Goal: Task Accomplishment & Management: Use online tool/utility

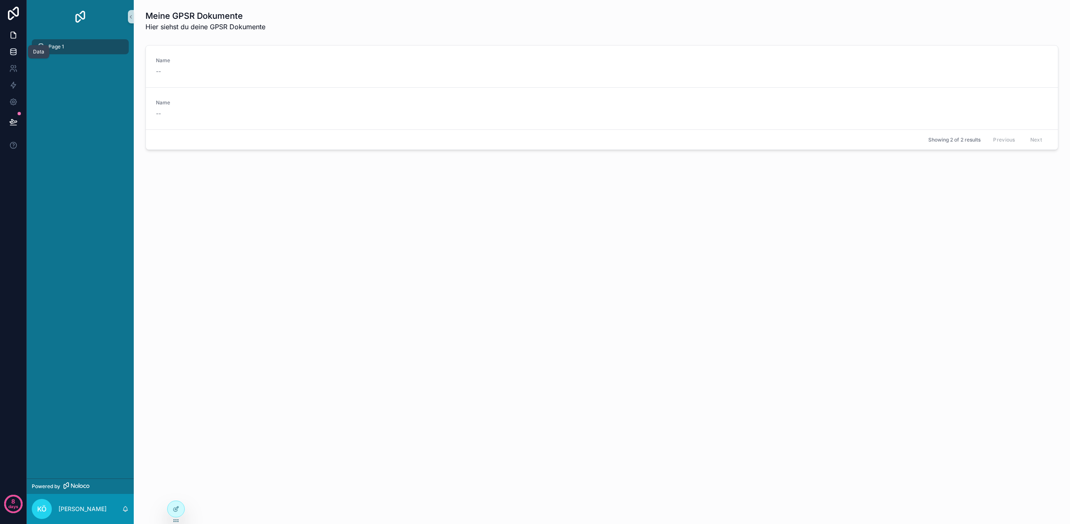
click at [18, 56] on link at bounding box center [13, 51] width 26 height 17
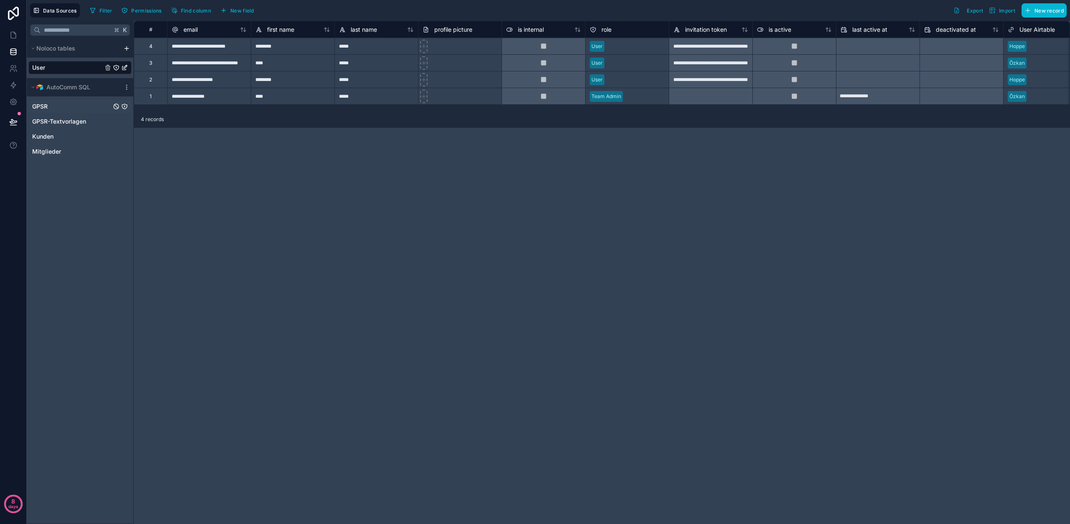
click at [57, 109] on link "GPSR" at bounding box center [71, 106] width 79 height 8
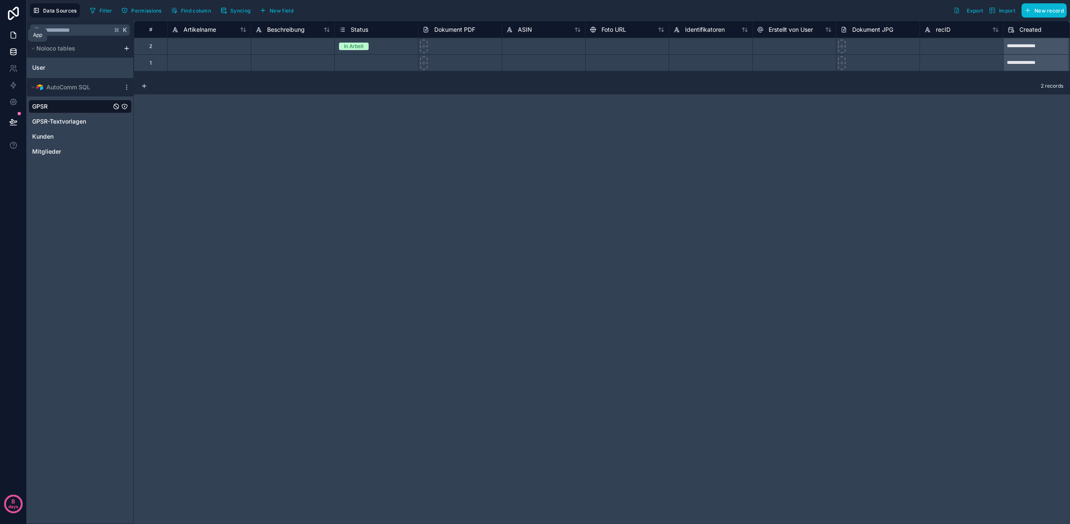
click at [10, 37] on icon at bounding box center [13, 35] width 8 height 8
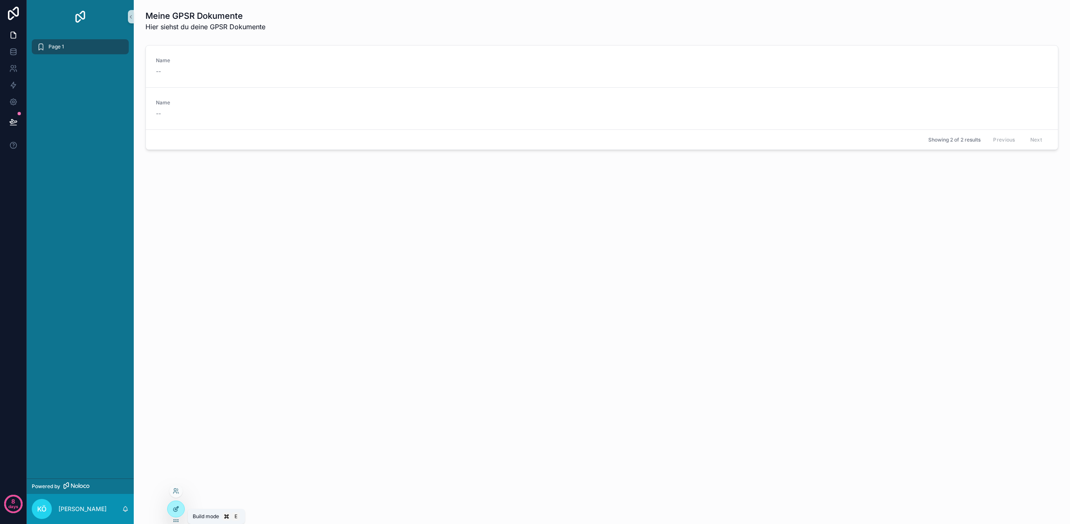
click at [176, 506] on icon at bounding box center [176, 509] width 7 height 7
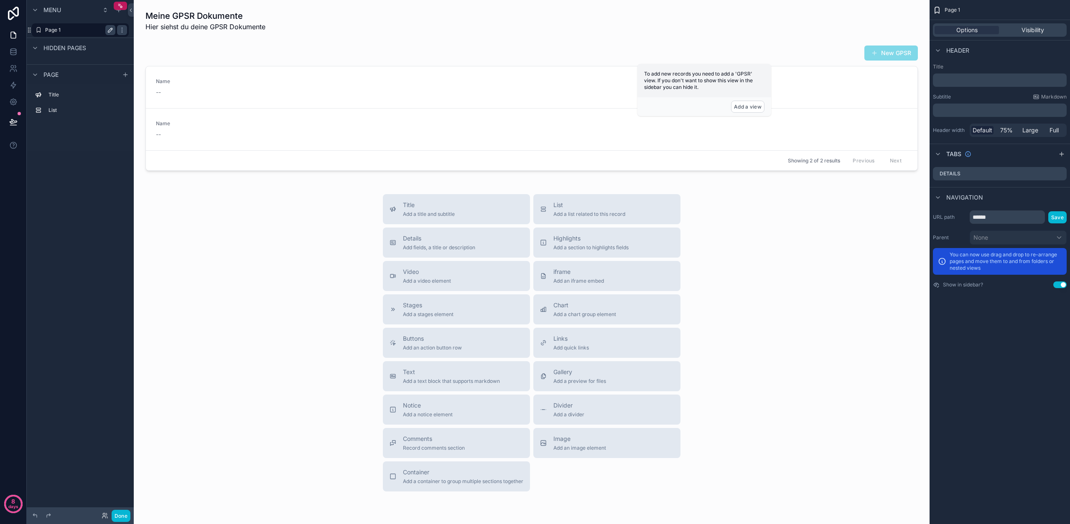
click at [112, 28] on icon "scrollable content" at bounding box center [110, 30] width 4 height 4
click at [59, 31] on input "******" at bounding box center [73, 30] width 57 height 10
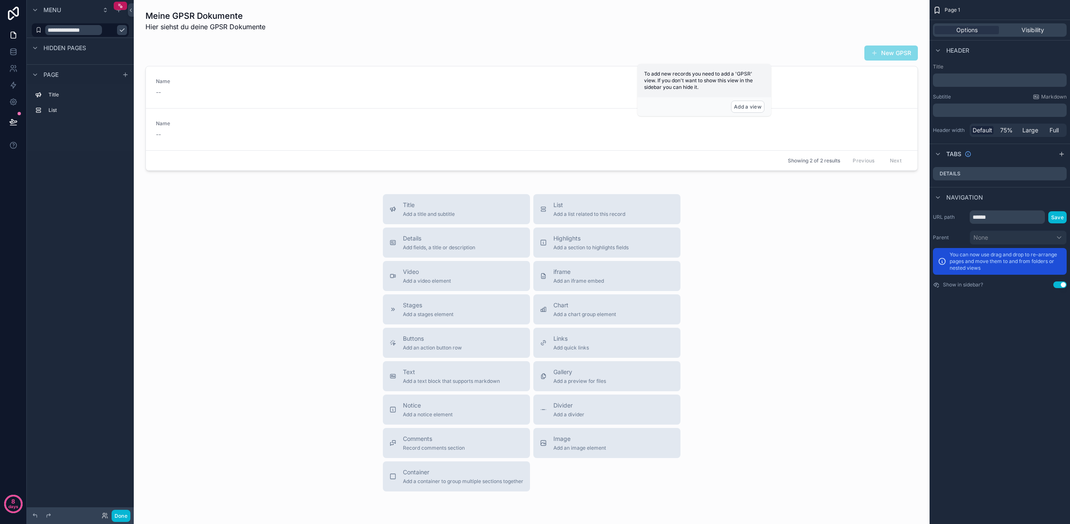
type input "**********"
click at [120, 31] on icon "scrollable content" at bounding box center [122, 30] width 4 height 3
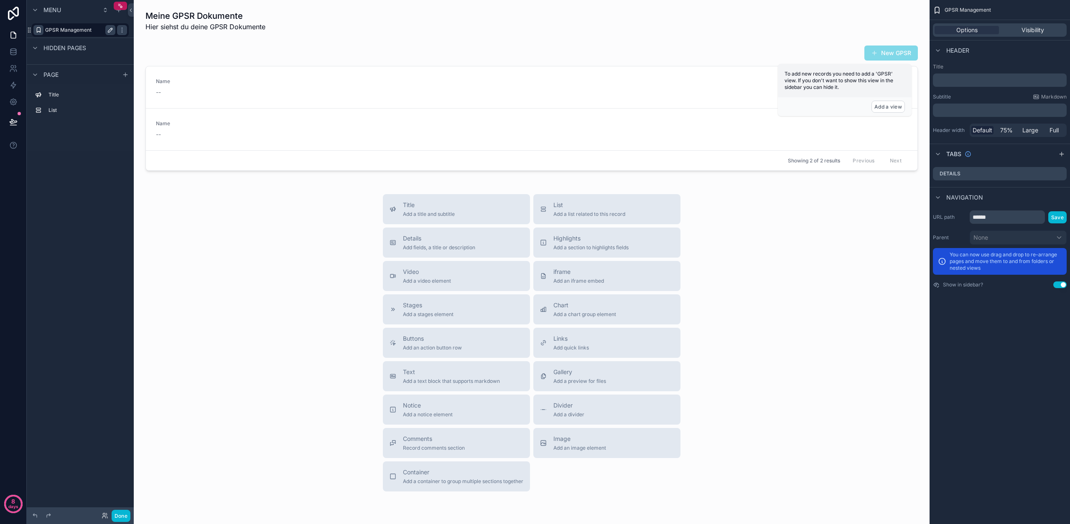
click at [40, 30] on icon "scrollable content" at bounding box center [38, 30] width 7 height 7
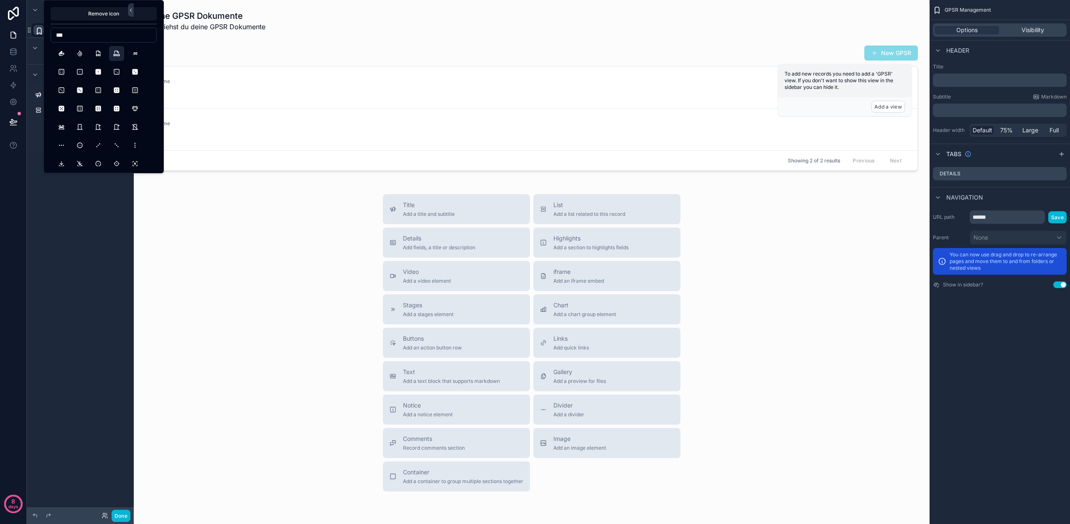
type input "***"
click at [114, 57] on button "FileTypeDocx" at bounding box center [116, 53] width 15 height 15
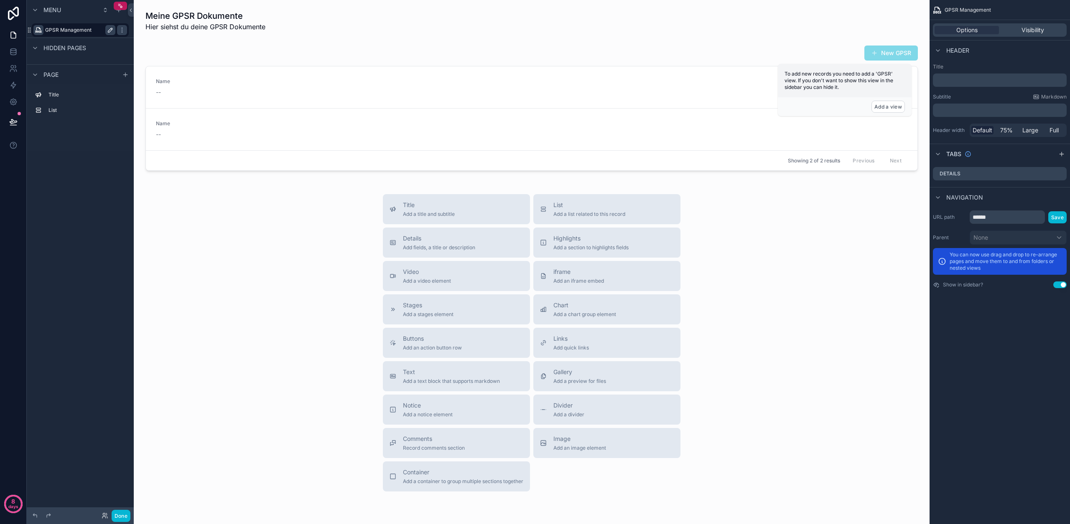
click at [51, 226] on div "Menu GPSR Management Hidden pages Page Title List" at bounding box center [80, 257] width 107 height 514
click at [757, 97] on div "scrollable content" at bounding box center [531, 108] width 782 height 132
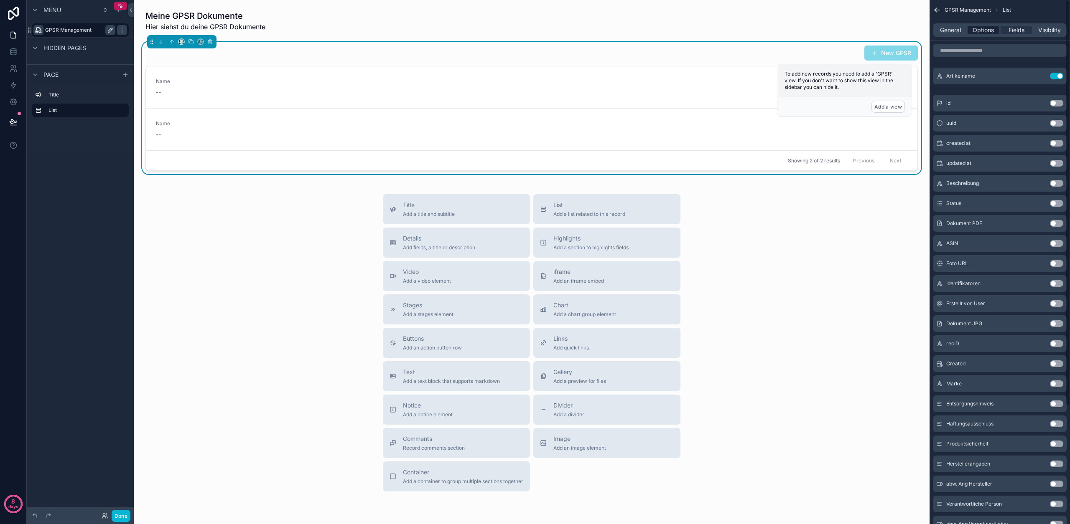
click at [978, 32] on span "Options" at bounding box center [982, 30] width 21 height 8
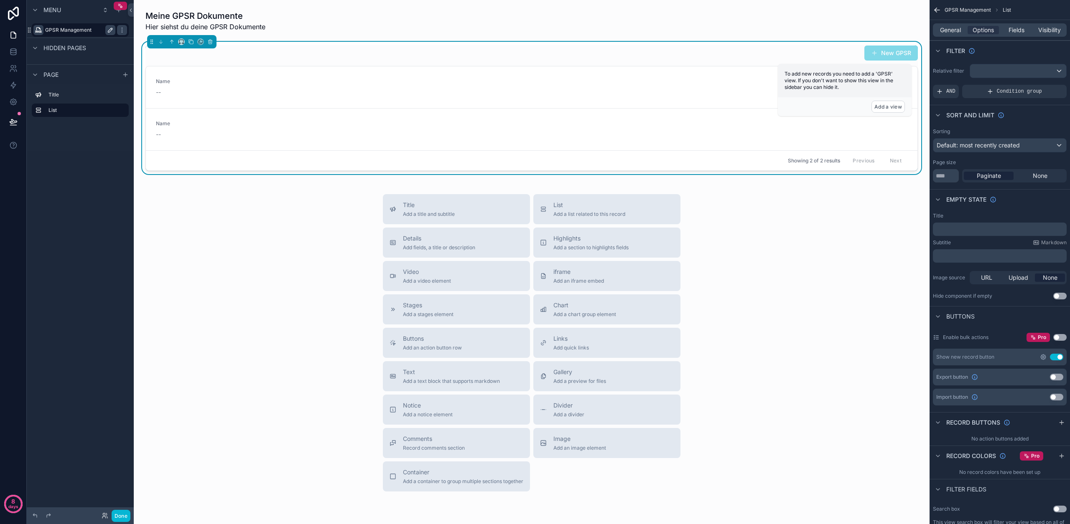
click at [1044, 358] on icon "scrollable content" at bounding box center [1043, 357] width 7 height 7
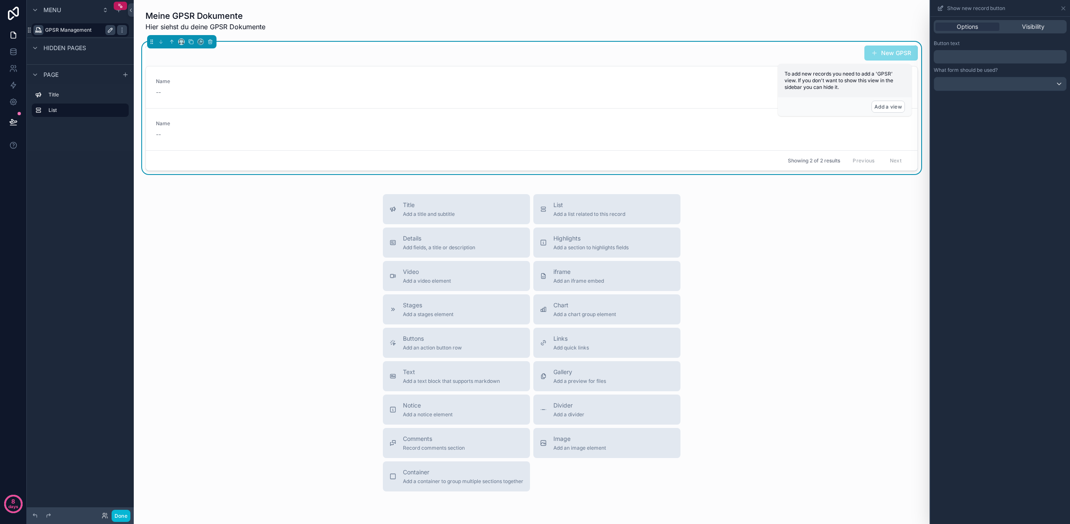
click at [977, 61] on p "﻿" at bounding box center [1001, 57] width 128 height 10
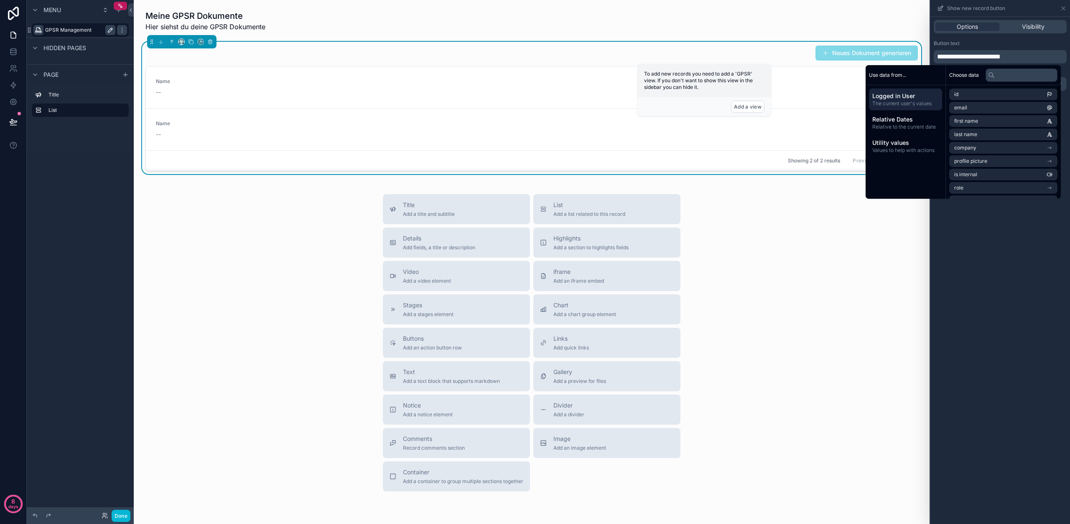
click at [1006, 241] on div "**********" at bounding box center [1000, 271] width 140 height 508
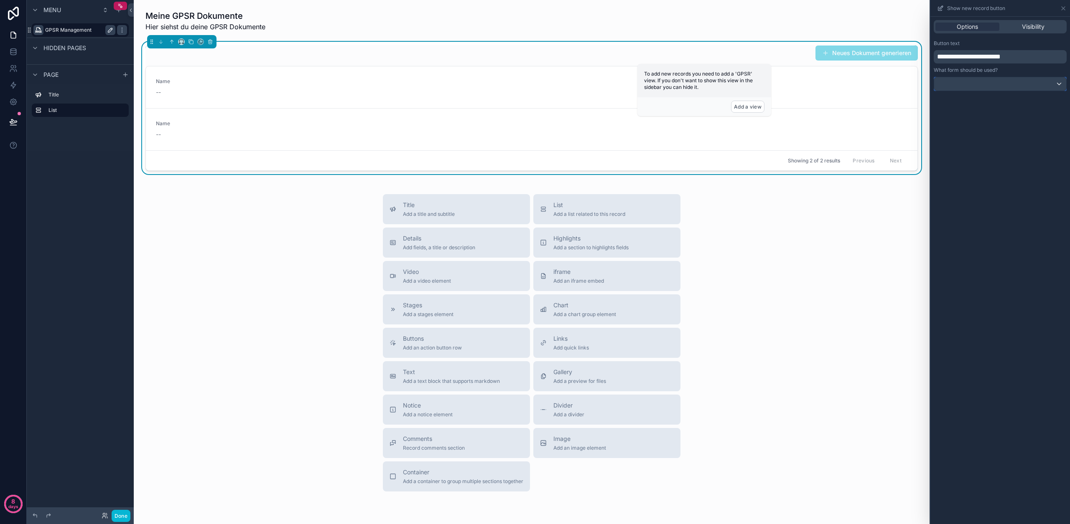
click at [997, 81] on div at bounding box center [1000, 83] width 132 height 13
click at [985, 127] on div "Default" at bounding box center [1000, 129] width 118 height 10
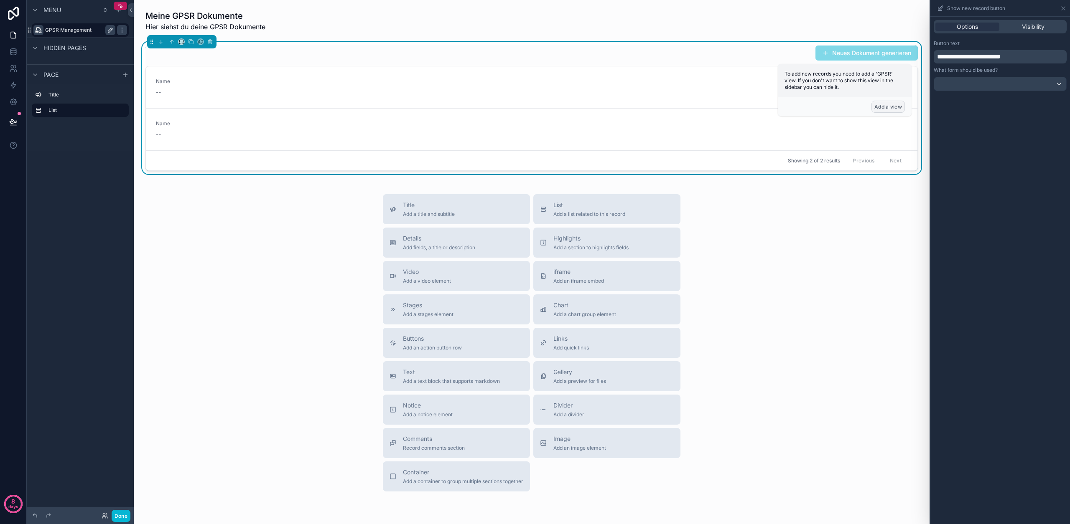
click at [900, 106] on button "Add a view" at bounding box center [887, 107] width 33 height 12
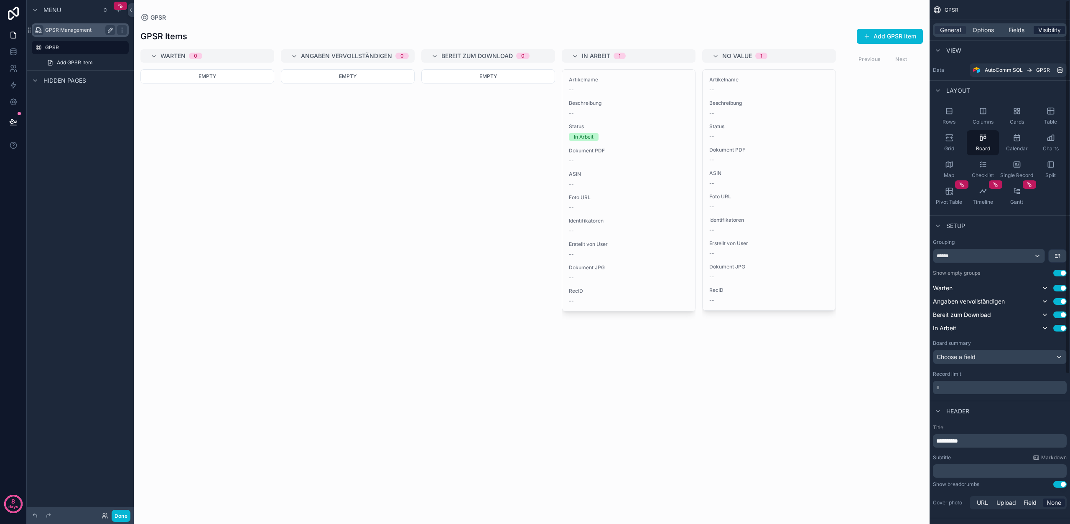
click at [1052, 33] on span "Visibility" at bounding box center [1049, 30] width 23 height 8
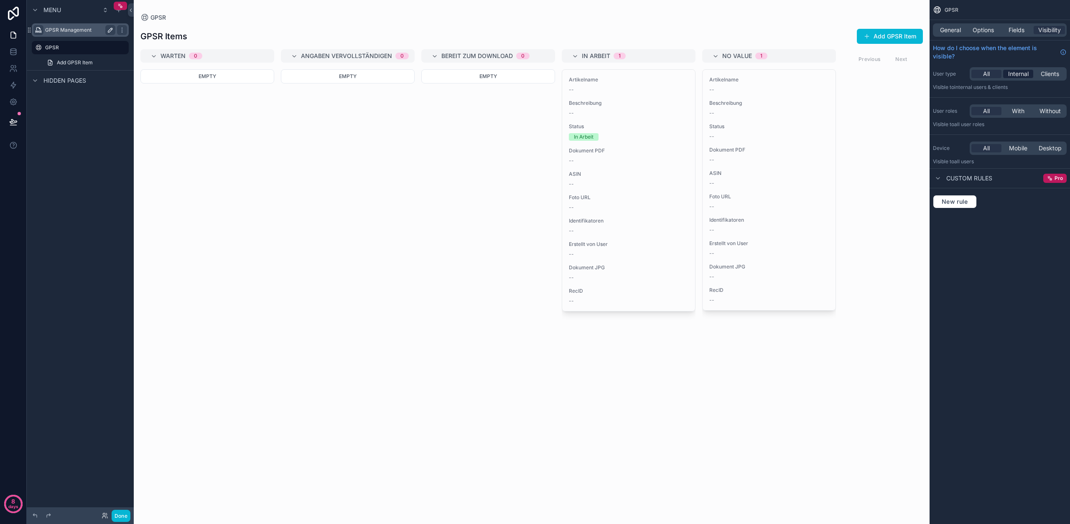
click at [1016, 74] on span "Internal" at bounding box center [1018, 74] width 20 height 8
click at [80, 61] on span "Add GPSR Item" at bounding box center [75, 62] width 36 height 7
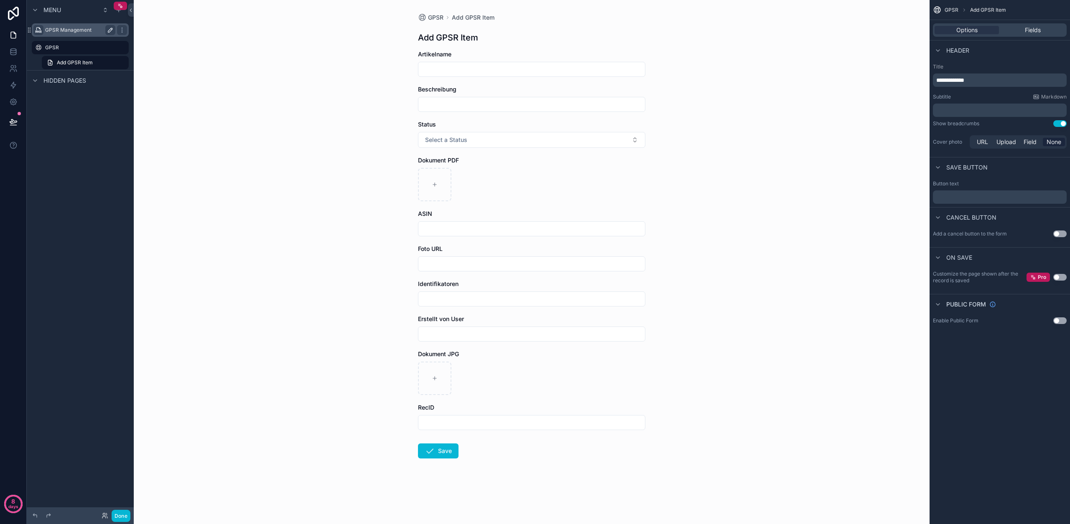
click at [1058, 231] on button "Use setting" at bounding box center [1059, 234] width 13 height 7
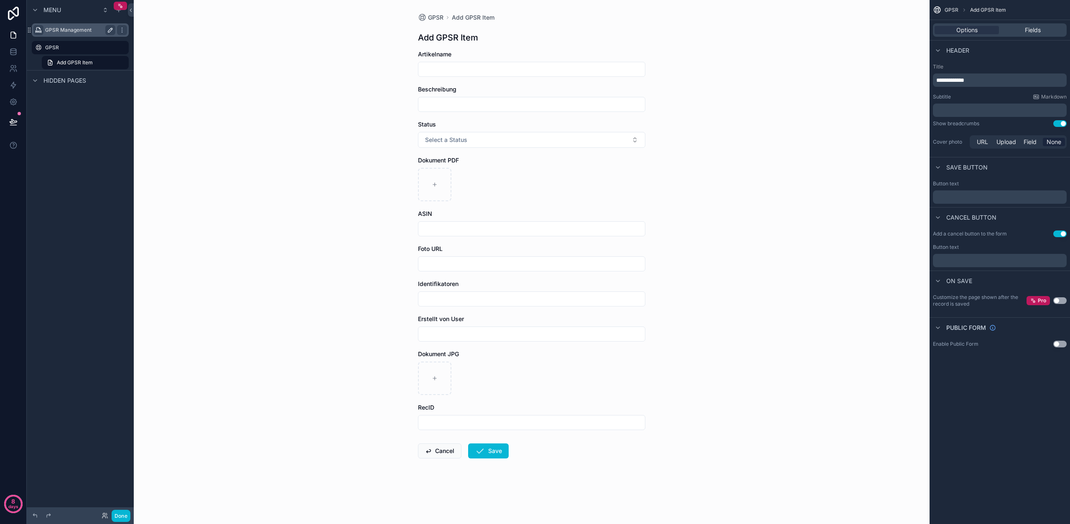
click at [998, 260] on p "﻿" at bounding box center [1000, 260] width 129 height 7
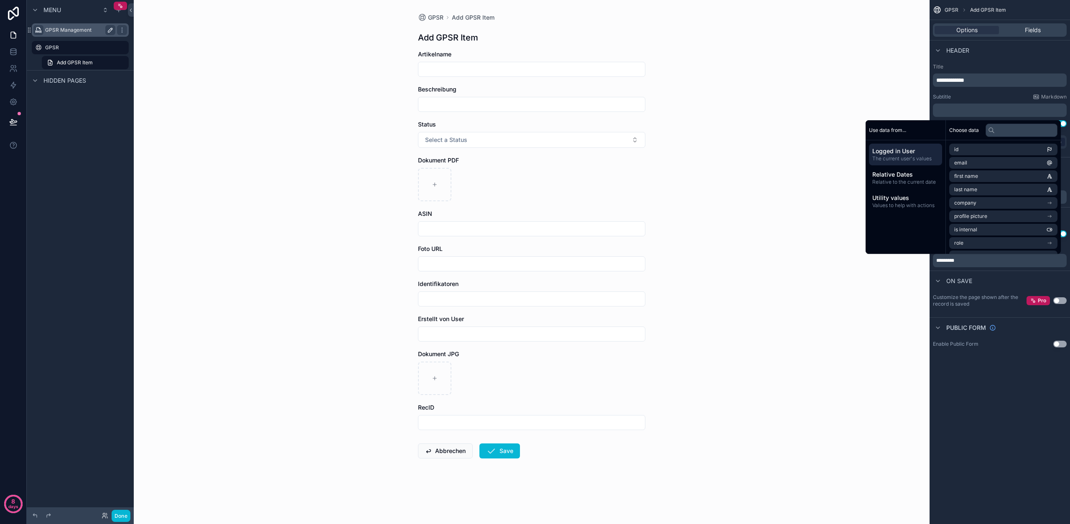
click at [1003, 278] on div "On save" at bounding box center [999, 281] width 140 height 20
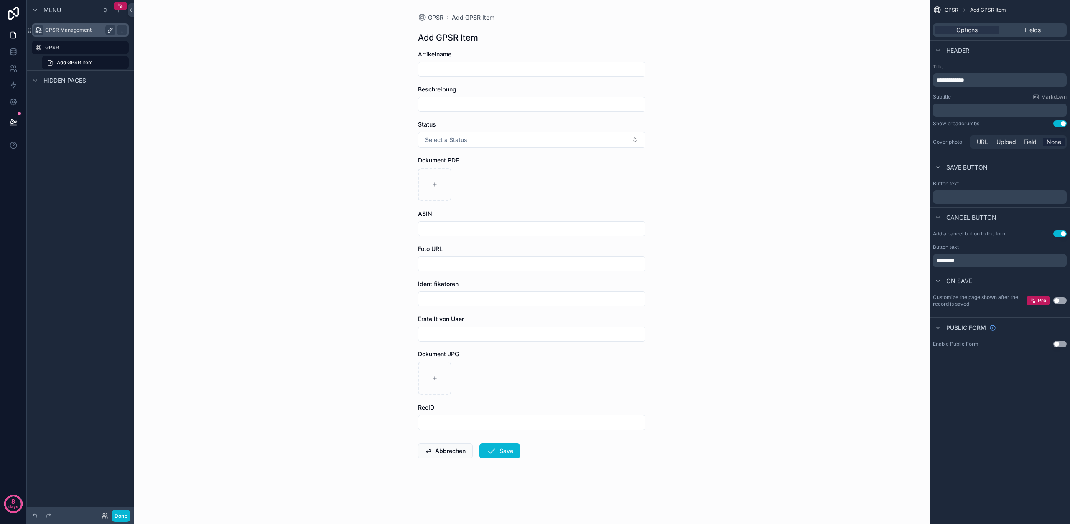
click at [1056, 300] on button "Use setting" at bounding box center [1059, 301] width 13 height 7
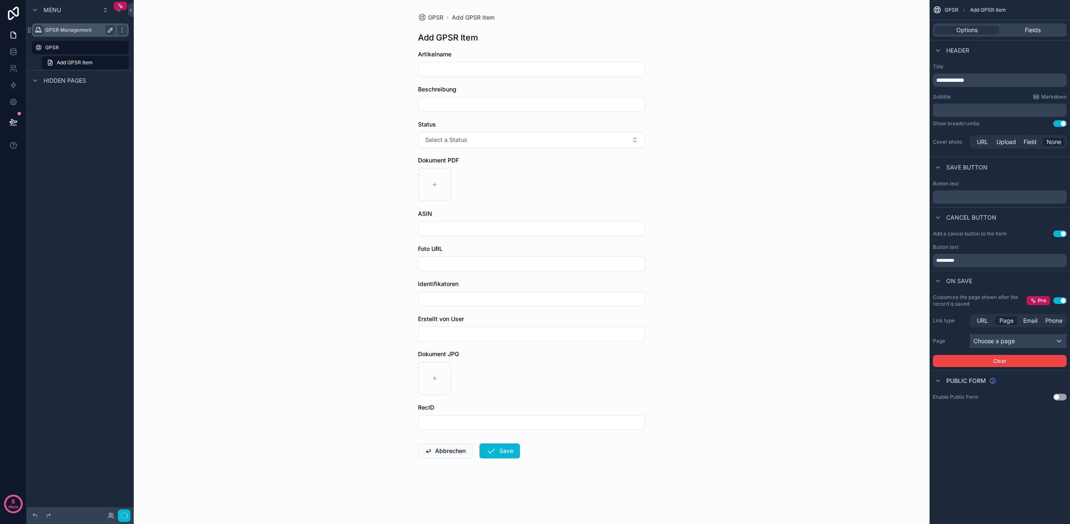
click at [1015, 338] on div "Choose a page" at bounding box center [1018, 341] width 96 height 13
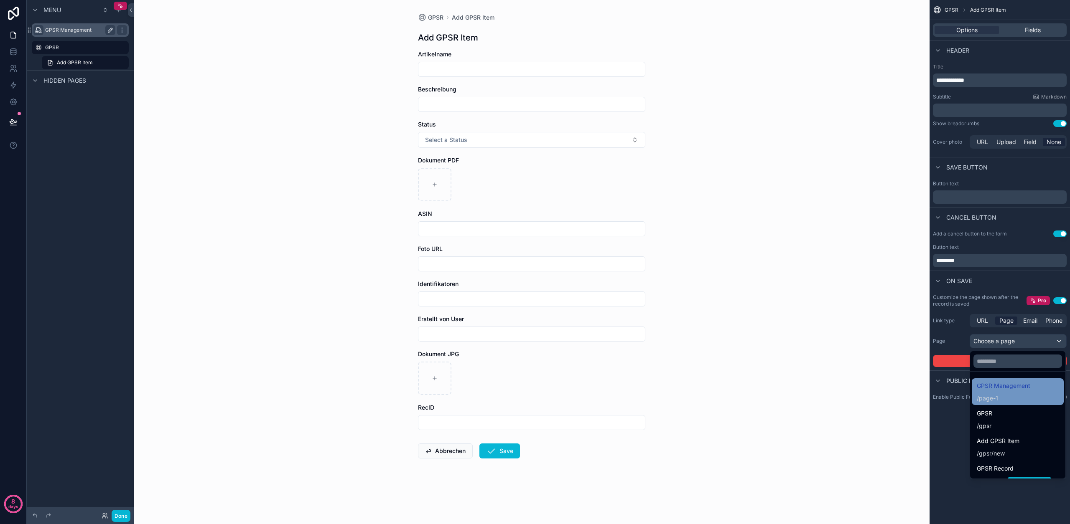
click at [1002, 389] on span "GPSR Management" at bounding box center [1003, 386] width 53 height 10
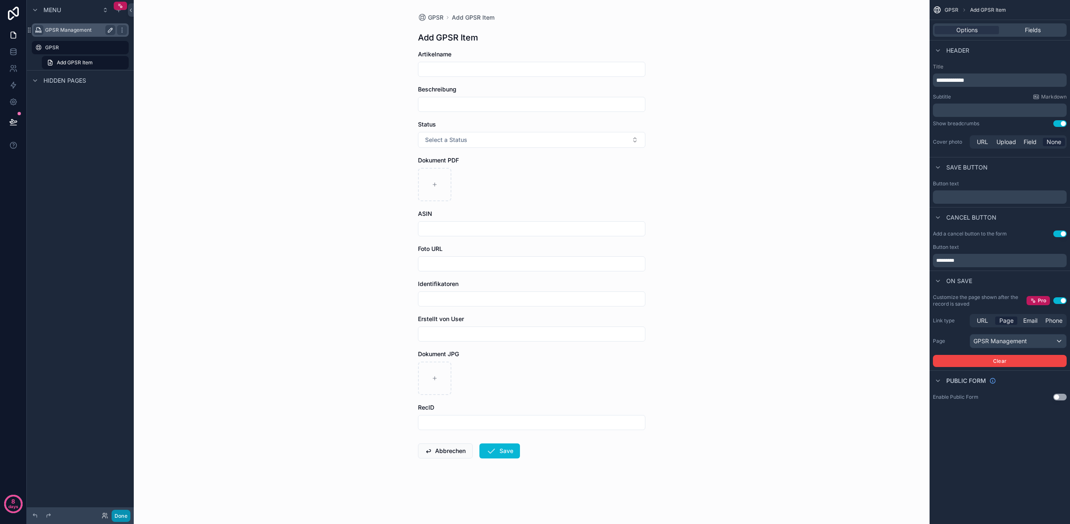
click at [123, 517] on button "Done" at bounding box center [121, 516] width 19 height 12
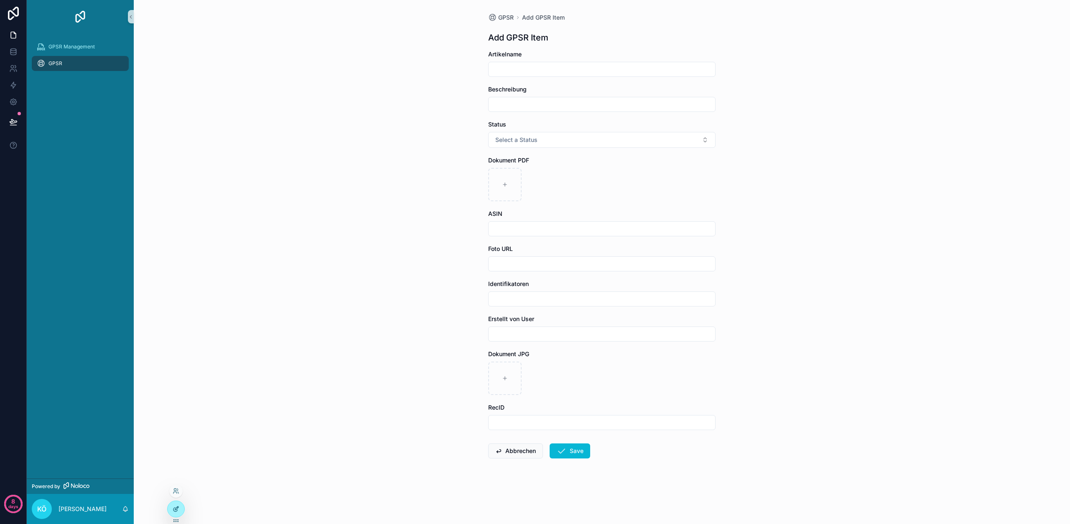
click at [177, 512] on icon at bounding box center [176, 509] width 7 height 7
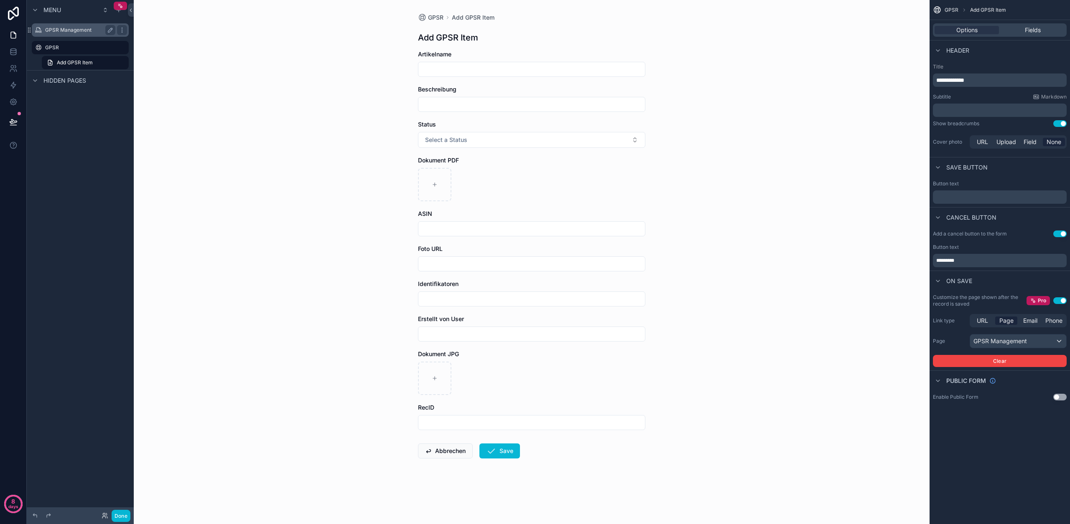
click at [85, 29] on label "GPSR Management" at bounding box center [78, 30] width 67 height 7
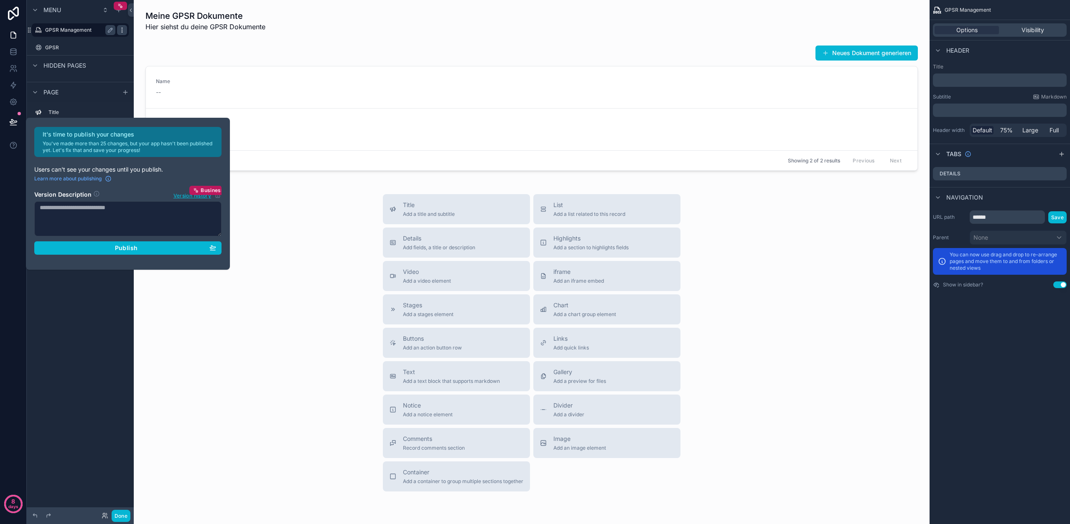
click at [122, 31] on icon "scrollable content" at bounding box center [122, 30] width 7 height 7
click at [999, 52] on div "Header" at bounding box center [999, 50] width 140 height 20
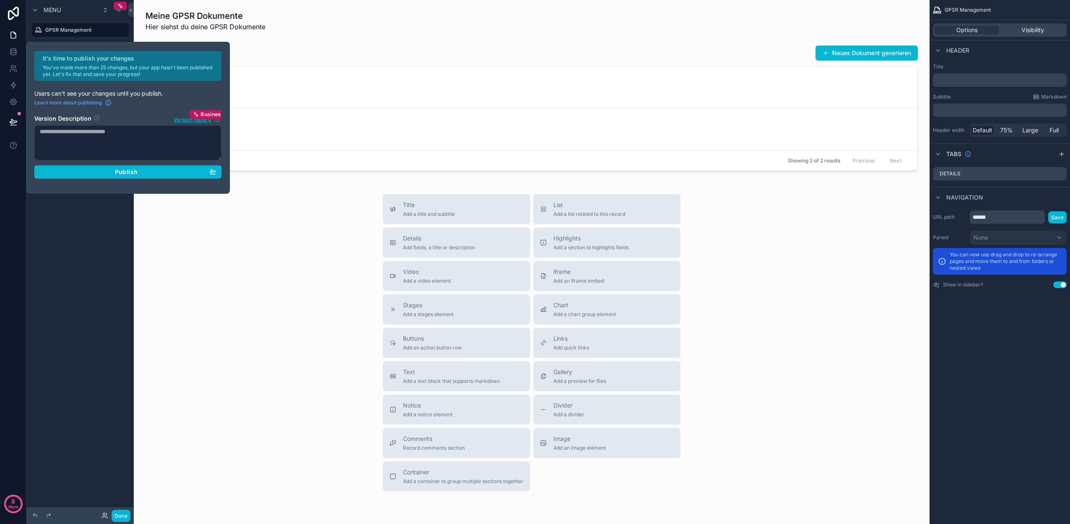
click at [974, 78] on p "﻿" at bounding box center [1000, 80] width 129 height 8
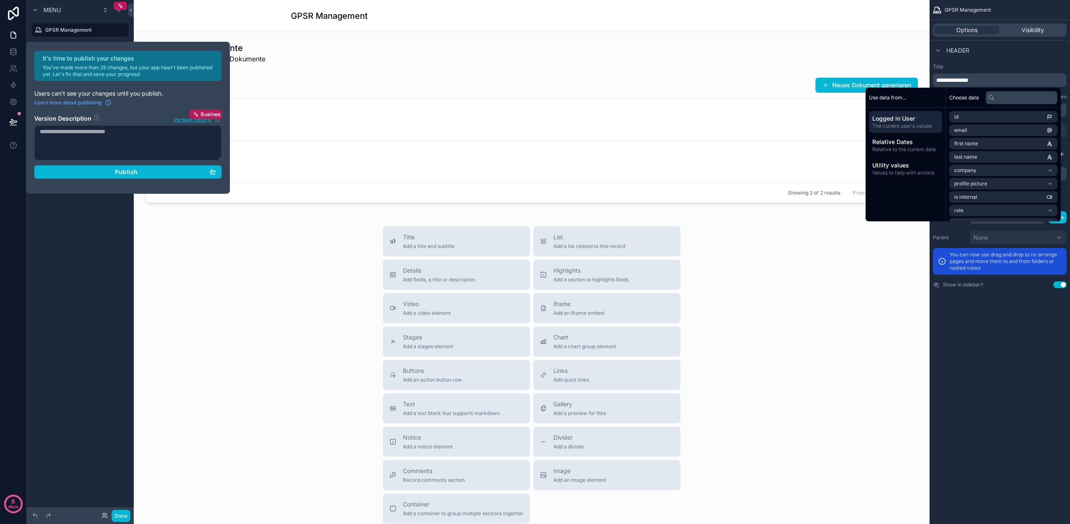
click at [1011, 57] on div "Header" at bounding box center [999, 50] width 140 height 20
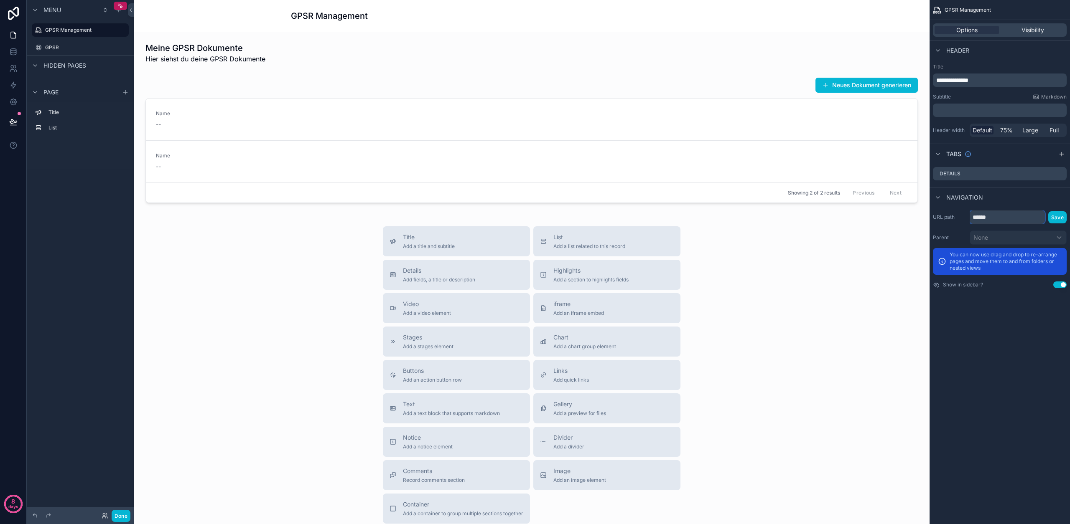
click at [989, 212] on input "******" at bounding box center [1006, 217] width 75 height 13
click at [988, 213] on input "******" at bounding box center [1006, 217] width 75 height 13
click at [988, 217] on input "******" at bounding box center [1006, 217] width 75 height 13
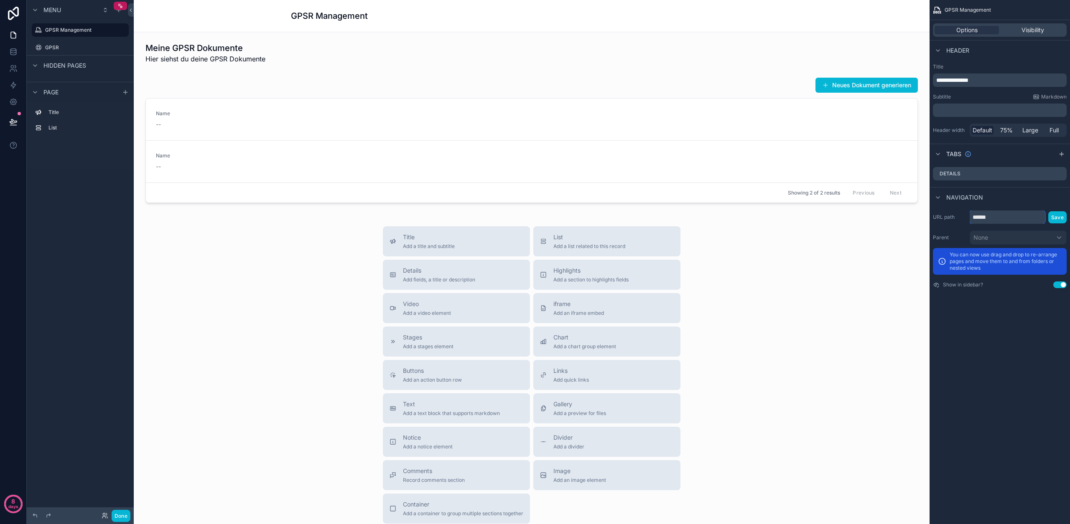
click at [988, 217] on input "******" at bounding box center [1006, 217] width 75 height 13
type input "**********"
click at [1058, 216] on button "Save" at bounding box center [1057, 217] width 18 height 12
click at [1051, 220] on button "Save" at bounding box center [1057, 217] width 18 height 12
click at [1054, 217] on button "Save" at bounding box center [1057, 217] width 18 height 12
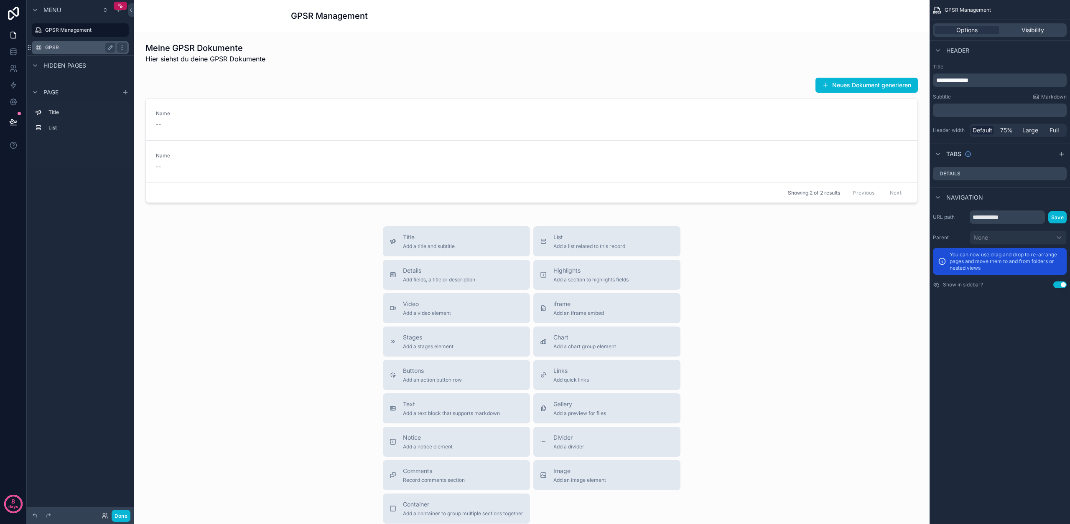
click at [81, 47] on label "GPSR" at bounding box center [78, 47] width 67 height 7
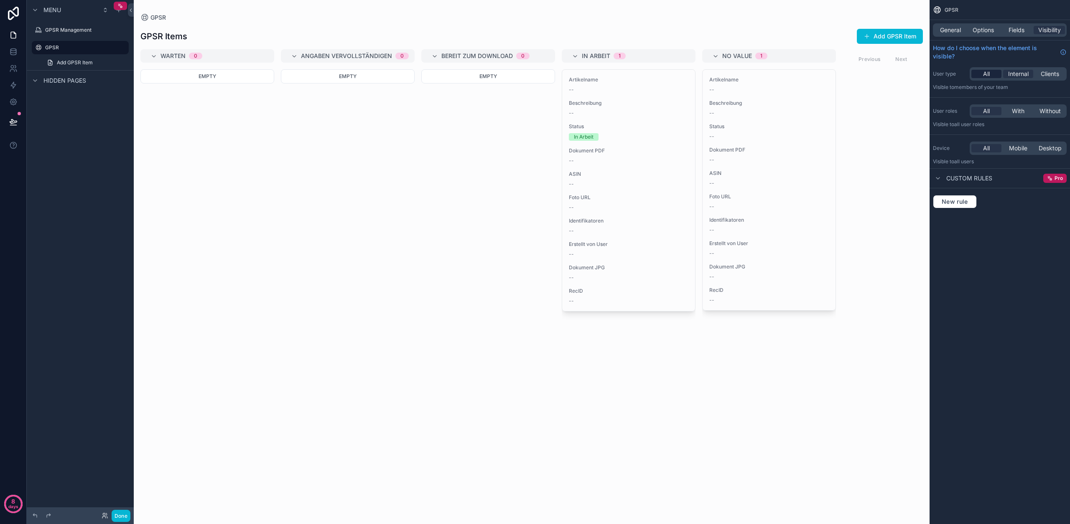
click at [983, 71] on span "All" at bounding box center [986, 74] width 7 height 8
click at [956, 32] on span "General" at bounding box center [950, 30] width 21 height 8
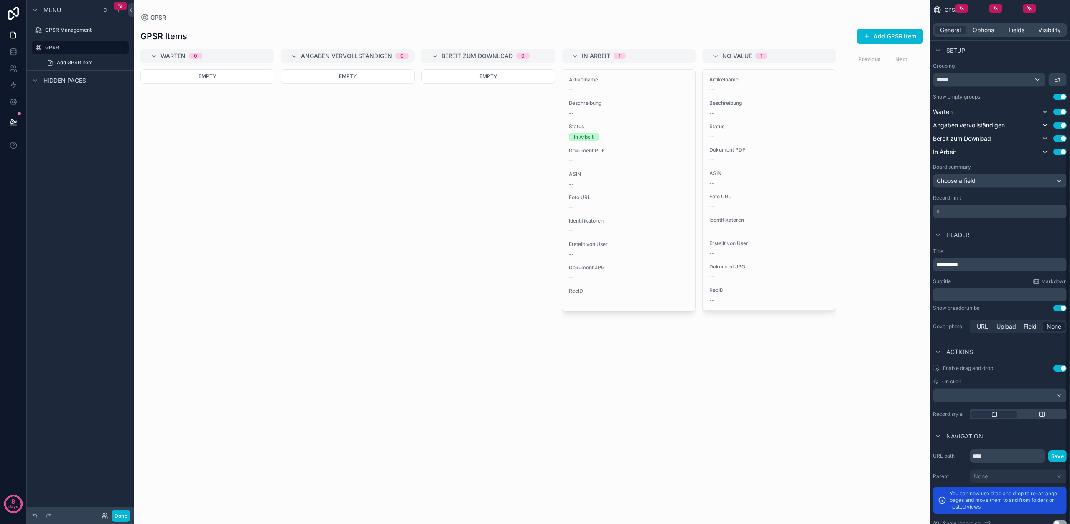
scroll to position [209, 0]
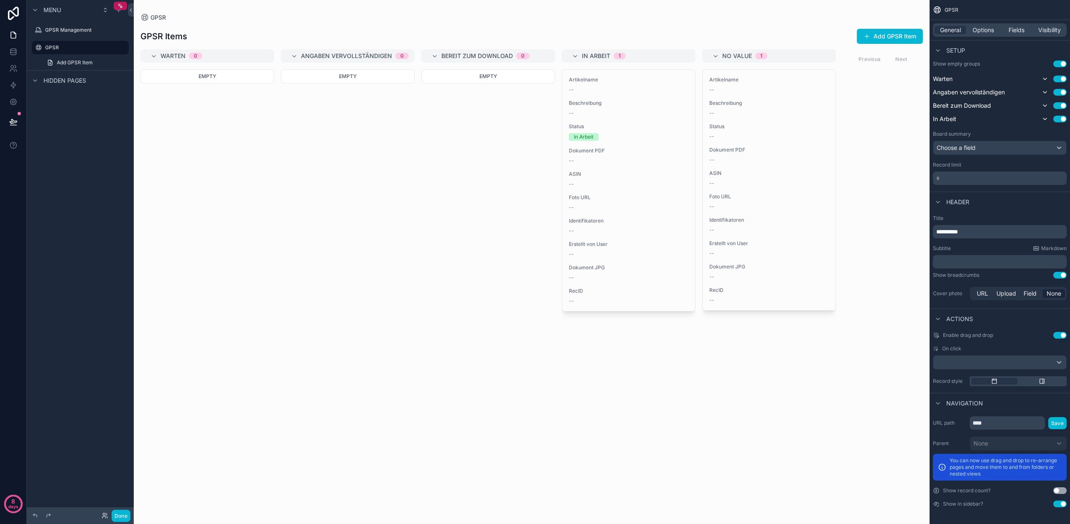
click at [1058, 504] on button "Use setting" at bounding box center [1059, 504] width 13 height 7
click at [125, 519] on button "Done" at bounding box center [121, 516] width 19 height 12
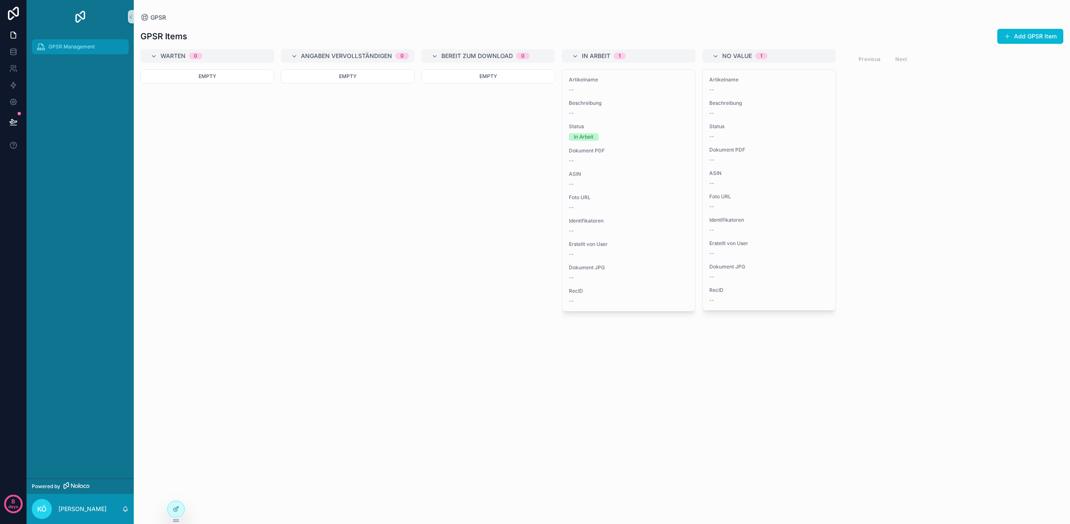
click at [70, 45] on span "GPSR Management" at bounding box center [71, 46] width 46 height 7
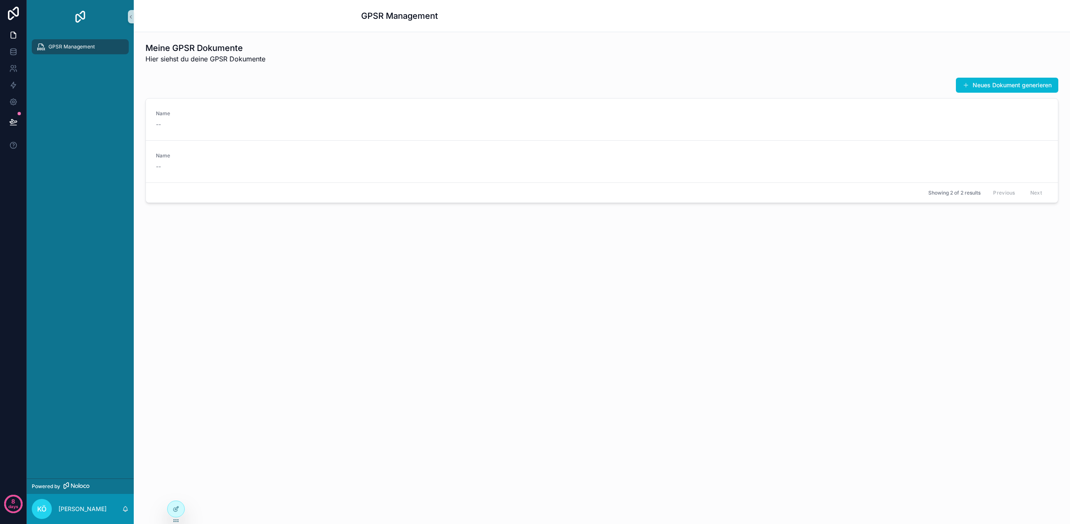
click at [970, 87] on button "Neues Dokument generieren" at bounding box center [1007, 85] width 102 height 15
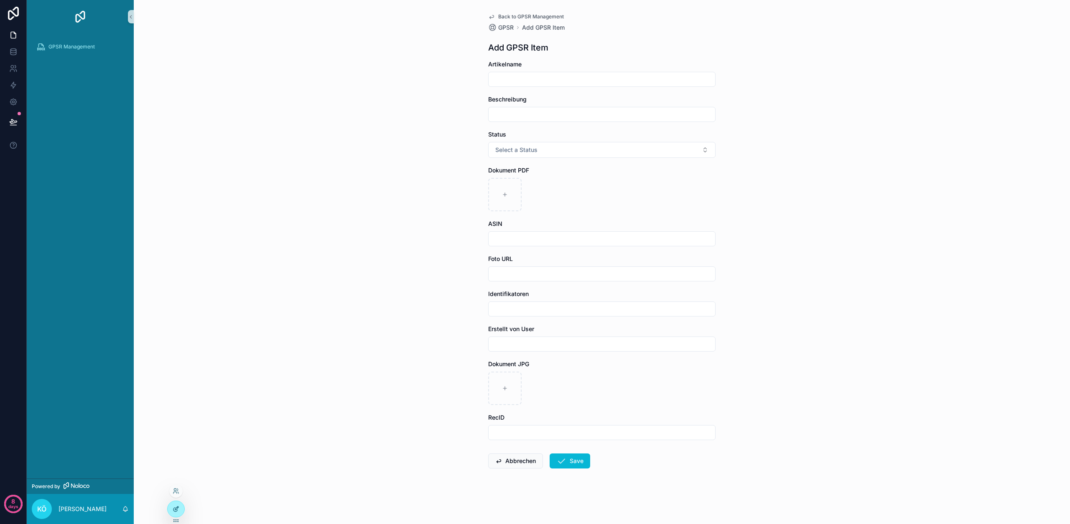
click at [176, 512] on icon at bounding box center [176, 509] width 7 height 7
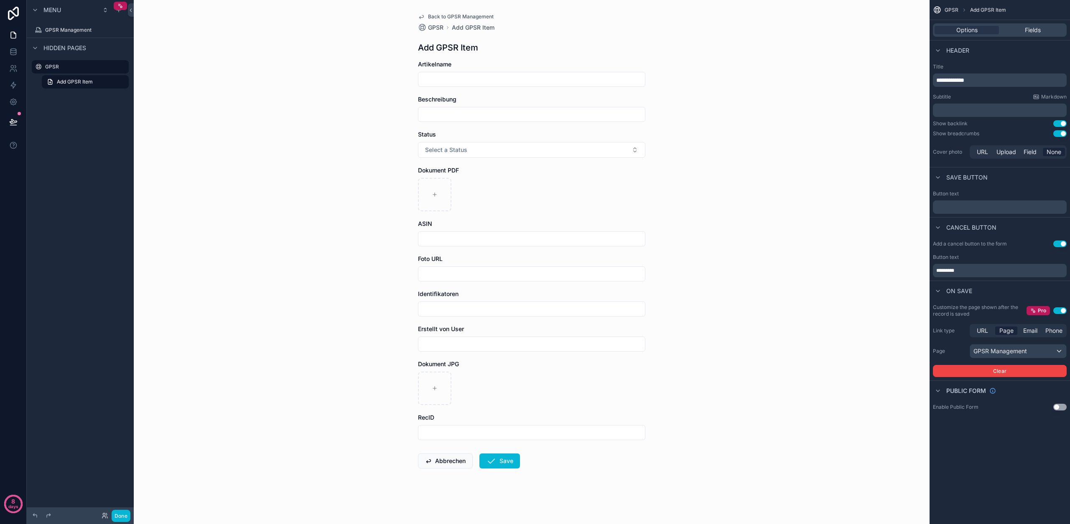
click at [950, 79] on span "**********" at bounding box center [950, 80] width 28 height 6
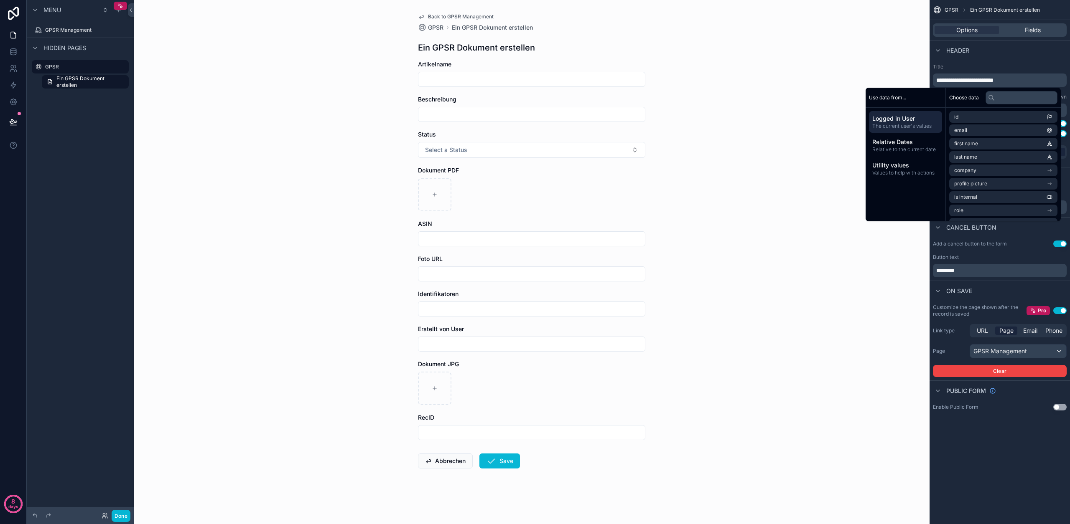
click at [996, 61] on div "**********" at bounding box center [999, 112] width 140 height 104
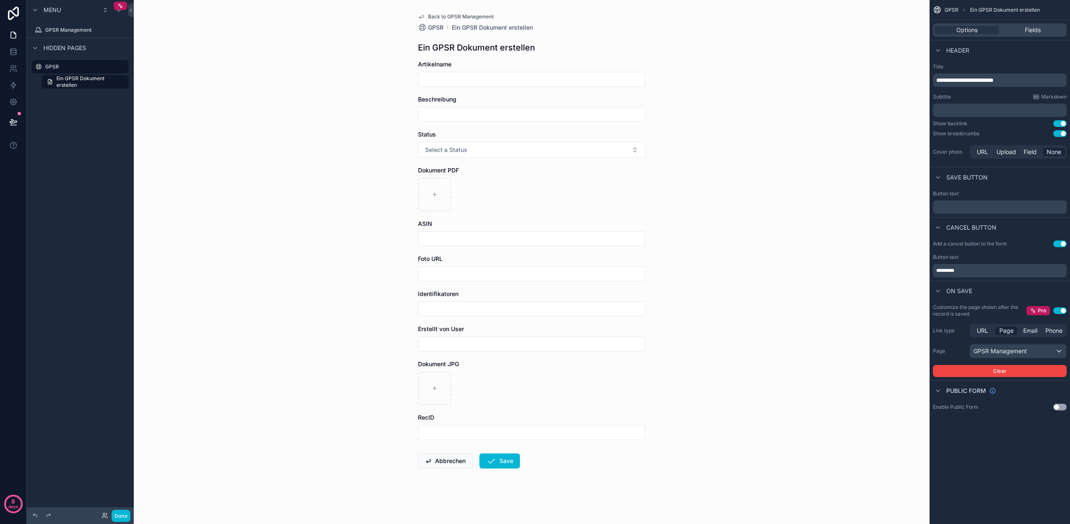
click at [966, 207] on p "﻿" at bounding box center [1000, 207] width 129 height 7
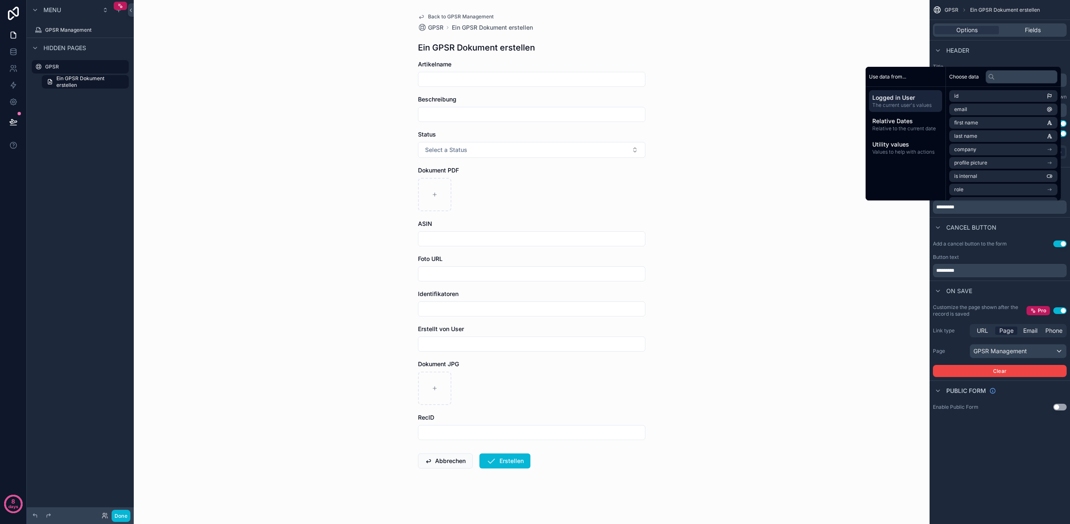
click at [1028, 224] on div "Cancel button" at bounding box center [999, 227] width 140 height 20
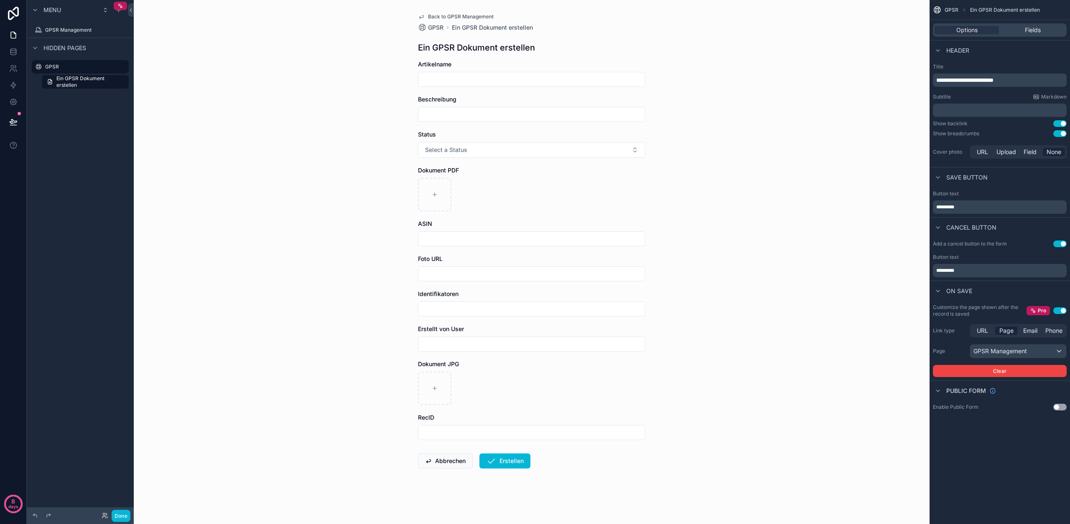
click at [473, 71] on div "Artikelname" at bounding box center [531, 73] width 227 height 27
click at [1026, 31] on span "Fields" at bounding box center [1033, 30] width 16 height 8
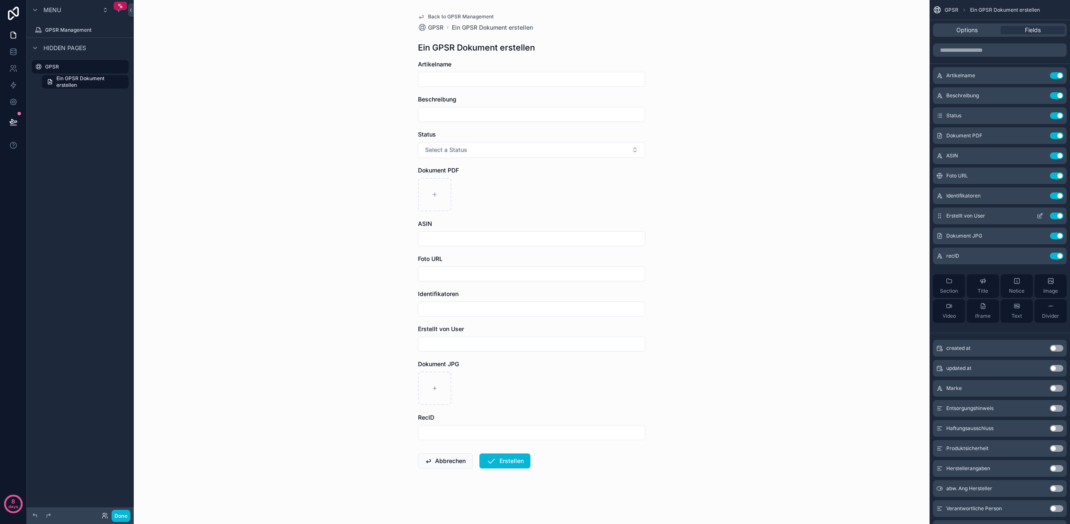
click at [1037, 215] on icon "scrollable content" at bounding box center [1039, 216] width 7 height 7
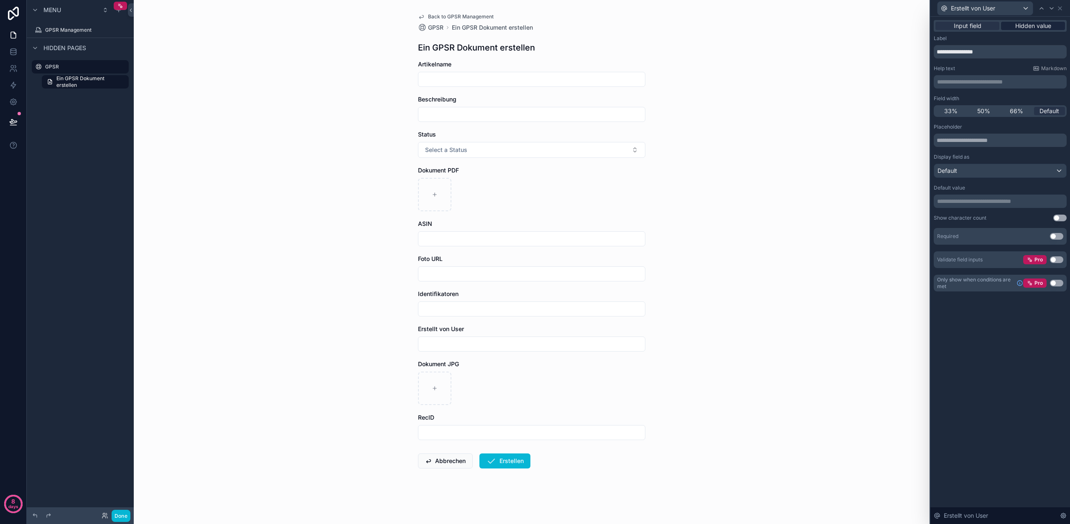
click at [1043, 27] on span "Hidden value" at bounding box center [1033, 26] width 36 height 8
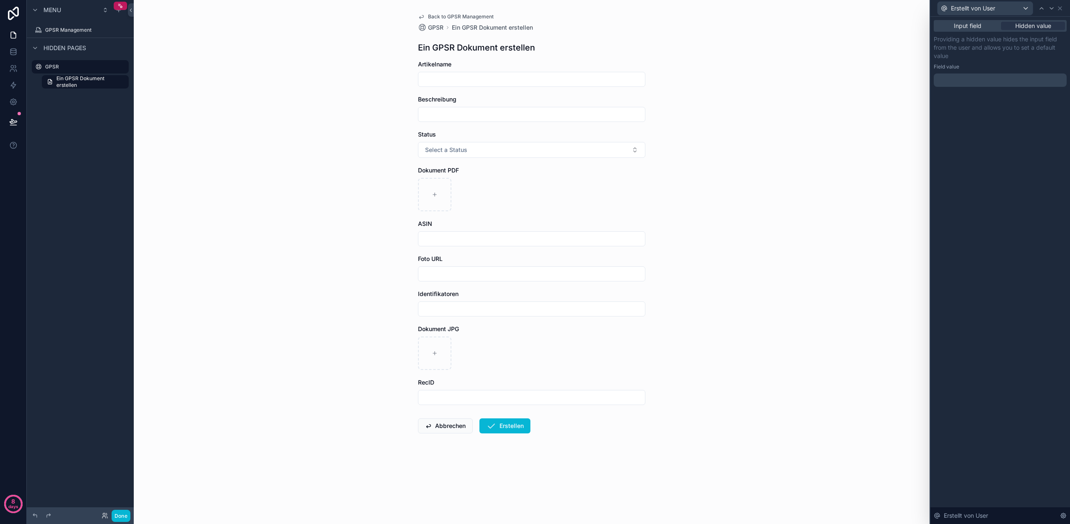
click at [989, 82] on p "﻿" at bounding box center [1001, 80] width 128 height 8
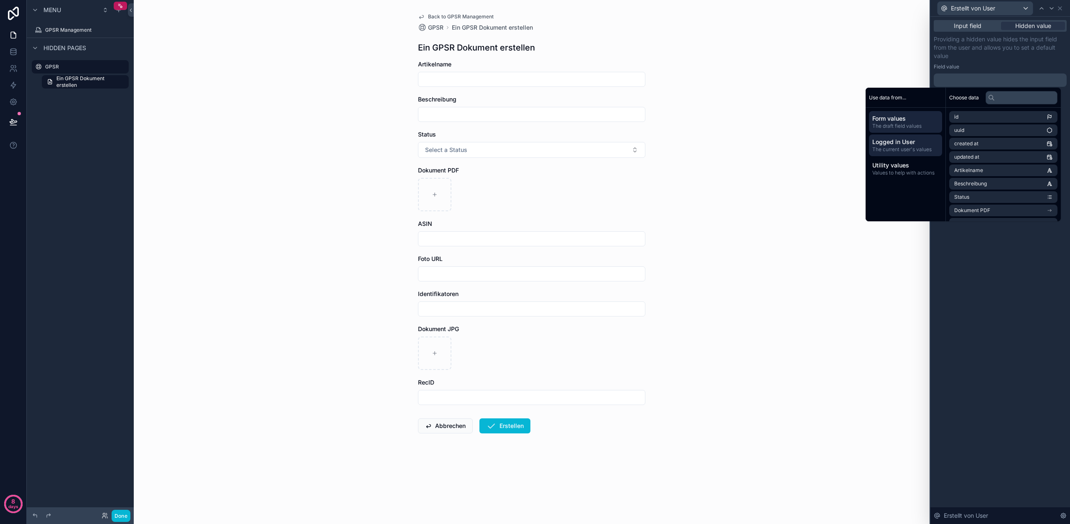
click at [910, 148] on span "The current user's values" at bounding box center [905, 149] width 66 height 7
click at [980, 132] on li "email" at bounding box center [1003, 131] width 108 height 12
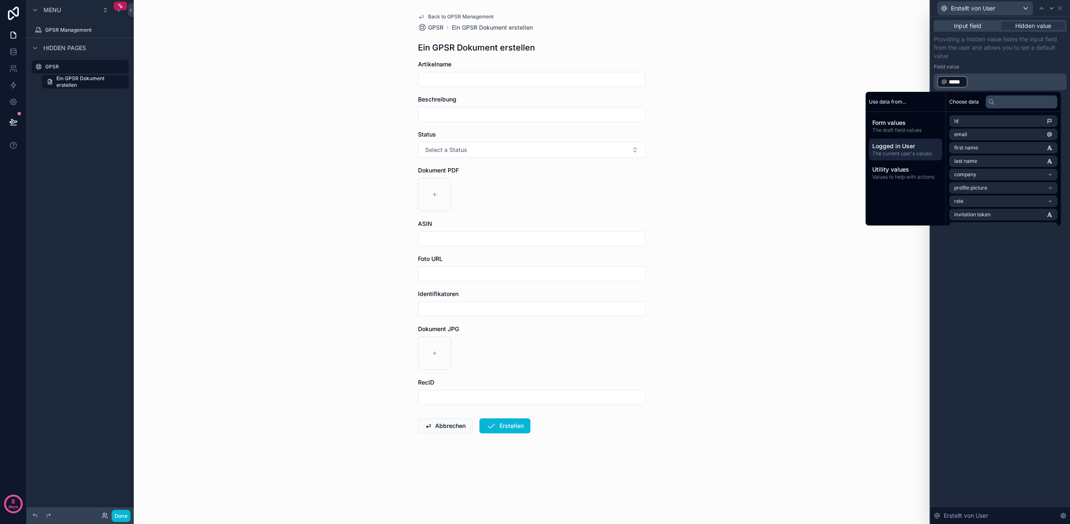
click at [994, 60] on div "Providing a hidden value hides the input field from the user and allows you to …" at bounding box center [1000, 62] width 133 height 55
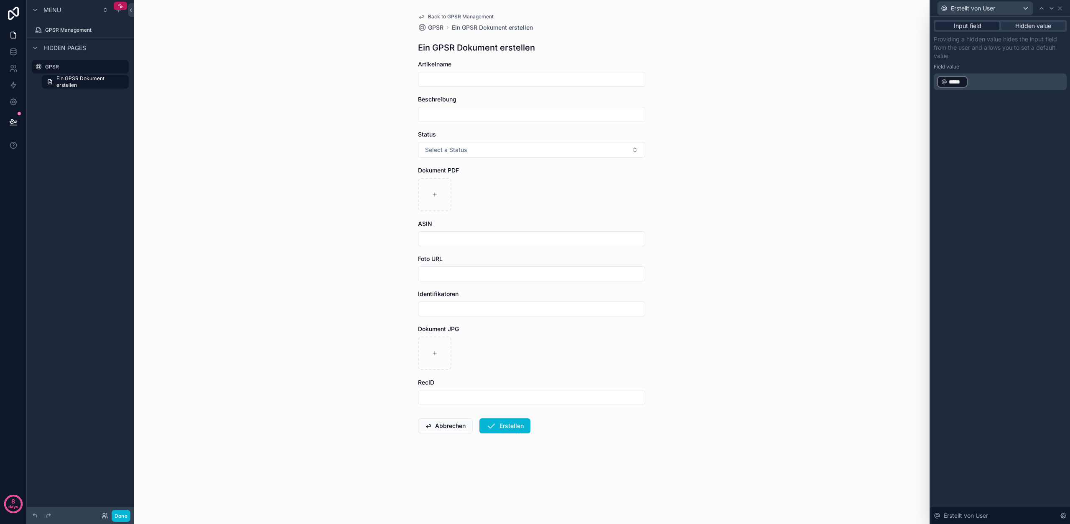
click at [975, 27] on span "Input field" at bounding box center [968, 26] width 28 height 8
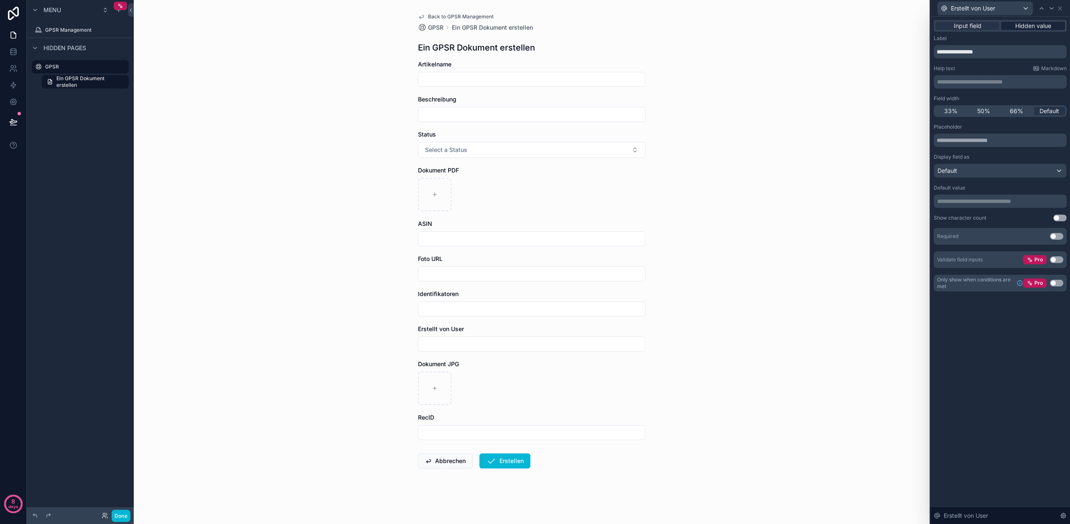
click at [1046, 27] on span "Hidden value" at bounding box center [1033, 26] width 36 height 8
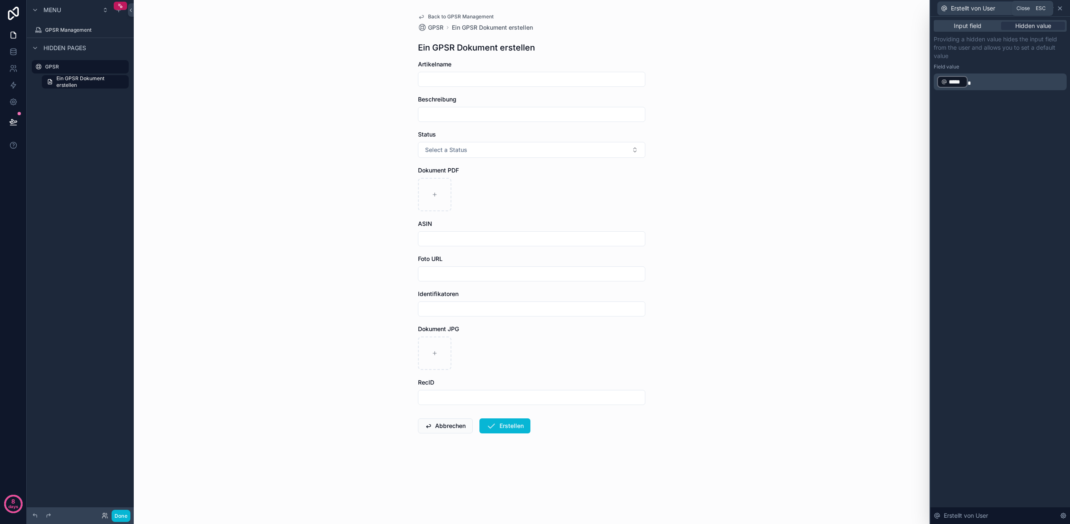
click at [1058, 10] on icon at bounding box center [1059, 8] width 7 height 7
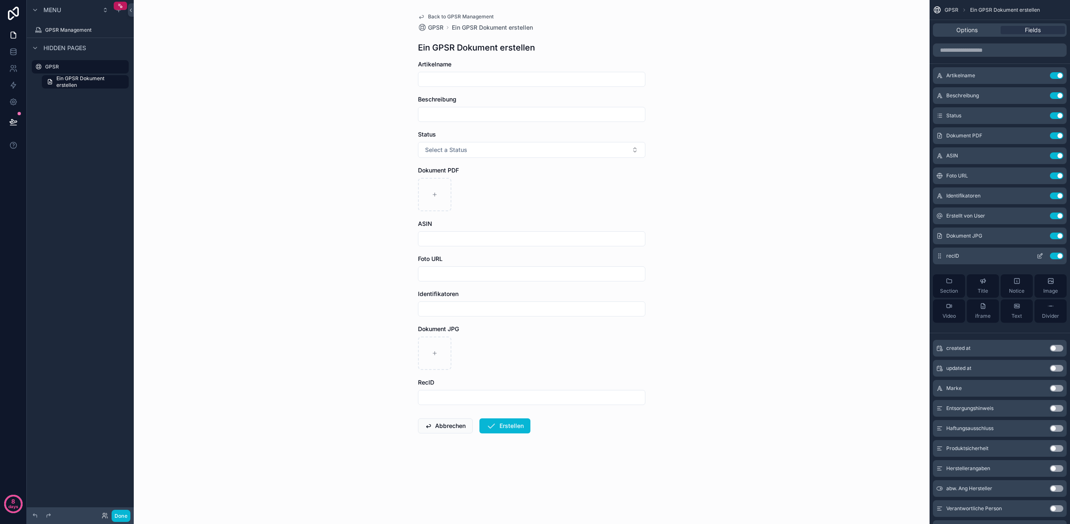
click at [1058, 257] on button "Use setting" at bounding box center [1056, 256] width 13 height 7
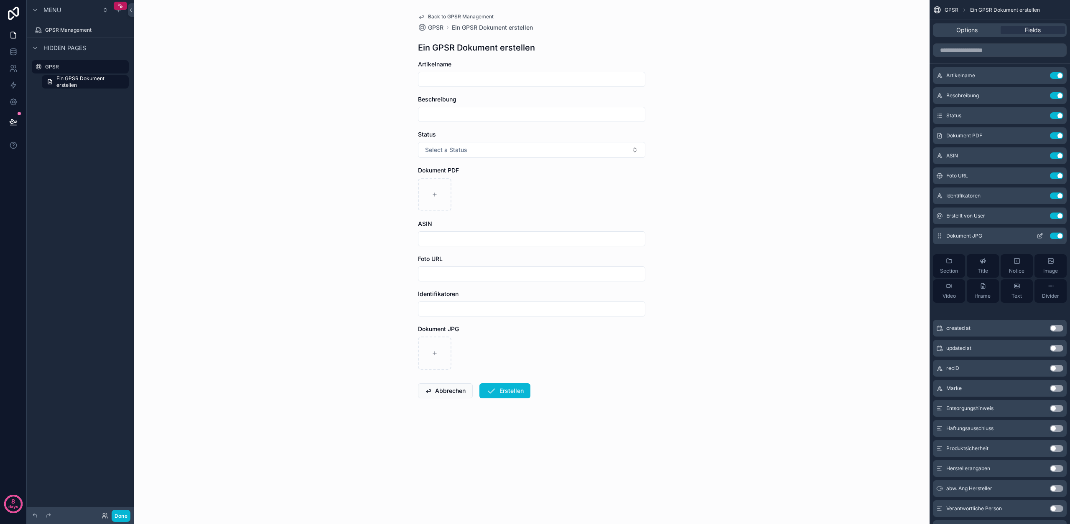
click at [1059, 234] on button "Use setting" at bounding box center [1056, 236] width 13 height 7
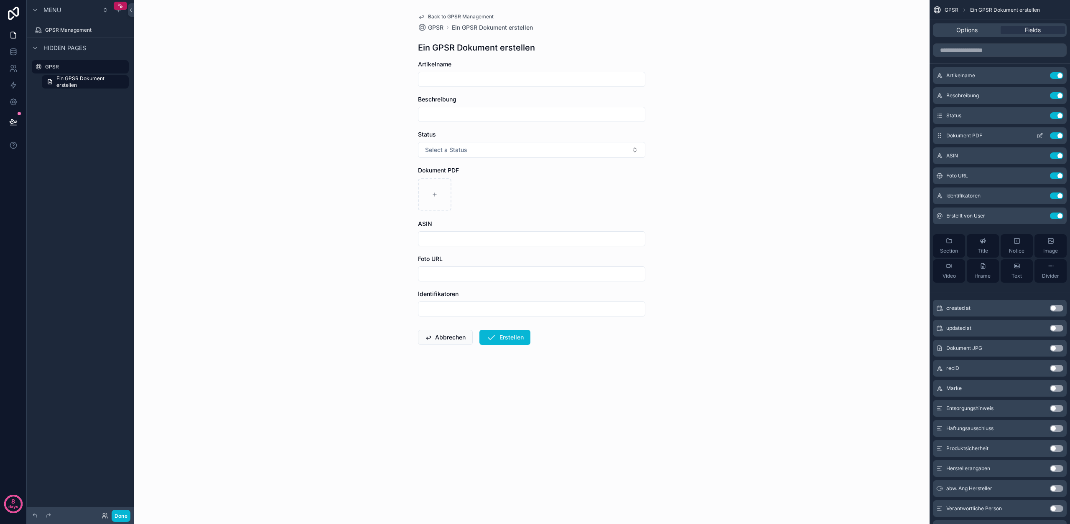
click at [1058, 134] on button "Use setting" at bounding box center [1056, 135] width 13 height 7
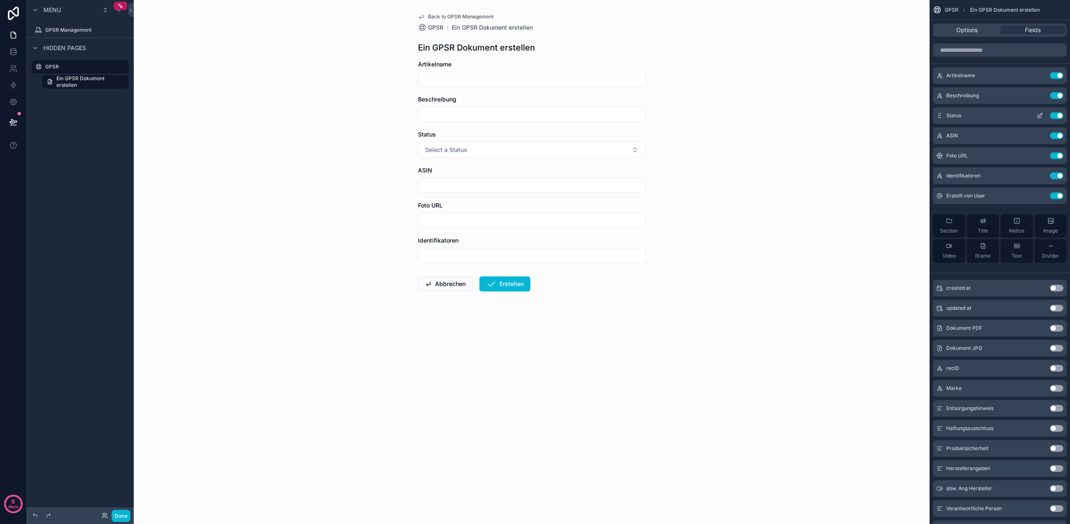
click at [1059, 114] on button "Use setting" at bounding box center [1056, 115] width 13 height 7
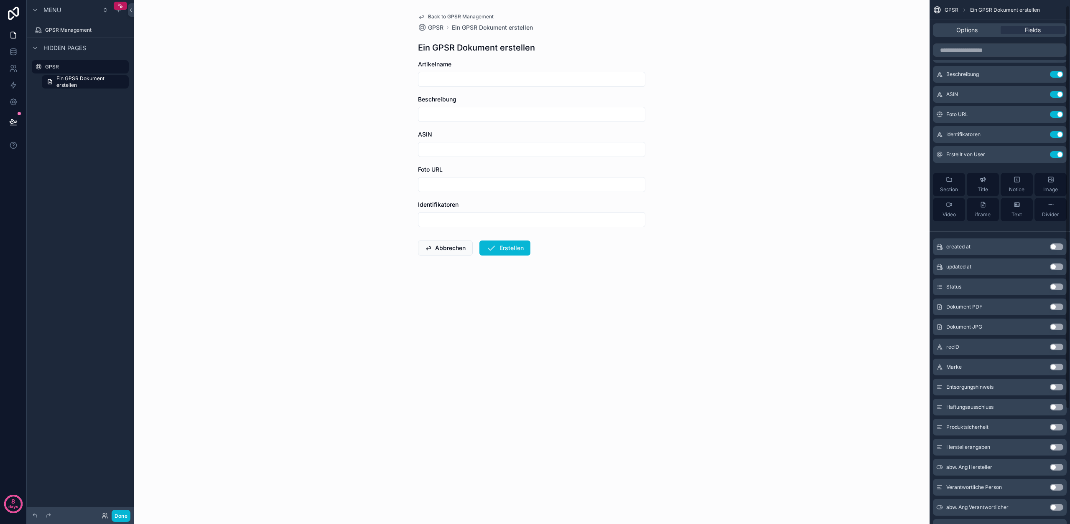
scroll to position [36, 0]
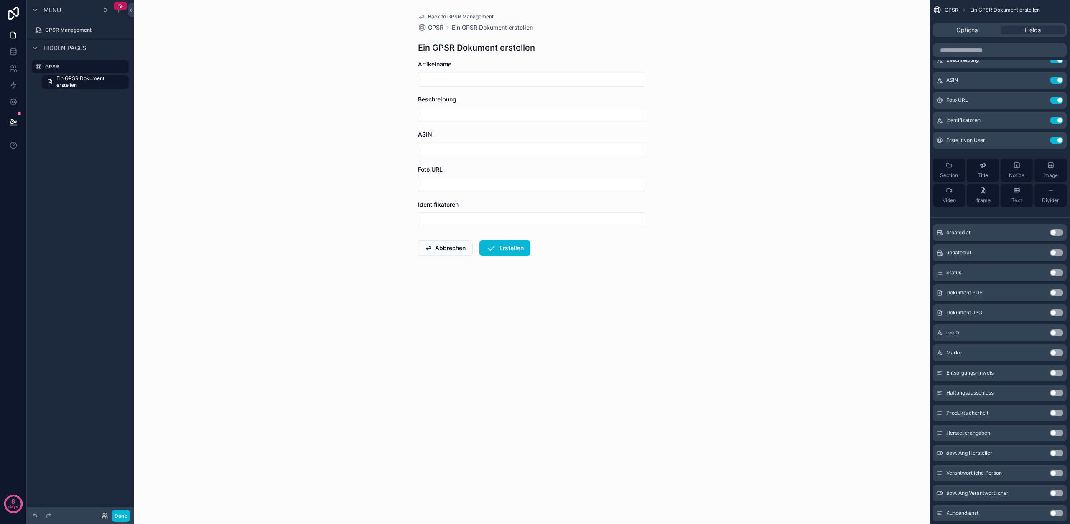
click at [1055, 353] on button "Use setting" at bounding box center [1056, 353] width 13 height 7
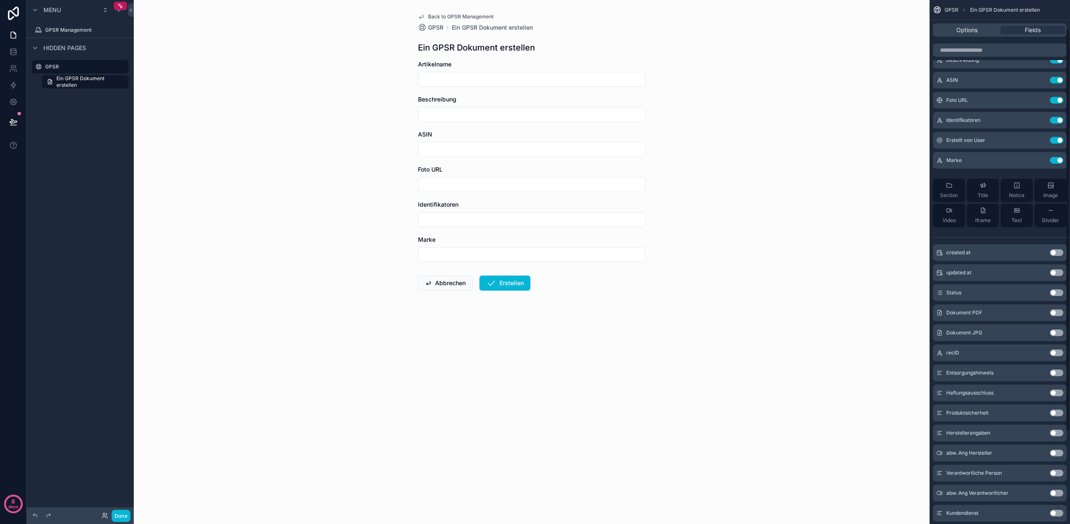
scroll to position [157, 0]
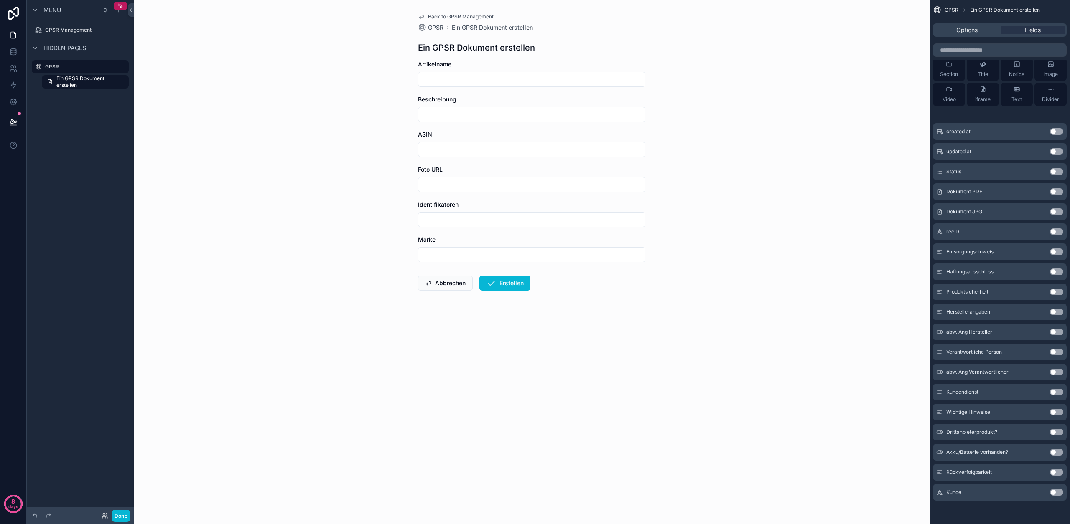
click at [1056, 492] on button "Use setting" at bounding box center [1056, 492] width 13 height 7
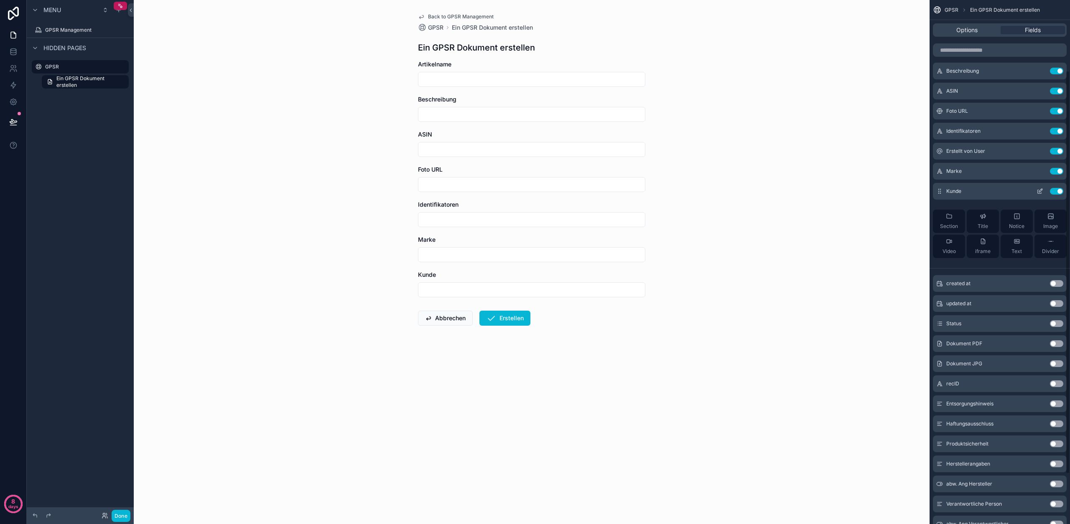
scroll to position [0, 0]
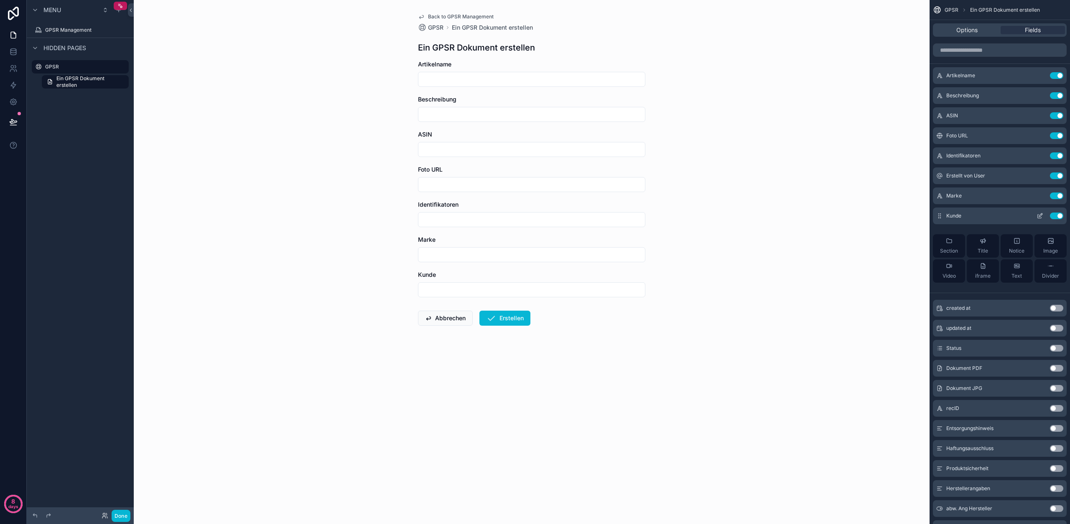
click at [1038, 218] on icon "scrollable content" at bounding box center [1040, 217] width 4 height 4
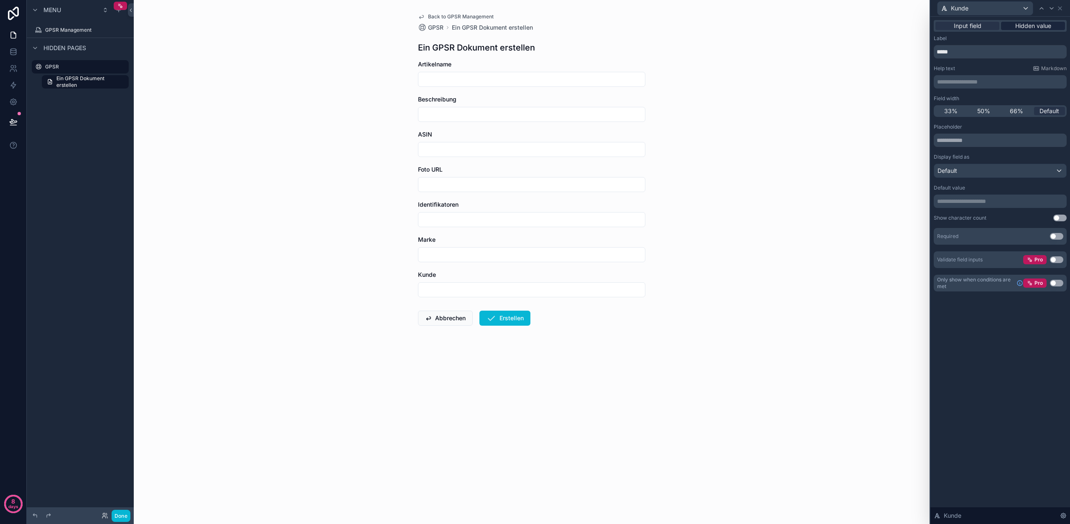
click at [1030, 28] on span "Hidden value" at bounding box center [1033, 26] width 36 height 8
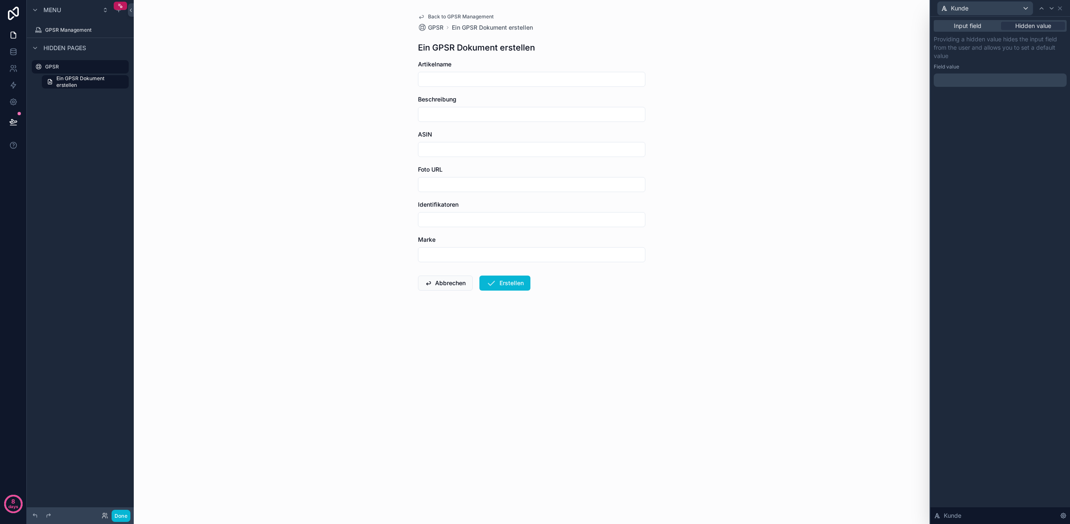
click at [985, 80] on p "﻿" at bounding box center [1001, 80] width 128 height 8
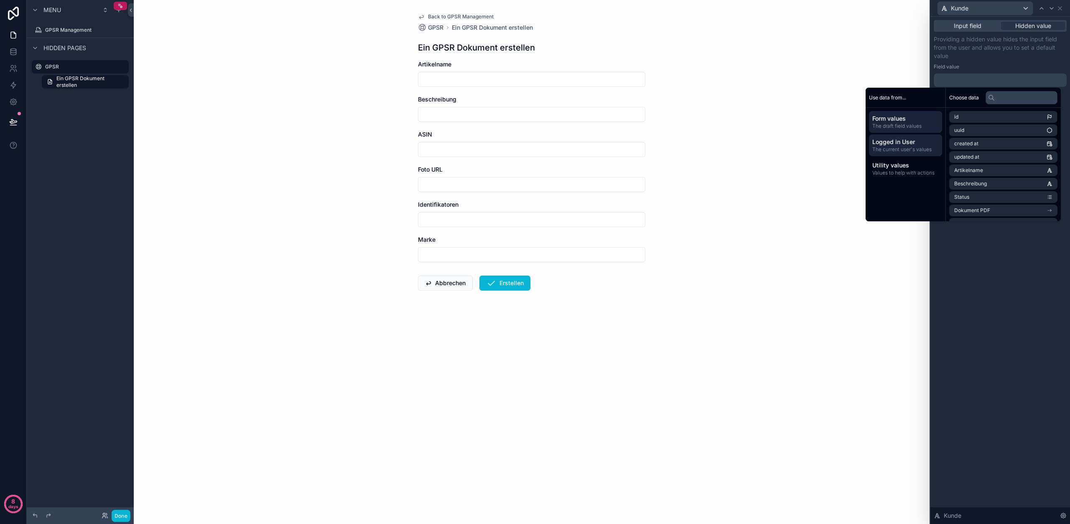
click at [904, 150] on span "The current user's values" at bounding box center [905, 149] width 66 height 7
click at [985, 199] on li "User Airtable" at bounding box center [1003, 199] width 108 height 12
click at [996, 172] on span "Unternehmen (from Firma)" at bounding box center [986, 172] width 64 height 7
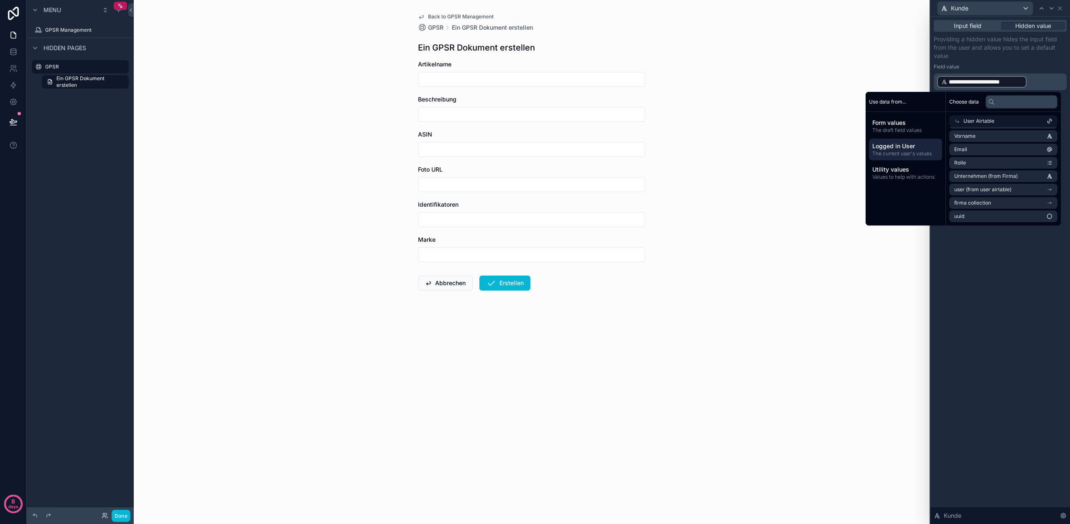
click at [1000, 272] on div "**********" at bounding box center [1000, 271] width 140 height 508
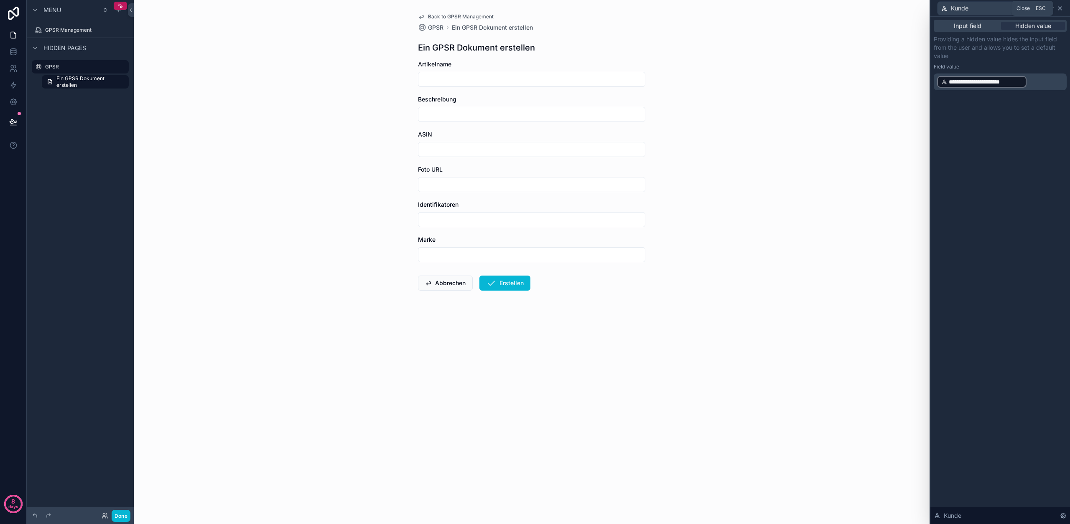
click at [1061, 9] on icon at bounding box center [1059, 8] width 7 height 7
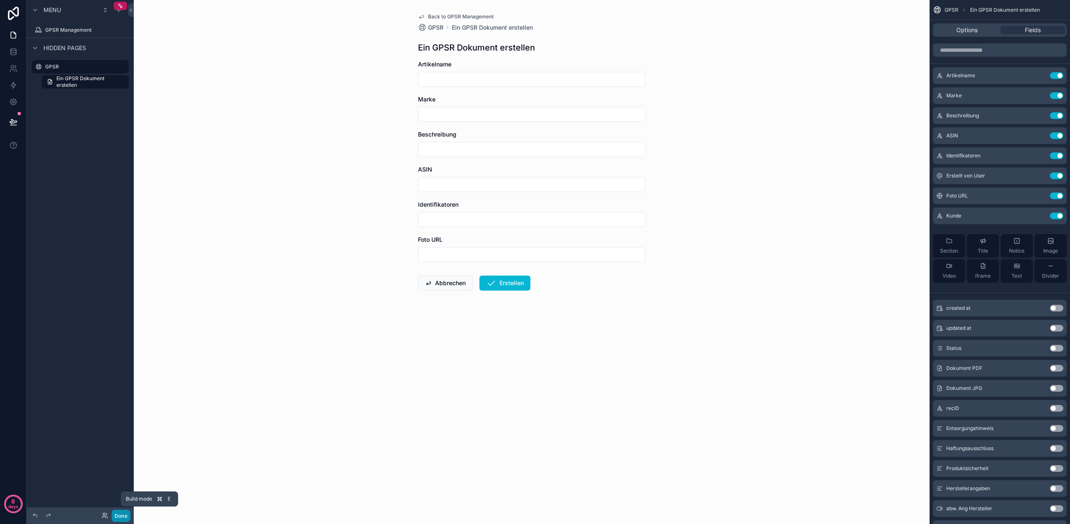
click at [120, 514] on button "Done" at bounding box center [121, 516] width 19 height 12
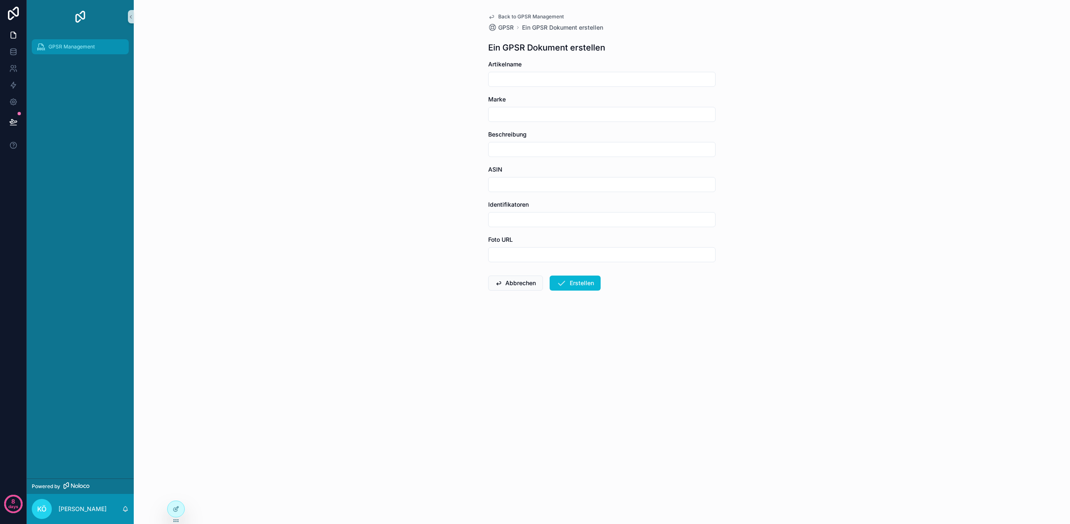
click at [73, 49] on span "GPSR Management" at bounding box center [71, 46] width 46 height 7
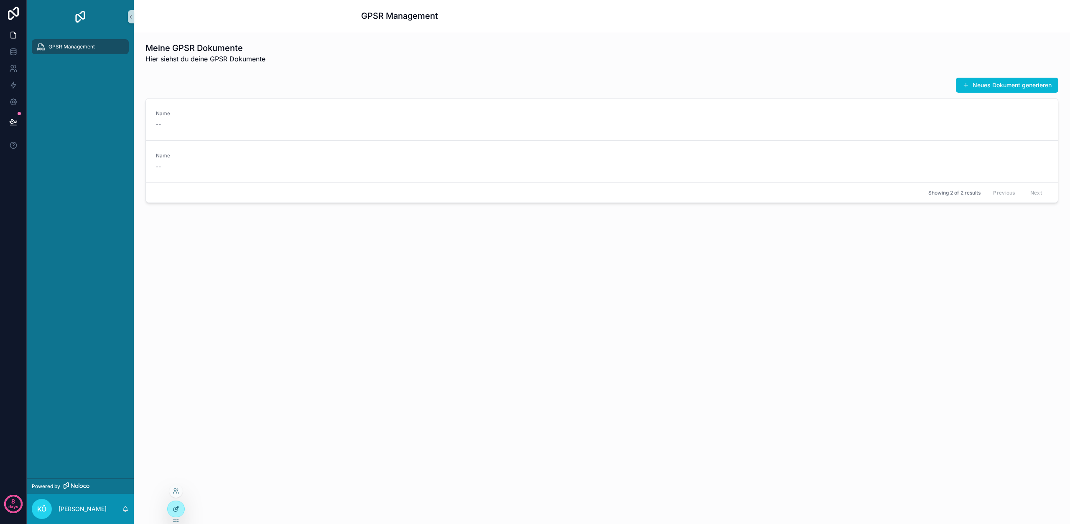
click at [176, 505] on div at bounding box center [176, 509] width 17 height 16
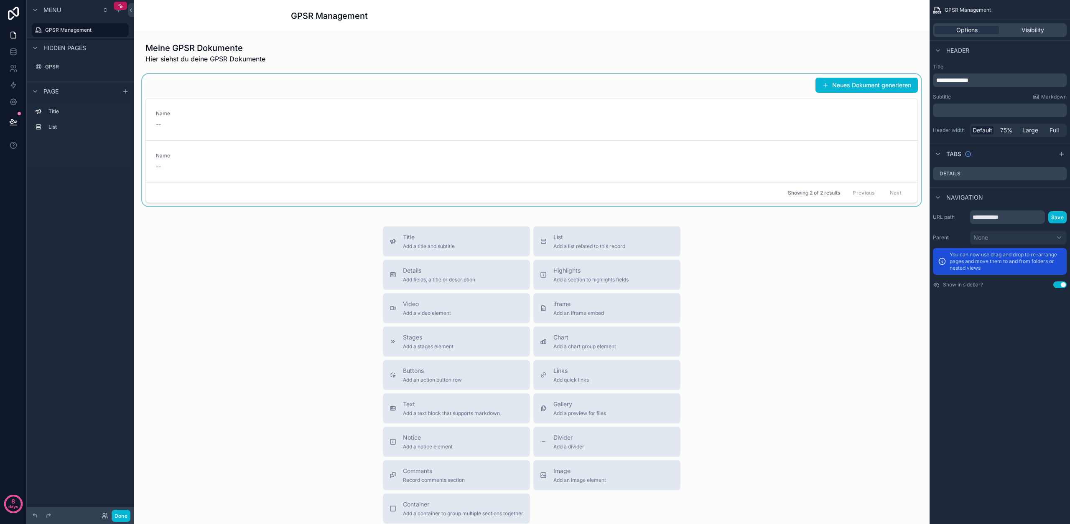
click at [376, 146] on div "scrollable content" at bounding box center [531, 140] width 782 height 132
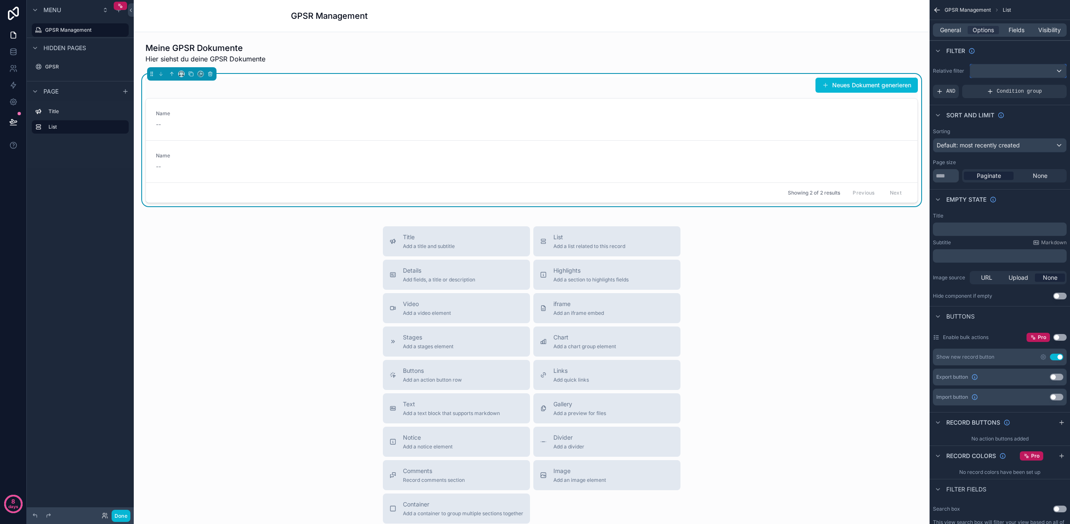
click at [1004, 68] on div "scrollable content" at bounding box center [1018, 70] width 96 height 13
click at [1004, 68] on div "scrollable content" at bounding box center [535, 262] width 1070 height 524
click at [953, 91] on span "AND" at bounding box center [950, 91] width 9 height 7
click at [1045, 86] on icon "scrollable content" at bounding box center [1045, 85] width 5 height 5
click at [864, 79] on span "Select a field" at bounding box center [848, 78] width 36 height 7
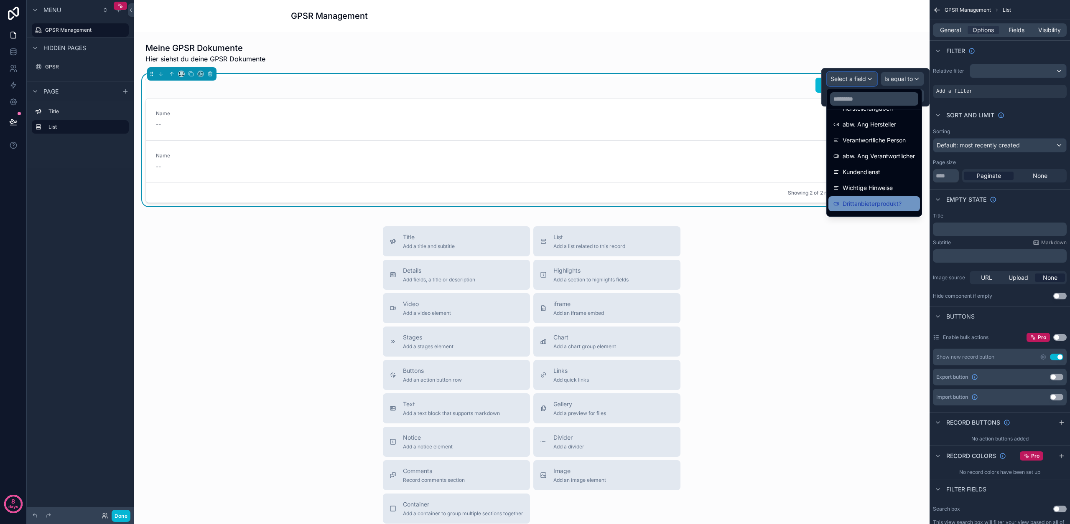
scroll to position [361, 0]
click at [859, 207] on span "Kunde" at bounding box center [851, 207] width 18 height 10
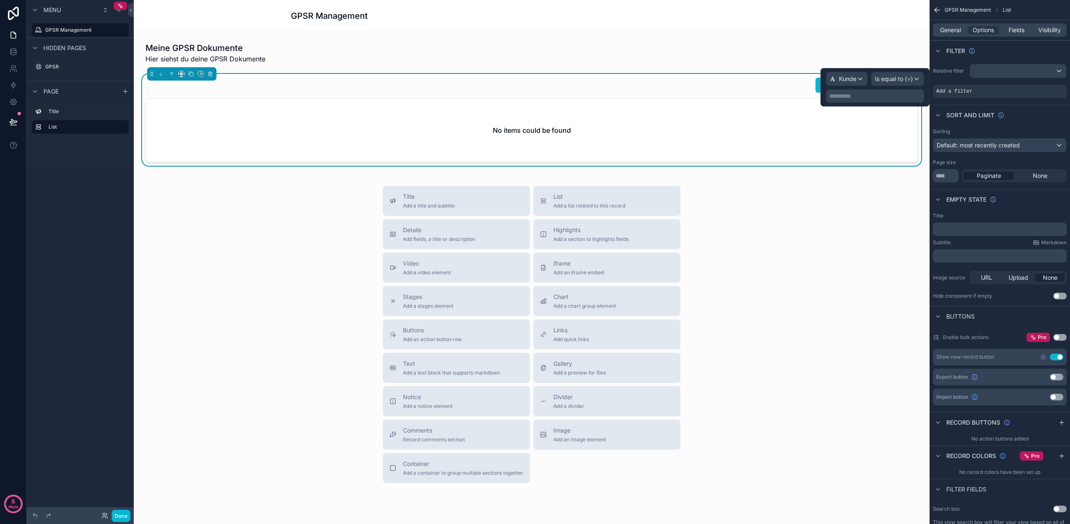
click at [867, 98] on p "**********" at bounding box center [875, 96] width 93 height 8
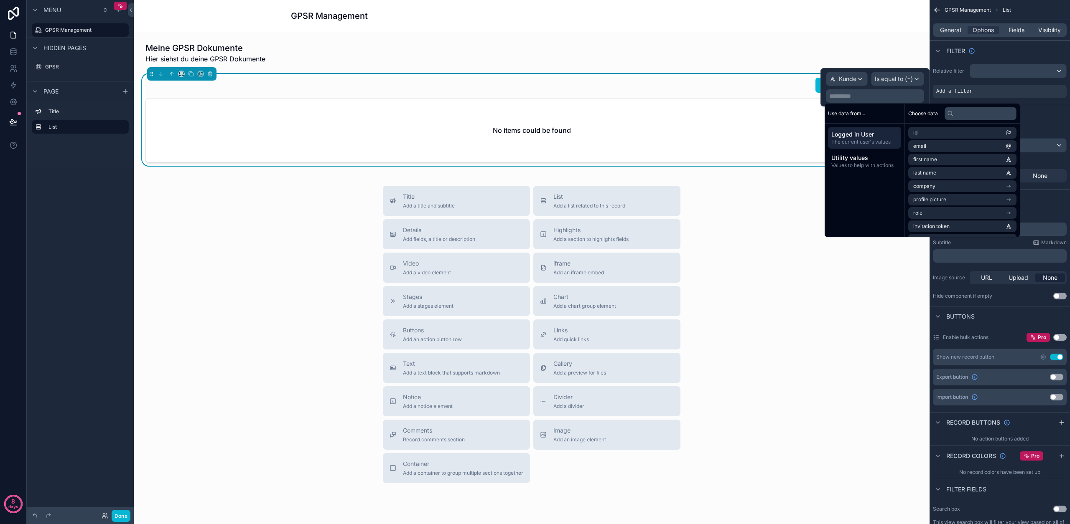
click at [865, 137] on span "Logged in User" at bounding box center [864, 134] width 66 height 8
click at [949, 216] on li "User Airtable" at bounding box center [962, 215] width 108 height 12
click at [948, 188] on span "Unternehmen (from Firma)" at bounding box center [945, 189] width 64 height 7
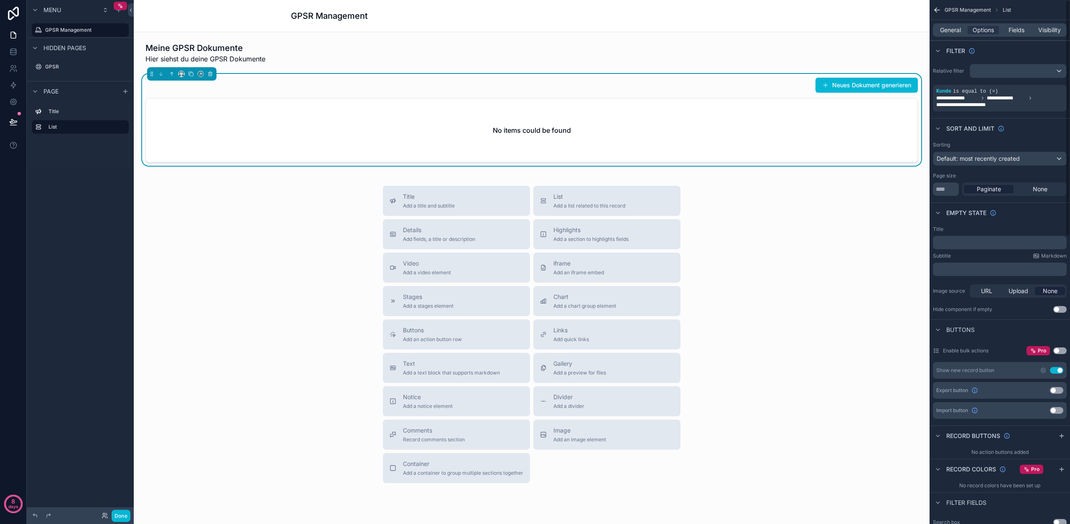
click at [1035, 118] on div "Sort And Limit" at bounding box center [999, 128] width 140 height 20
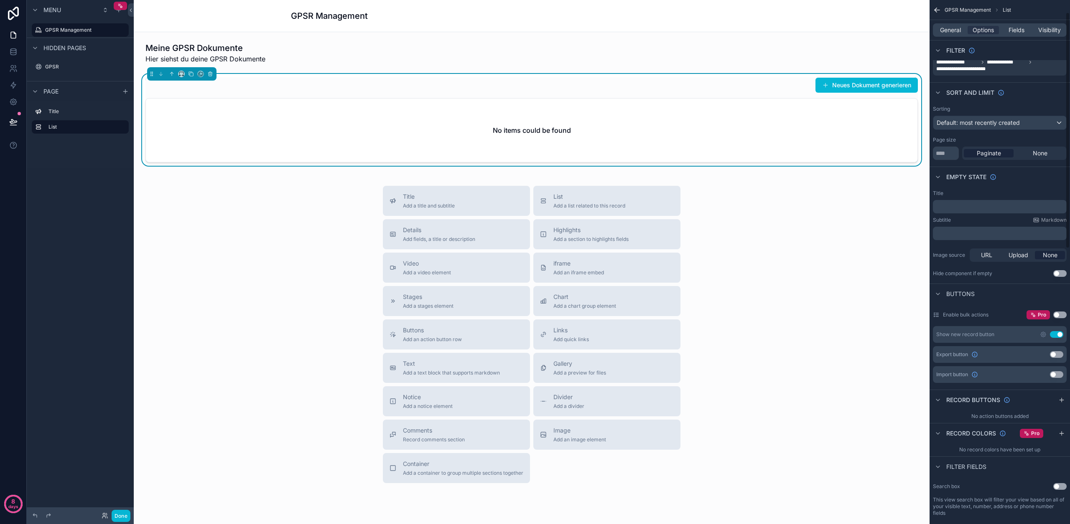
scroll to position [73, 0]
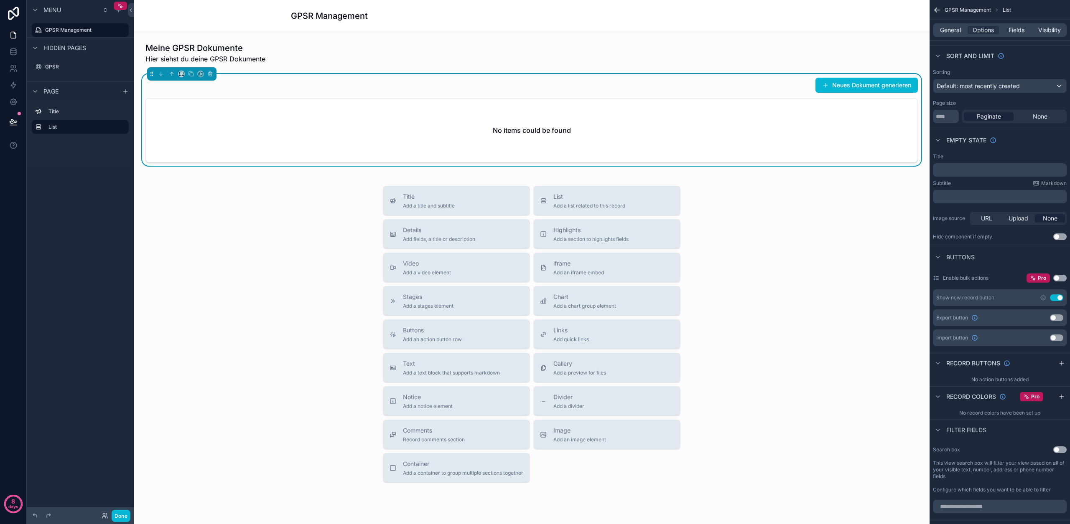
click at [1057, 238] on button "Use setting" at bounding box center [1059, 237] width 13 height 7
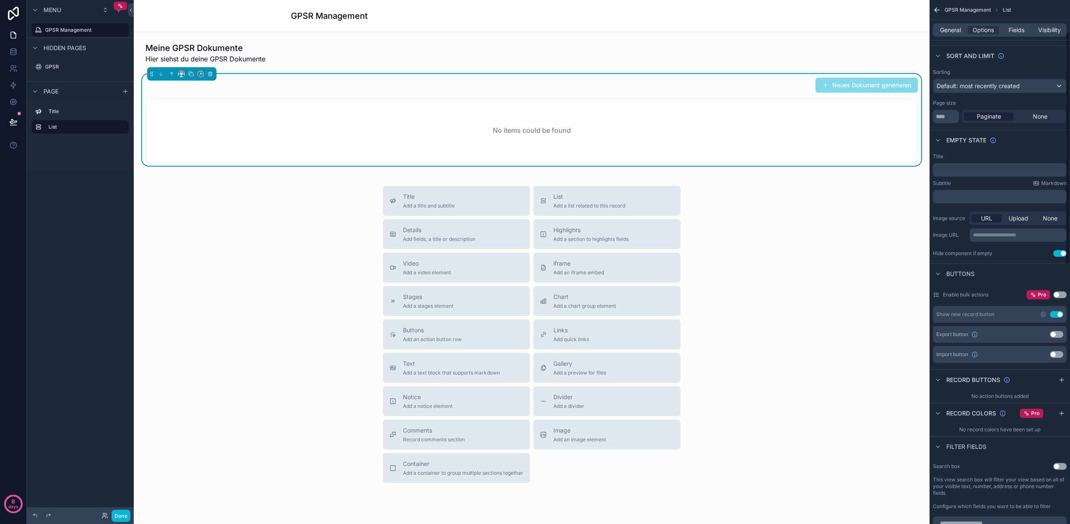
click at [1058, 252] on button "Use setting" at bounding box center [1059, 253] width 13 height 7
click at [954, 171] on p "﻿" at bounding box center [1000, 170] width 129 height 7
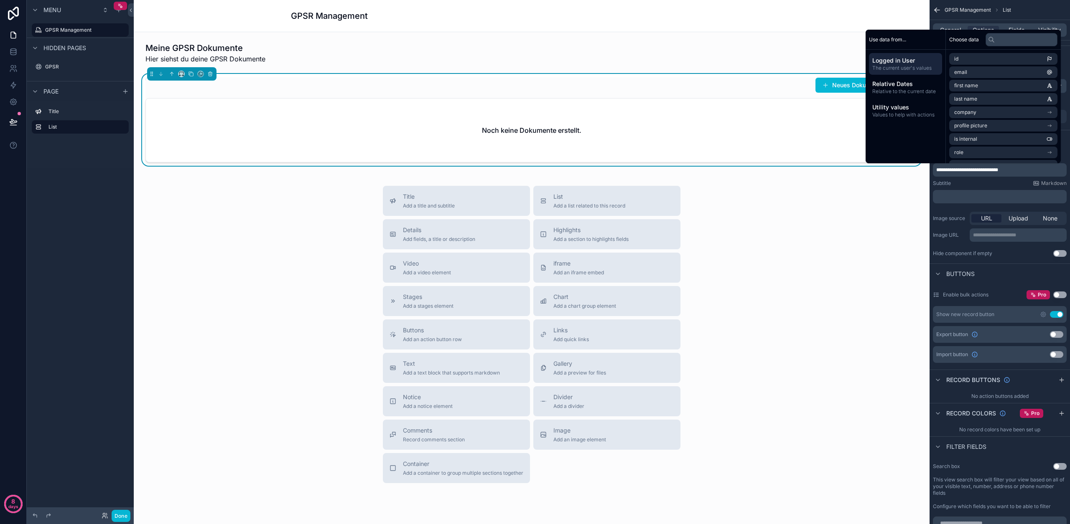
click at [955, 196] on p "﻿" at bounding box center [1000, 196] width 129 height 7
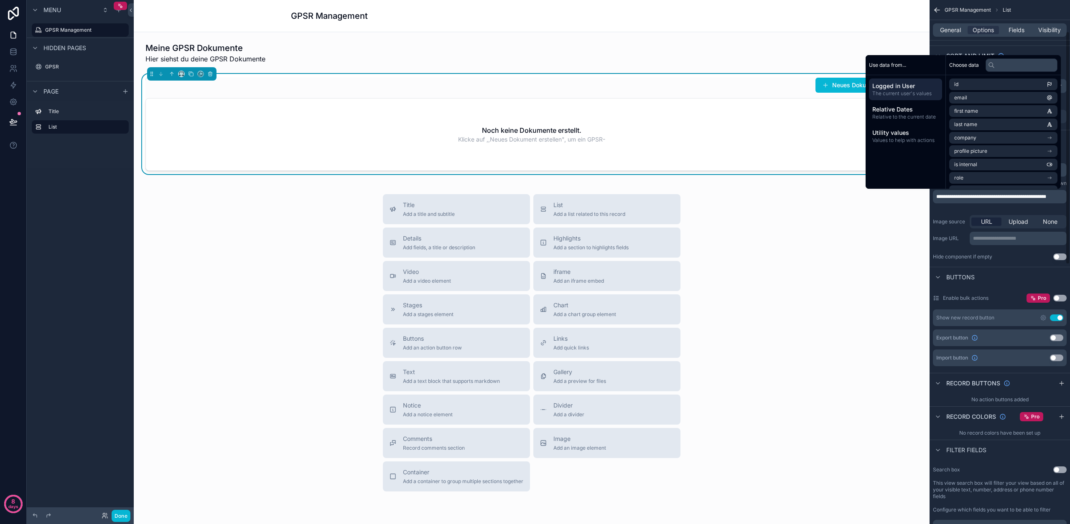
scroll to position [72, 0]
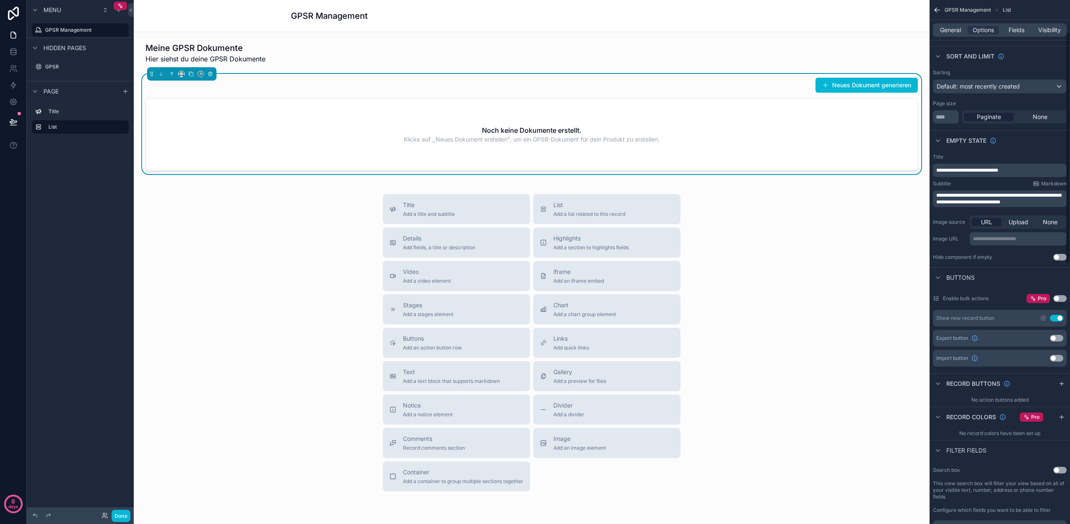
click at [960, 251] on div "**********" at bounding box center [999, 207] width 140 height 114
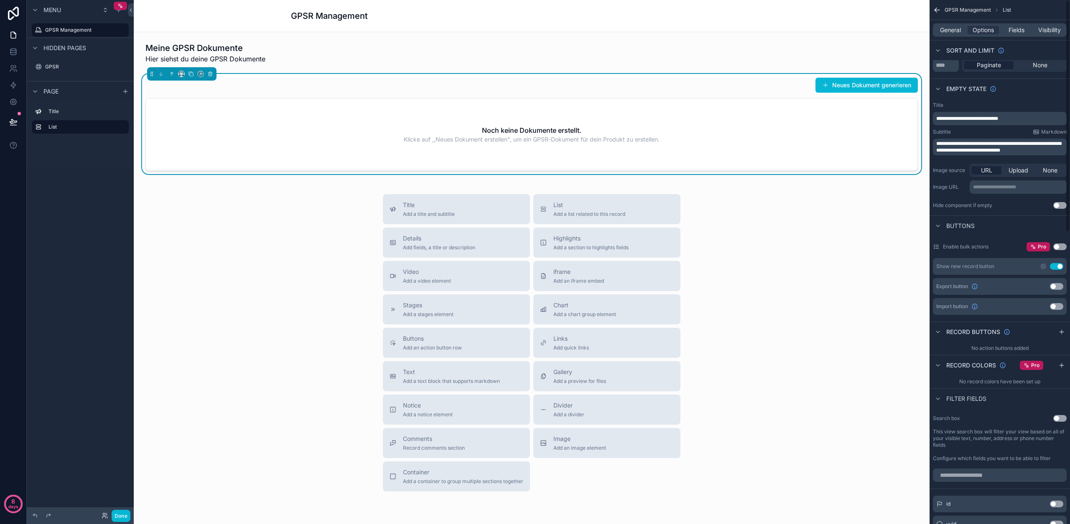
scroll to position [0, 0]
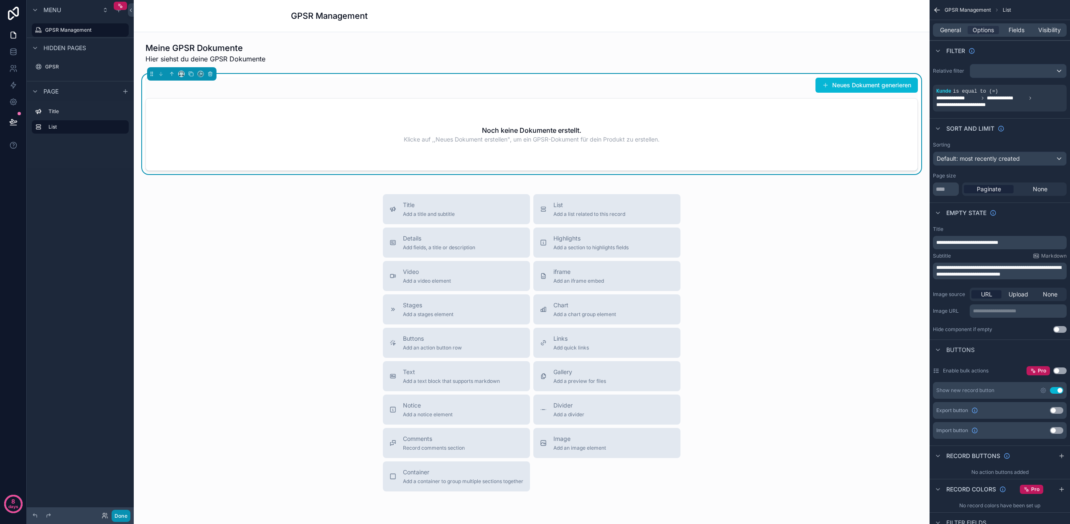
click at [115, 519] on button "Done" at bounding box center [121, 516] width 19 height 12
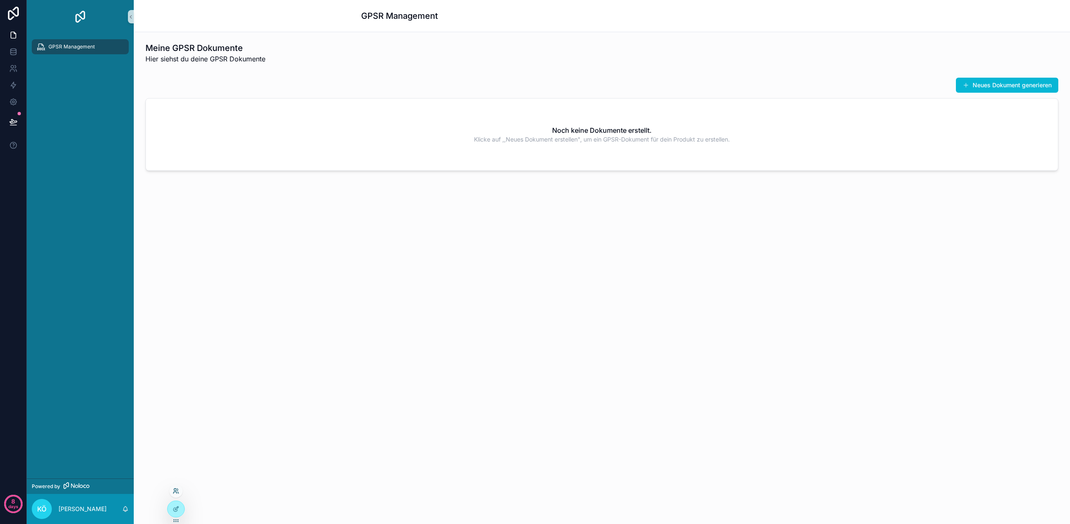
click at [176, 491] on icon at bounding box center [175, 490] width 2 height 2
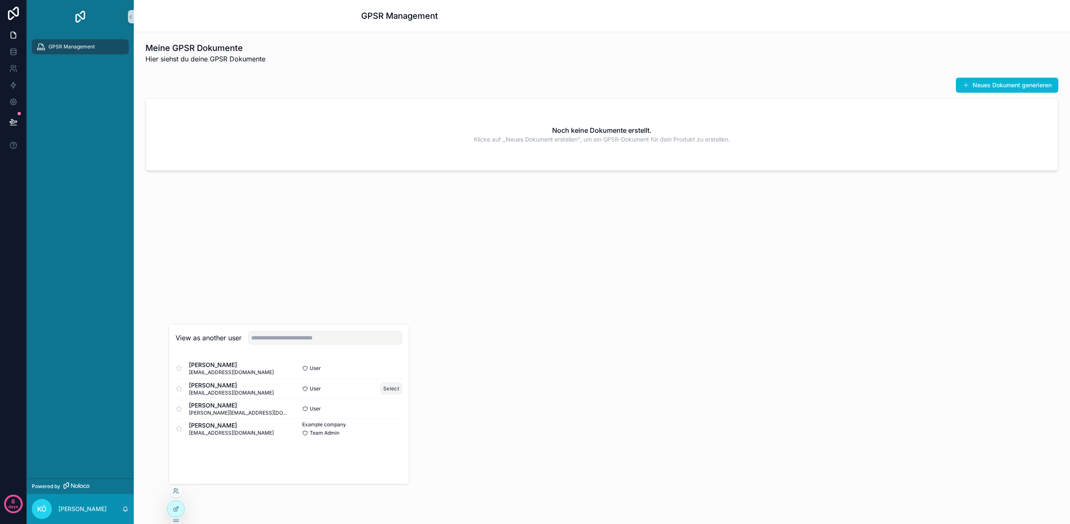
click at [393, 389] on button "Select" at bounding box center [391, 389] width 22 height 12
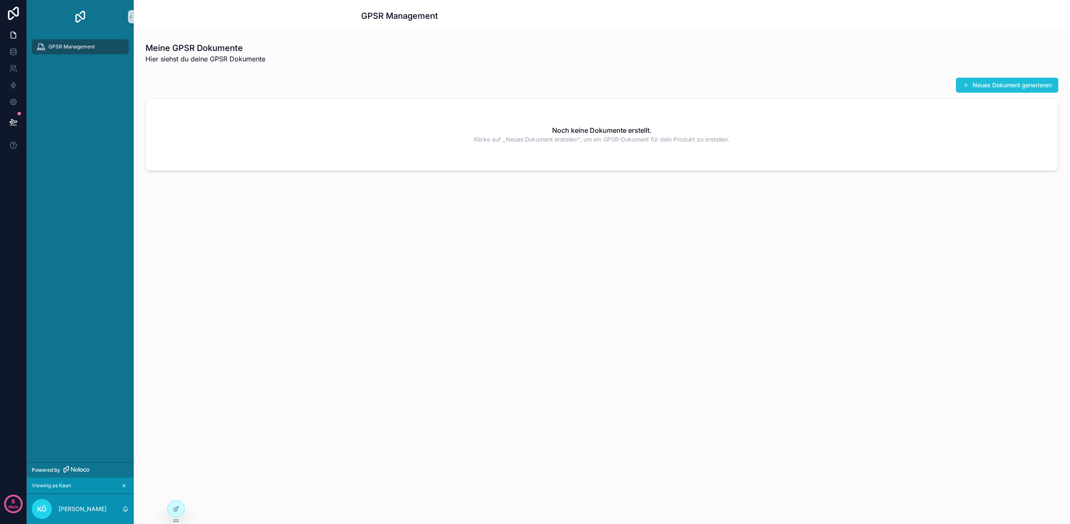
click at [1013, 85] on button "Neues Dokument generieren" at bounding box center [1007, 85] width 102 height 15
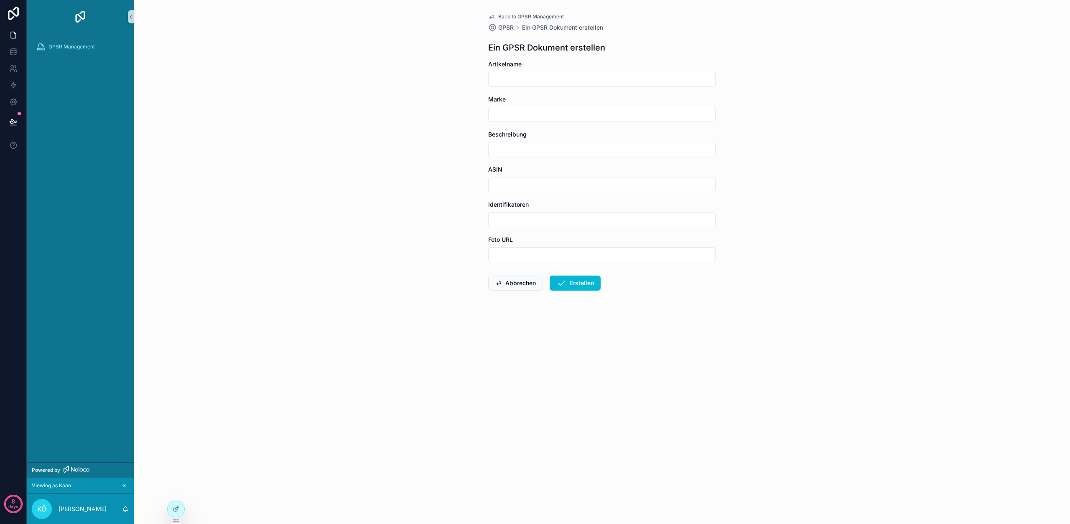
click at [591, 74] on input "scrollable content" at bounding box center [601, 80] width 226 height 12
type input "**********"
click at [563, 112] on input "scrollable content" at bounding box center [601, 115] width 226 height 12
type input "*********"
click at [556, 148] on input "scrollable content" at bounding box center [601, 150] width 226 height 12
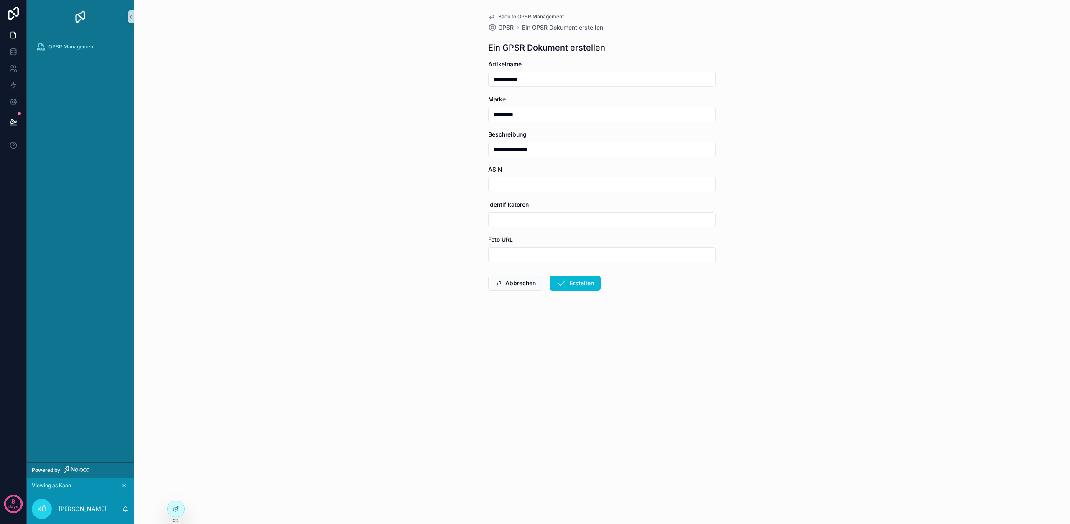
type input "**********"
click at [581, 183] on input "scrollable content" at bounding box center [601, 185] width 226 height 12
type input "**********"
click at [560, 220] on input "scrollable content" at bounding box center [601, 220] width 226 height 12
type input "*******"
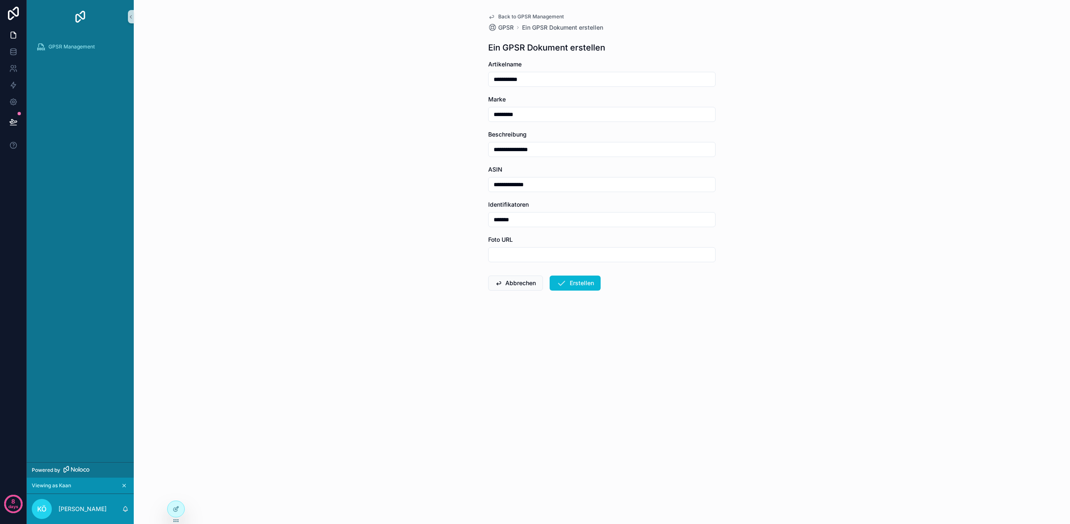
click at [530, 255] on input "scrollable content" at bounding box center [601, 255] width 226 height 12
paste input "**********"
type input "**********"
click at [593, 287] on button "Erstellen" at bounding box center [575, 283] width 51 height 15
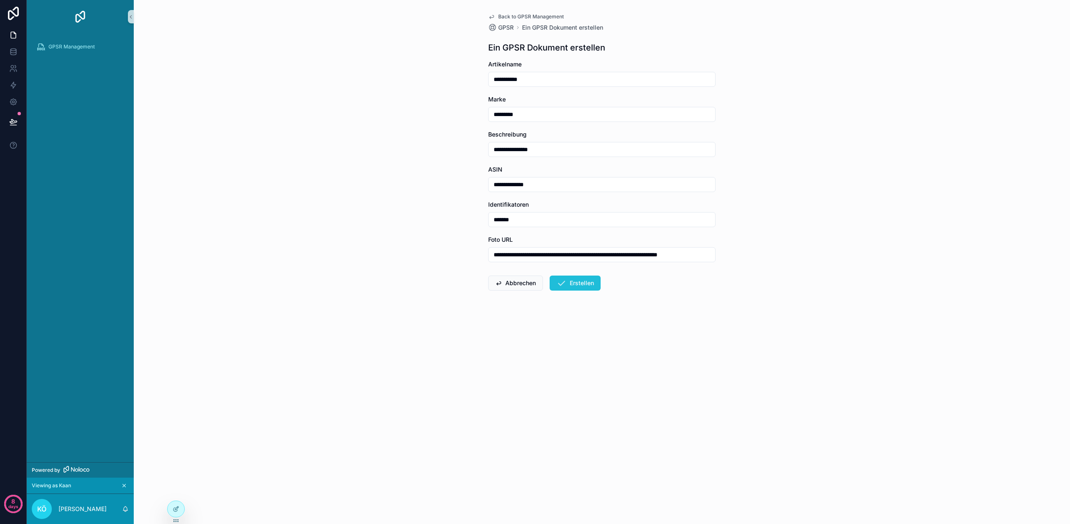
scroll to position [0, 0]
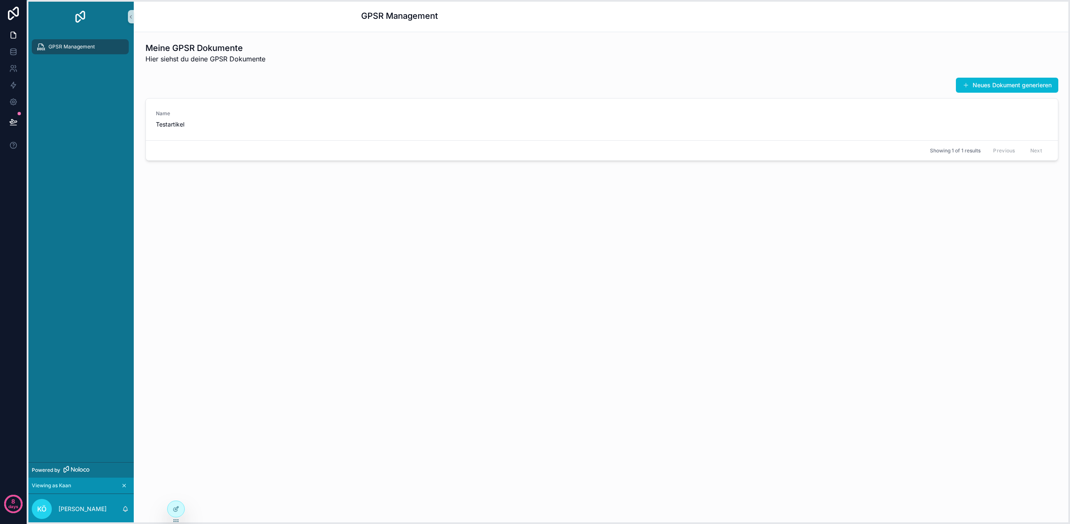
click at [175, 519] on icon at bounding box center [176, 521] width 7 height 7
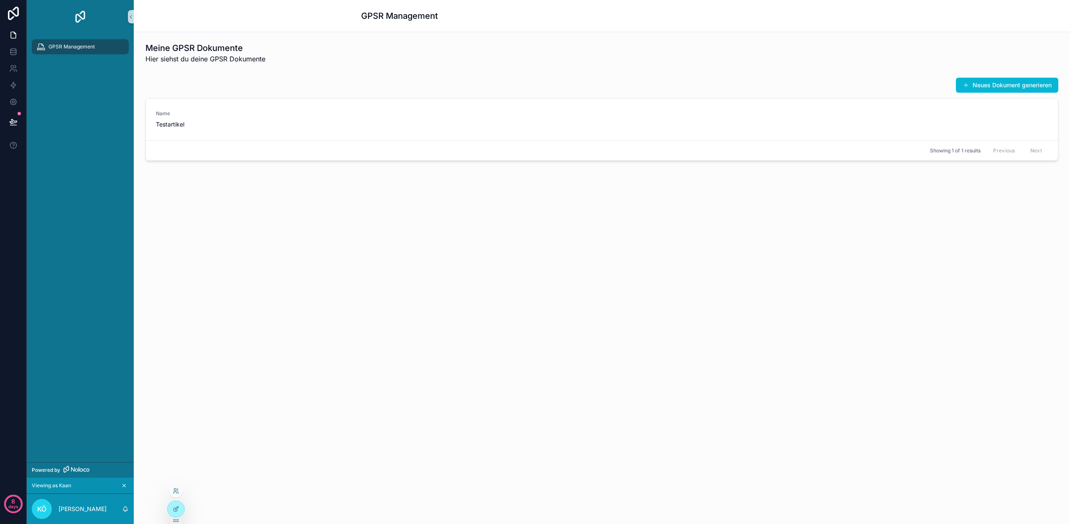
click at [178, 486] on div at bounding box center [175, 491] width 13 height 13
click at [174, 490] on icon at bounding box center [175, 490] width 2 height 2
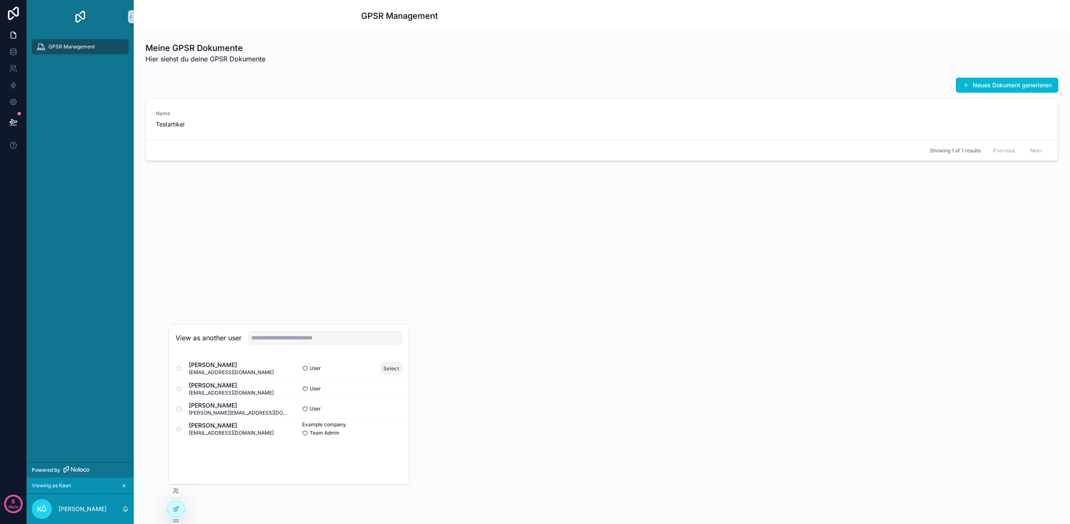
click at [391, 370] on button "Select" at bounding box center [391, 369] width 22 height 12
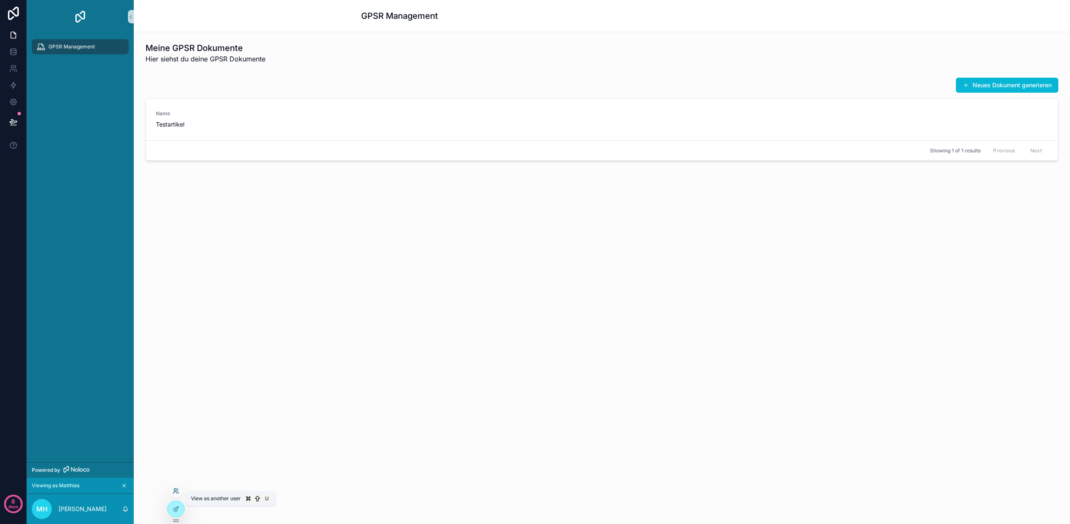
click at [177, 494] on icon at bounding box center [176, 491] width 7 height 7
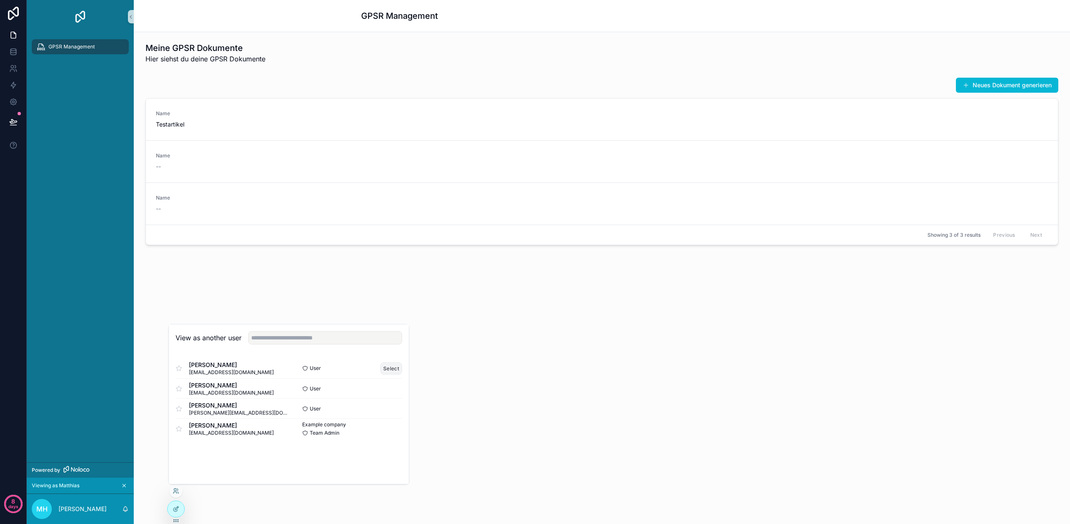
click at [389, 368] on button "Select" at bounding box center [391, 369] width 22 height 12
click at [387, 367] on button "Select" at bounding box center [391, 369] width 22 height 12
click at [484, 355] on div "GPSR Management Meine GPSR Dokumente Hier siehst du deine GPSR Dokumente Neues …" at bounding box center [602, 262] width 936 height 524
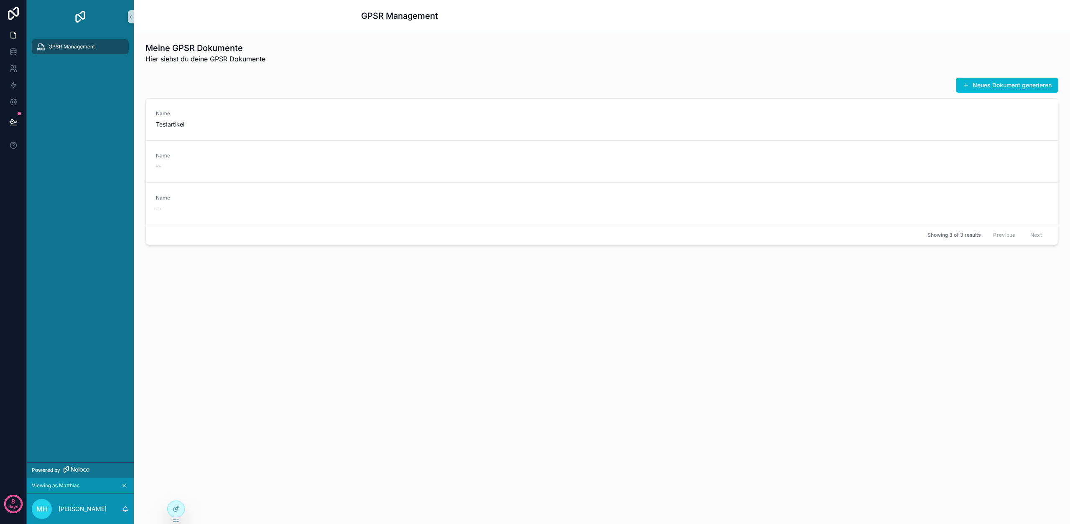
click at [176, 490] on div "GPSR Management Meine GPSR Dokumente Hier siehst du deine GPSR Dokumente Neues …" at bounding box center [602, 262] width 936 height 524
click at [177, 496] on div at bounding box center [175, 491] width 13 height 13
click at [125, 486] on icon "scrollable content" at bounding box center [124, 486] width 6 height 6
click at [176, 492] on icon at bounding box center [174, 493] width 3 height 2
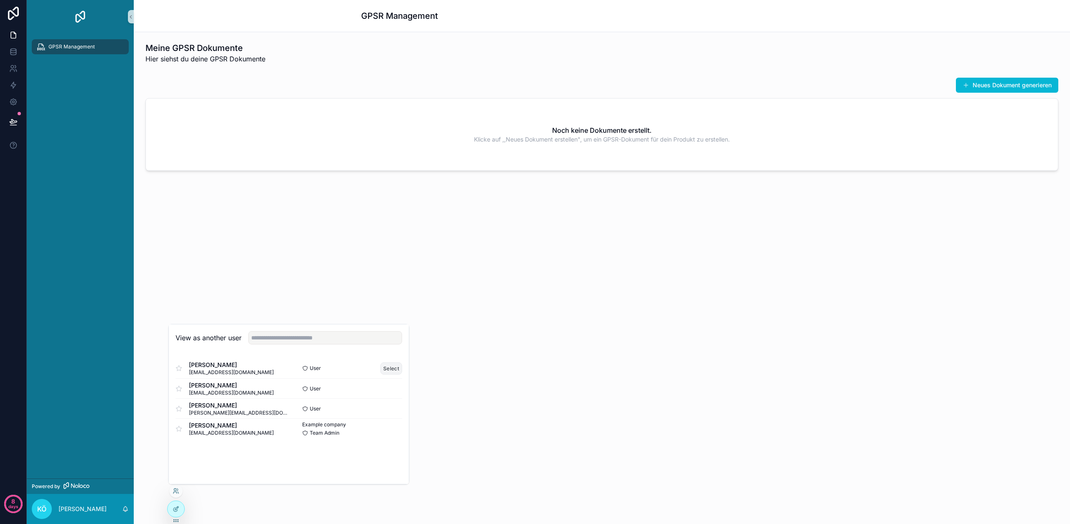
click at [386, 371] on button "Select" at bounding box center [391, 369] width 22 height 12
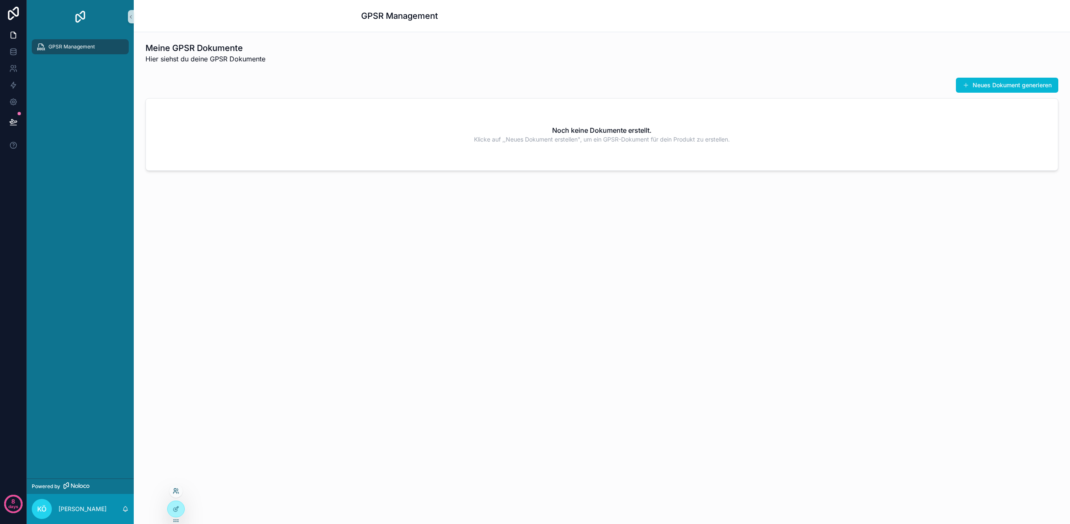
click at [176, 494] on icon at bounding box center [176, 491] width 7 height 7
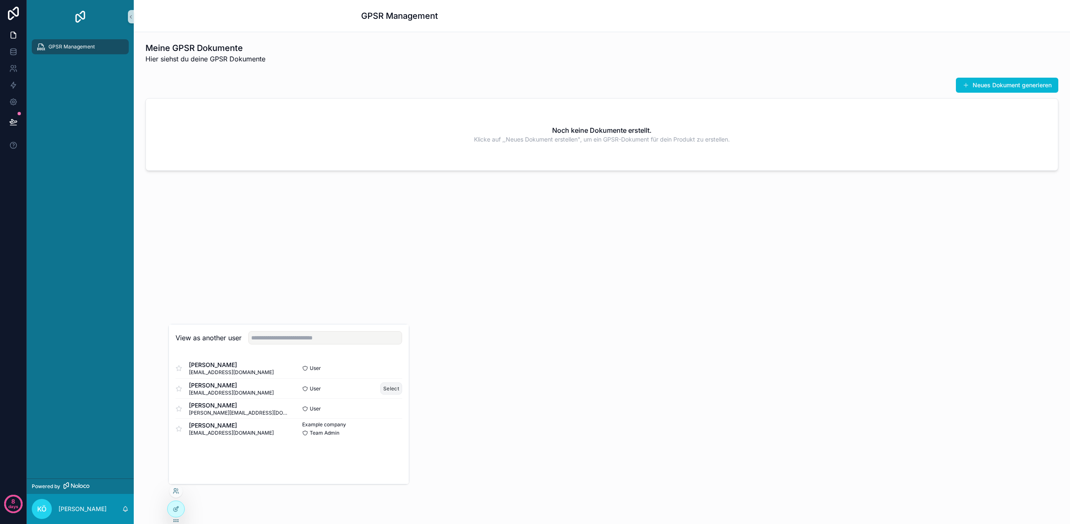
click at [388, 392] on button "Select" at bounding box center [391, 389] width 22 height 12
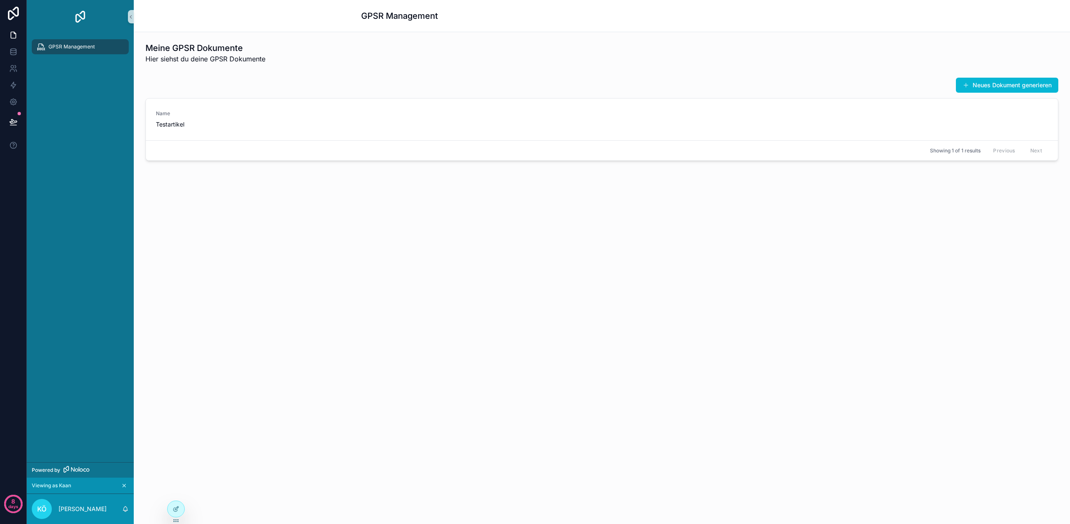
click at [176, 492] on div "GPSR Management Meine GPSR Dokumente Hier siehst du deine GPSR Dokumente Neues …" at bounding box center [602, 262] width 936 height 524
click at [176, 492] on icon at bounding box center [174, 493] width 3 height 2
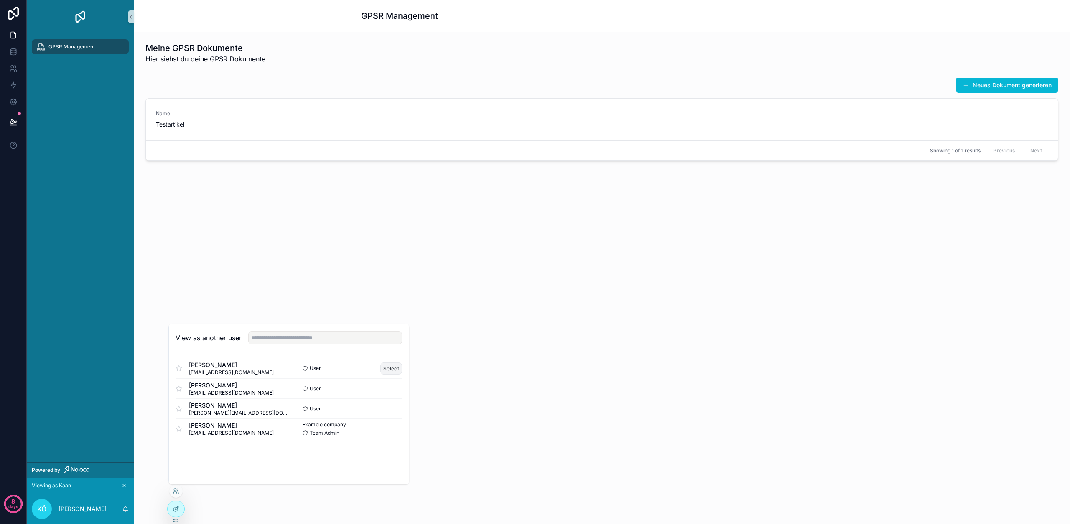
click at [391, 366] on button "Select" at bounding box center [391, 369] width 22 height 12
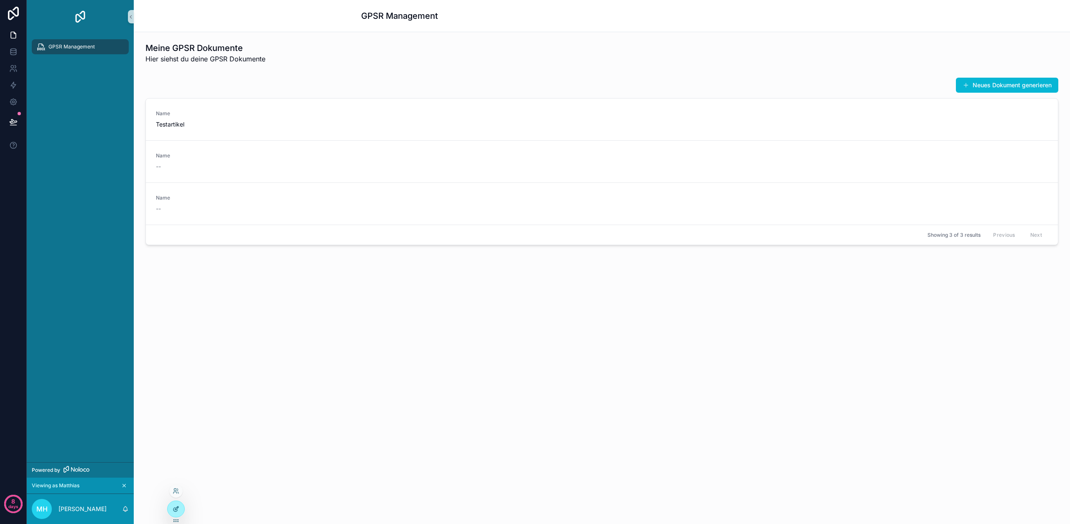
click at [176, 507] on icon at bounding box center [176, 509] width 7 height 7
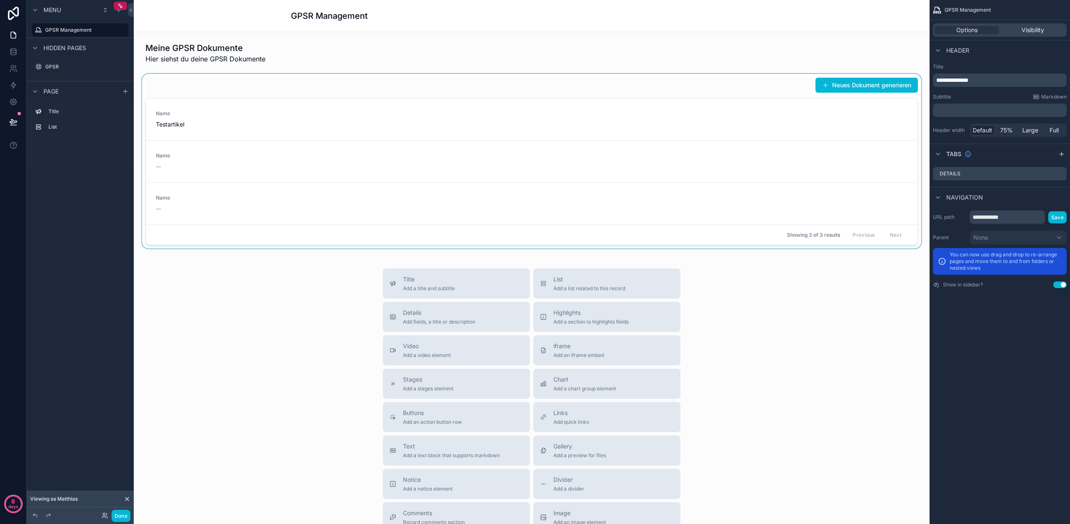
click at [467, 186] on div "scrollable content" at bounding box center [531, 161] width 782 height 175
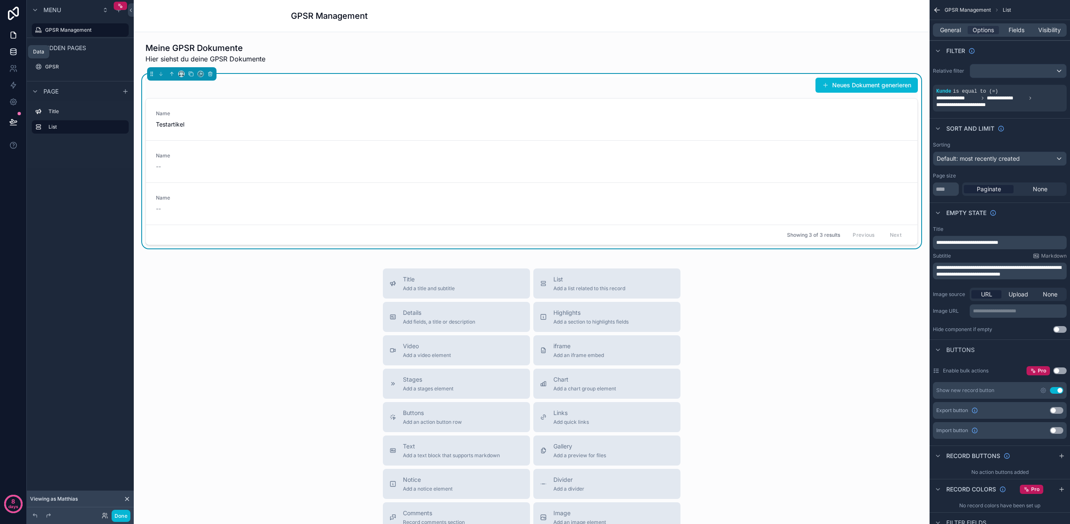
click at [17, 51] on icon at bounding box center [13, 52] width 8 height 8
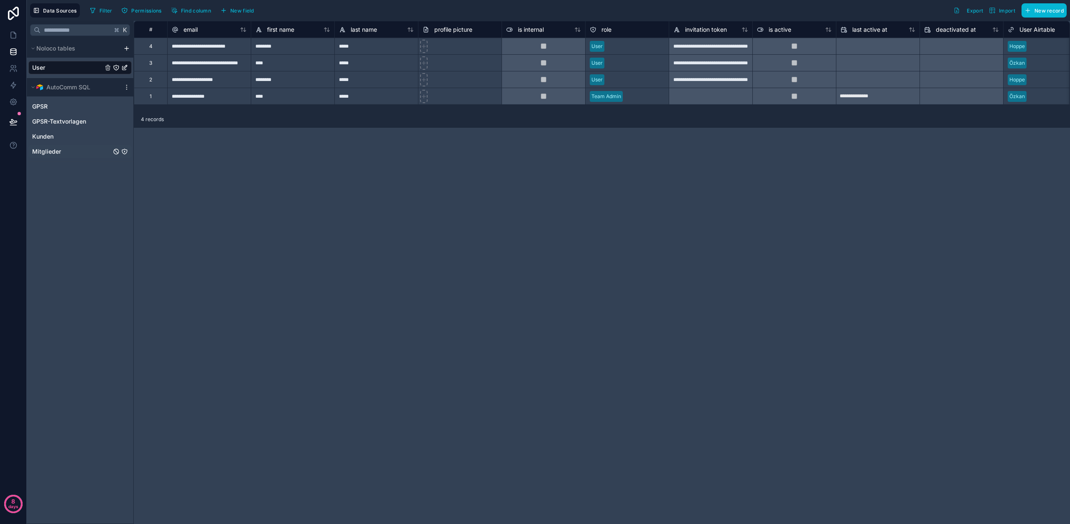
click at [56, 153] on span "Mitglieder" at bounding box center [46, 152] width 29 height 8
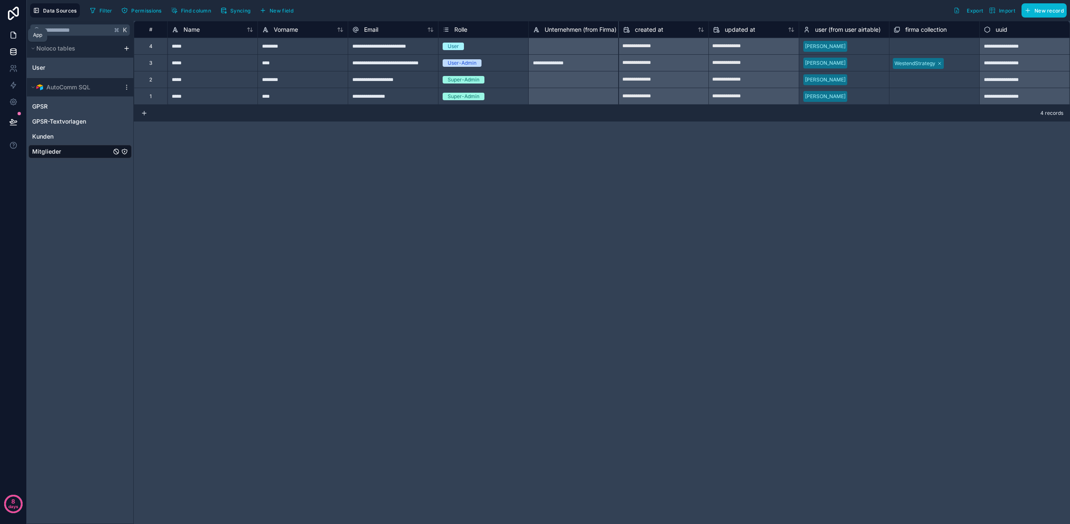
click at [16, 34] on icon at bounding box center [13, 35] width 8 height 8
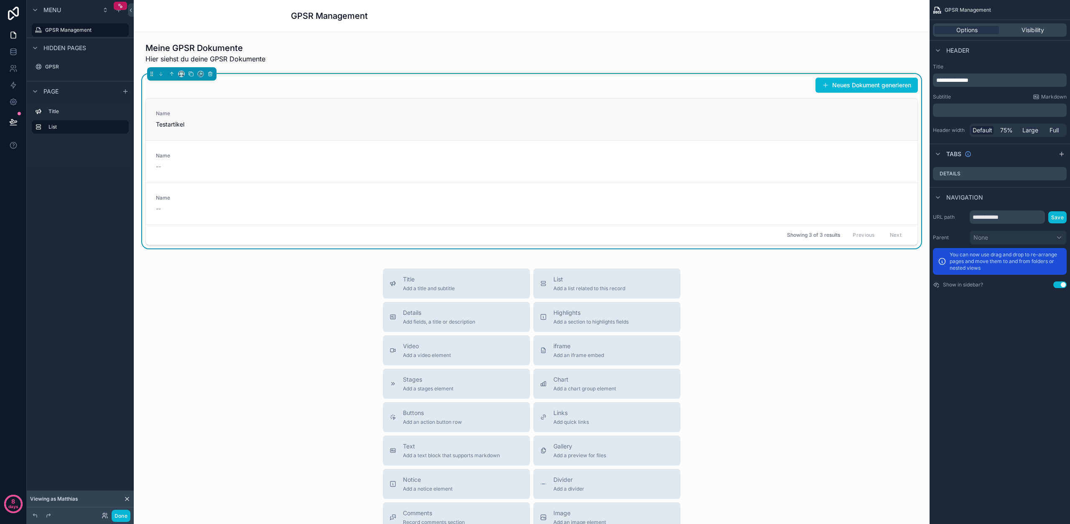
click at [800, 126] on div "Name Testartikel" at bounding box center [531, 119] width 751 height 18
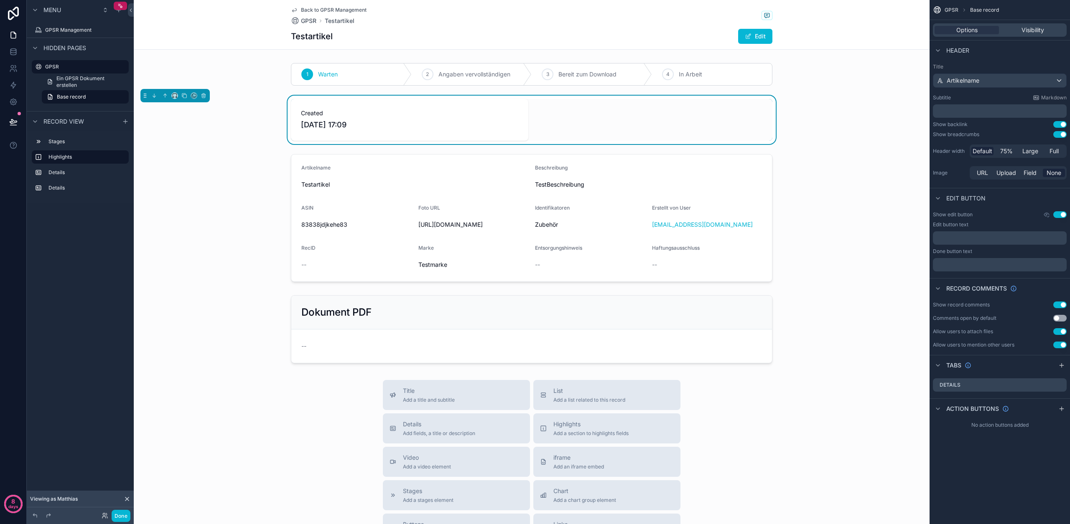
click at [311, 9] on span "Back to GPSR Management" at bounding box center [334, 10] width 66 height 7
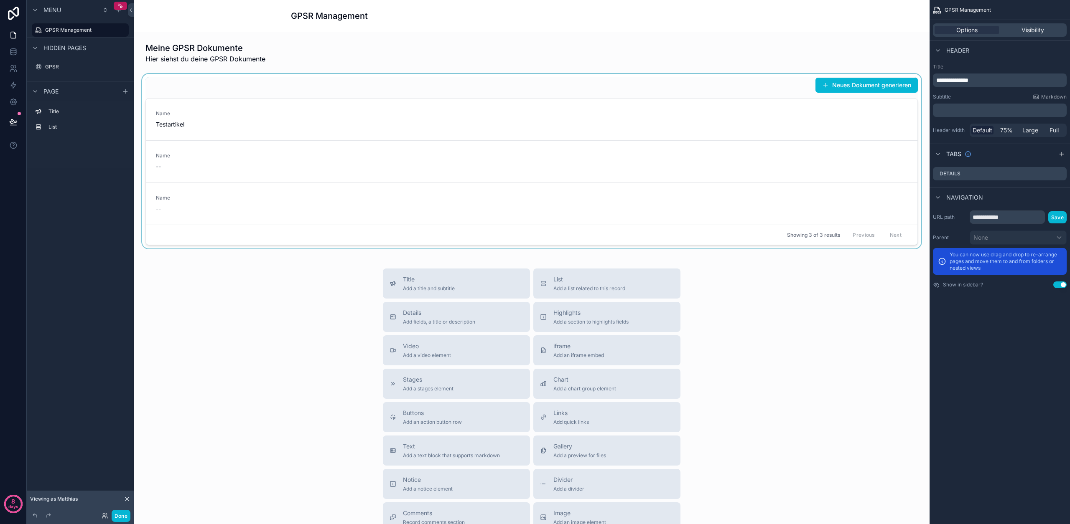
click at [429, 80] on div "scrollable content" at bounding box center [531, 161] width 782 height 175
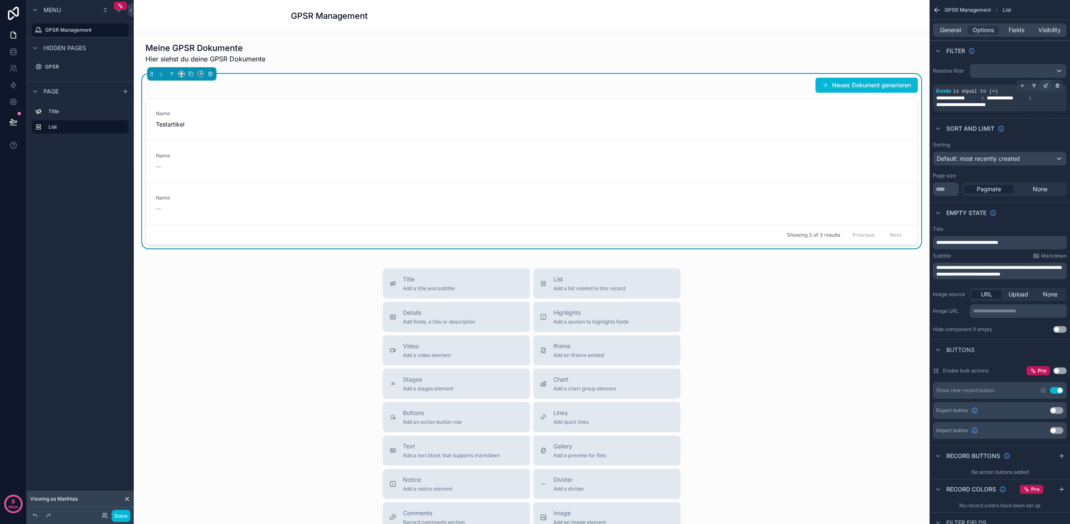
click at [1041, 87] on div "scrollable content" at bounding box center [1046, 86] width 12 height 12
click at [846, 82] on span "Kunde" at bounding box center [848, 84] width 18 height 8
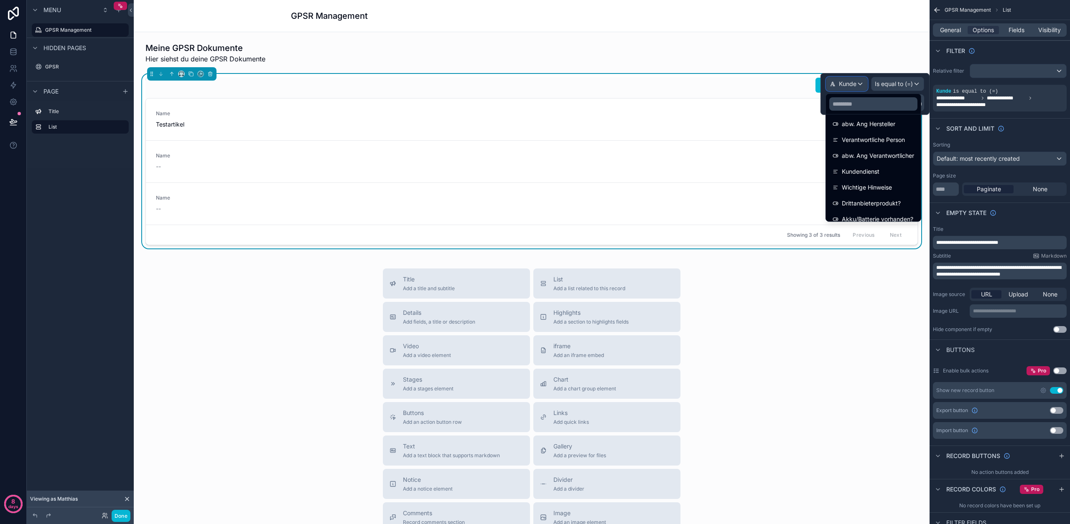
scroll to position [361, 0]
click at [859, 211] on span "Kunde" at bounding box center [851, 212] width 19 height 10
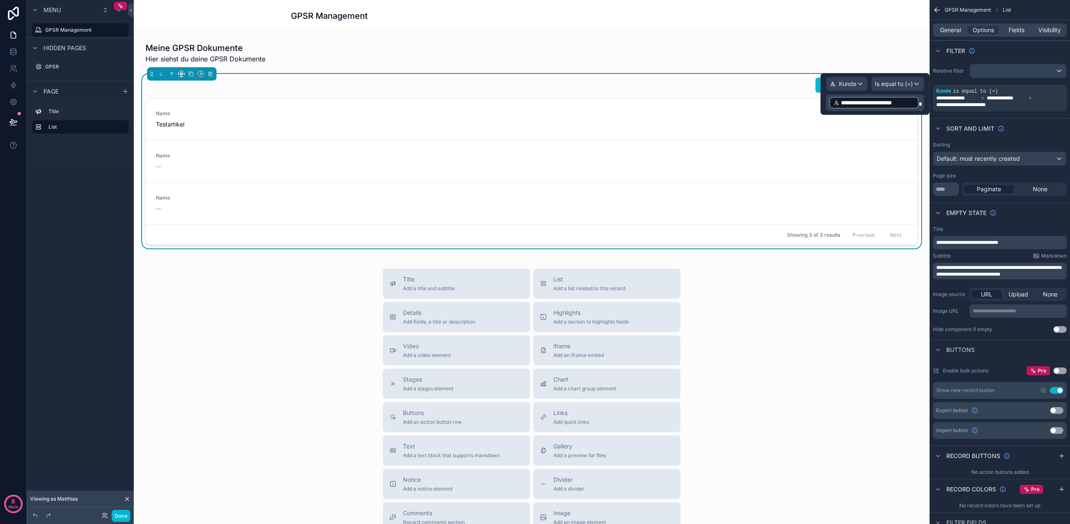
click at [864, 99] on span "**********" at bounding box center [878, 103] width 74 height 8
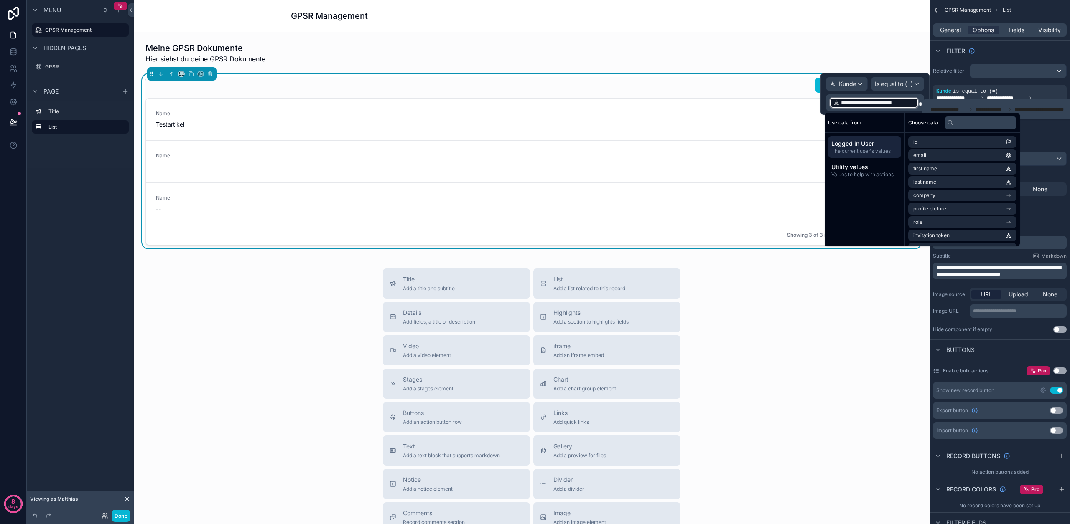
click at [868, 146] on span "Logged in User" at bounding box center [864, 144] width 66 height 8
click at [932, 223] on span "User Airtable" at bounding box center [928, 224] width 31 height 7
click at [933, 224] on span "Unternehmen (from Firma)" at bounding box center [945, 222] width 64 height 7
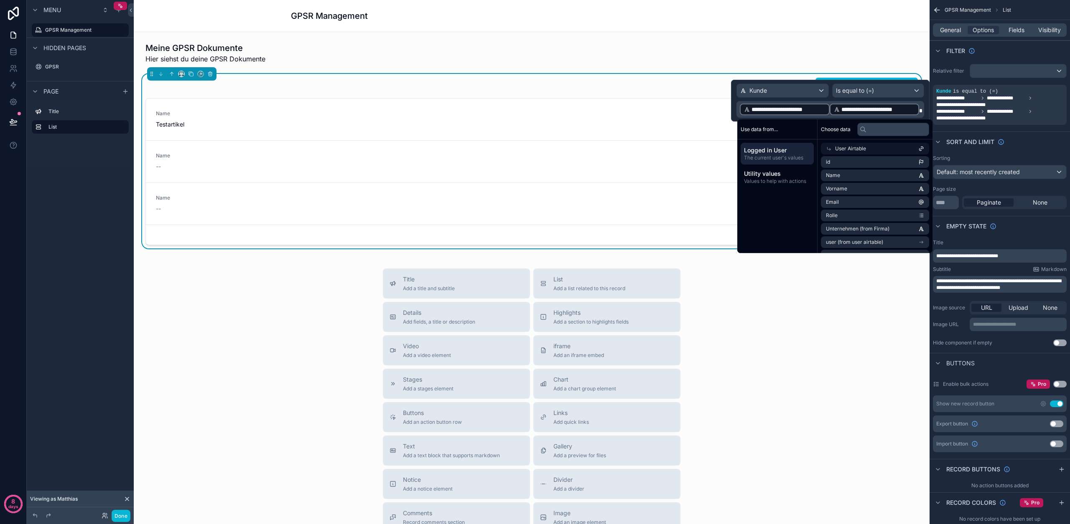
click at [921, 109] on span at bounding box center [920, 111] width 3 height 6
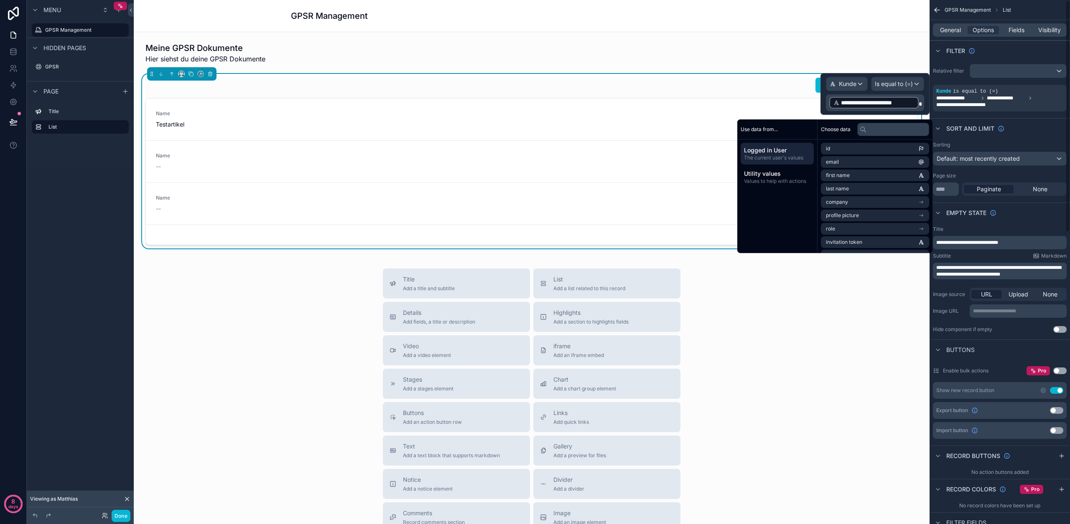
click at [1034, 127] on div "Sort And Limit" at bounding box center [999, 128] width 140 height 20
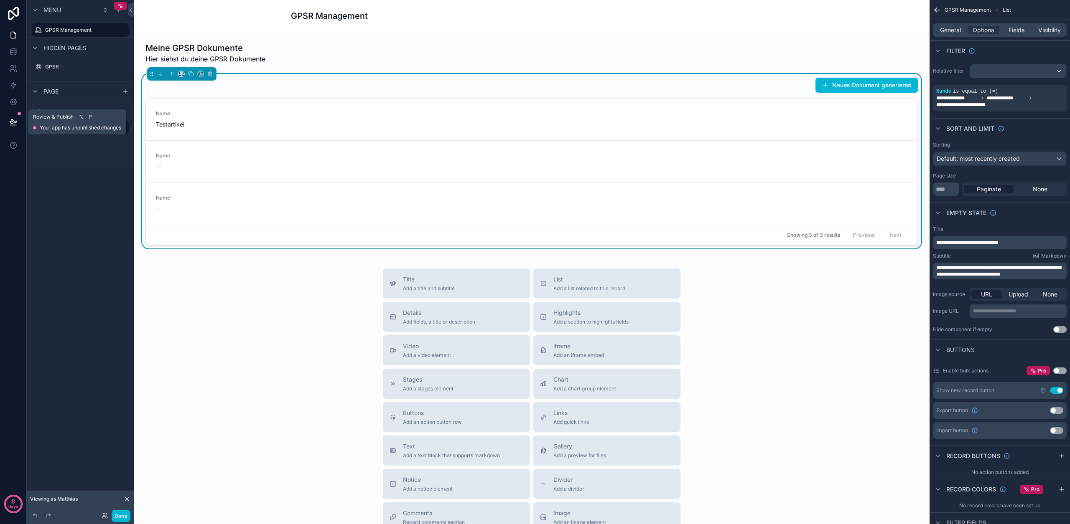
click at [11, 124] on icon at bounding box center [13, 122] width 7 height 4
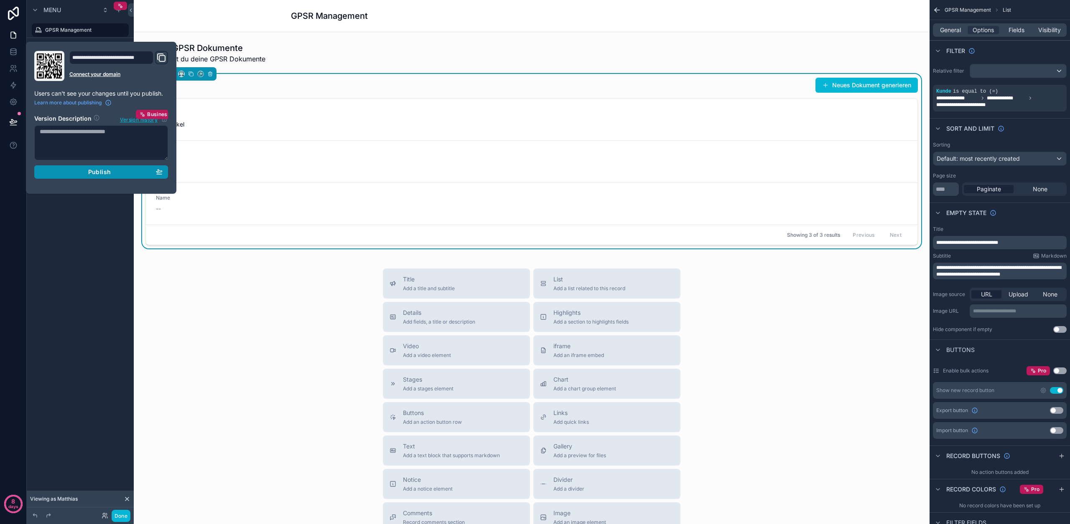
click at [161, 171] on icon "button" at bounding box center [159, 171] width 7 height 7
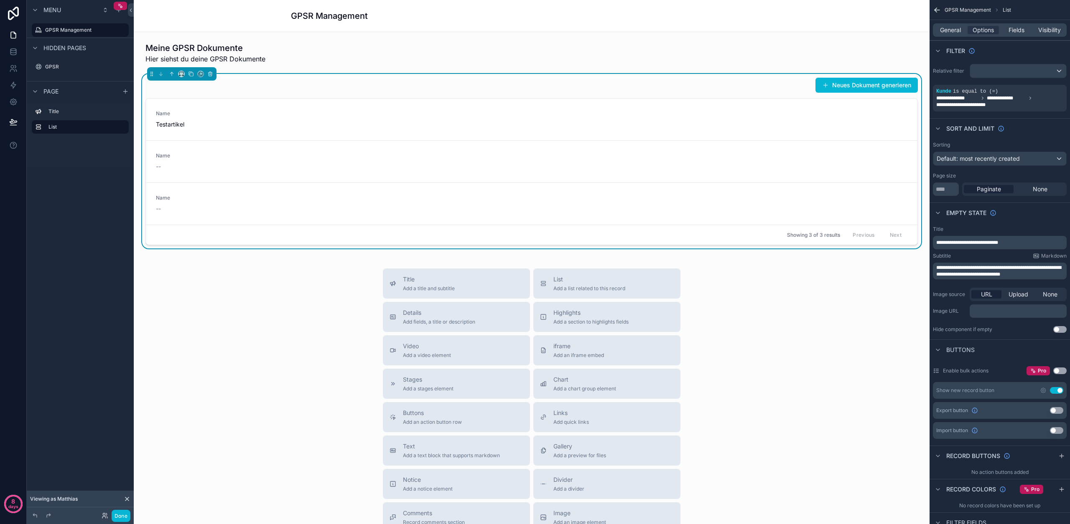
click at [109, 258] on div "Menu GPSR Management Hidden pages GPSR Page Title List" at bounding box center [80, 257] width 107 height 514
click at [115, 518] on button "Done" at bounding box center [121, 516] width 19 height 12
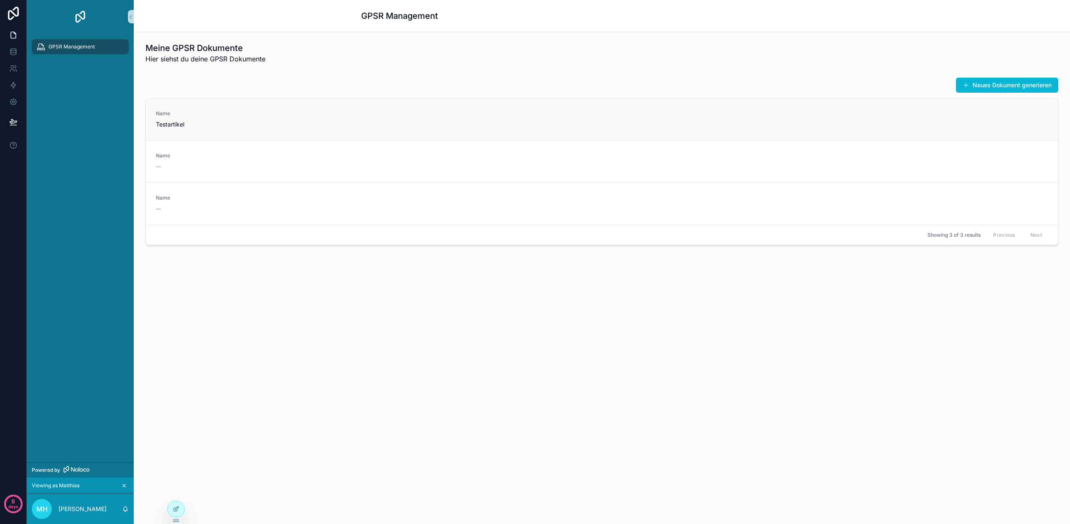
click at [171, 121] on span "Testartikel" at bounding box center [264, 124] width 216 height 8
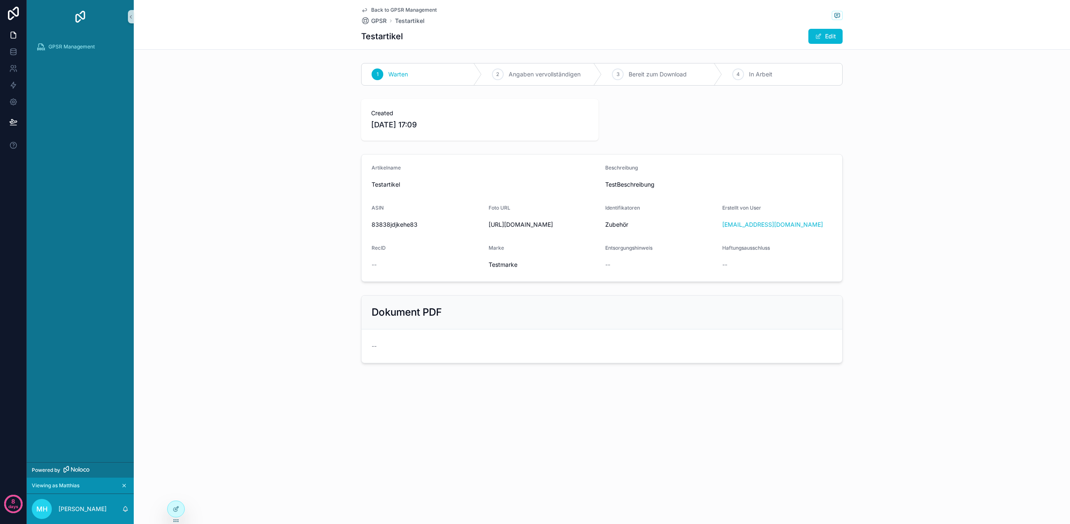
click at [379, 10] on span "Back to GPSR Management" at bounding box center [404, 10] width 66 height 7
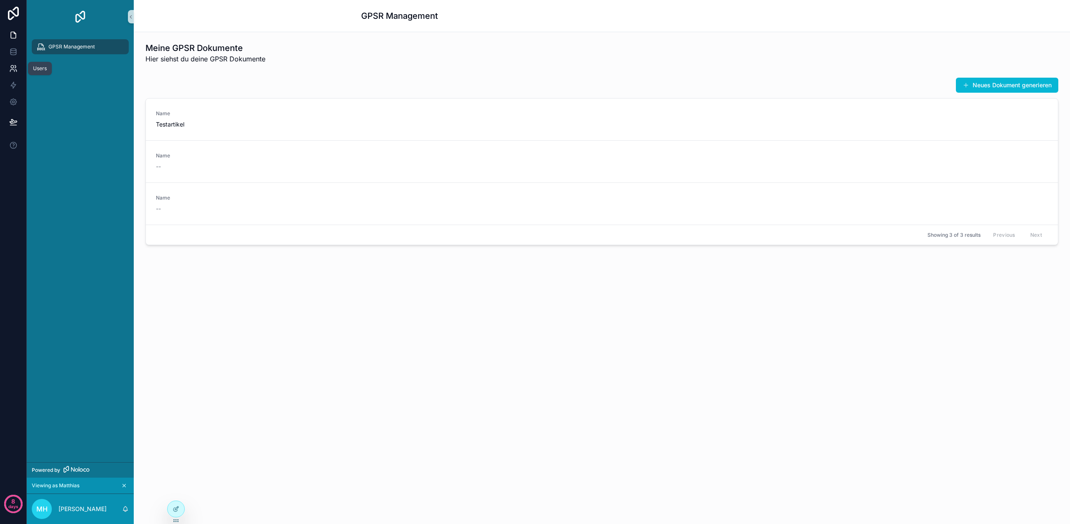
click at [13, 64] on icon at bounding box center [13, 68] width 8 height 8
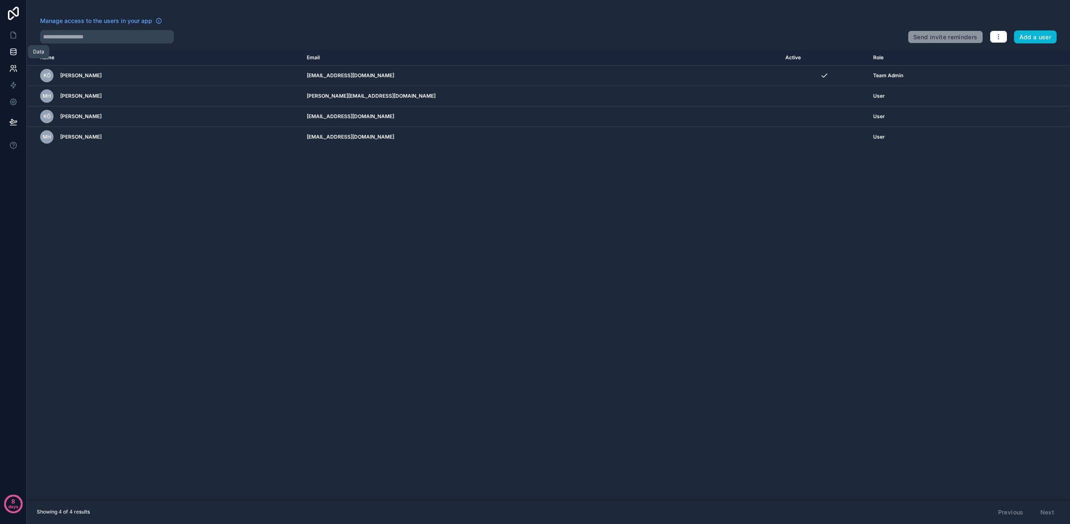
click at [10, 53] on icon at bounding box center [13, 52] width 8 height 8
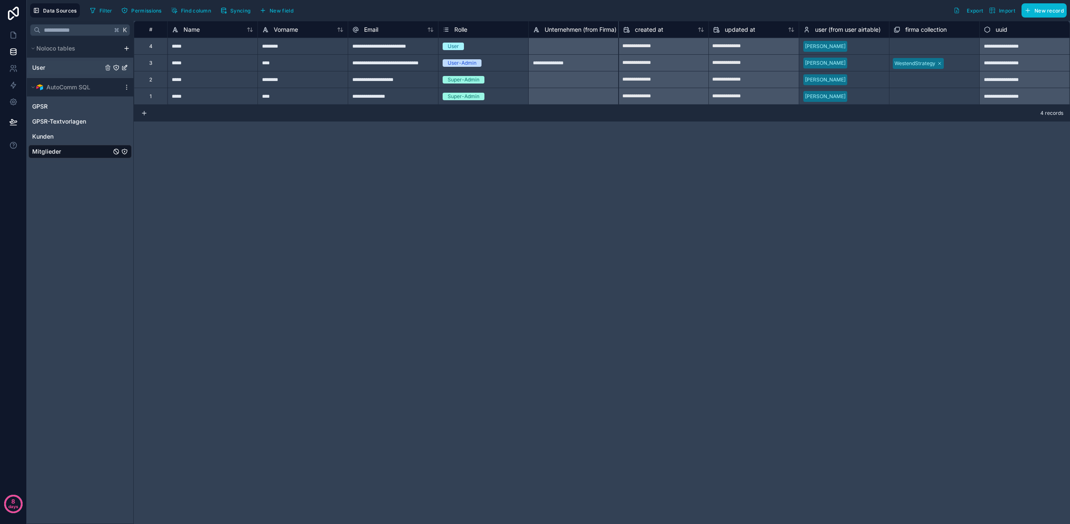
click at [44, 69] on span "User" at bounding box center [38, 68] width 13 height 8
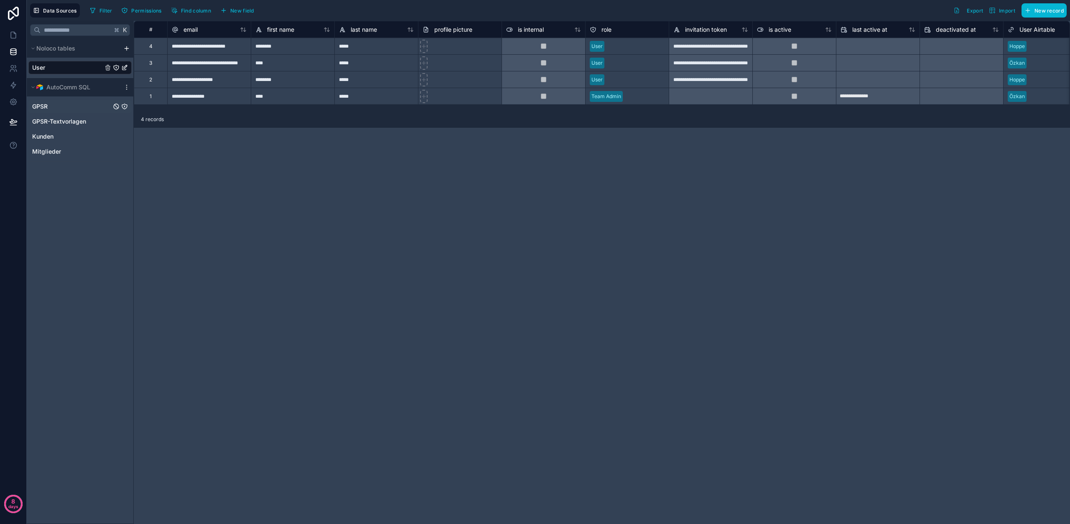
click at [61, 101] on div "GPSR" at bounding box center [79, 106] width 103 height 13
click at [42, 106] on span "GPSR" at bounding box center [39, 106] width 15 height 8
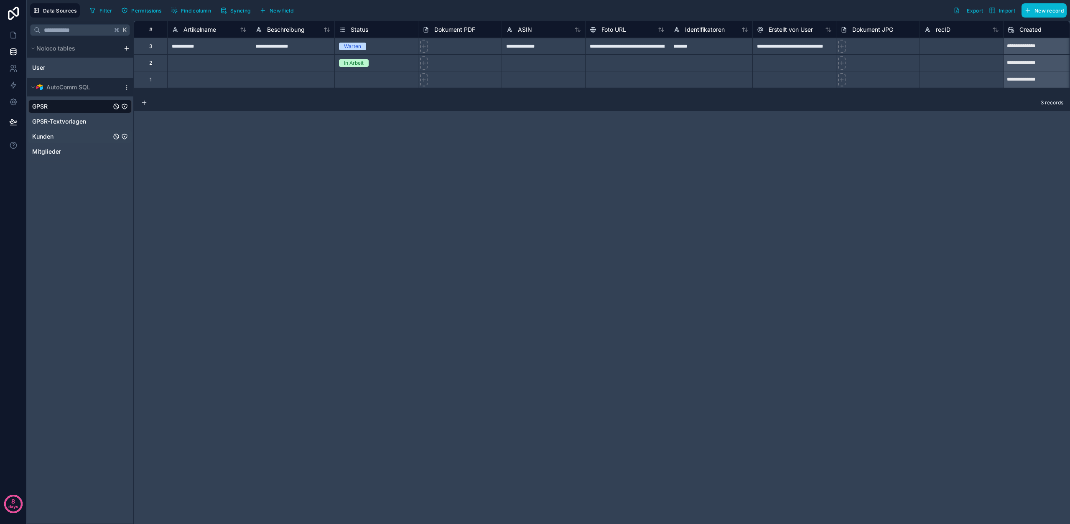
click at [57, 137] on link "Kunden" at bounding box center [71, 136] width 79 height 8
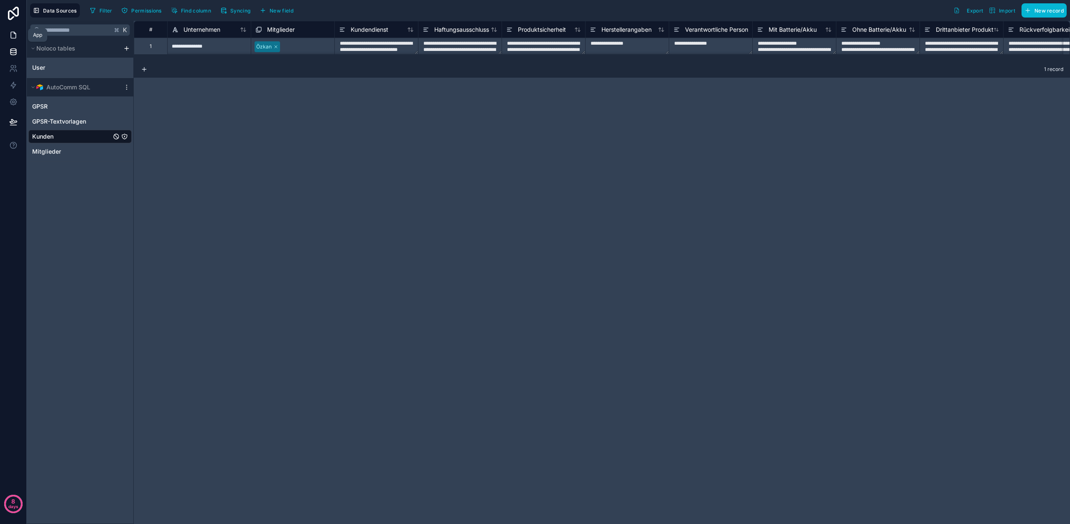
click at [10, 33] on icon at bounding box center [13, 35] width 8 height 8
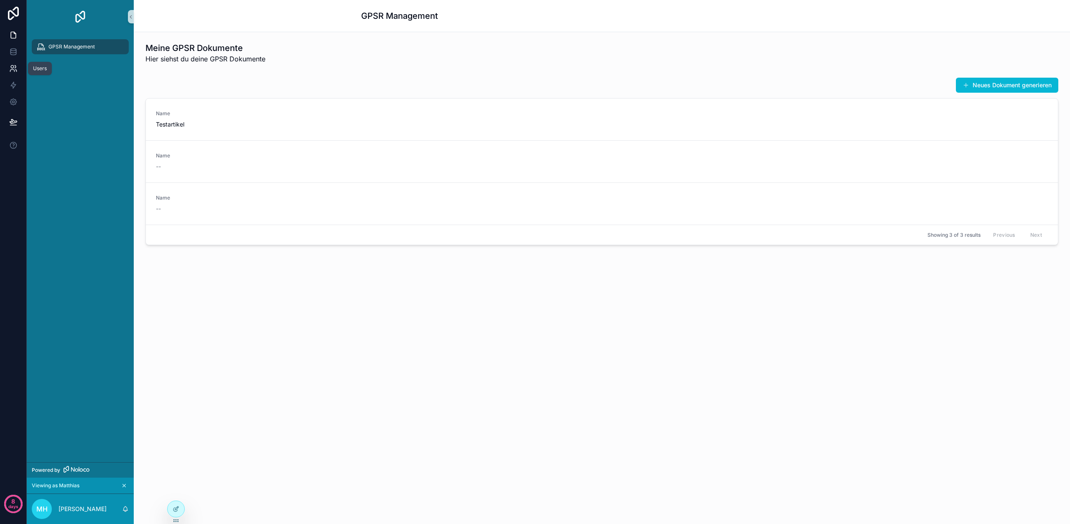
click at [6, 61] on link at bounding box center [13, 68] width 26 height 17
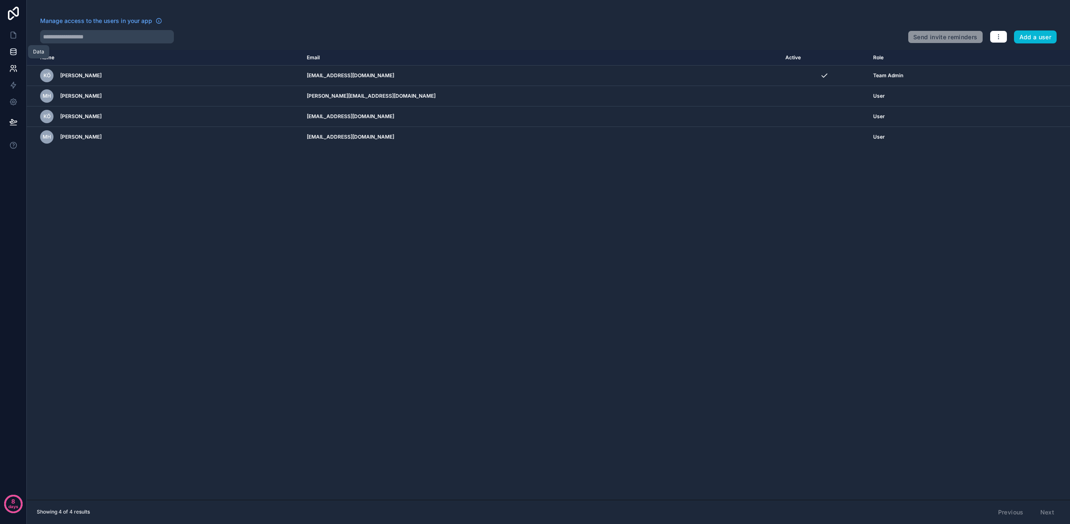
click at [11, 46] on link at bounding box center [13, 51] width 26 height 17
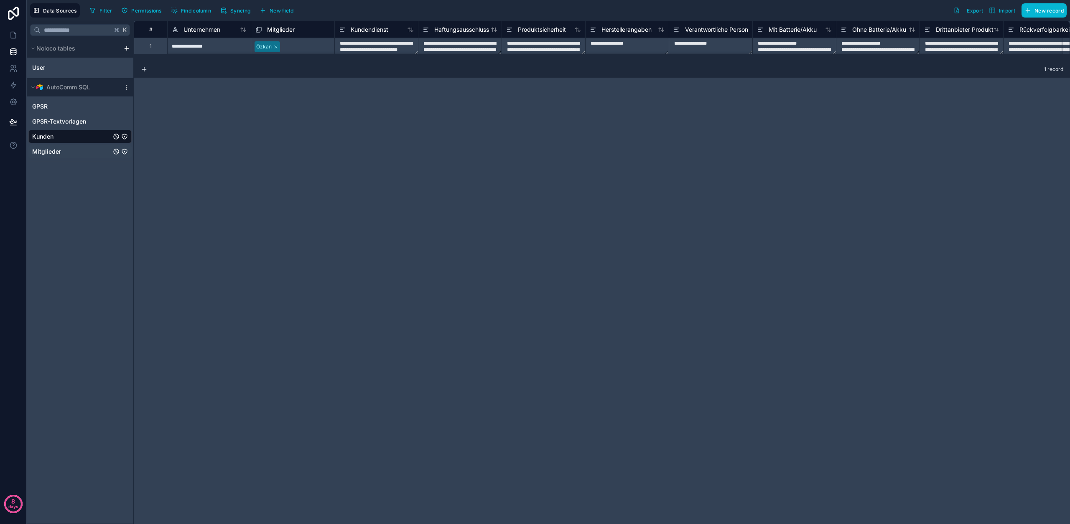
click at [66, 152] on link "Mitglieder" at bounding box center [71, 152] width 79 height 8
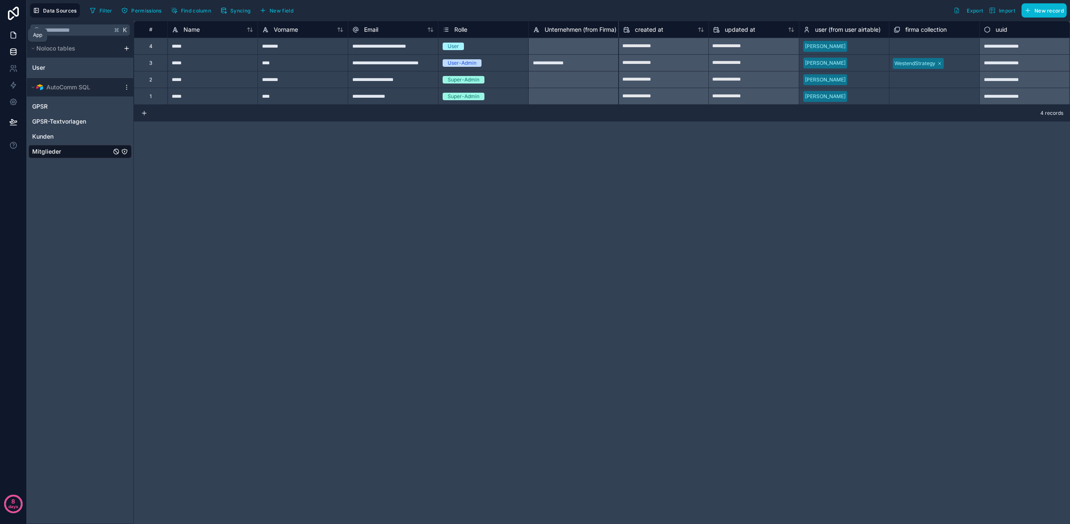
click at [12, 37] on icon at bounding box center [13, 35] width 8 height 8
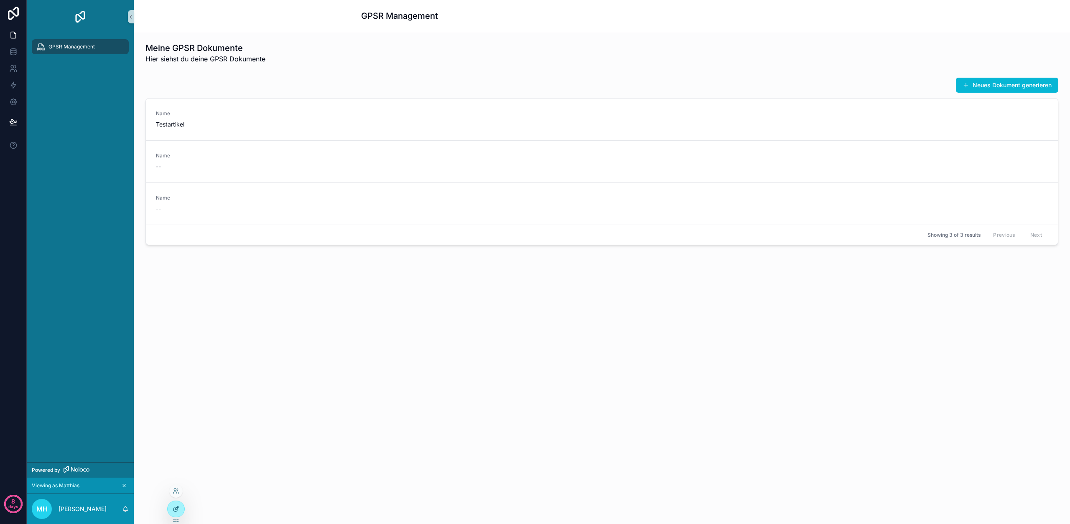
click at [175, 511] on icon at bounding box center [176, 509] width 7 height 7
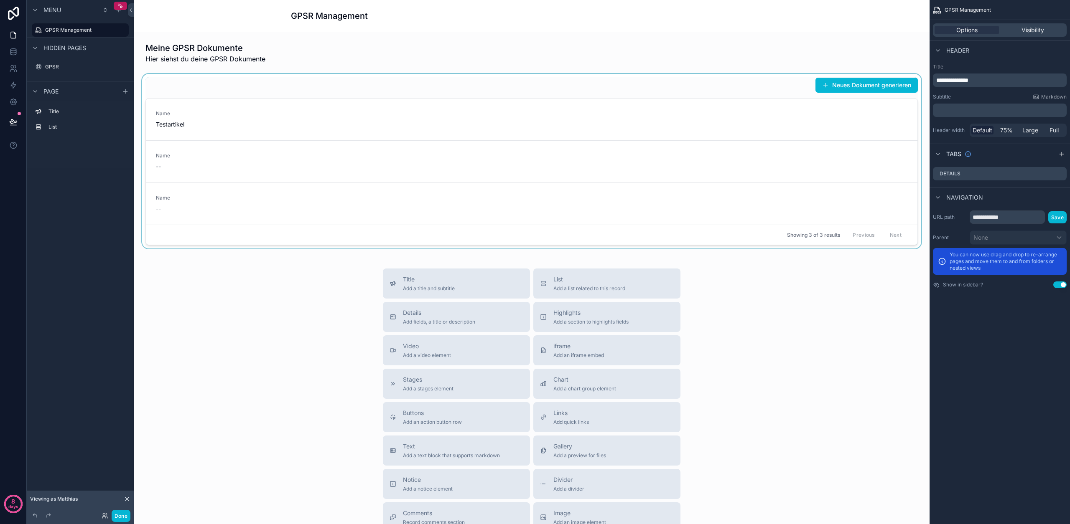
click at [542, 211] on div "scrollable content" at bounding box center [531, 161] width 782 height 175
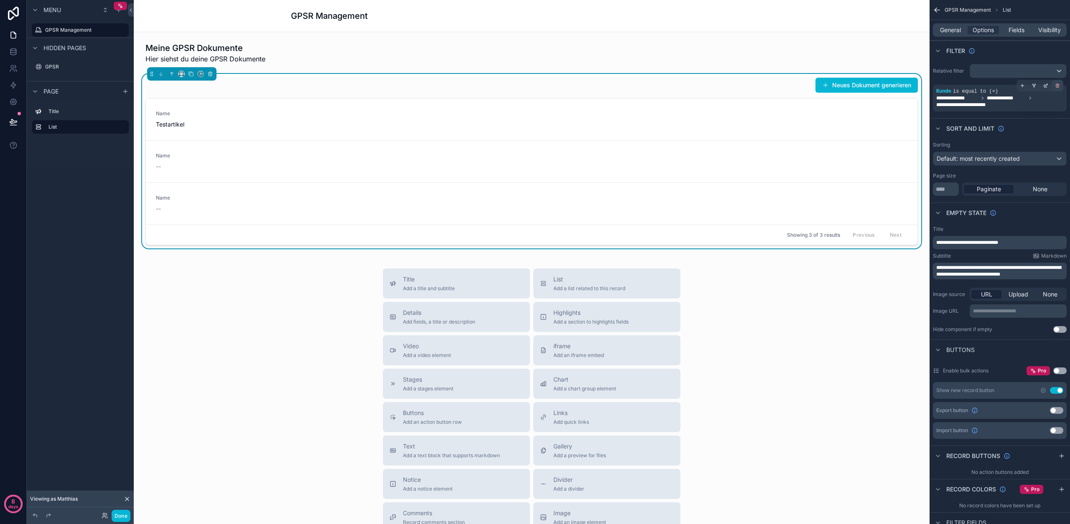
click at [1059, 87] on icon "scrollable content" at bounding box center [1057, 85] width 5 height 5
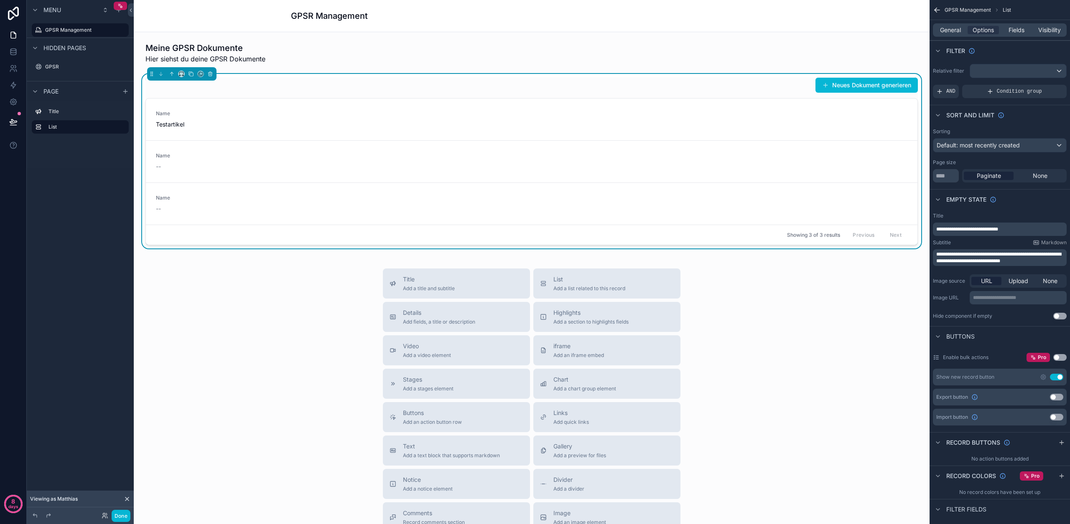
click at [130, 501] on div "Viewing as Matthias" at bounding box center [80, 499] width 107 height 17
click at [128, 501] on icon at bounding box center [127, 499] width 7 height 7
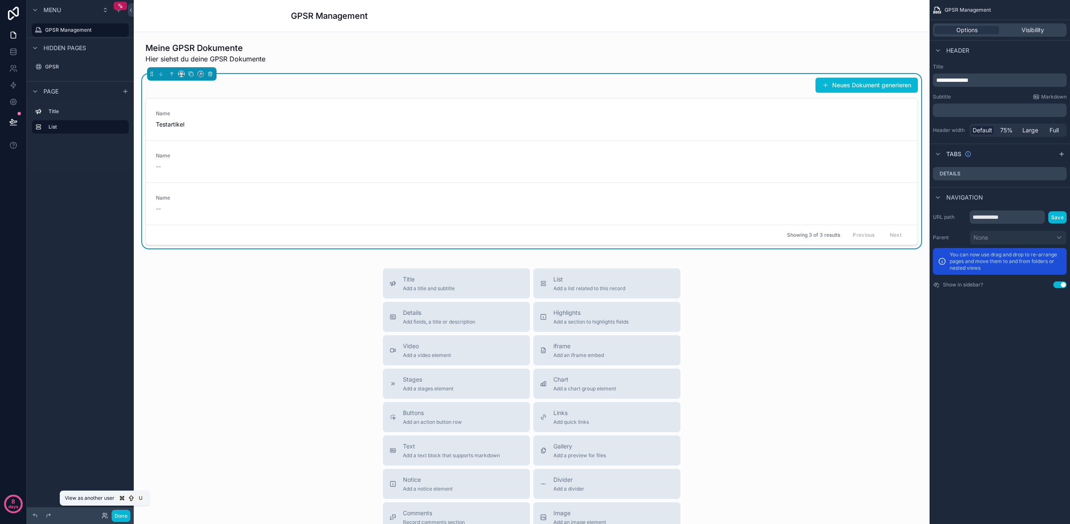
click at [103, 516] on icon at bounding box center [105, 516] width 7 height 7
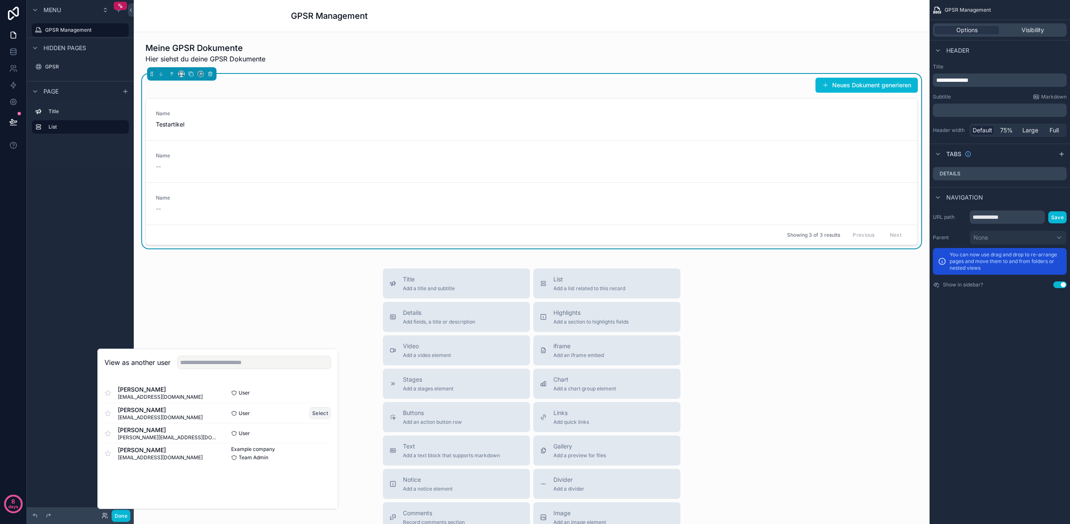
click at [316, 412] on button "Select" at bounding box center [320, 413] width 22 height 12
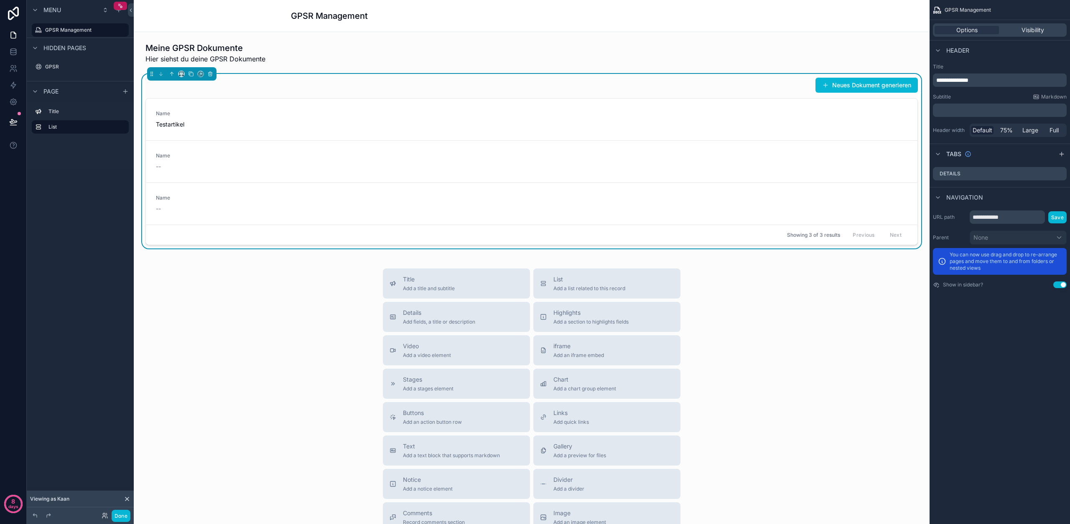
click at [639, 89] on div "Neues Dokument generieren" at bounding box center [531, 85] width 772 height 16
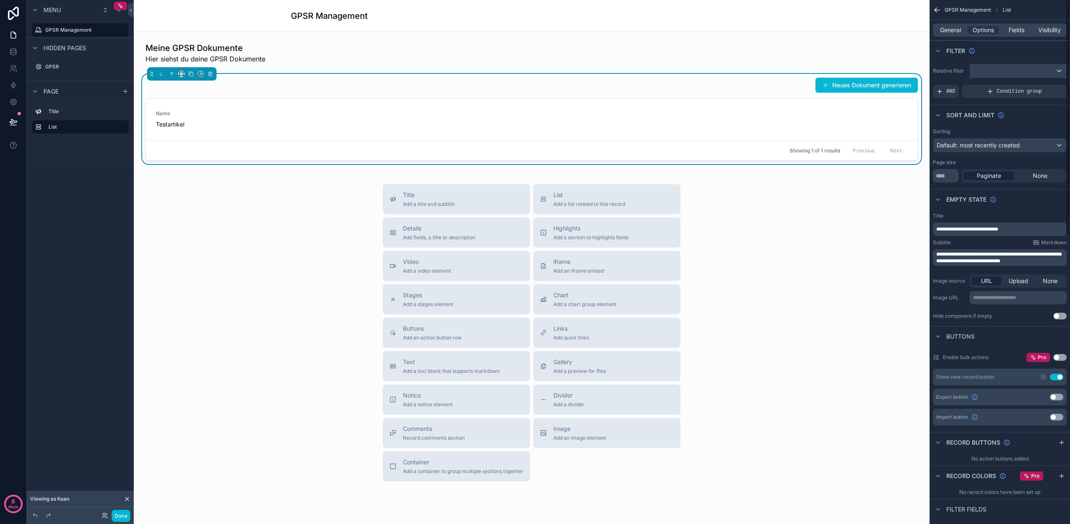
click at [998, 71] on div "scrollable content" at bounding box center [1018, 70] width 96 height 13
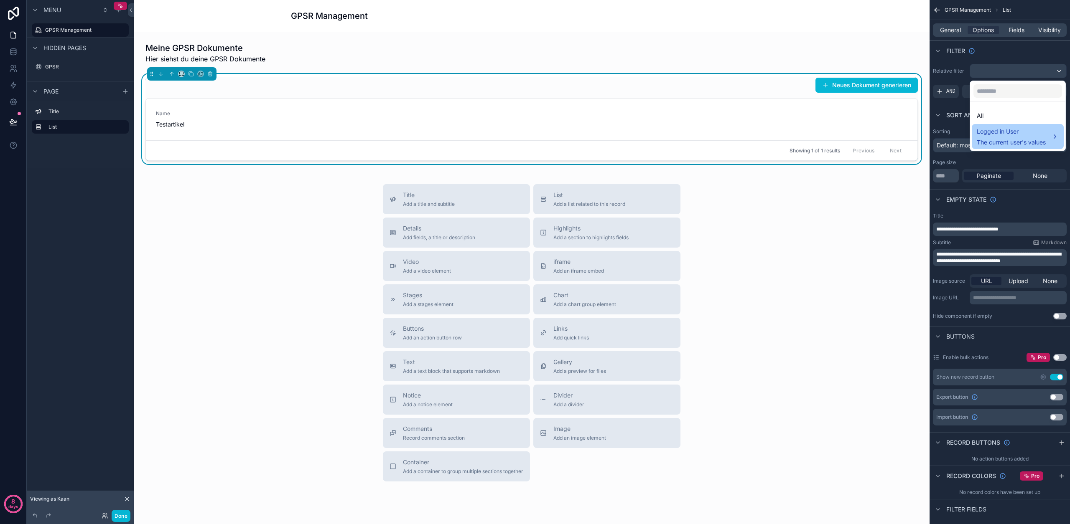
click at [1010, 132] on span "Logged in User" at bounding box center [1011, 132] width 69 height 10
click at [953, 151] on div "User Airtable" at bounding box center [935, 153] width 56 height 10
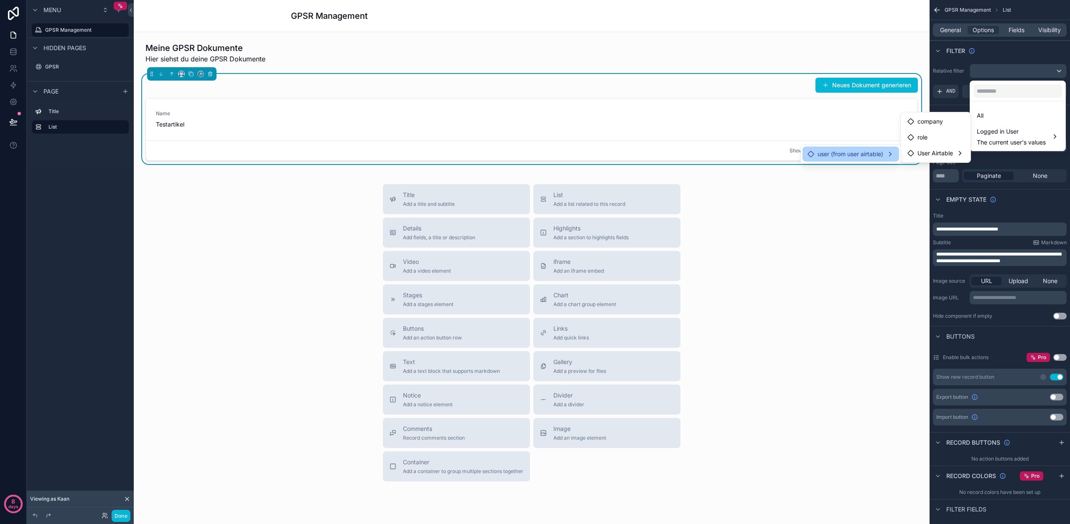
click at [890, 156] on div "user (from user airtable)" at bounding box center [850, 154] width 87 height 10
click at [945, 140] on div "company" at bounding box center [935, 139] width 56 height 10
click at [1011, 142] on span "The current user's values" at bounding box center [1011, 142] width 69 height 8
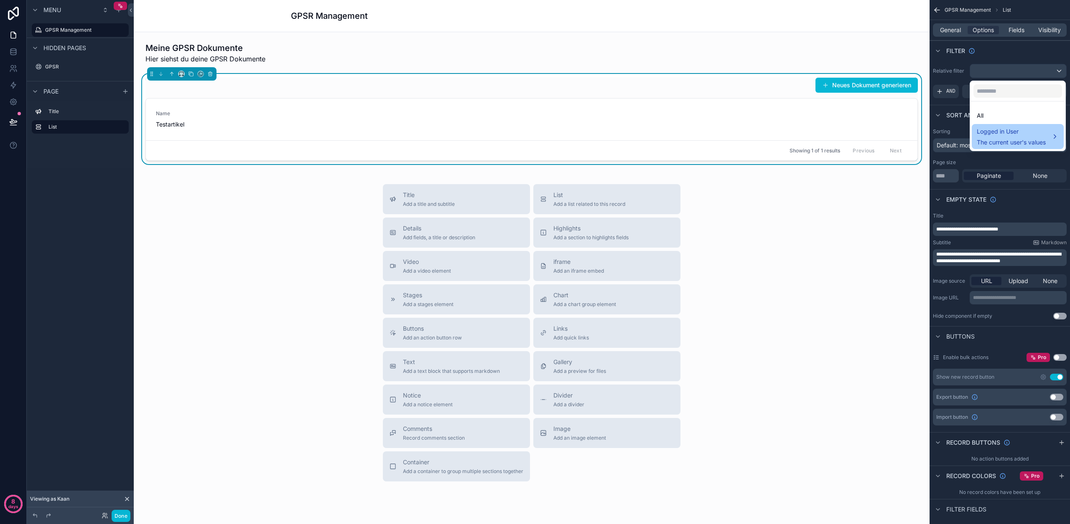
click at [997, 139] on span "The current user's values" at bounding box center [1011, 142] width 69 height 8
click at [931, 125] on span "company" at bounding box center [929, 122] width 25 height 10
click at [958, 107] on div "scrollable content" at bounding box center [535, 262] width 1070 height 524
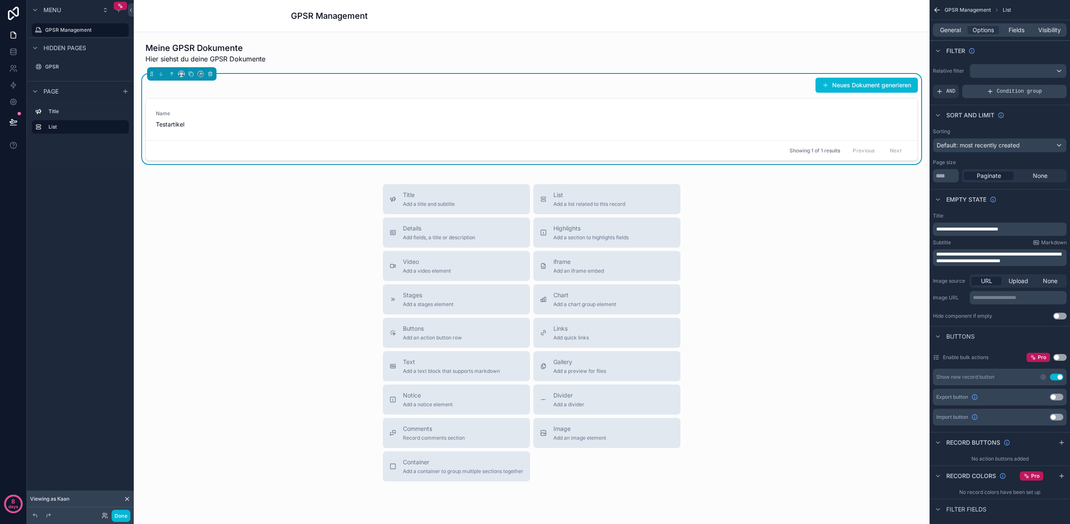
click at [987, 94] on icon "scrollable content" at bounding box center [990, 91] width 7 height 7
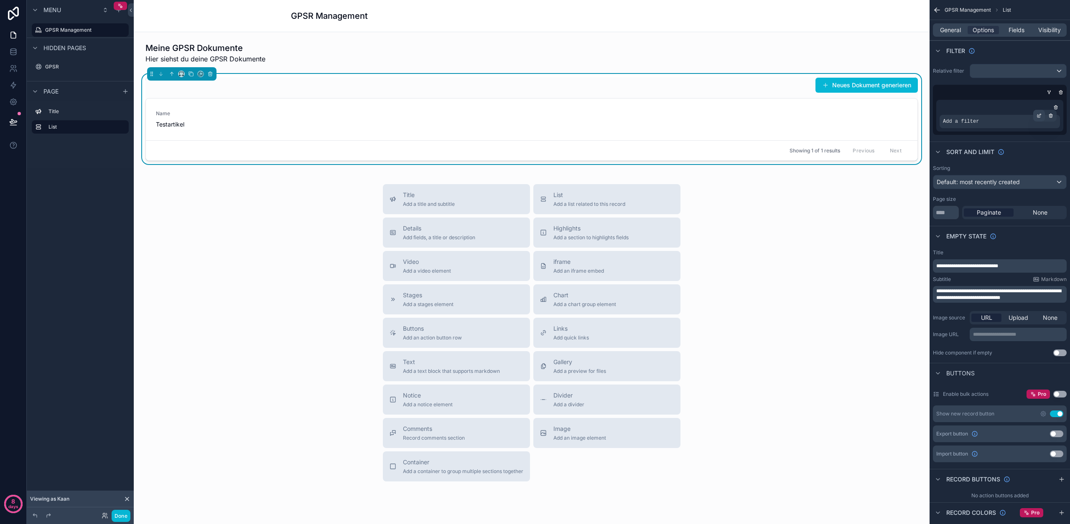
click at [1037, 117] on icon "scrollable content" at bounding box center [1038, 115] width 5 height 5
click at [860, 107] on span "Select a field" at bounding box center [855, 108] width 36 height 7
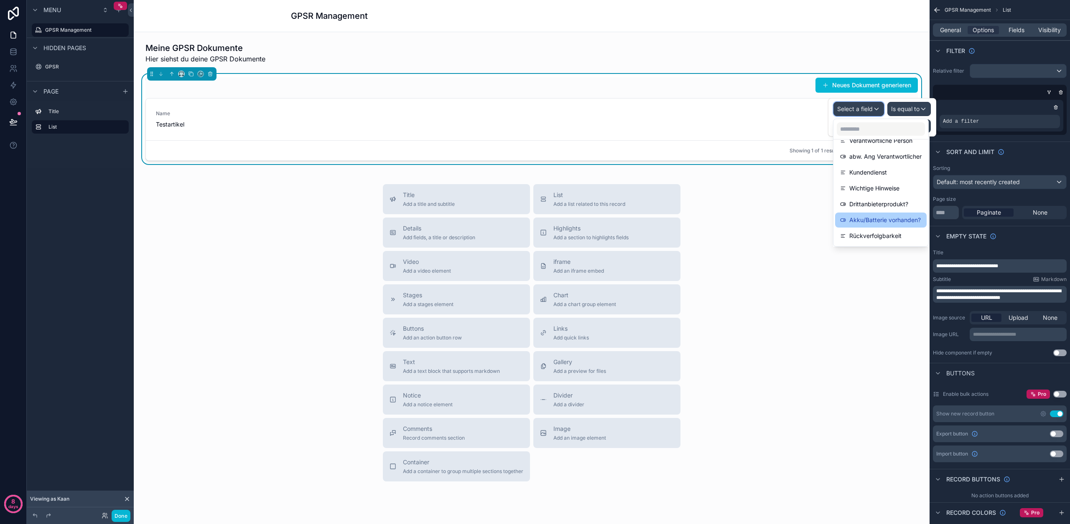
scroll to position [361, 0]
click at [868, 235] on div "Kunde" at bounding box center [880, 237] width 81 height 10
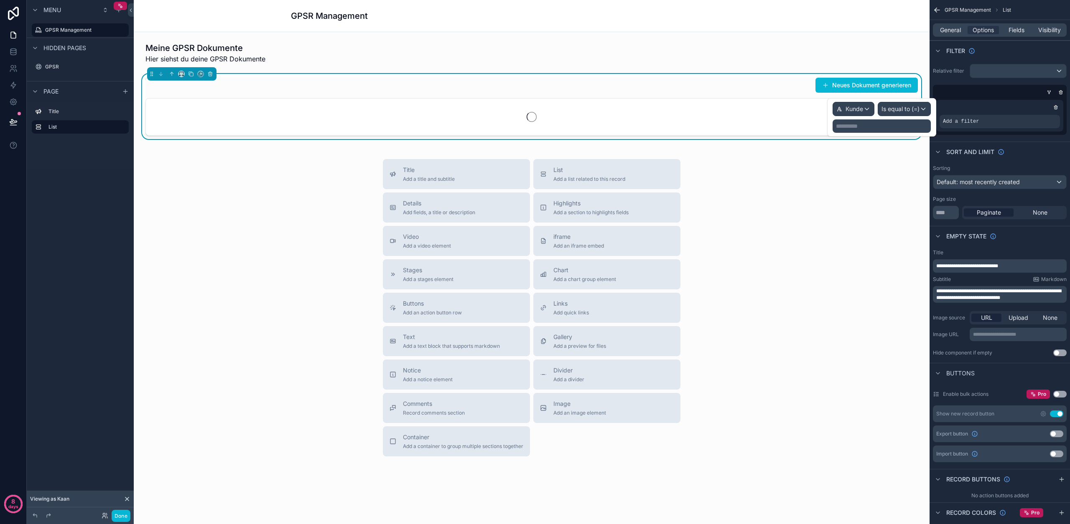
click at [899, 123] on p "**********" at bounding box center [882, 126] width 93 height 8
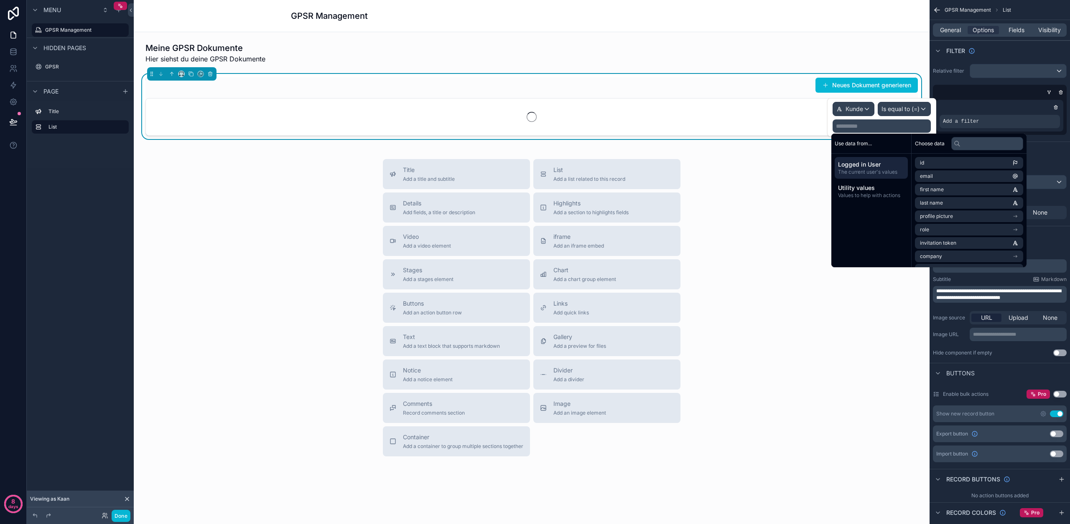
click at [874, 167] on span "Logged in User" at bounding box center [871, 164] width 66 height 8
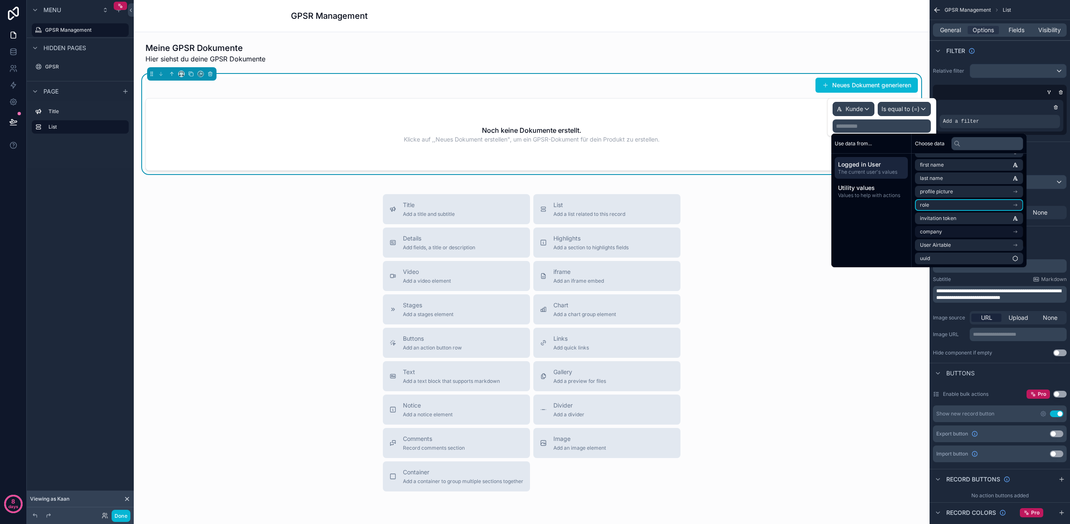
scroll to position [25, 0]
click at [942, 229] on li "company" at bounding box center [969, 232] width 108 height 12
click at [870, 166] on span "Logged in User" at bounding box center [871, 164] width 66 height 8
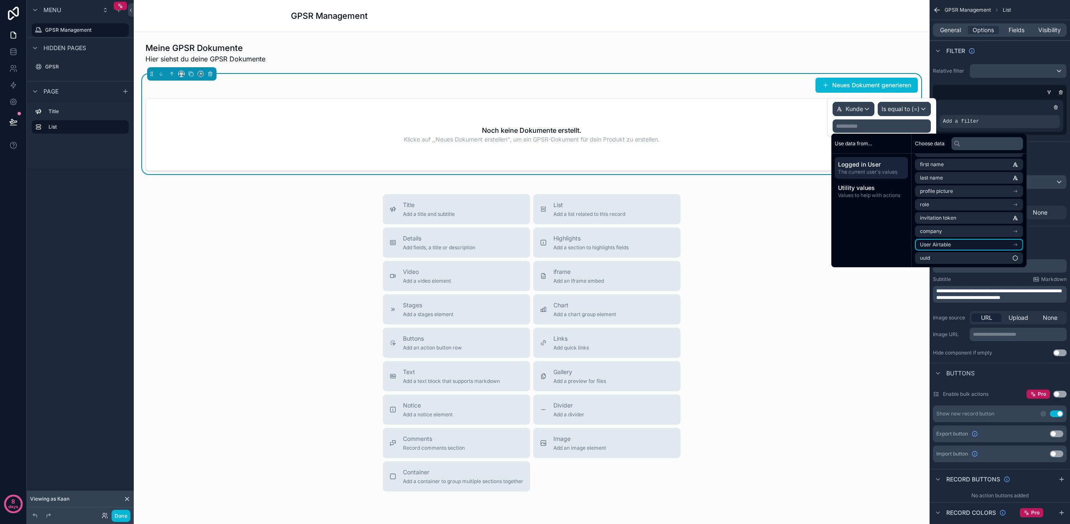
click at [944, 244] on span "User Airtable" at bounding box center [935, 245] width 31 height 7
click at [947, 217] on span "Unternehmen (from Firma)" at bounding box center [952, 219] width 64 height 7
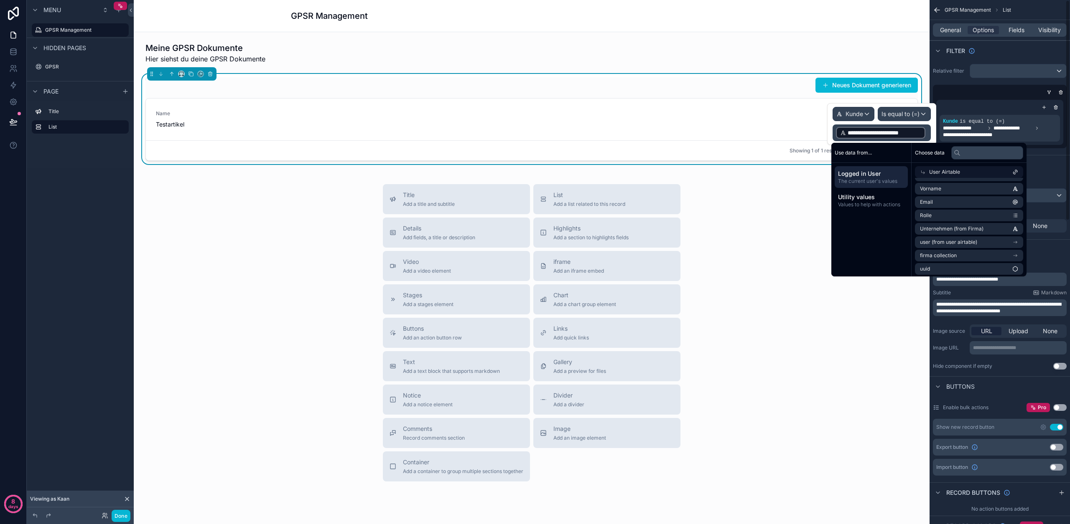
click at [1046, 166] on div "Sort And Limit" at bounding box center [999, 165] width 140 height 20
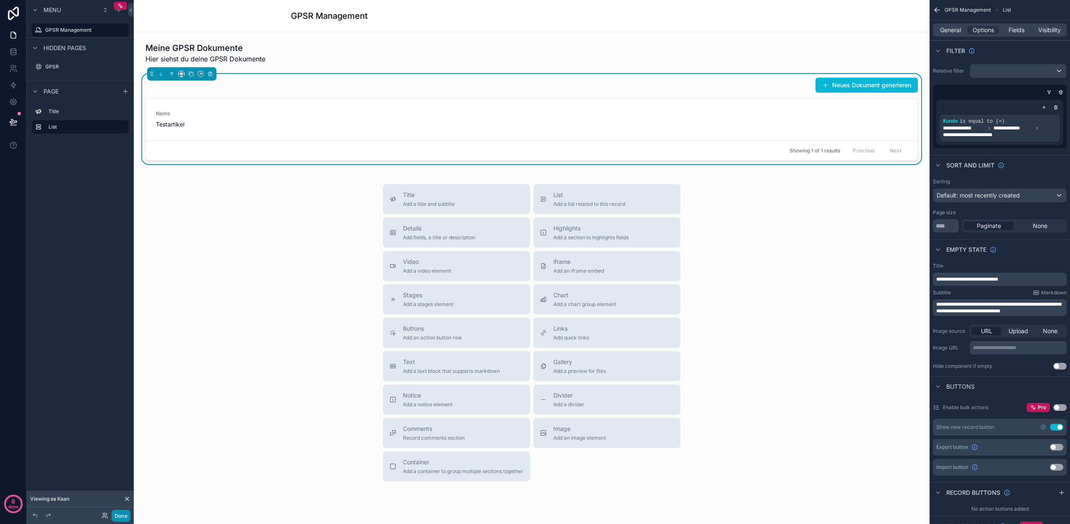
click at [116, 517] on button "Done" at bounding box center [121, 516] width 19 height 12
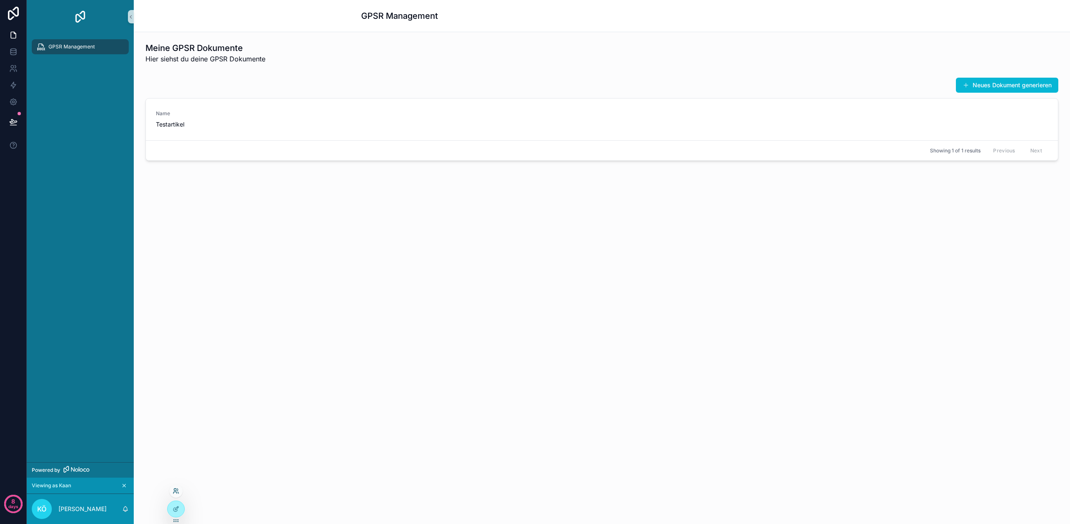
click at [175, 492] on icon at bounding box center [174, 493] width 3 height 2
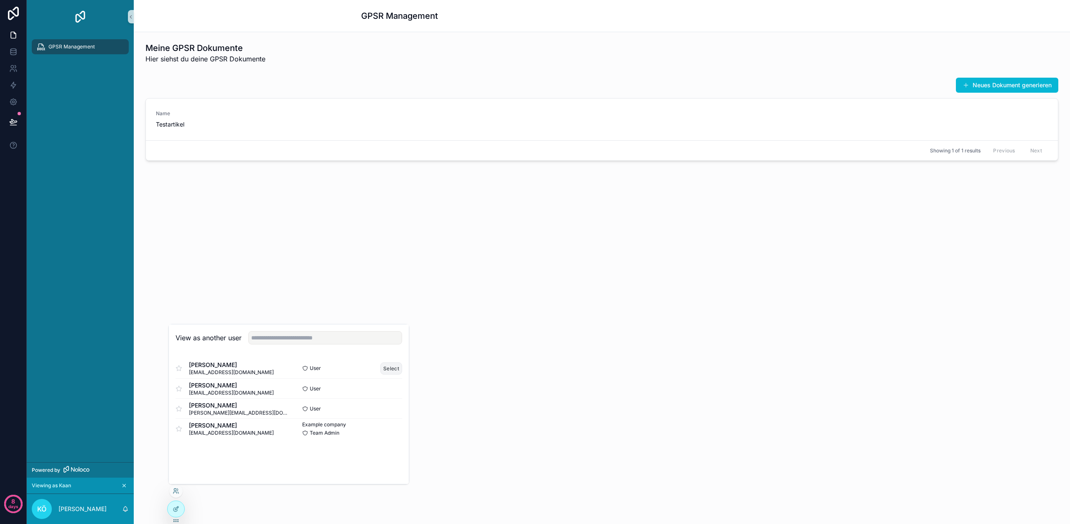
click at [390, 368] on button "Select" at bounding box center [391, 369] width 22 height 12
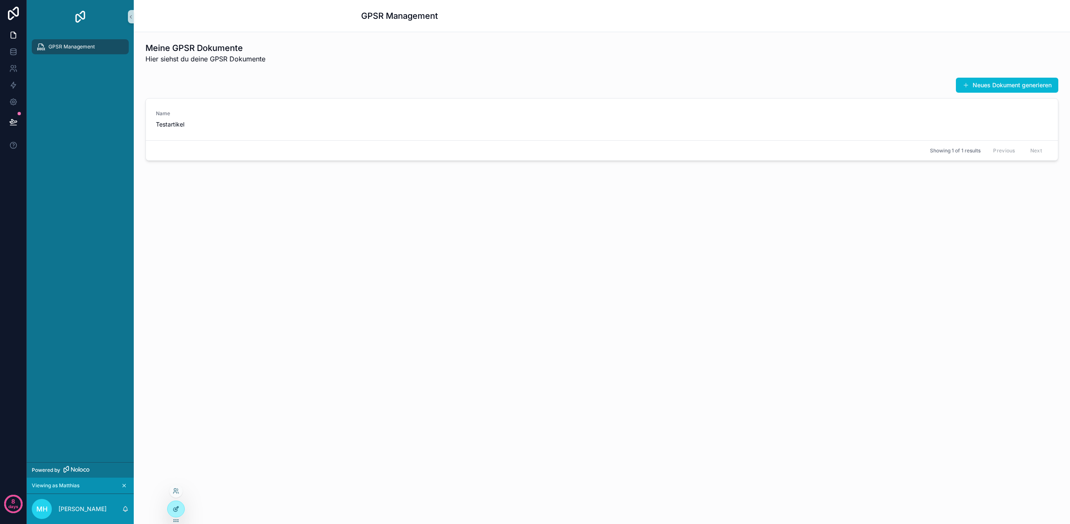
click at [181, 506] on div at bounding box center [176, 509] width 17 height 16
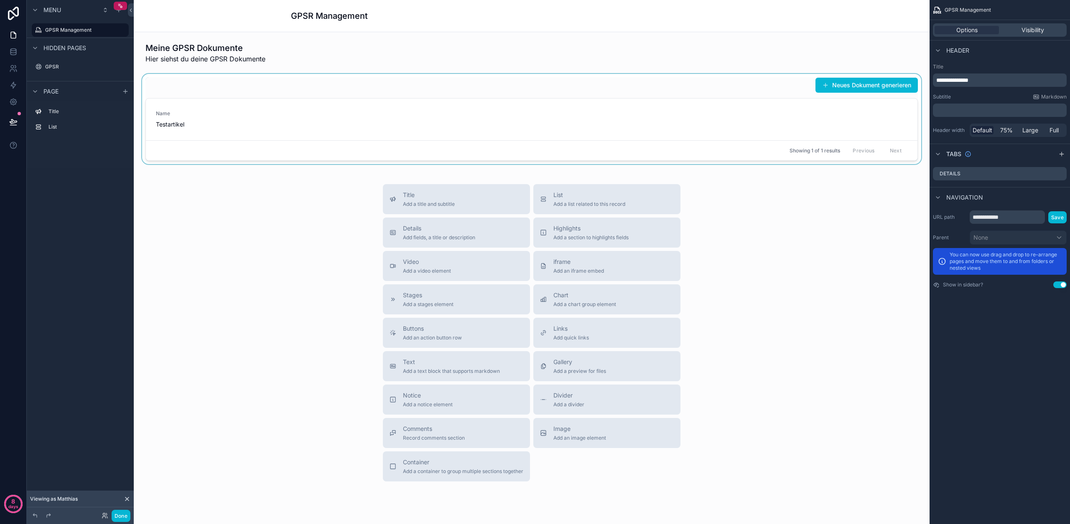
click at [478, 140] on div "Showing 1 of 1 results Previous Next" at bounding box center [531, 150] width 771 height 20
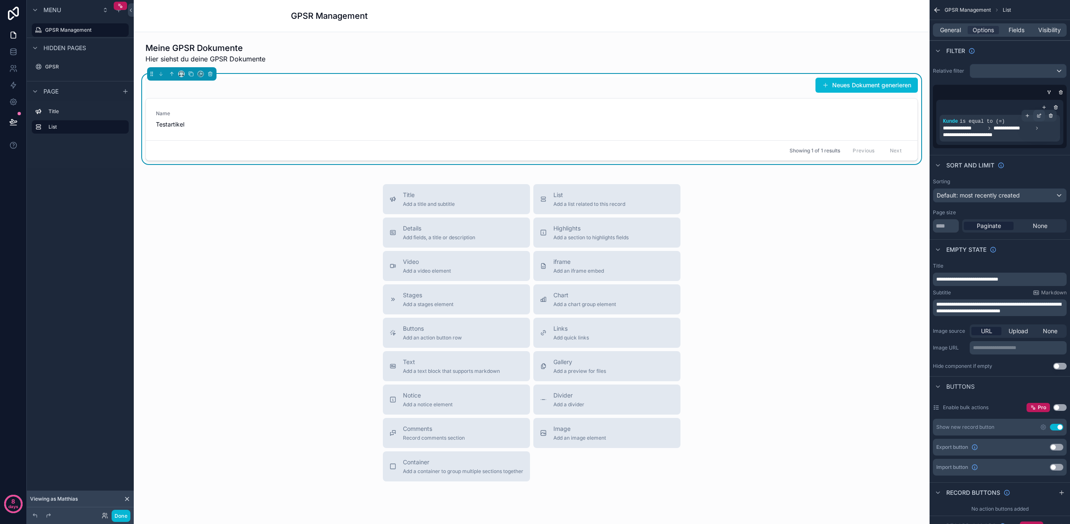
click at [1040, 117] on icon "scrollable content" at bounding box center [1038, 115] width 5 height 5
click at [859, 113] on span "Kunde" at bounding box center [854, 114] width 18 height 8
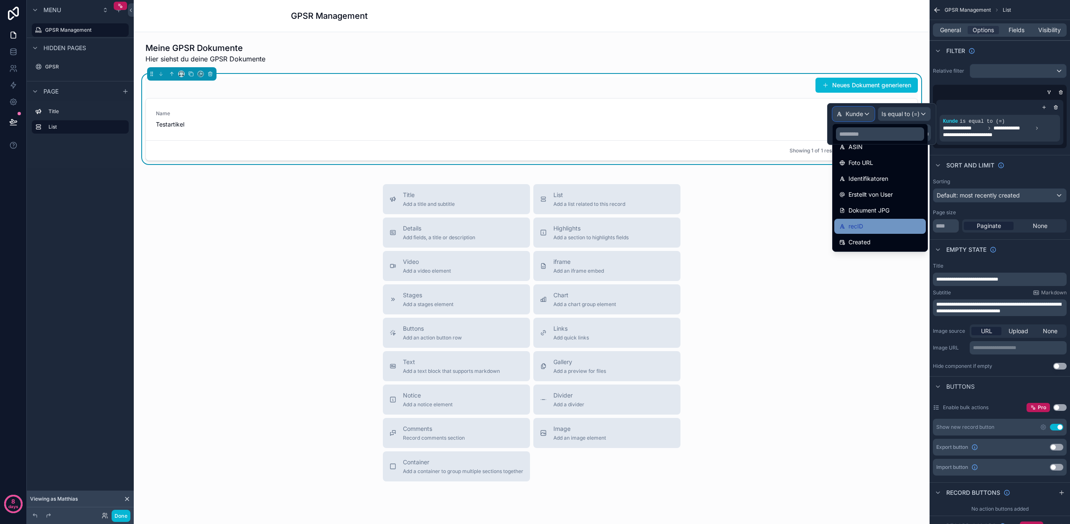
scroll to position [137, 0]
click at [887, 196] on span "Erstellt von User" at bounding box center [870, 196] width 44 height 10
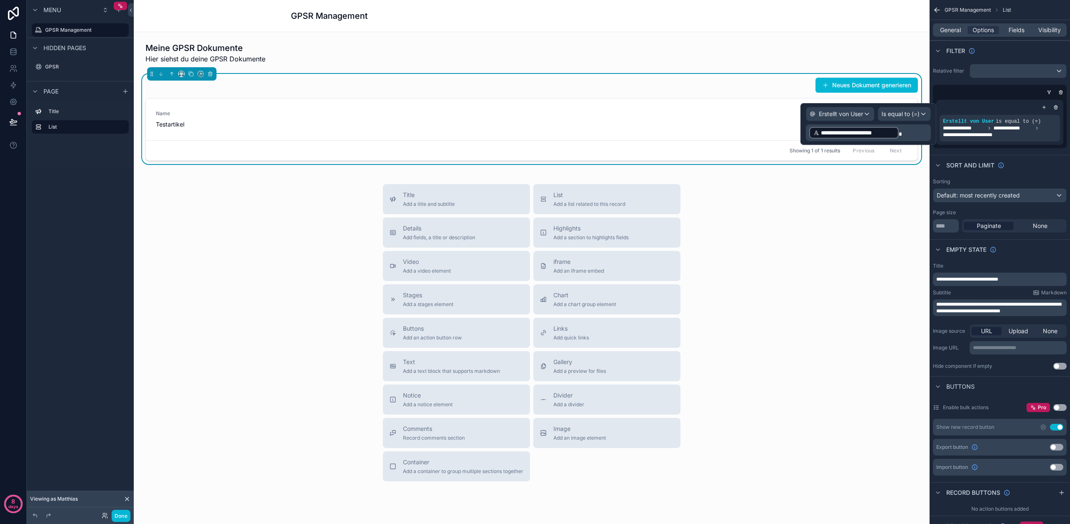
click at [911, 129] on p "**********" at bounding box center [869, 132] width 120 height 13
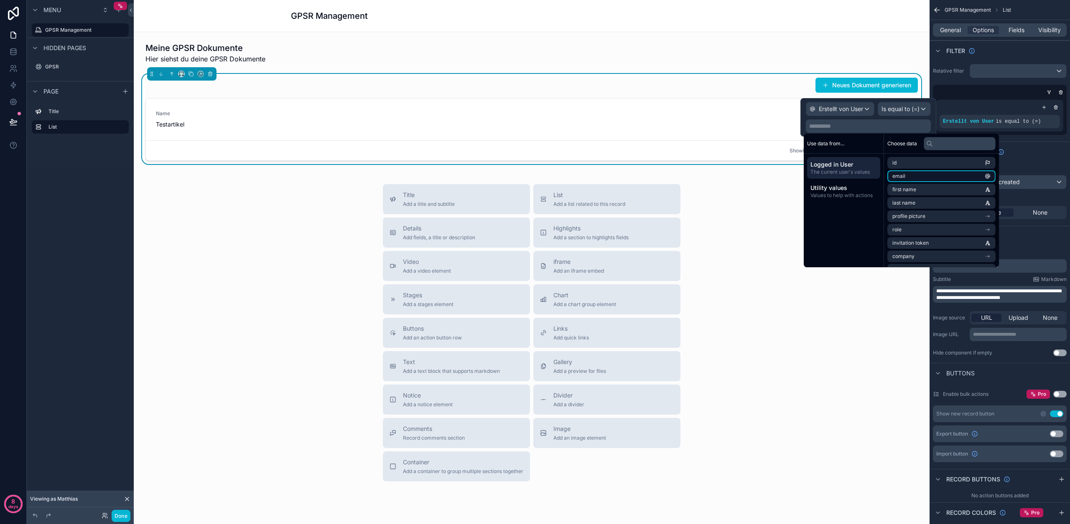
click at [916, 178] on li "email" at bounding box center [941, 176] width 108 height 12
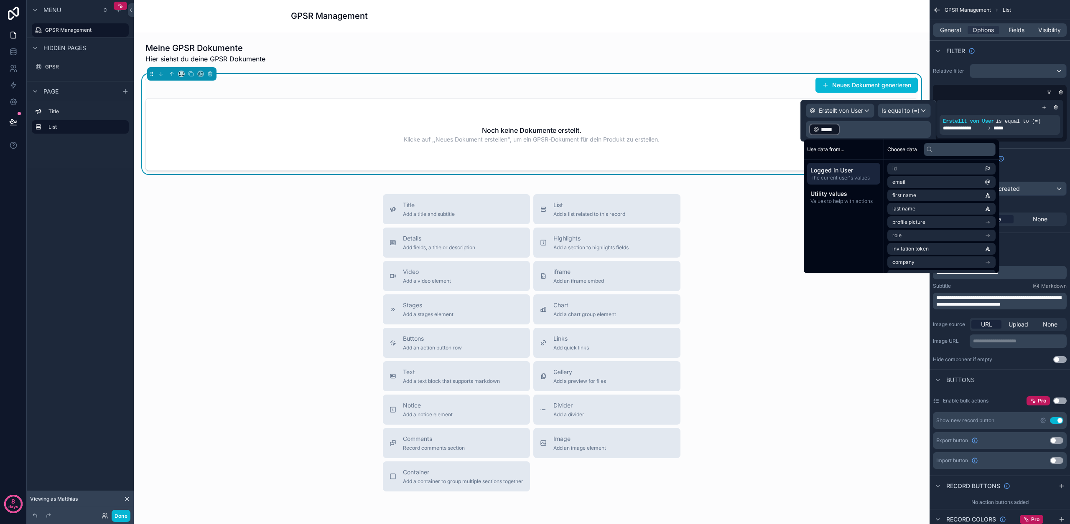
click at [1029, 155] on div "Sort And Limit" at bounding box center [999, 158] width 140 height 20
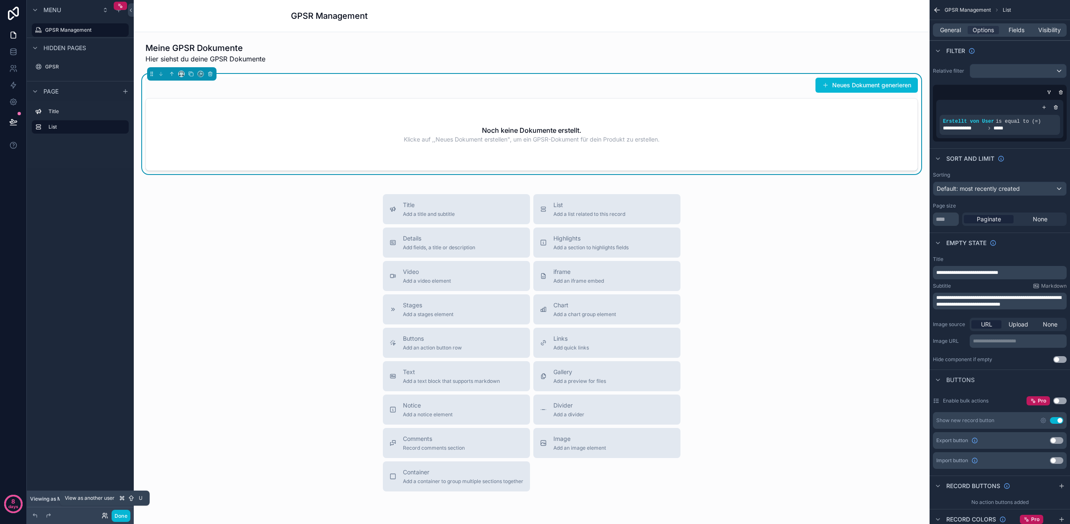
click at [106, 517] on icon at bounding box center [105, 516] width 7 height 7
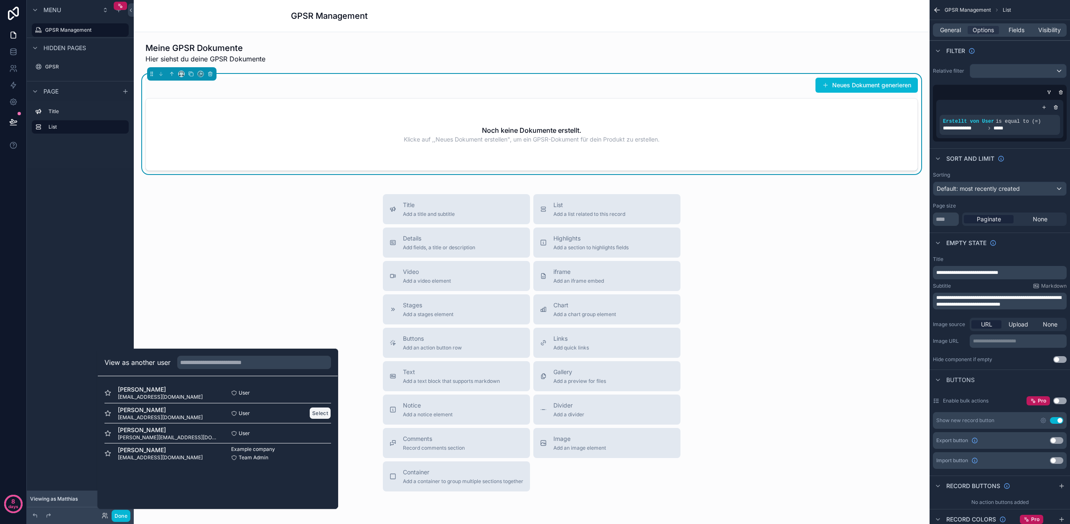
click at [320, 413] on button "Select" at bounding box center [320, 413] width 22 height 12
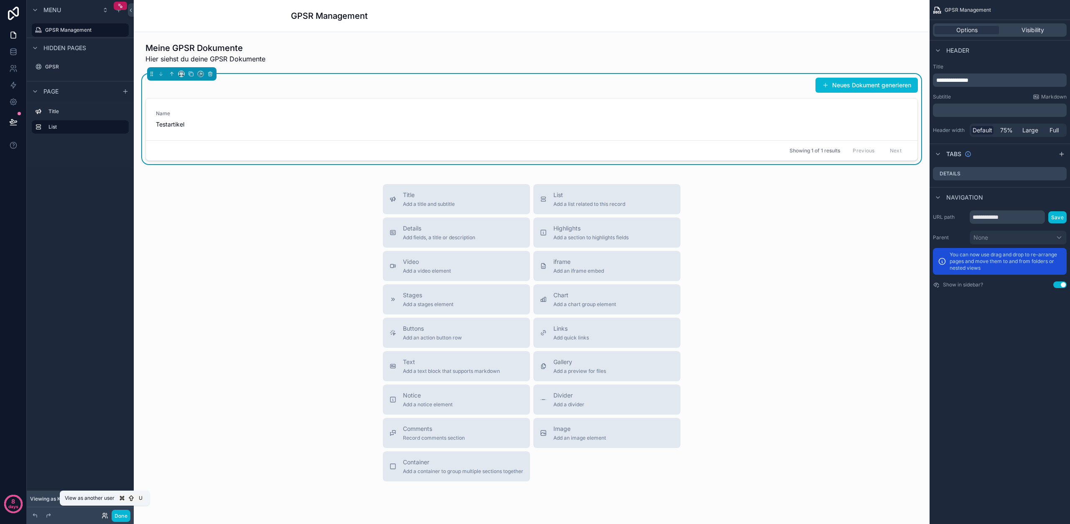
click at [105, 514] on icon at bounding box center [105, 516] width 7 height 7
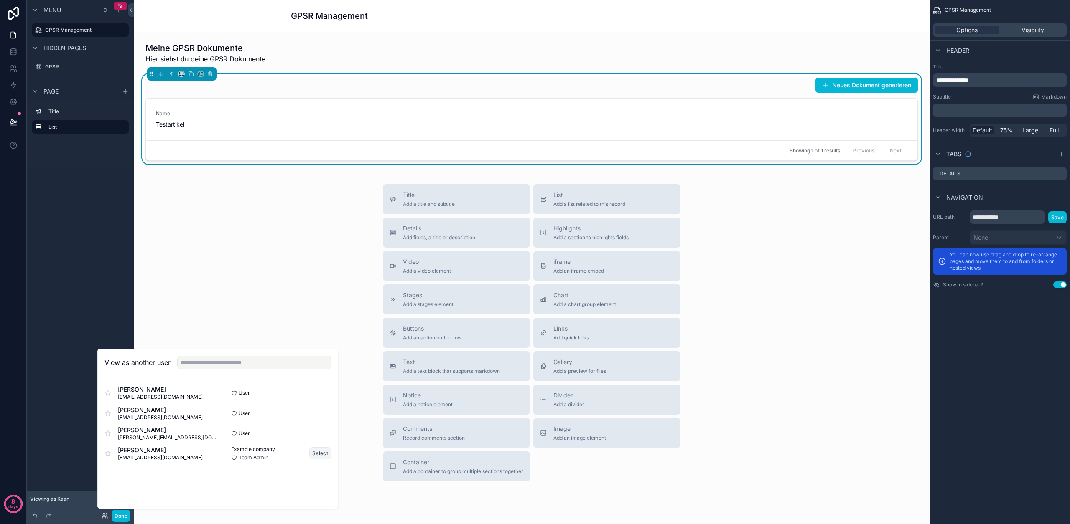
click at [313, 454] on button "Select" at bounding box center [320, 454] width 22 height 12
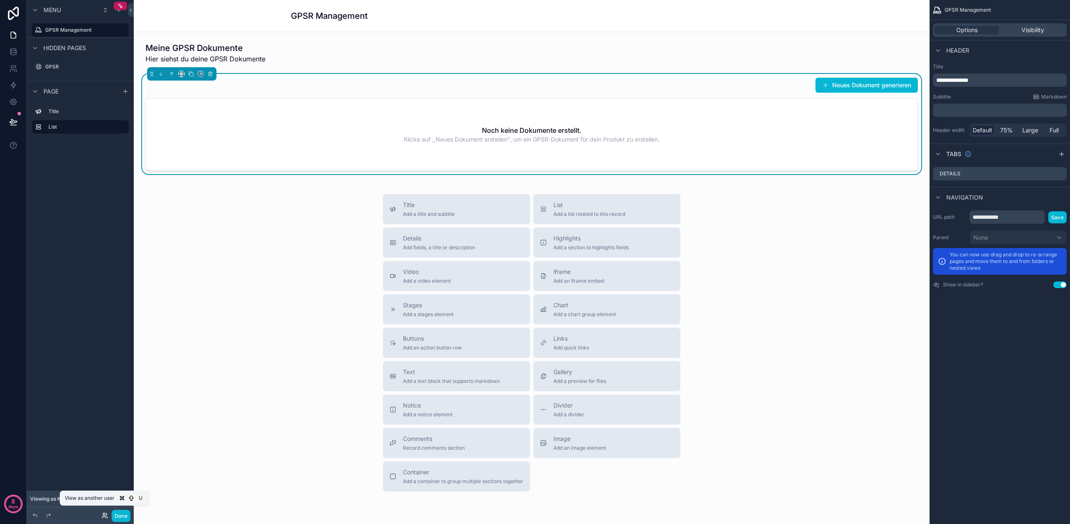
click at [102, 515] on icon at bounding box center [105, 516] width 7 height 7
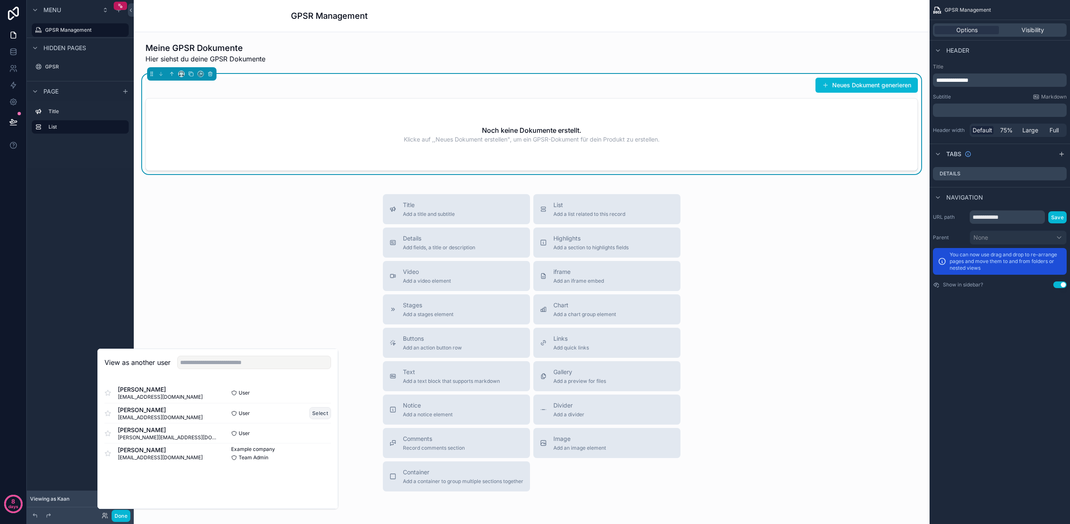
click at [320, 416] on button "Select" at bounding box center [320, 413] width 22 height 12
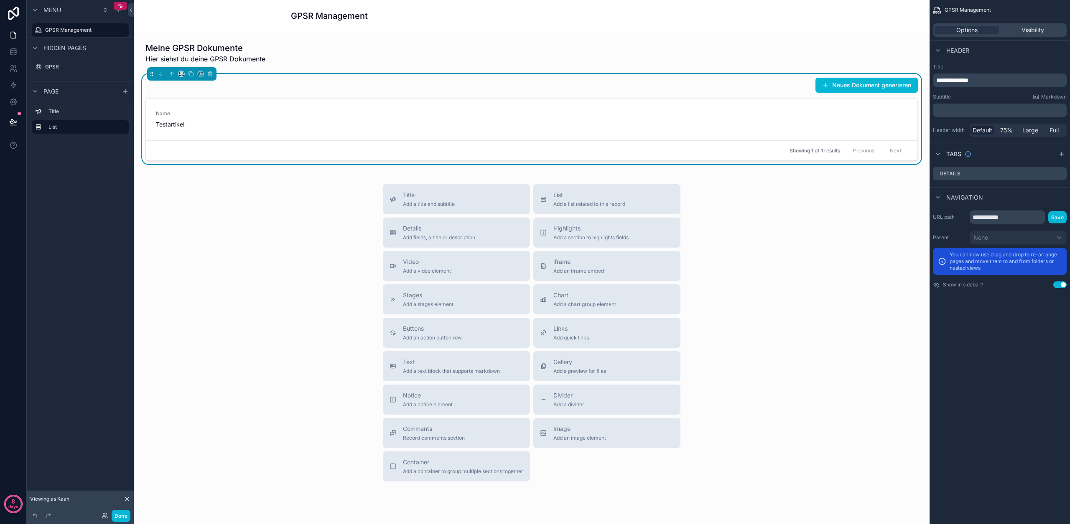
click at [597, 85] on div "Neues Dokument generieren" at bounding box center [531, 85] width 772 height 16
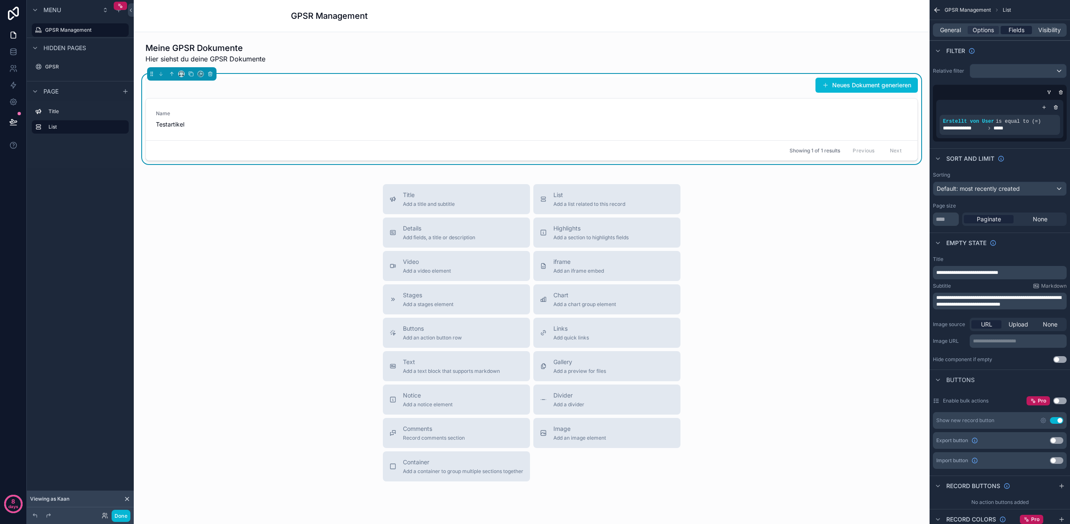
click at [1018, 28] on span "Fields" at bounding box center [1016, 30] width 16 height 8
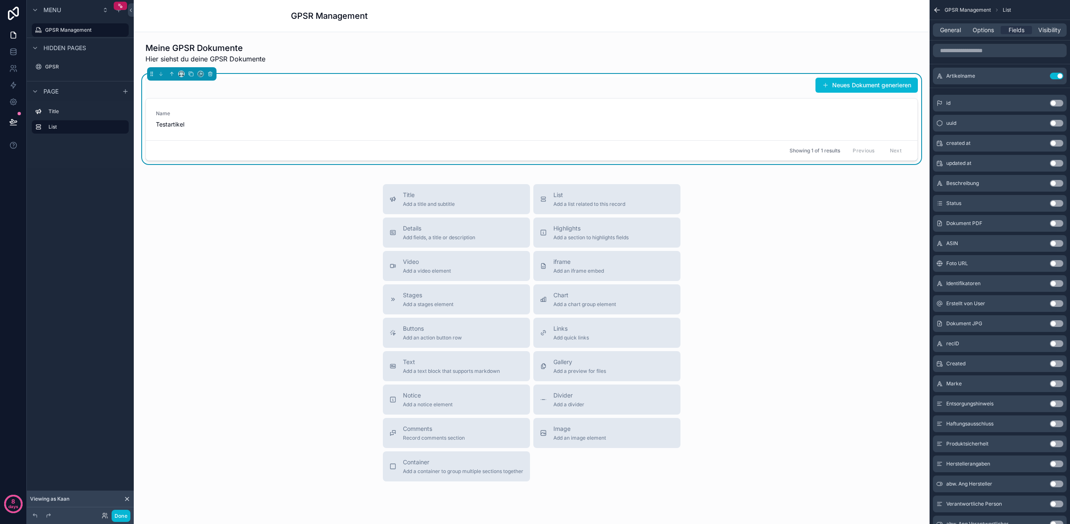
click at [1053, 203] on button "Use setting" at bounding box center [1056, 203] width 13 height 7
click at [1041, 76] on icon "scrollable content" at bounding box center [1040, 75] width 3 height 3
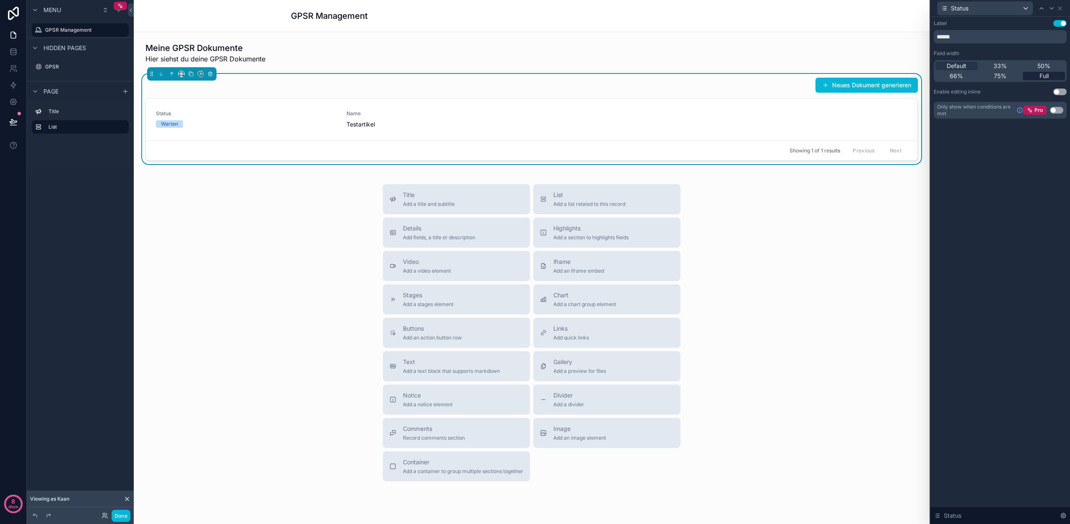
click at [1039, 74] on span "Full" at bounding box center [1043, 76] width 9 height 8
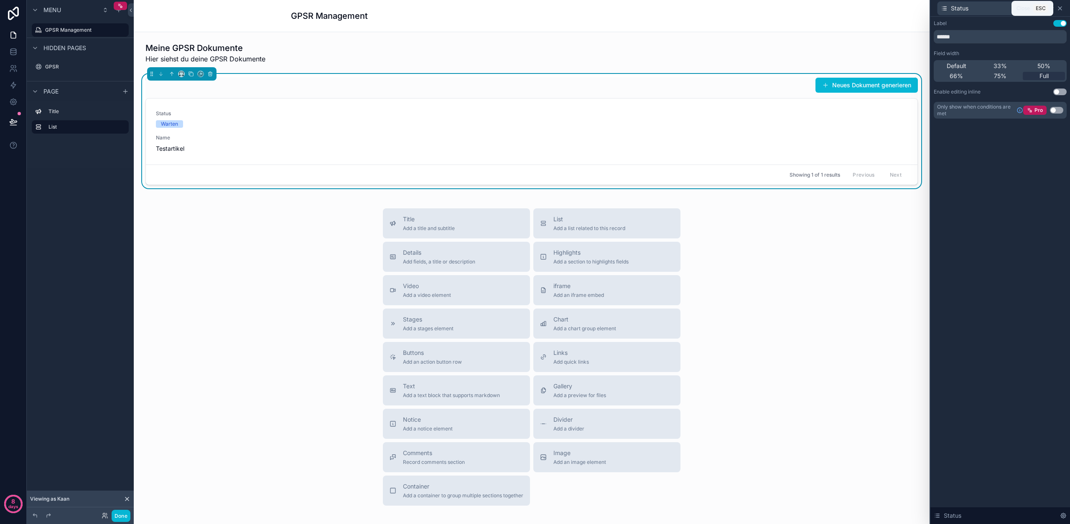
click at [1061, 7] on icon at bounding box center [1059, 8] width 7 height 7
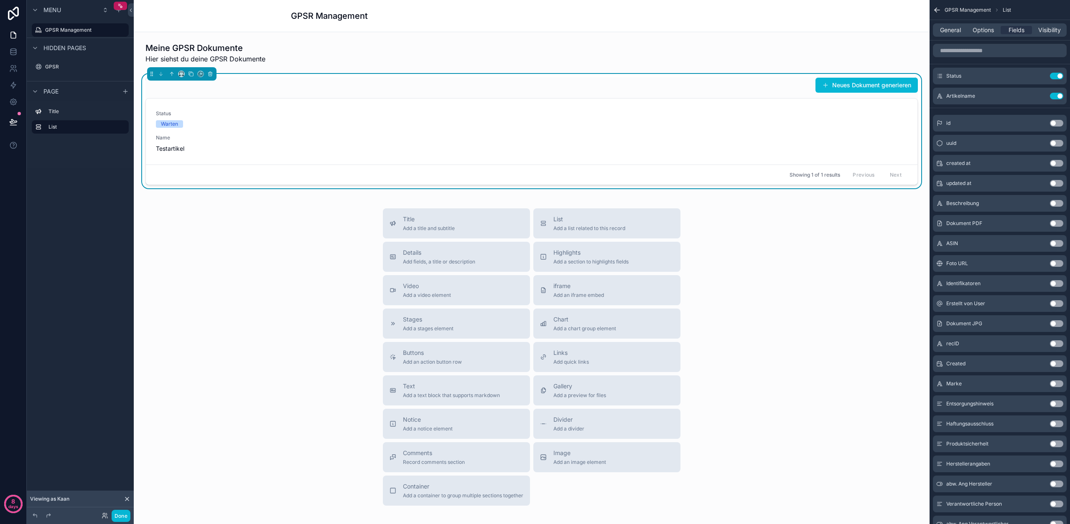
click at [1054, 204] on button "Use setting" at bounding box center [1056, 203] width 13 height 7
click at [1051, 242] on button "Use setting" at bounding box center [1056, 243] width 13 height 7
click at [1054, 282] on button "Use setting" at bounding box center [1056, 283] width 13 height 7
click at [1052, 363] on button "Use setting" at bounding box center [1056, 364] width 13 height 7
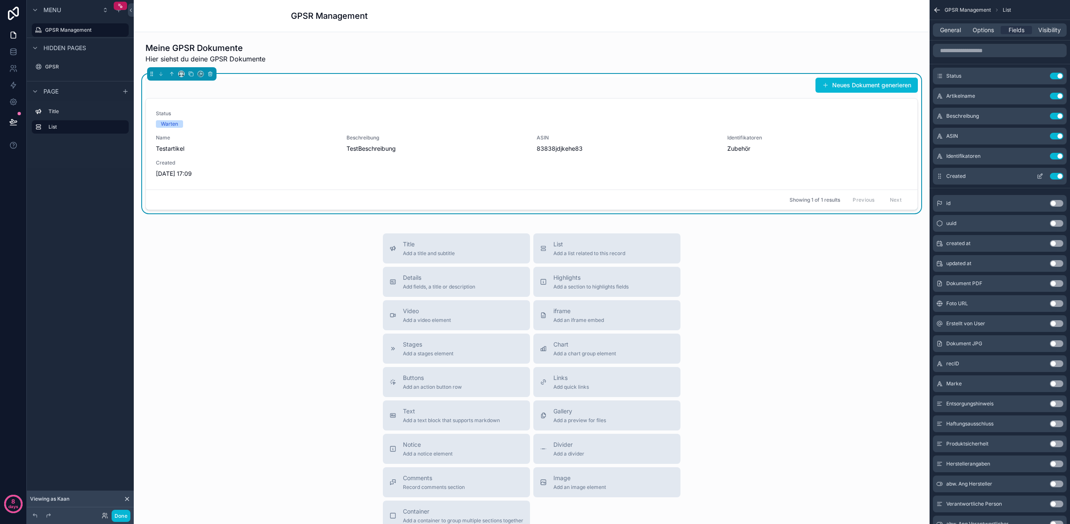
click at [1039, 176] on icon "scrollable content" at bounding box center [1039, 176] width 7 height 7
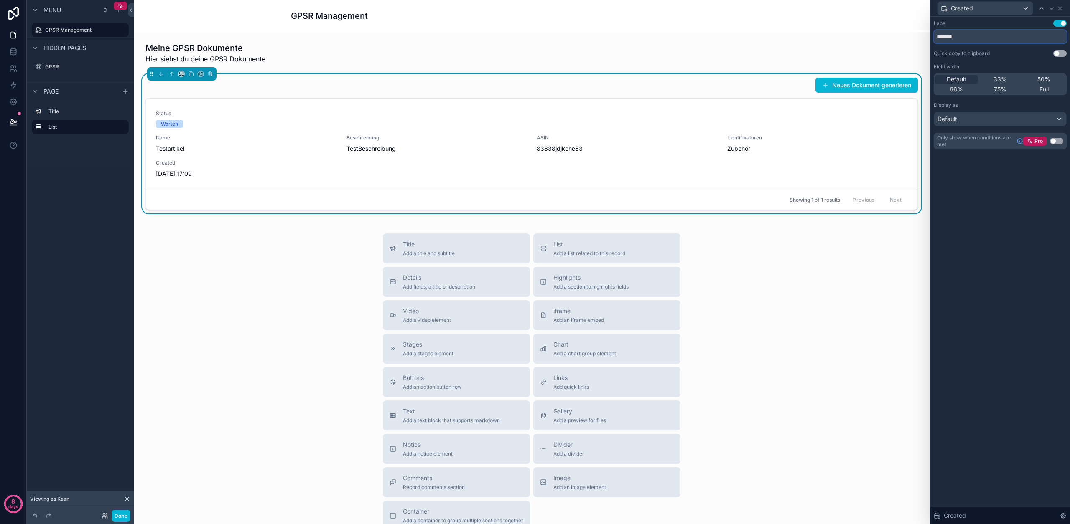
click at [942, 38] on input "*******" at bounding box center [1000, 36] width 133 height 13
type input "**********"
click at [1017, 166] on div "**********" at bounding box center [1000, 93] width 140 height 153
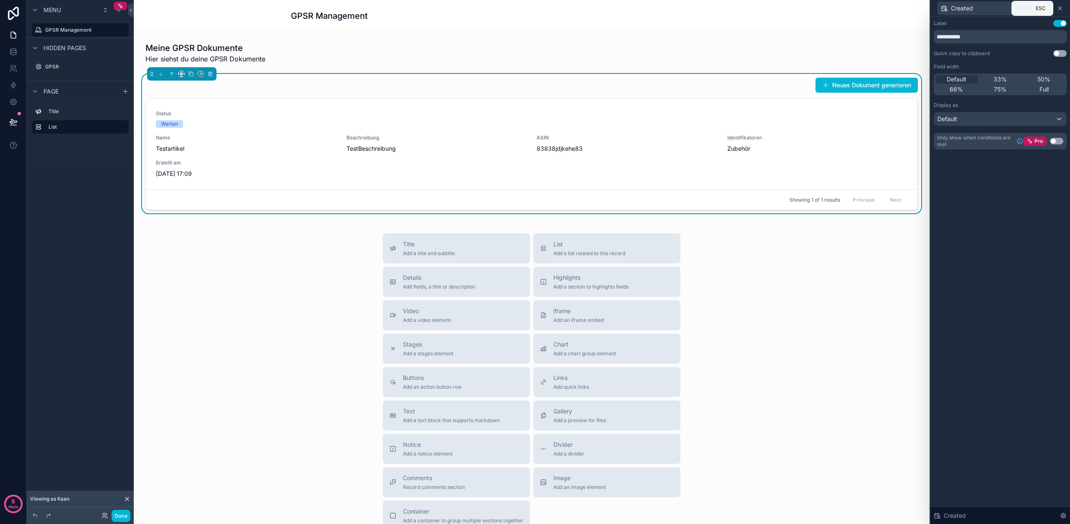
click at [1062, 8] on icon at bounding box center [1059, 8] width 7 height 7
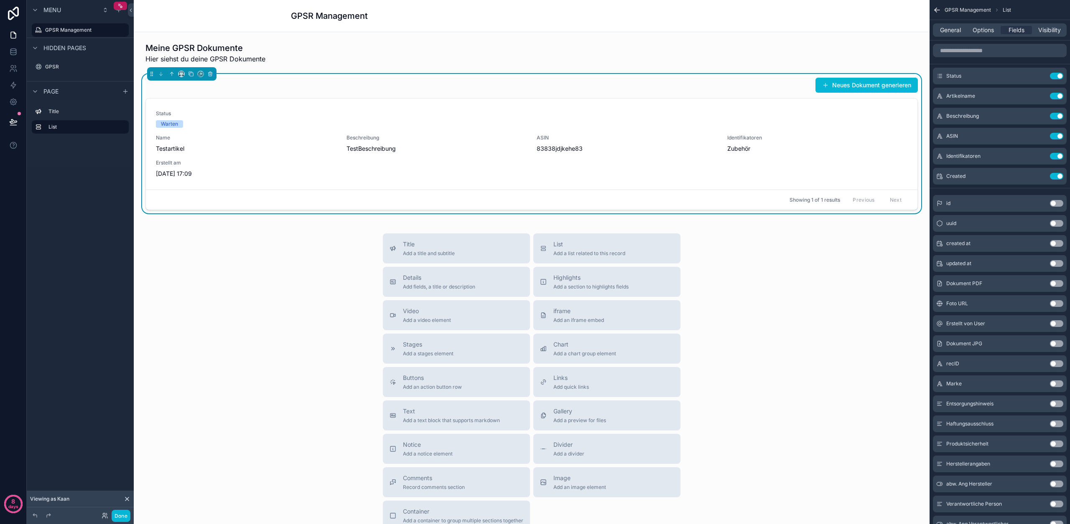
click at [1054, 283] on button "Use setting" at bounding box center [1056, 283] width 13 height 7
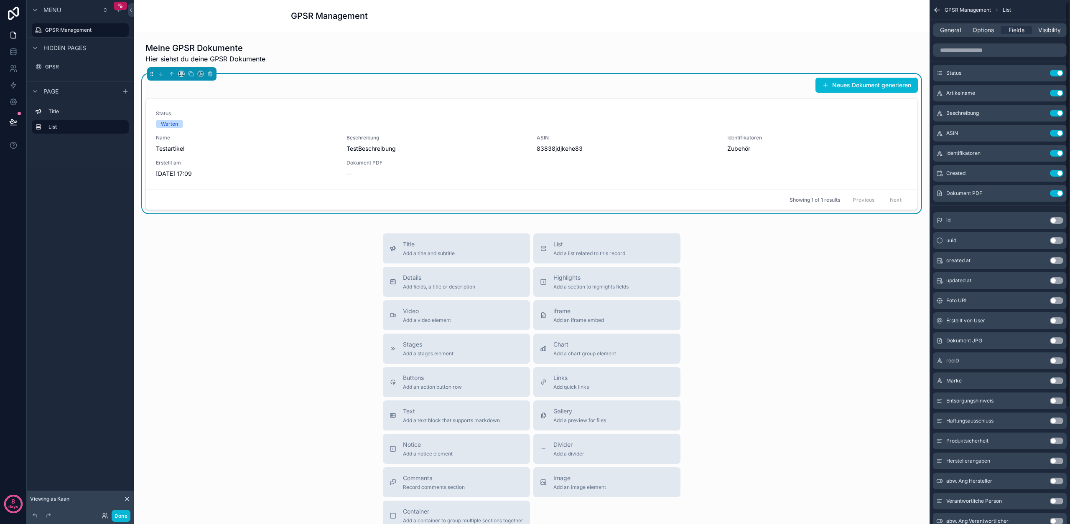
scroll to position [3, 0]
click at [1056, 342] on button "Use setting" at bounding box center [1056, 340] width 13 height 7
click at [1038, 93] on icon "scrollable content" at bounding box center [1039, 92] width 7 height 7
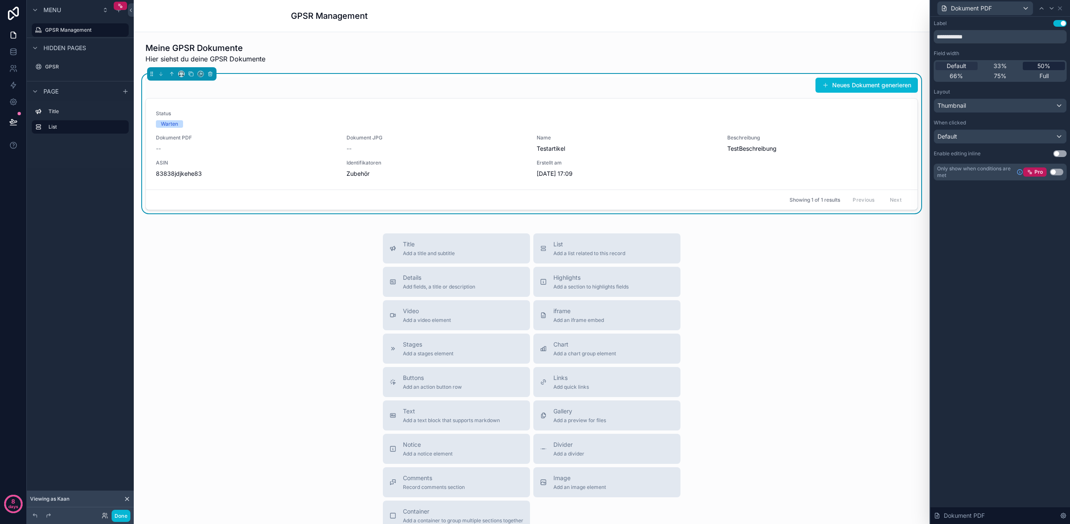
click at [1039, 68] on span "50%" at bounding box center [1043, 66] width 13 height 8
click at [1051, 9] on icon at bounding box center [1051, 8] width 7 height 7
click at [1043, 64] on span "50%" at bounding box center [1043, 66] width 13 height 8
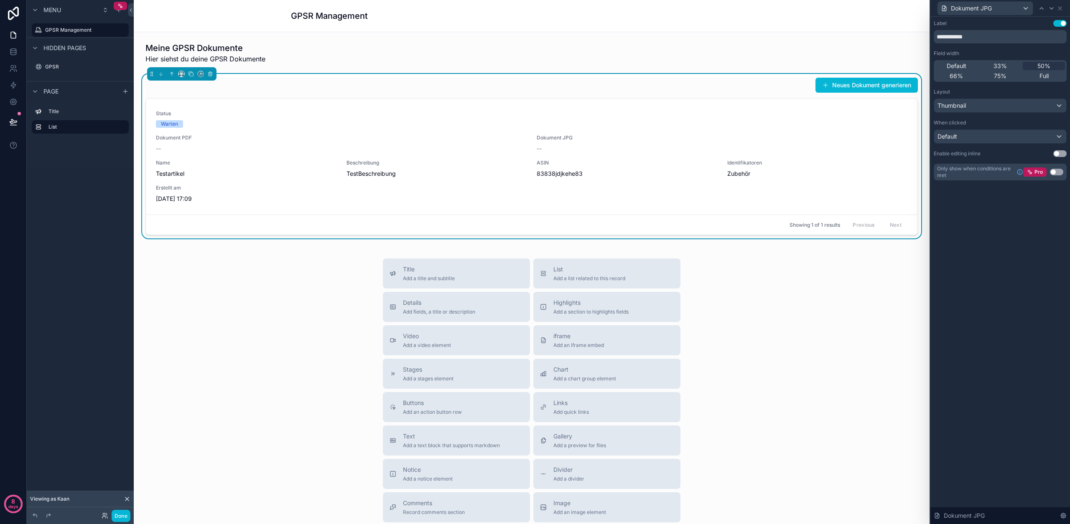
click at [1060, 171] on button "Use setting" at bounding box center [1056, 172] width 13 height 7
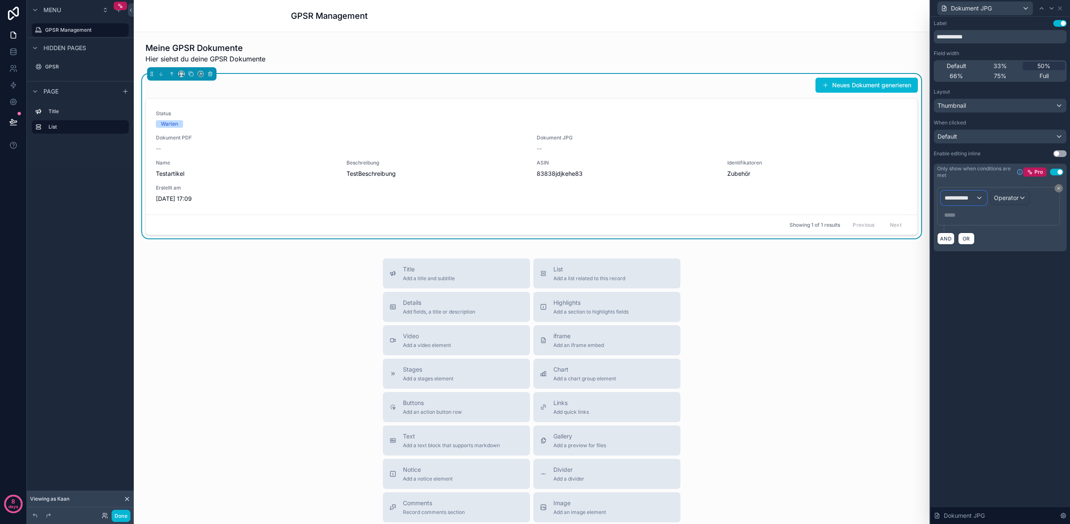
click at [970, 199] on span "**********" at bounding box center [959, 198] width 31 height 8
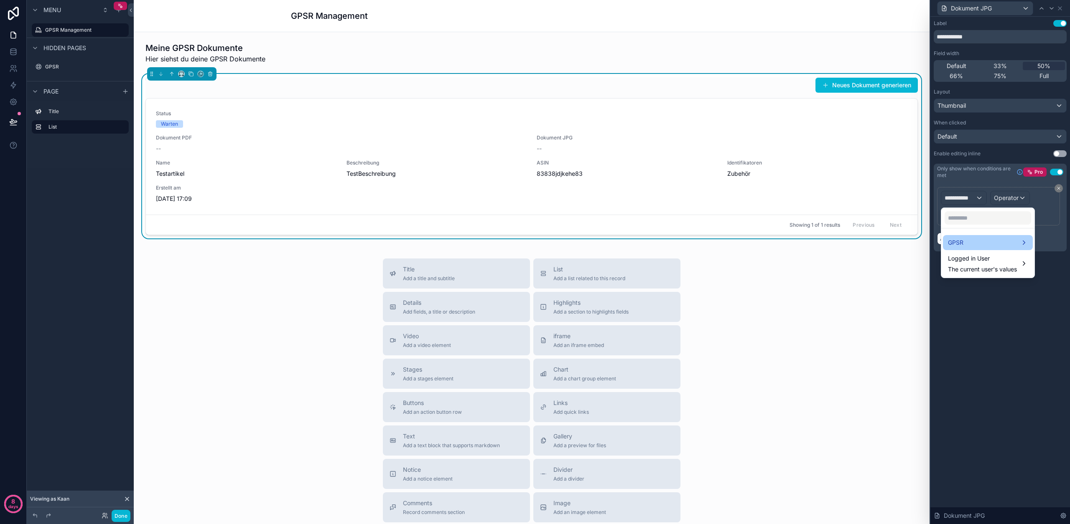
click at [983, 240] on div "GPSR" at bounding box center [988, 243] width 80 height 10
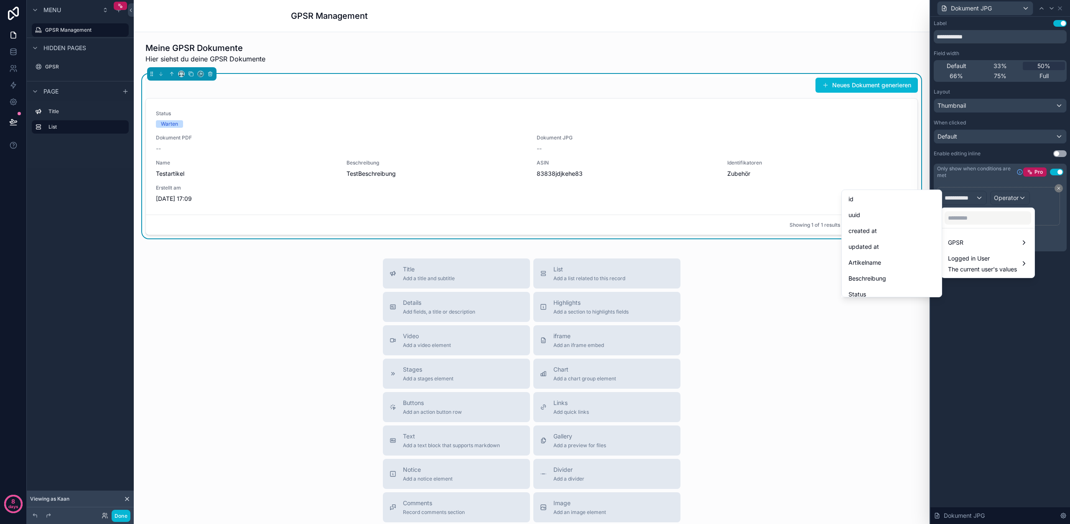
click at [991, 145] on div at bounding box center [1000, 262] width 140 height 524
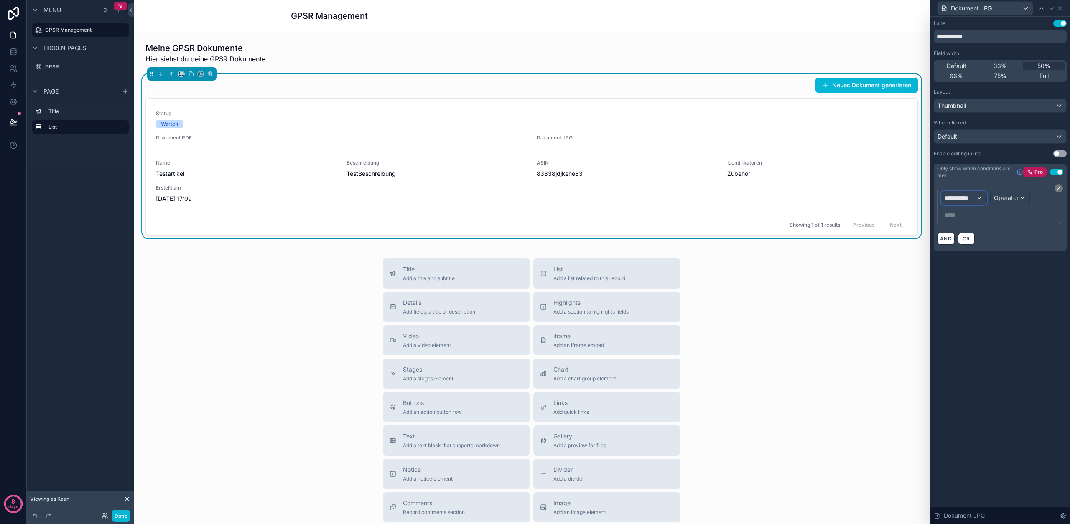
click at [969, 202] on span "**********" at bounding box center [959, 198] width 31 height 8
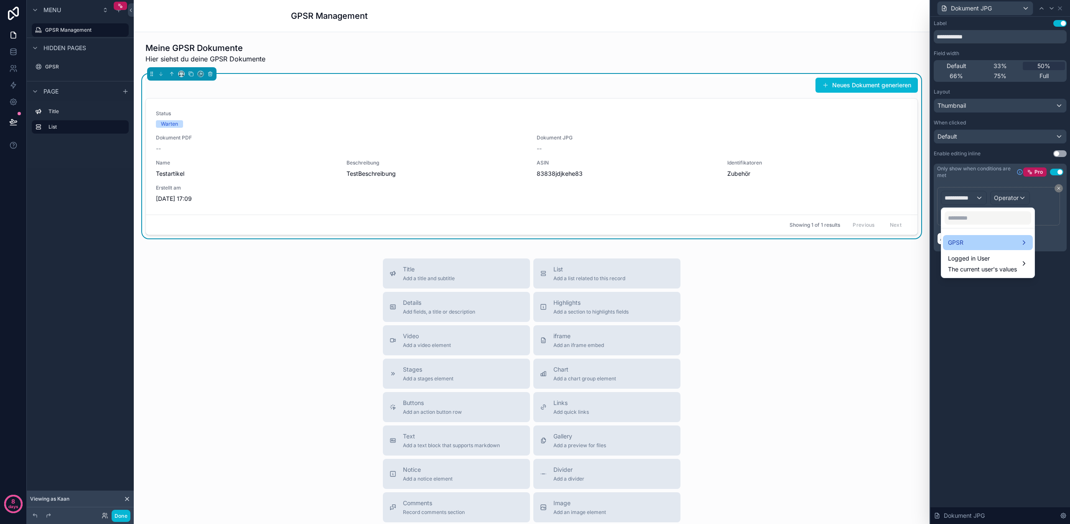
click at [976, 244] on div "GPSR" at bounding box center [988, 243] width 80 height 10
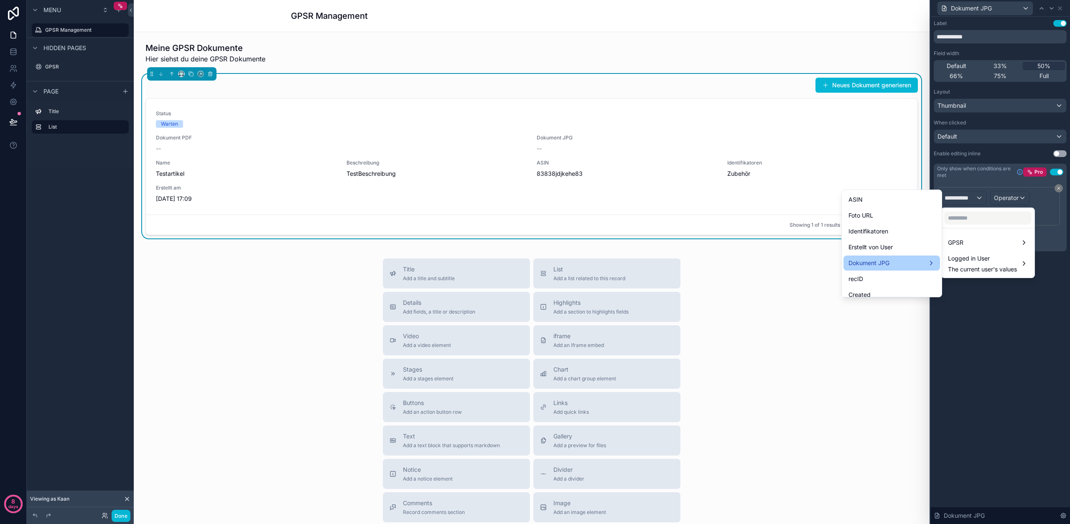
scroll to position [136, 0]
click at [894, 250] on div "Dokument JPG" at bounding box center [891, 254] width 87 height 10
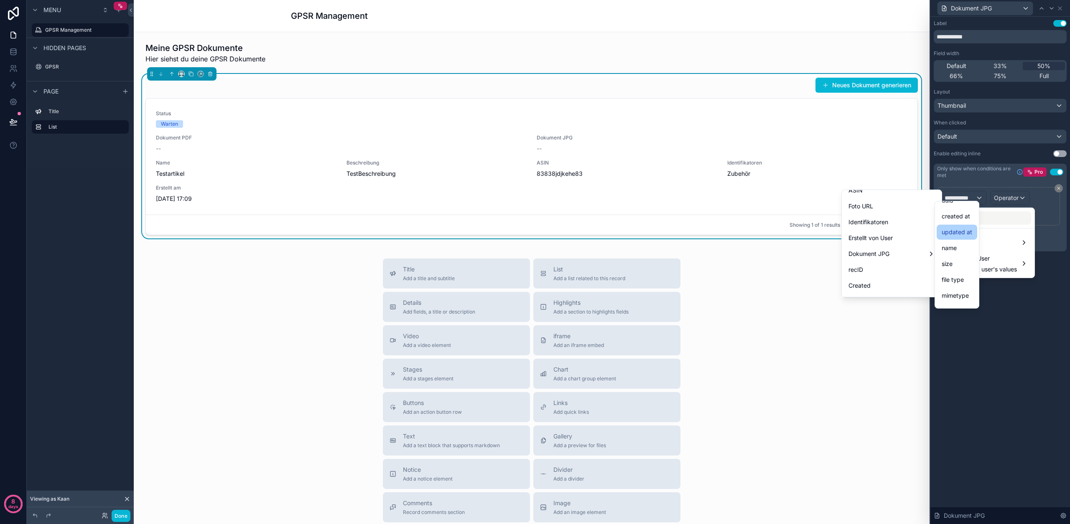
scroll to position [54, 0]
click at [956, 220] on span "name" at bounding box center [948, 220] width 15 height 10
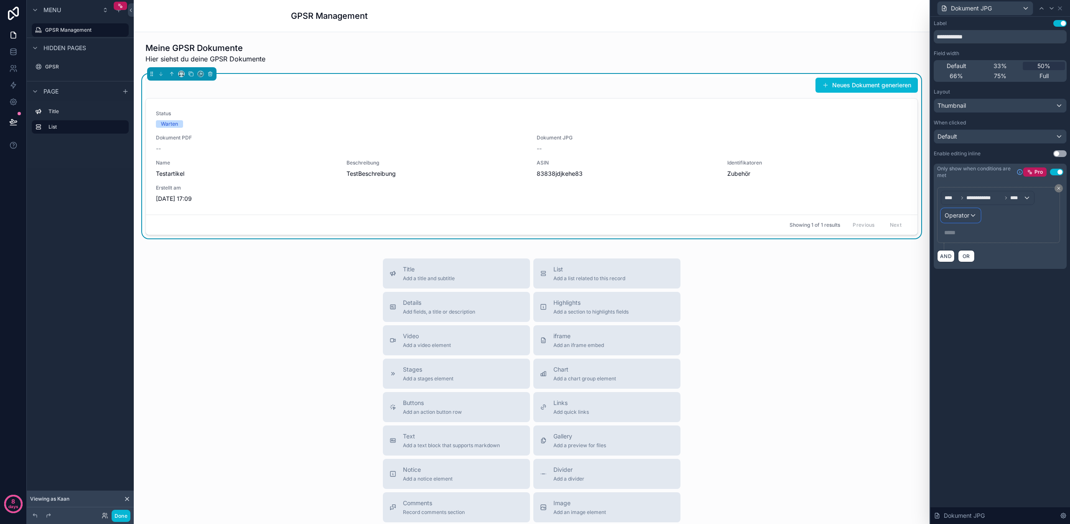
click at [971, 217] on div "Operator" at bounding box center [960, 215] width 39 height 13
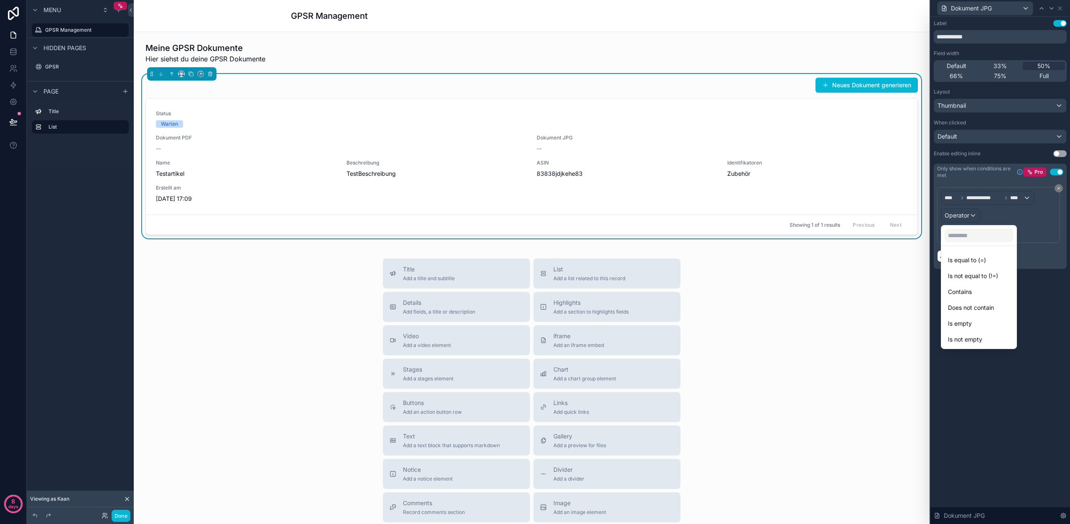
click at [979, 340] on span "Is not empty" at bounding box center [965, 340] width 34 height 10
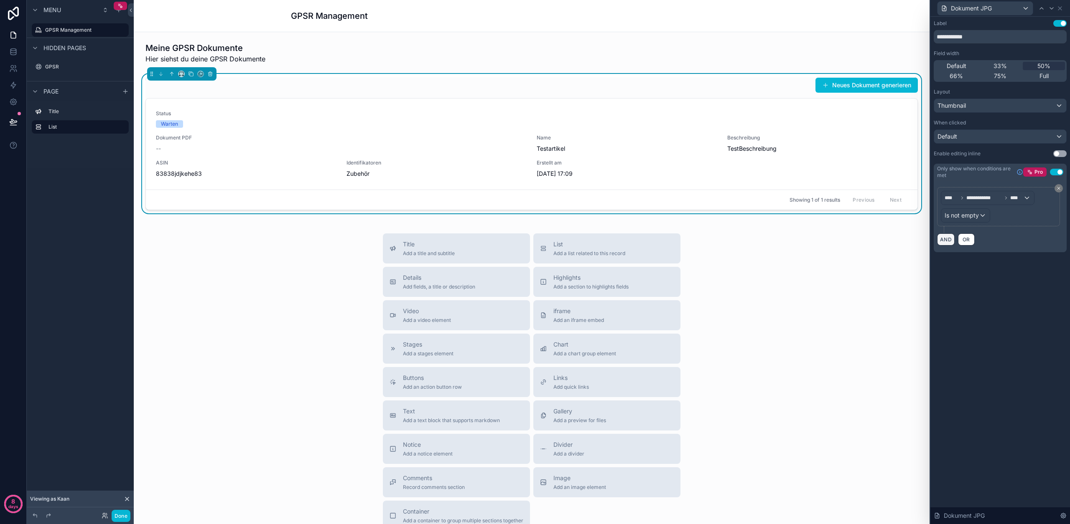
click at [944, 241] on button "AND" at bounding box center [946, 240] width 18 height 12
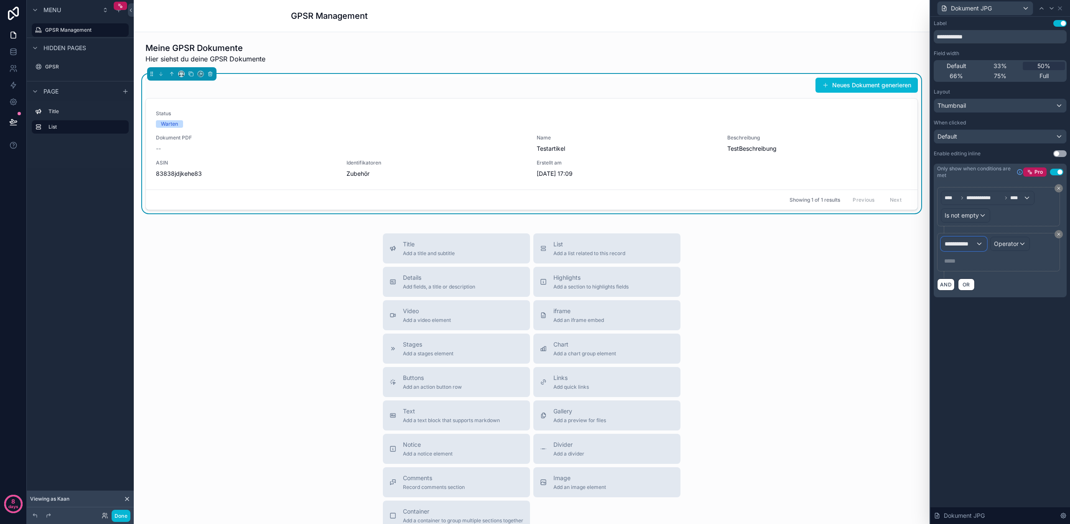
click at [959, 246] on span "**********" at bounding box center [959, 244] width 31 height 8
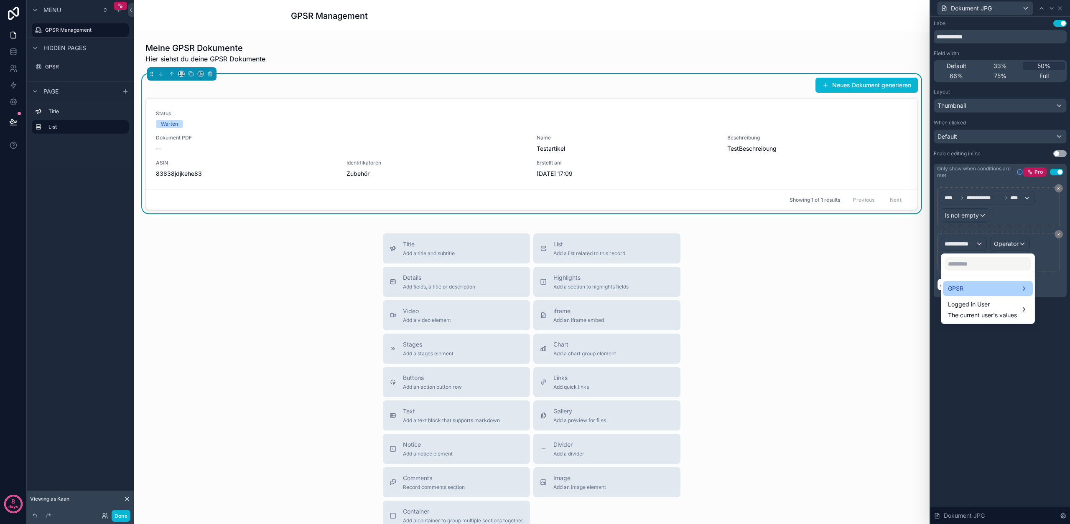
click at [980, 292] on div "GPSR" at bounding box center [988, 289] width 80 height 10
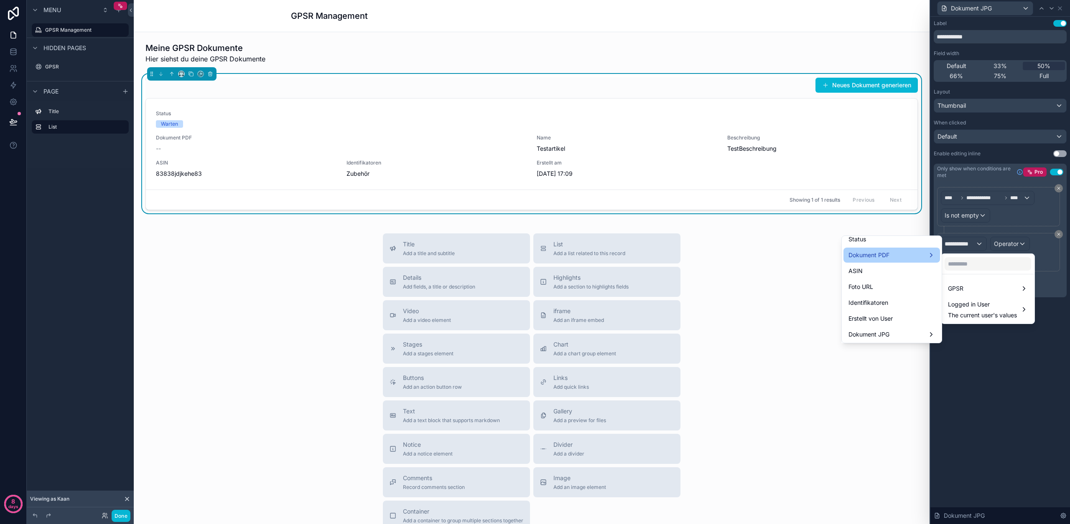
scroll to position [91, 0]
click at [898, 265] on div "Dokument PDF" at bounding box center [891, 265] width 87 height 10
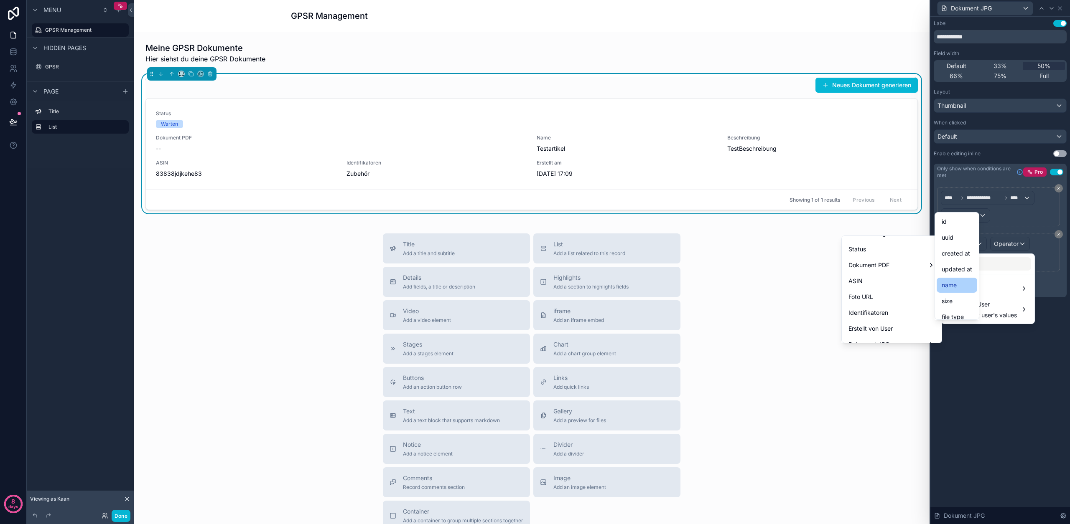
click at [962, 284] on div "name" at bounding box center [956, 285] width 31 height 10
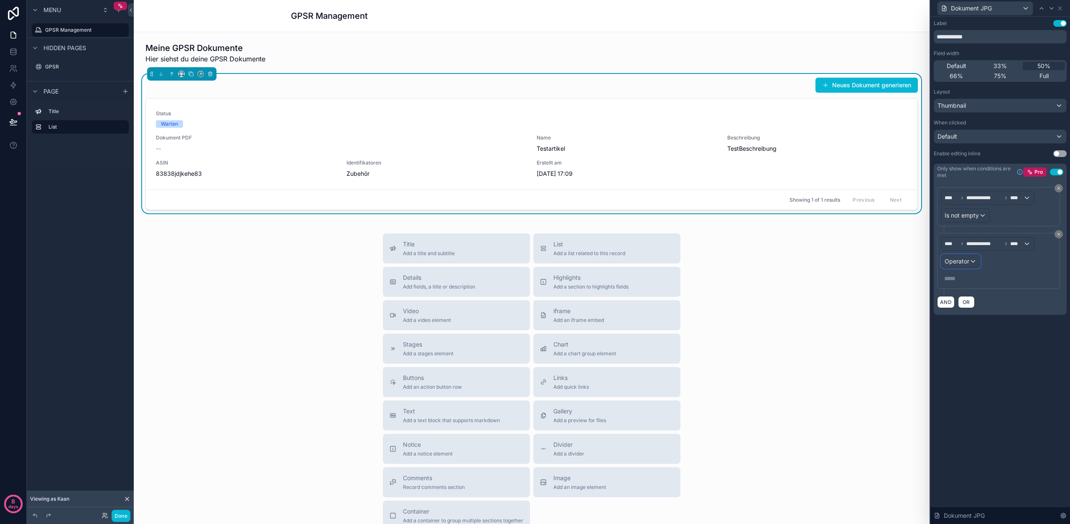
click at [964, 263] on span "Operator" at bounding box center [956, 261] width 25 height 7
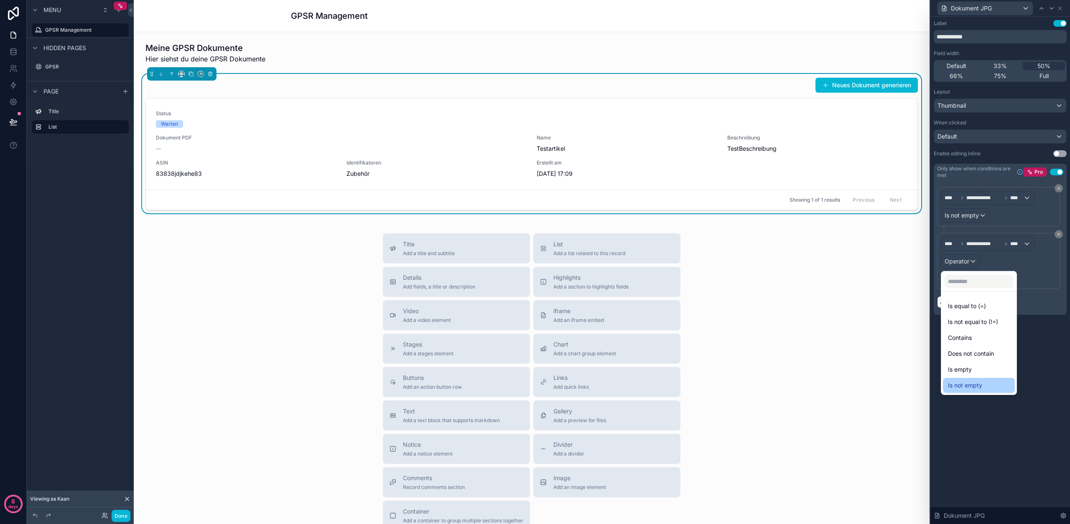
click at [978, 386] on span "Is not empty" at bounding box center [965, 386] width 34 height 10
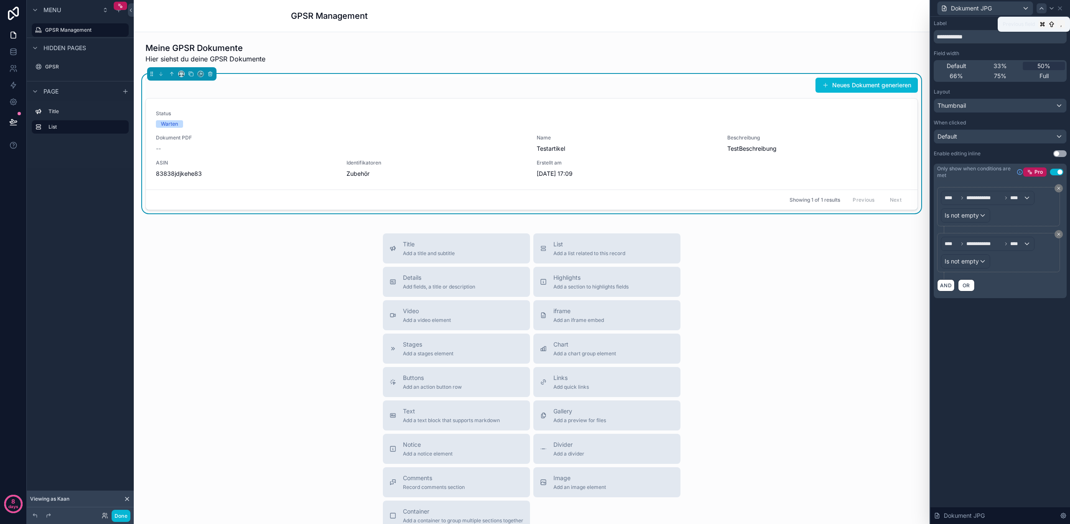
click at [1038, 8] on icon at bounding box center [1041, 8] width 7 height 7
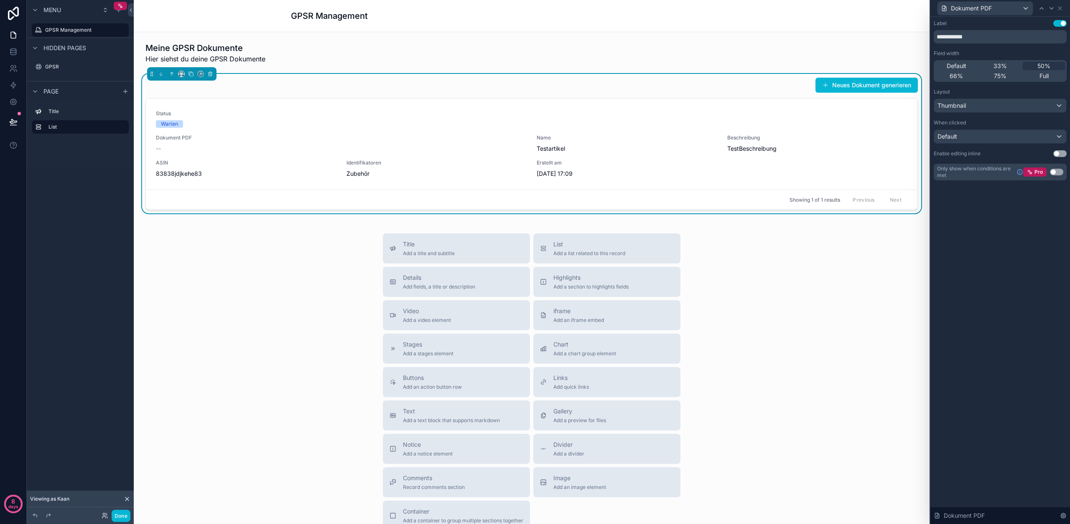
click at [1057, 172] on button "Use setting" at bounding box center [1056, 172] width 13 height 7
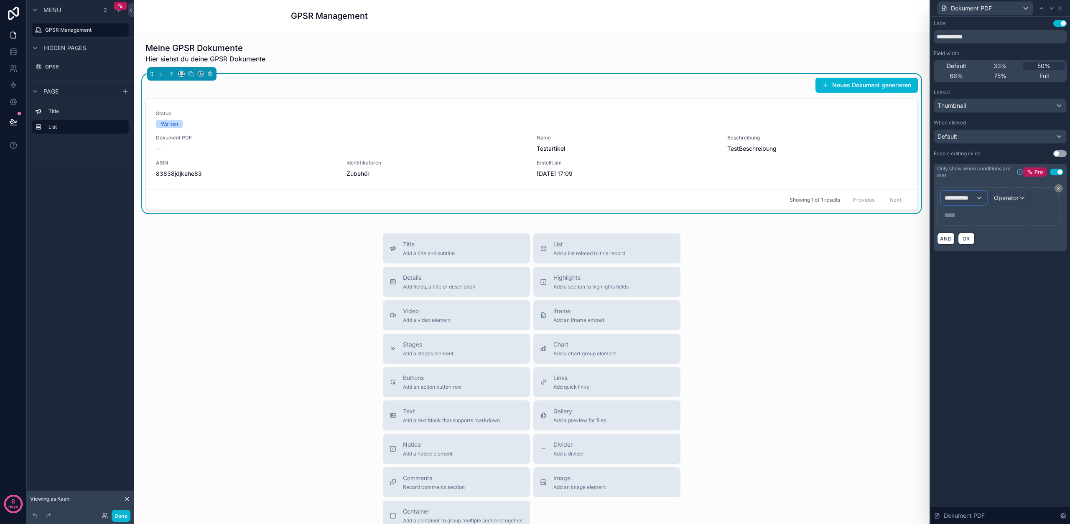
click at [977, 196] on div "**********" at bounding box center [963, 197] width 45 height 13
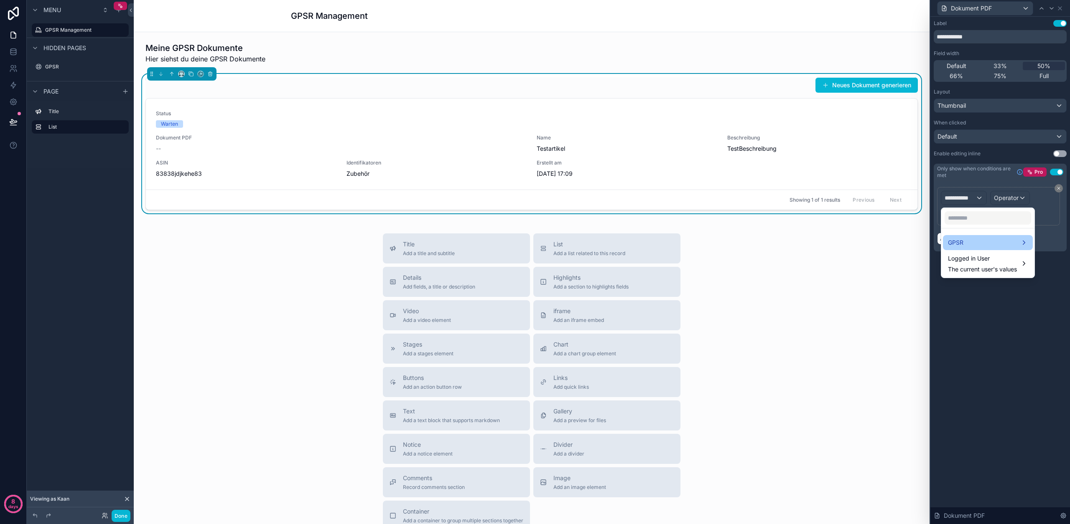
click at [985, 241] on div "GPSR" at bounding box center [988, 243] width 80 height 10
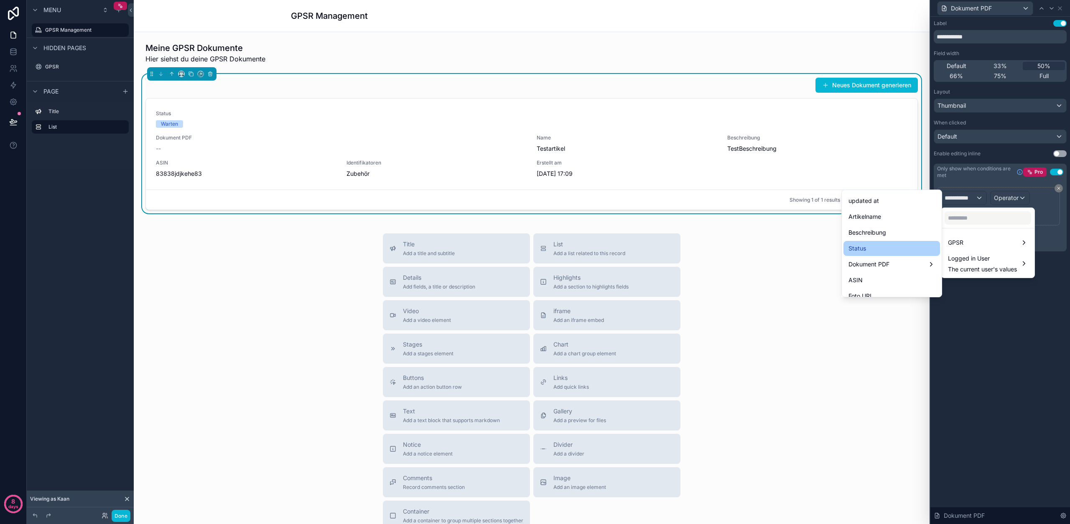
scroll to position [46, 0]
click at [893, 263] on div "Dokument PDF" at bounding box center [891, 264] width 87 height 10
click at [956, 287] on span "name" at bounding box center [948, 284] width 15 height 10
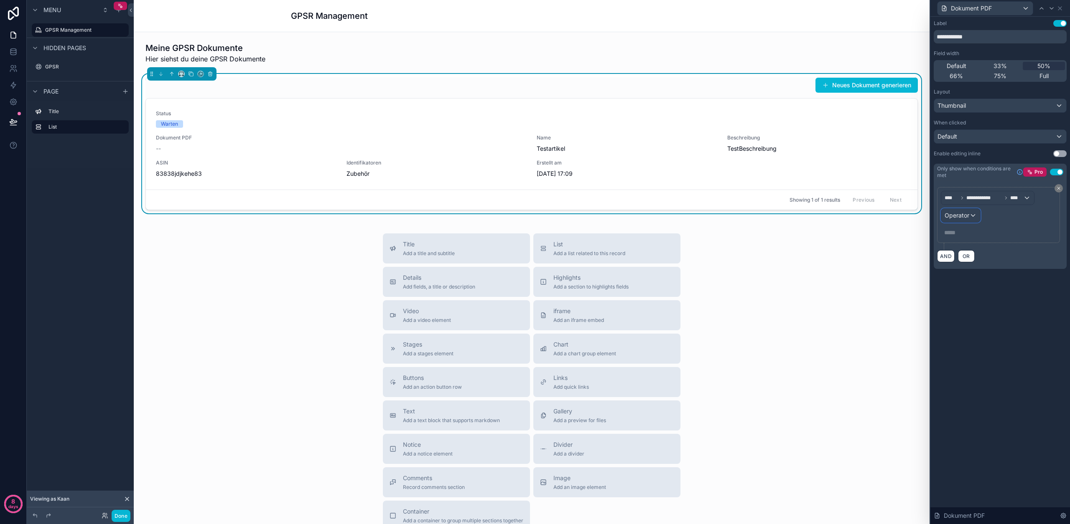
click at [973, 215] on div "Operator" at bounding box center [960, 215] width 39 height 13
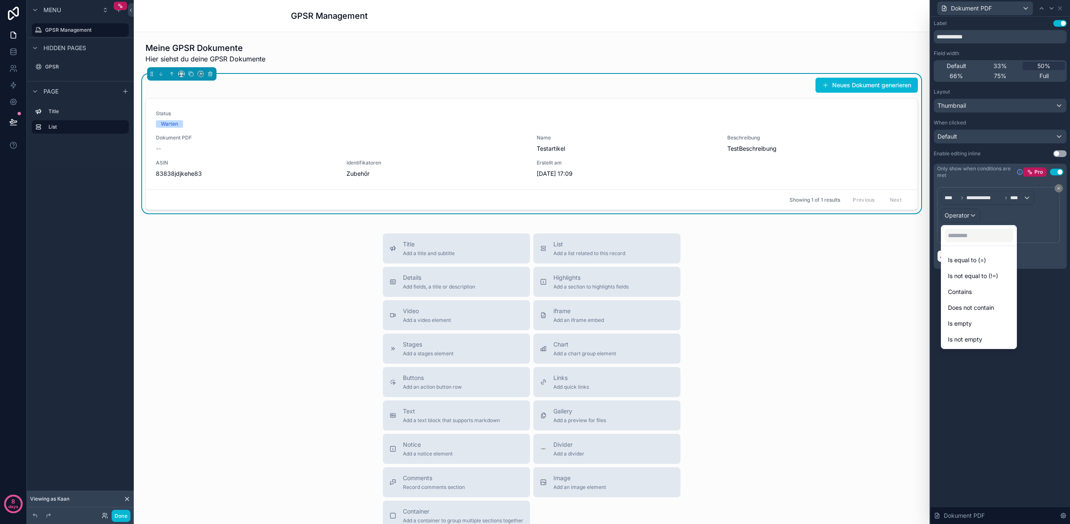
click at [980, 337] on span "Is not empty" at bounding box center [965, 340] width 34 height 10
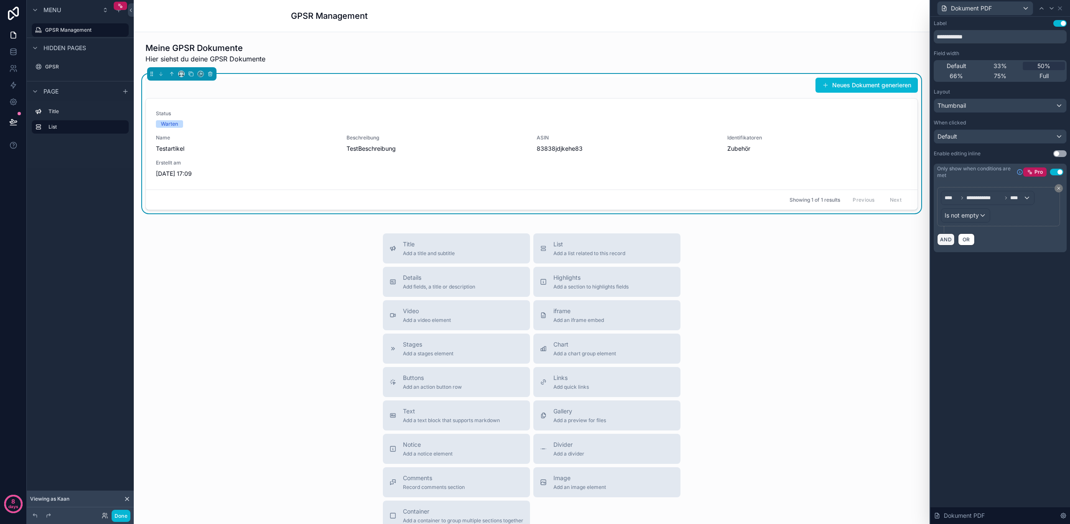
click at [946, 242] on button "AND" at bounding box center [946, 240] width 18 height 12
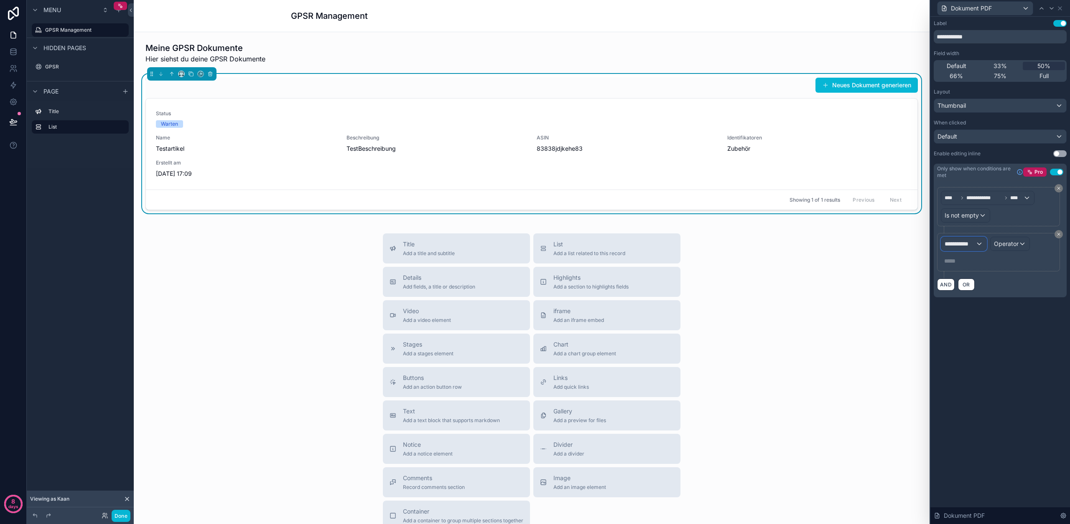
click at [957, 244] on span "**********" at bounding box center [959, 244] width 31 height 8
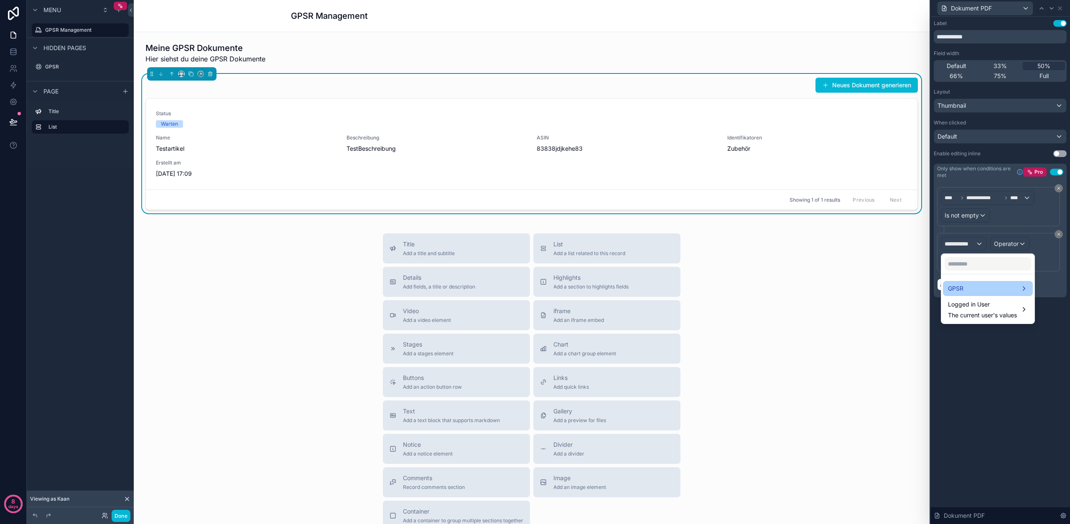
click at [964, 290] on div "GPSR" at bounding box center [988, 289] width 80 height 10
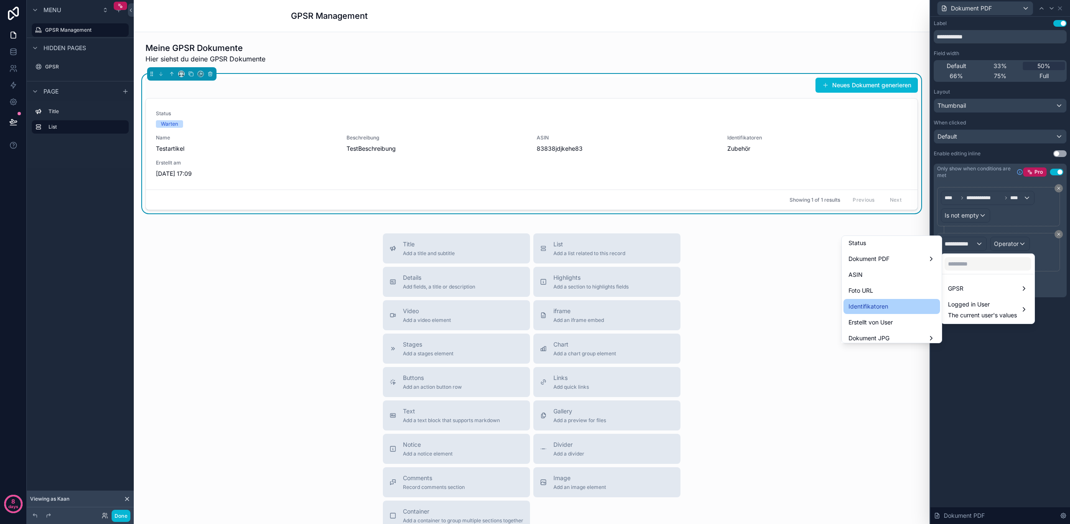
scroll to position [97, 0]
click at [891, 332] on div "Dokument JPG" at bounding box center [891, 339] width 97 height 15
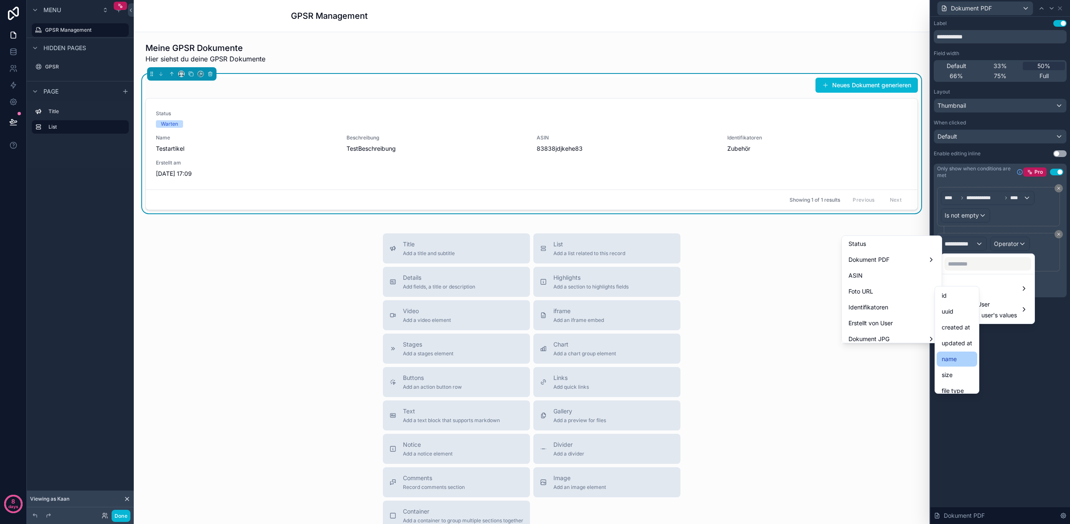
click at [952, 352] on div "name" at bounding box center [956, 359] width 41 height 15
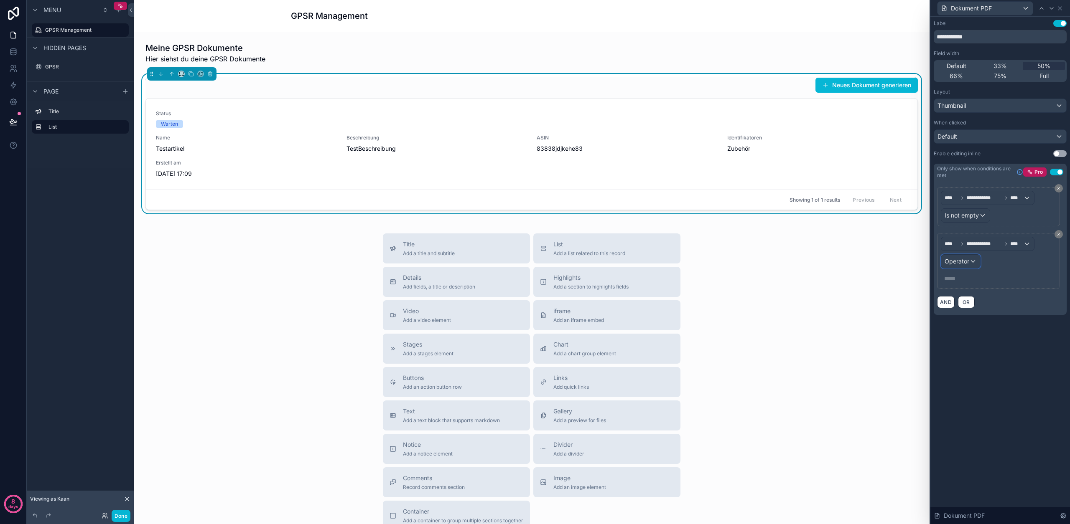
click at [966, 259] on span "Operator" at bounding box center [956, 261] width 25 height 7
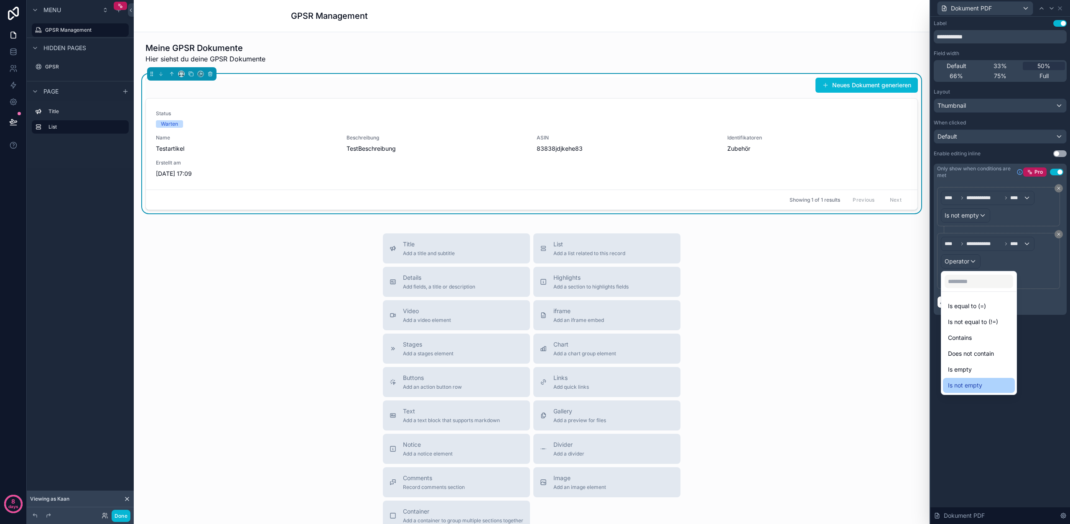
click at [985, 387] on div "Is not empty" at bounding box center [979, 386] width 62 height 10
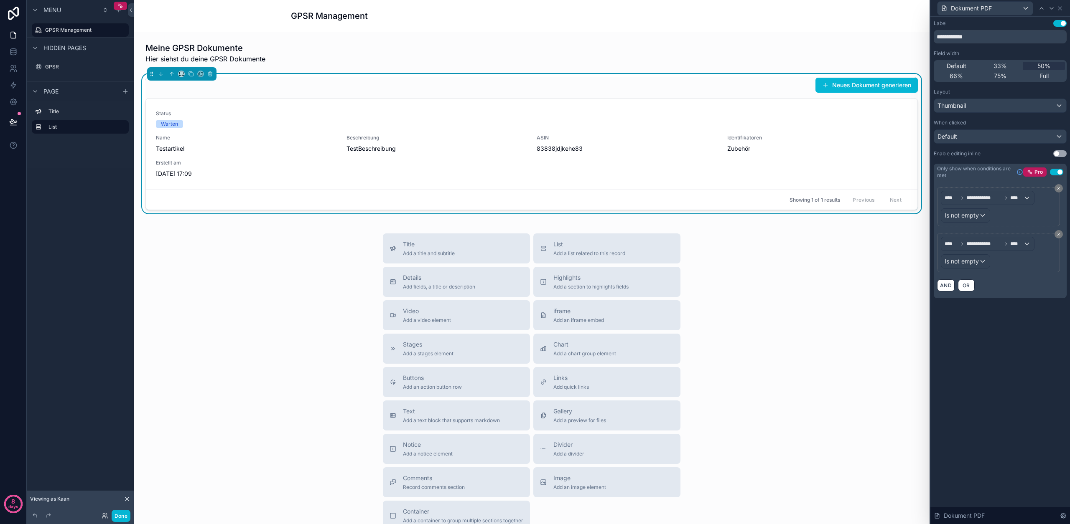
click at [989, 376] on div "**********" at bounding box center [1000, 271] width 140 height 508
click at [1060, 8] on icon at bounding box center [1059, 8] width 3 height 3
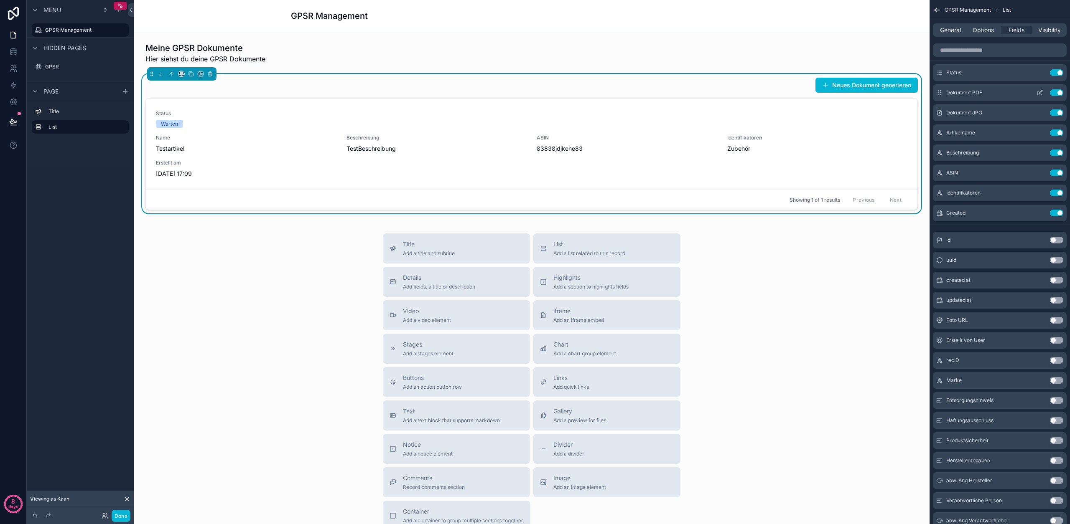
click at [1037, 91] on icon "scrollable content" at bounding box center [1039, 92] width 7 height 7
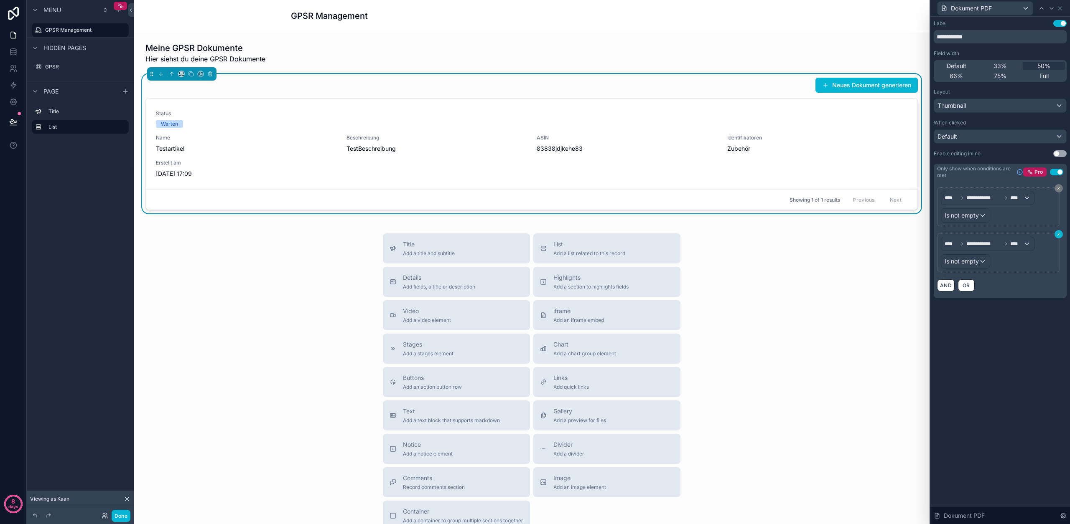
click at [1058, 235] on icon at bounding box center [1058, 234] width 5 height 5
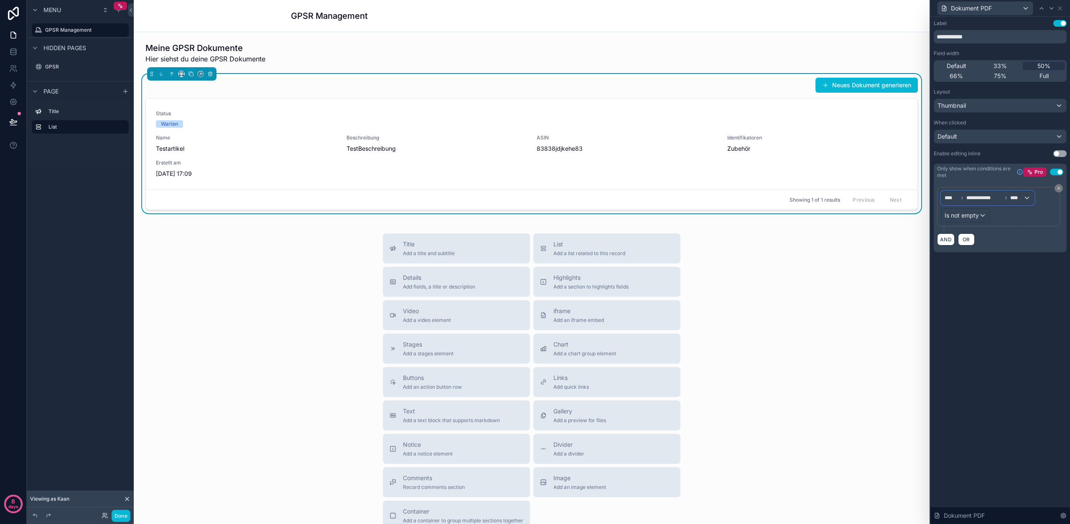
click at [969, 197] on span "**********" at bounding box center [984, 198] width 36 height 7
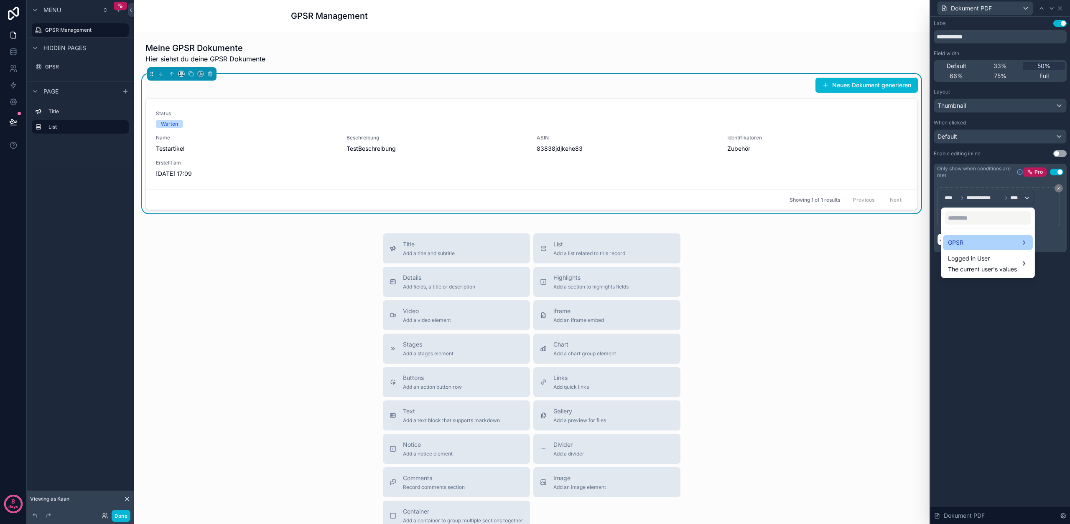
click at [967, 238] on div "GPSR" at bounding box center [988, 243] width 80 height 10
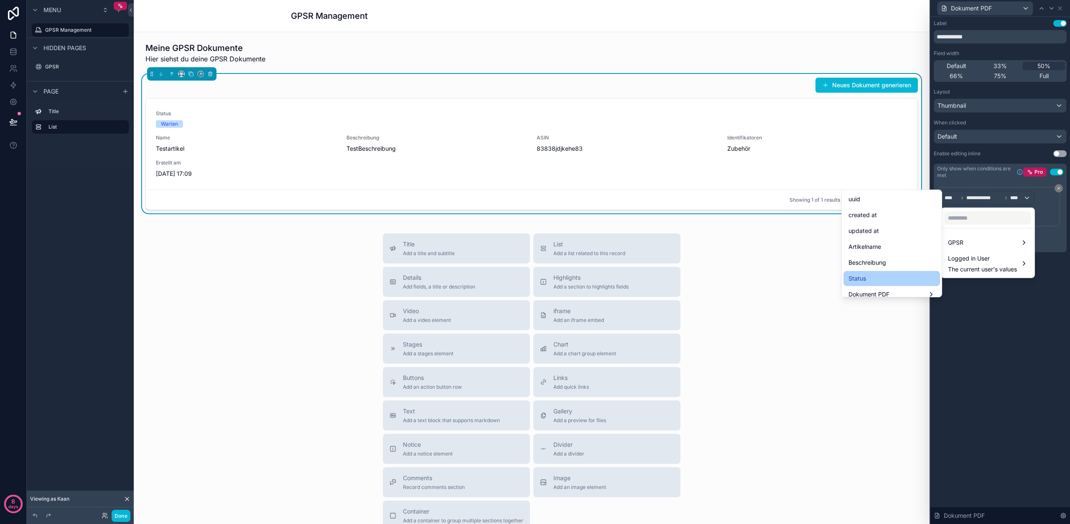
scroll to position [16, 0]
click at [885, 276] on div "Status" at bounding box center [891, 278] width 87 height 10
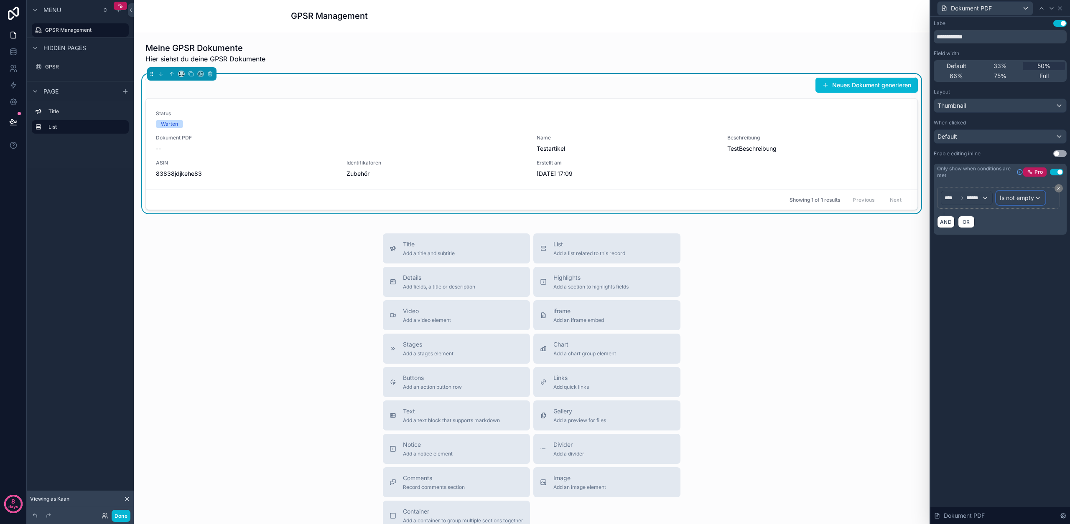
click at [1023, 202] on div "Is not empty" at bounding box center [1020, 197] width 48 height 13
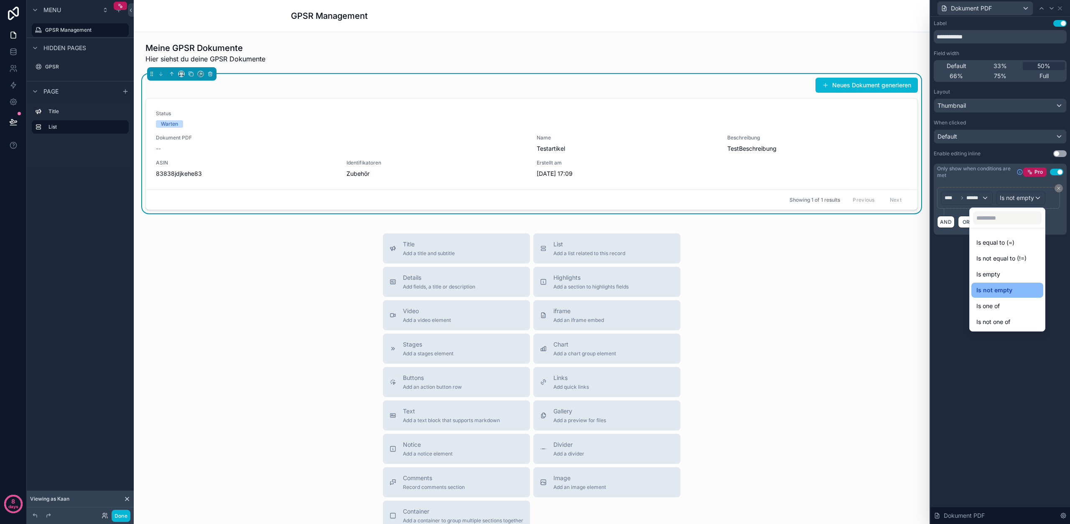
click at [946, 236] on div at bounding box center [1000, 262] width 140 height 524
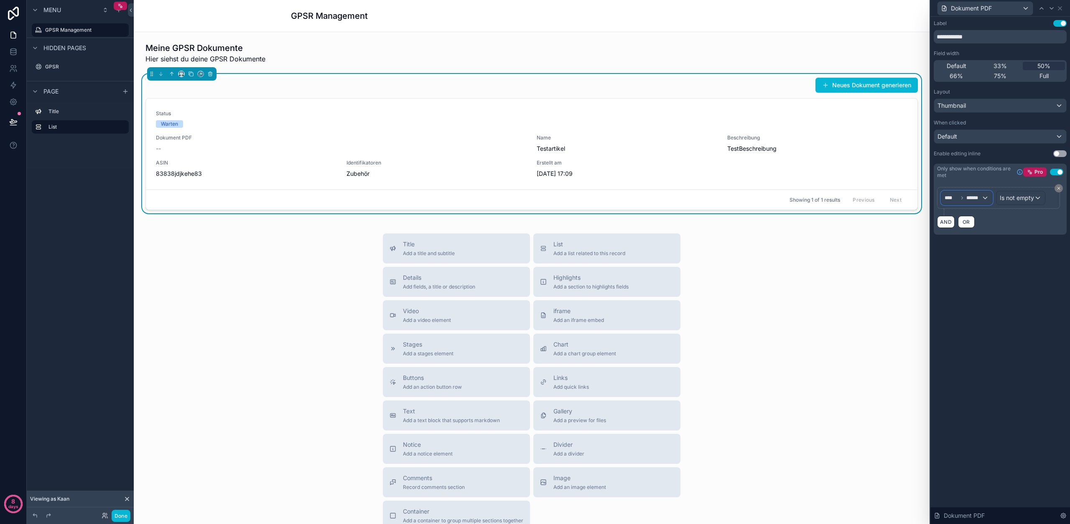
click at [971, 198] on span "******" at bounding box center [973, 198] width 15 height 7
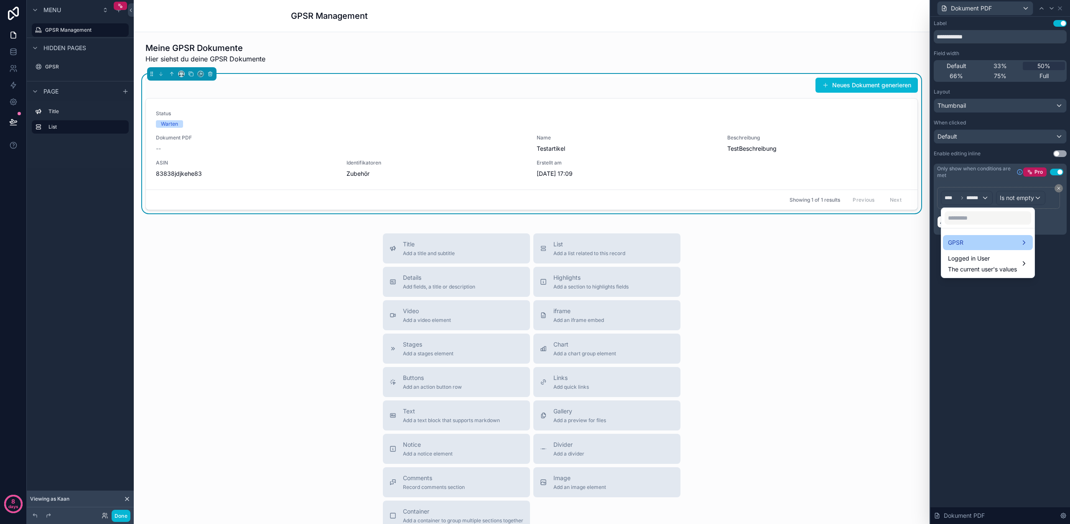
click at [966, 247] on div "GPSR" at bounding box center [988, 243] width 80 height 10
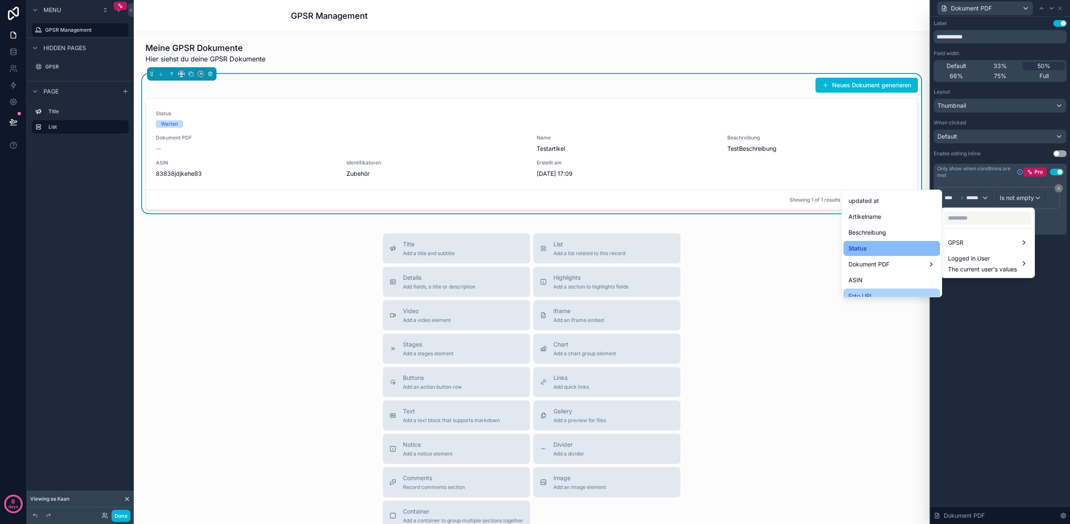
scroll to position [71, 0]
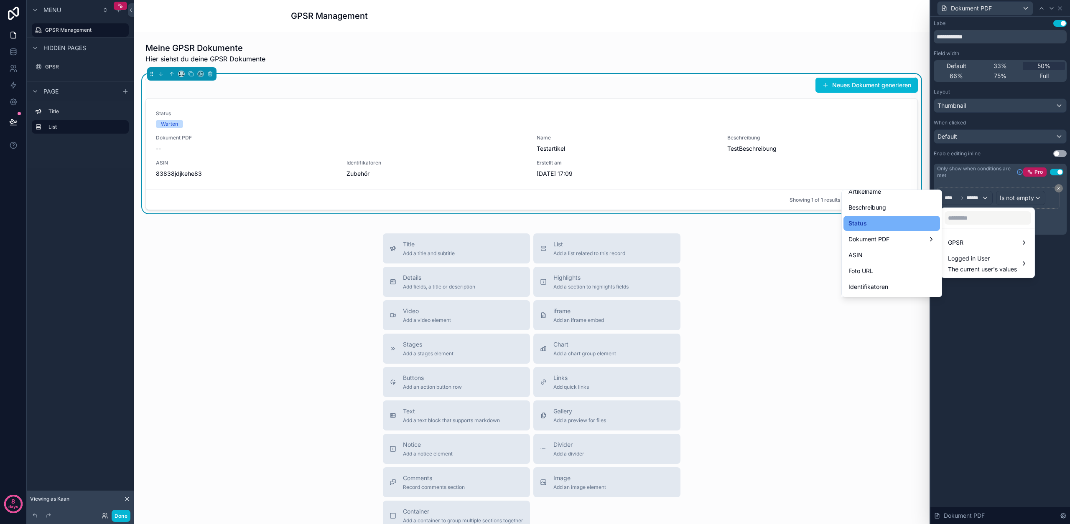
click at [875, 223] on div "Status" at bounding box center [891, 224] width 87 height 10
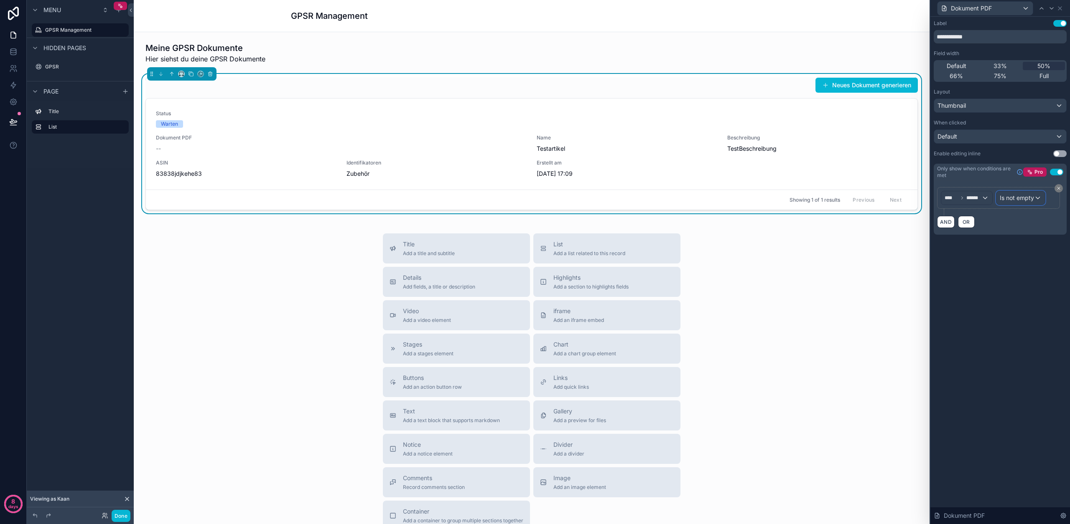
click at [1036, 201] on div "Is not empty" at bounding box center [1020, 197] width 48 height 13
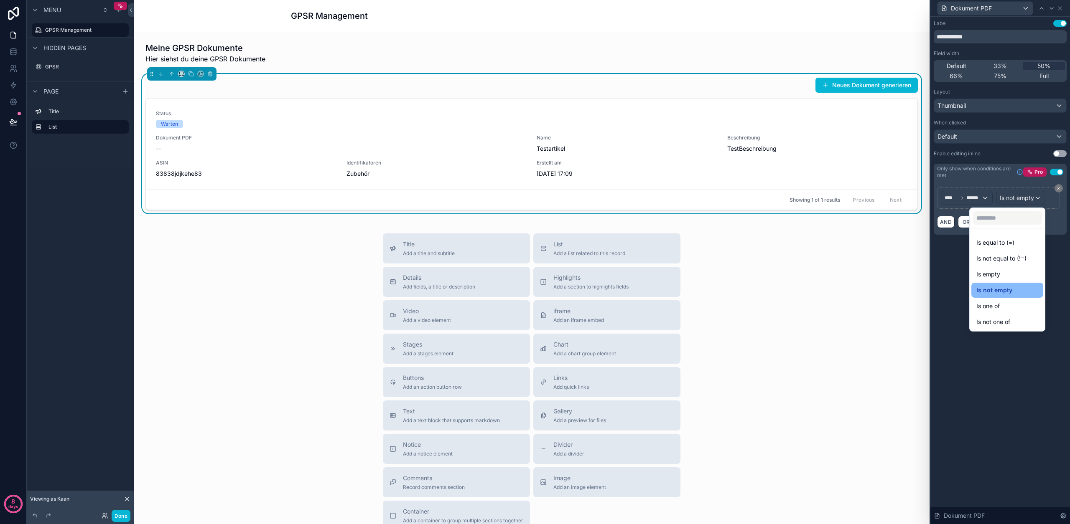
click at [944, 242] on div at bounding box center [1000, 262] width 140 height 524
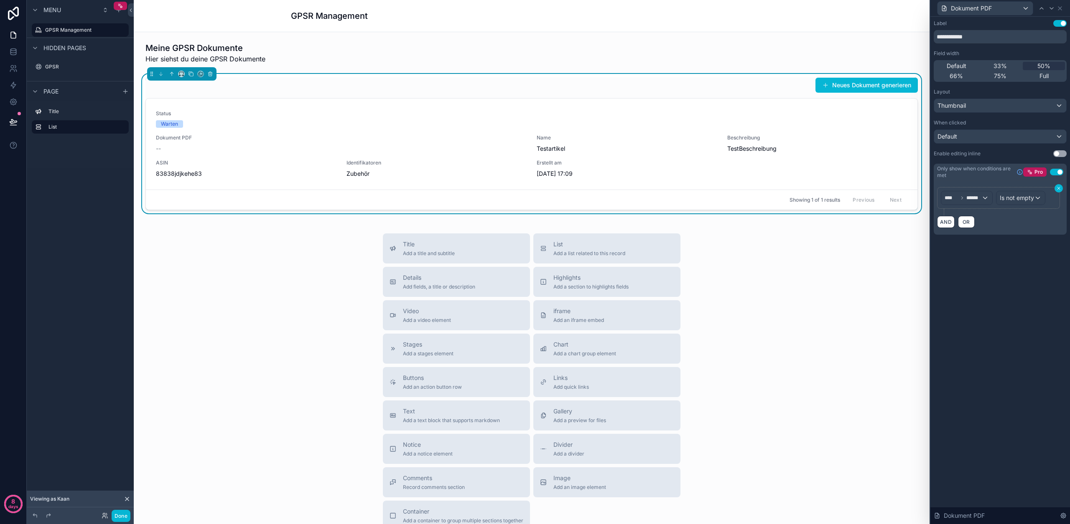
click at [1058, 188] on icon at bounding box center [1058, 188] width 3 height 3
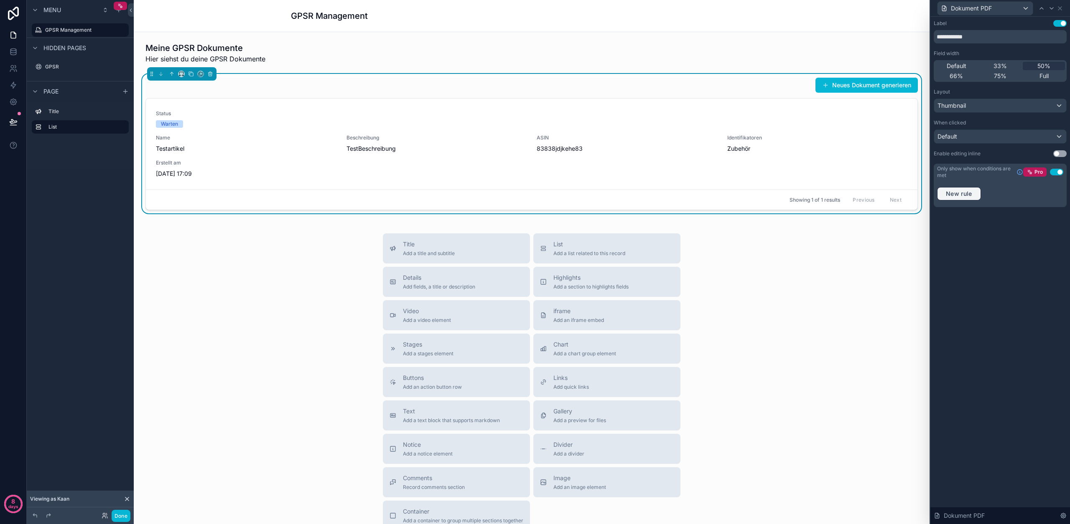
click at [955, 196] on span "New rule" at bounding box center [958, 194] width 33 height 8
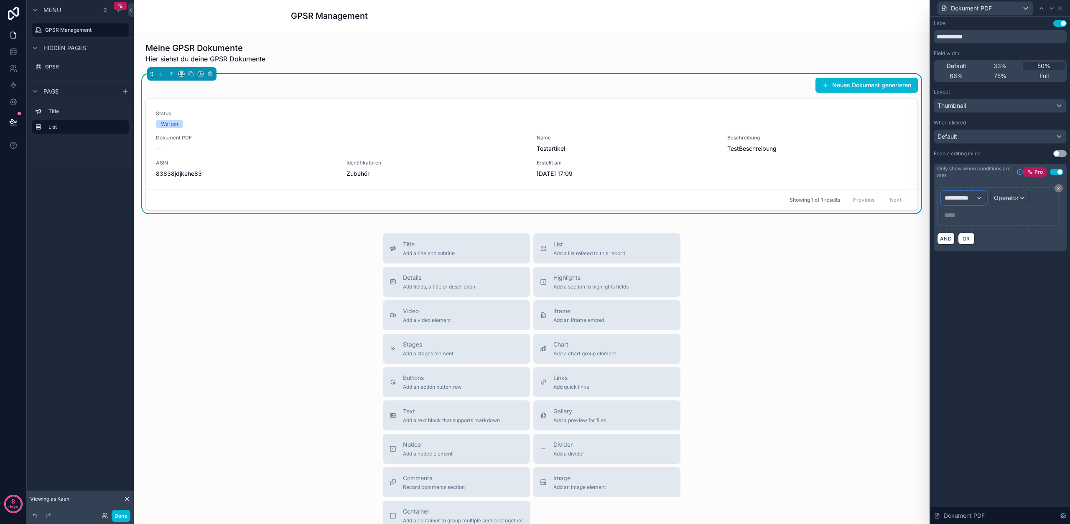
click at [957, 198] on span "**********" at bounding box center [959, 198] width 31 height 8
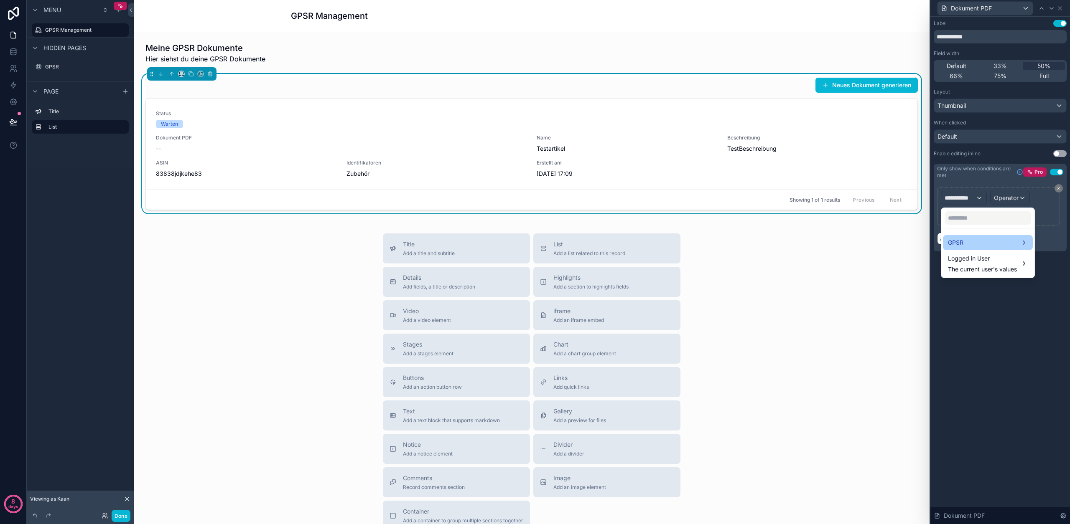
click at [960, 237] on div "GPSR" at bounding box center [988, 242] width 90 height 15
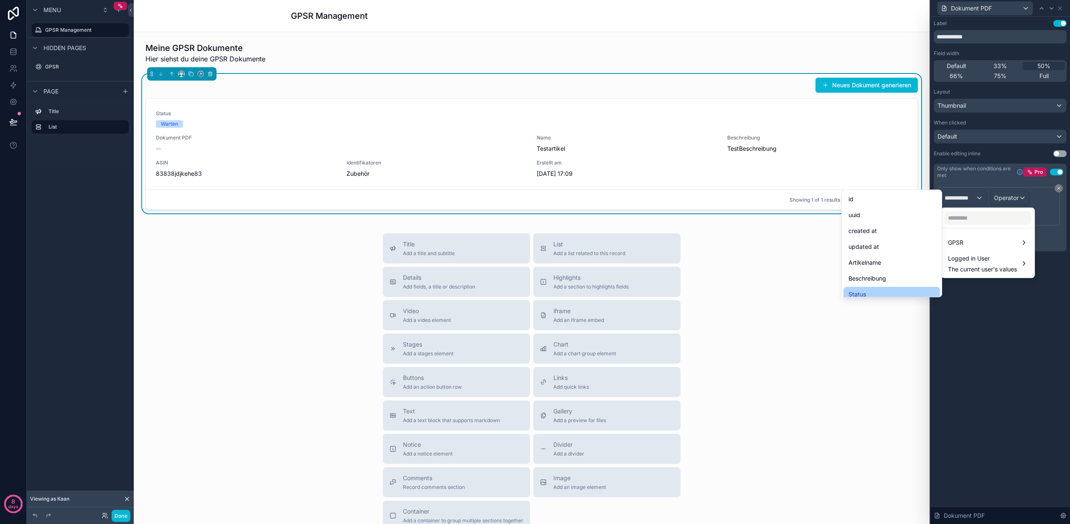
click at [870, 291] on div "Status" at bounding box center [891, 295] width 87 height 10
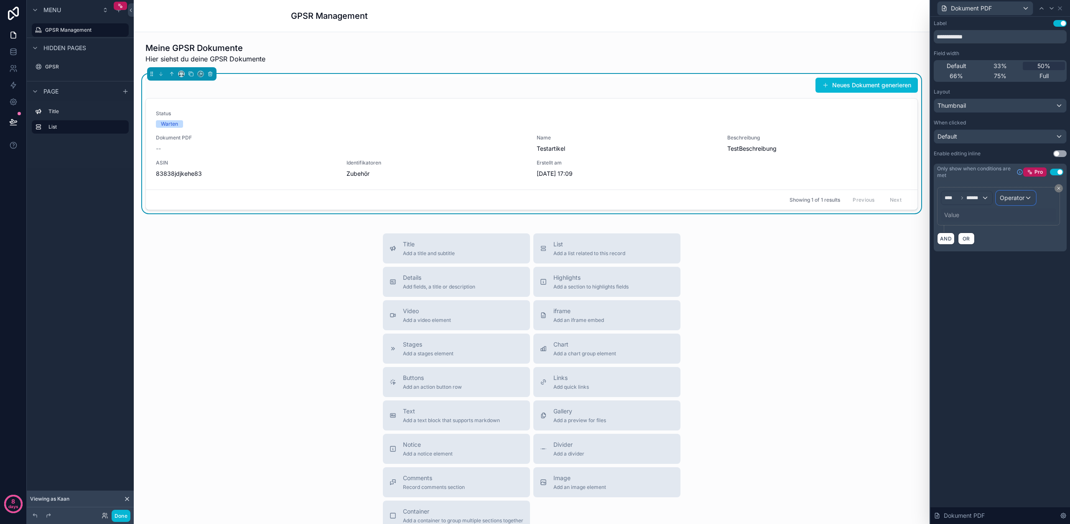
click at [1009, 197] on span "Operator" at bounding box center [1012, 197] width 25 height 7
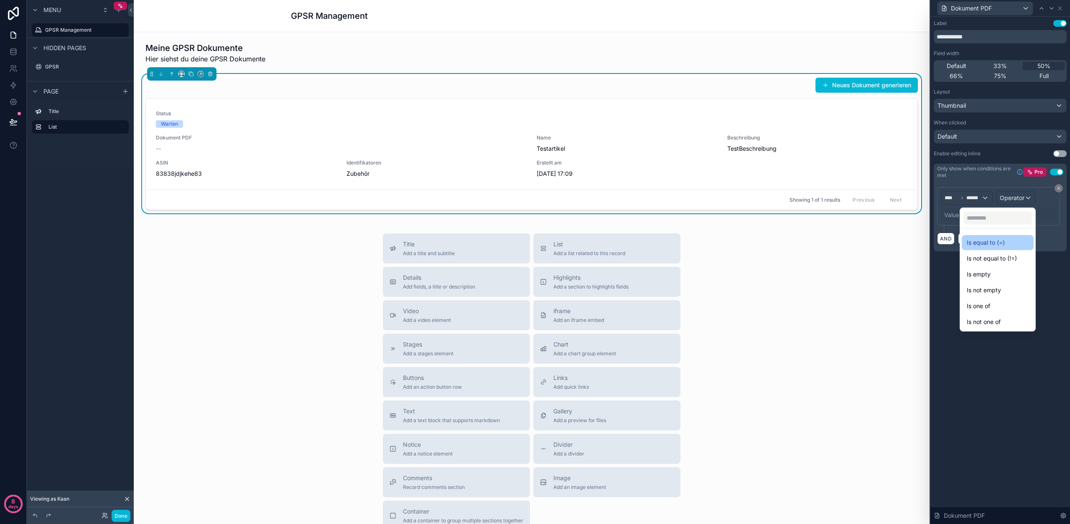
click at [996, 238] on div "Is equal to (=)" at bounding box center [998, 243] width 62 height 10
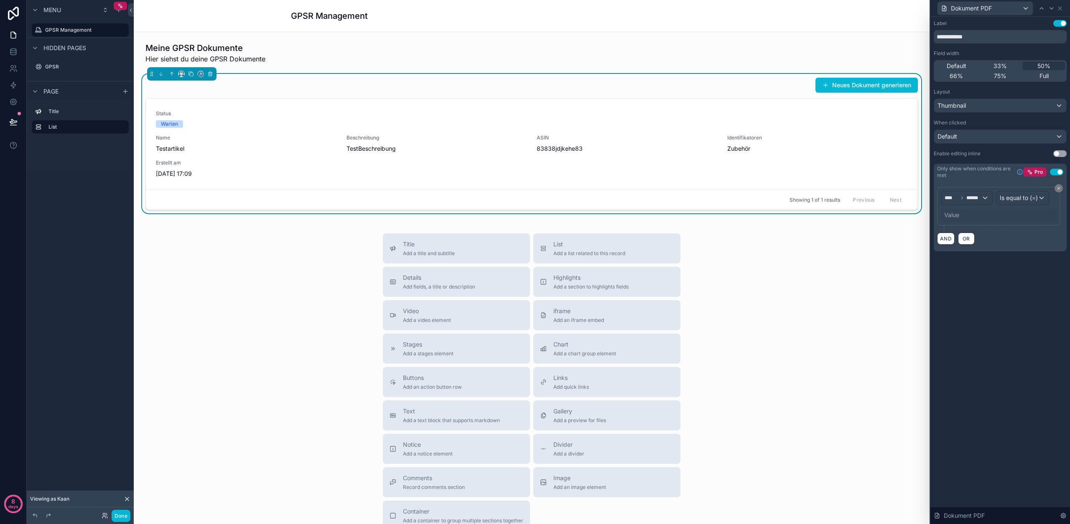
click at [959, 216] on div "Value" at bounding box center [951, 215] width 15 height 8
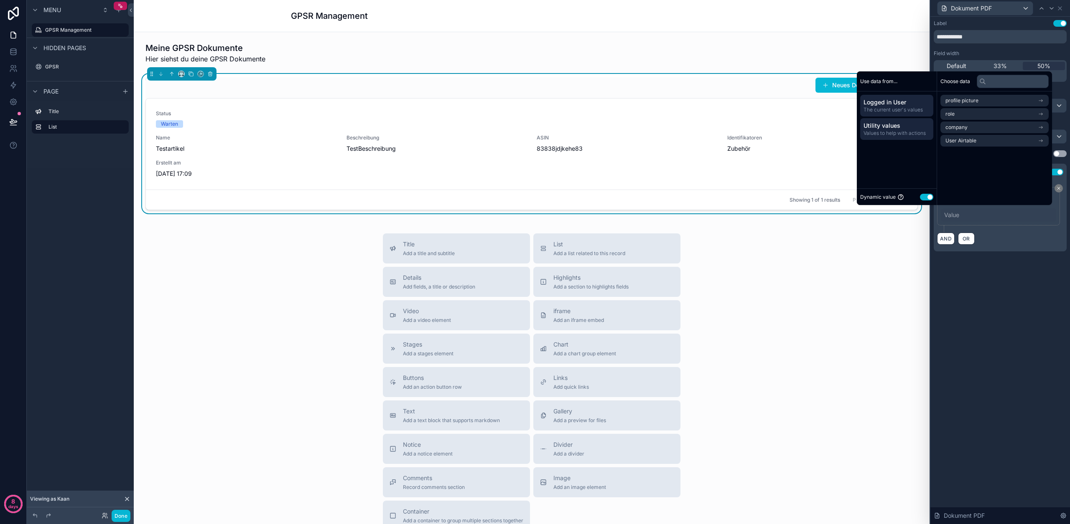
click at [906, 134] on span "Values to help with actions" at bounding box center [896, 133] width 66 height 7
click at [907, 115] on div "Logged in User The current user's values" at bounding box center [896, 106] width 73 height 22
click at [924, 194] on button "Use setting" at bounding box center [926, 197] width 13 height 7
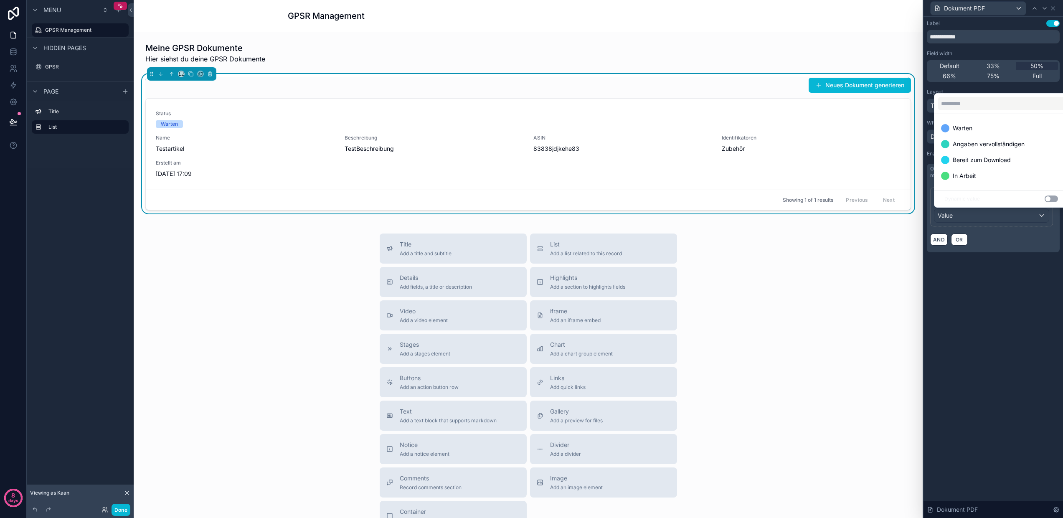
click at [1051, 197] on button "Use setting" at bounding box center [1051, 199] width 13 height 7
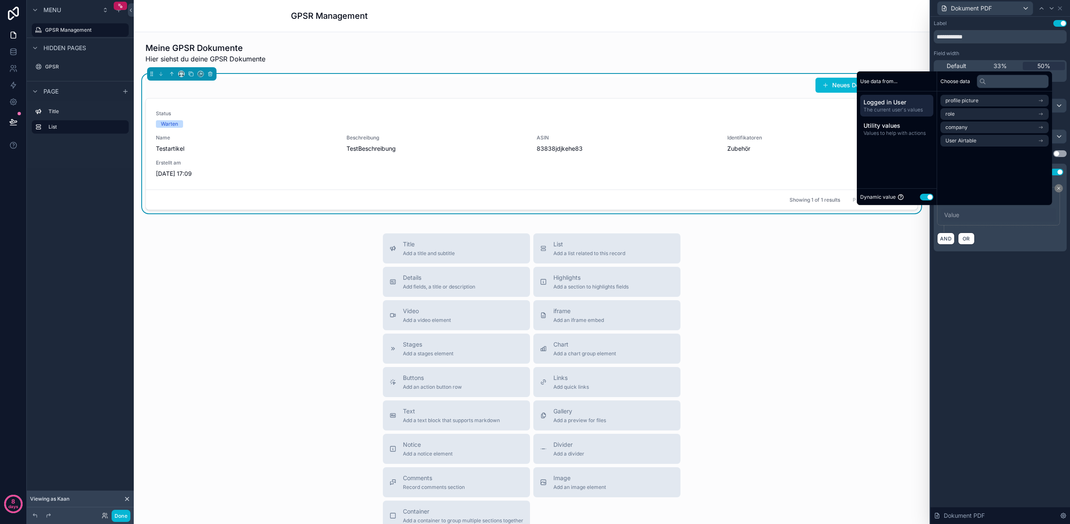
click at [922, 198] on button "Use setting" at bounding box center [926, 197] width 13 height 7
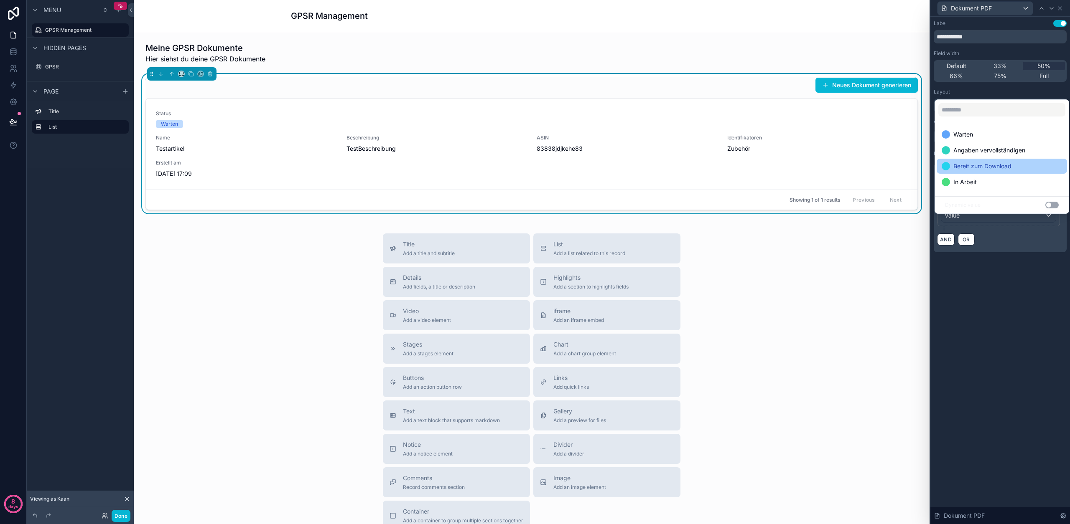
click at [965, 164] on span "Bereit zum Download" at bounding box center [982, 166] width 58 height 10
click at [1002, 282] on div "**********" at bounding box center [1000, 271] width 140 height 508
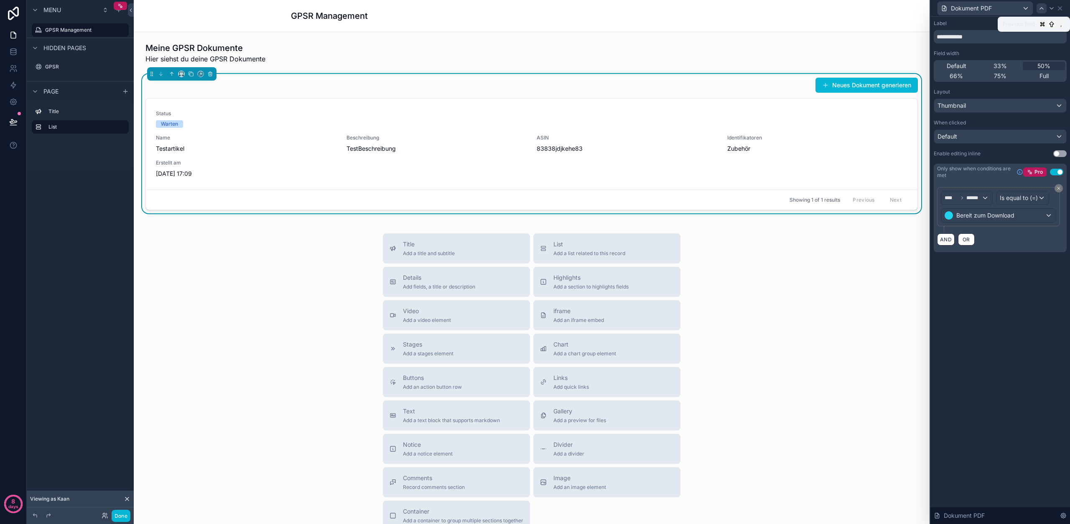
click at [1041, 8] on icon at bounding box center [1041, 8] width 7 height 7
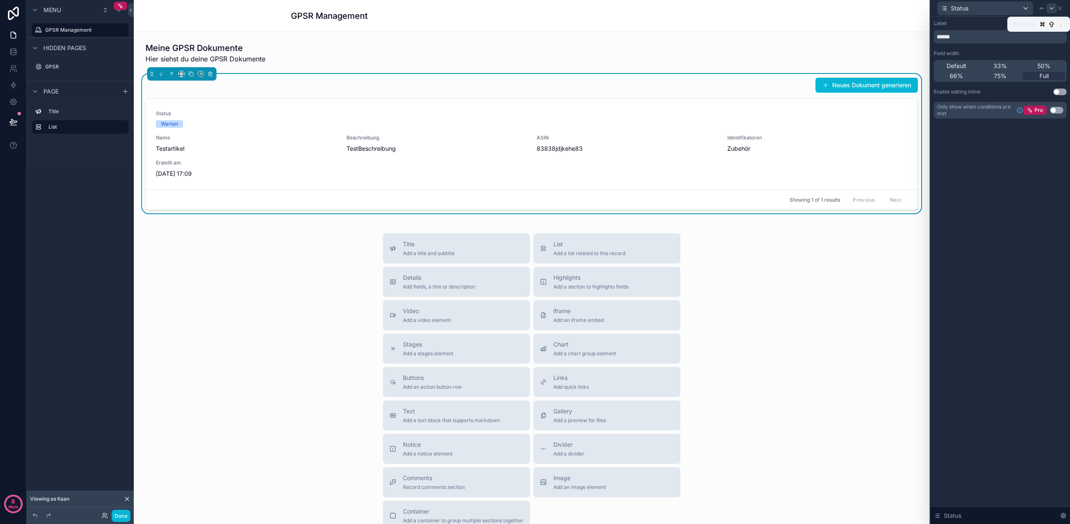
click at [1053, 10] on icon at bounding box center [1051, 8] width 7 height 7
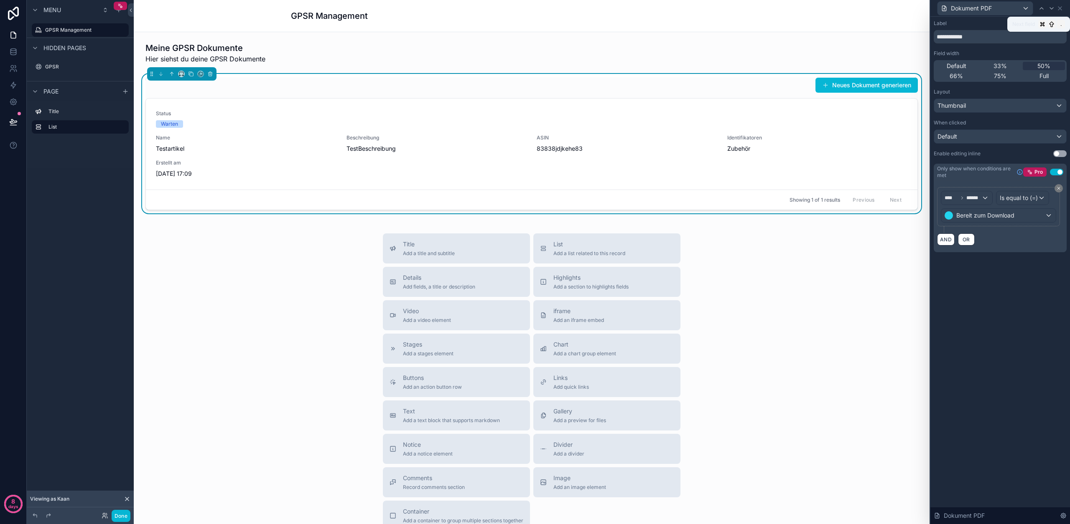
click at [1053, 10] on icon at bounding box center [1051, 8] width 7 height 7
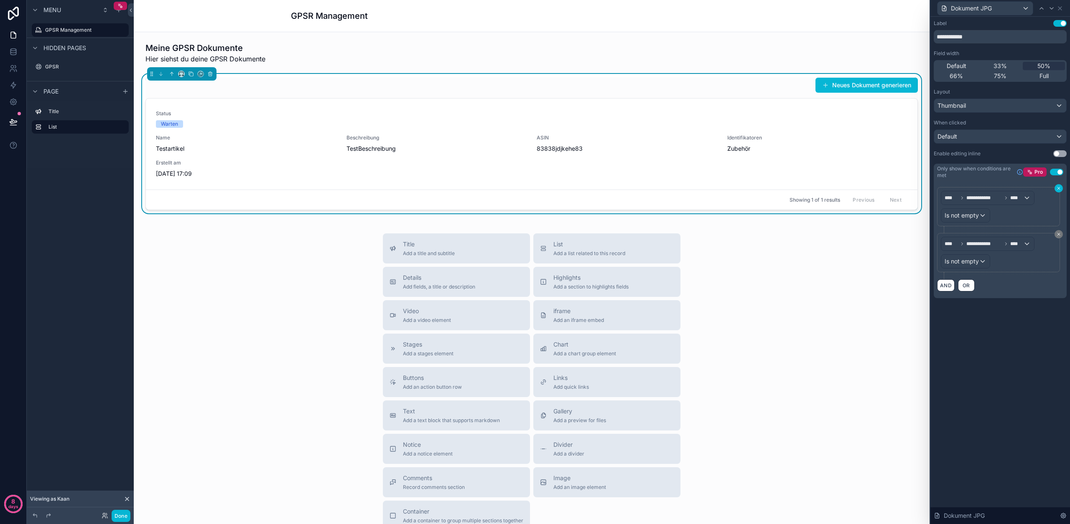
click at [1060, 190] on icon at bounding box center [1058, 188] width 5 height 5
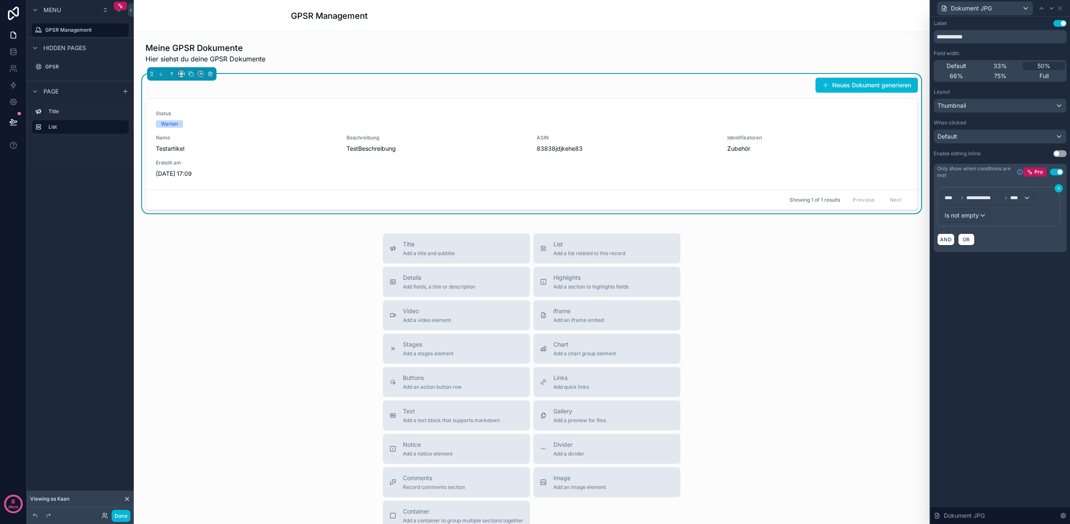
click at [1060, 190] on icon at bounding box center [1058, 188] width 5 height 5
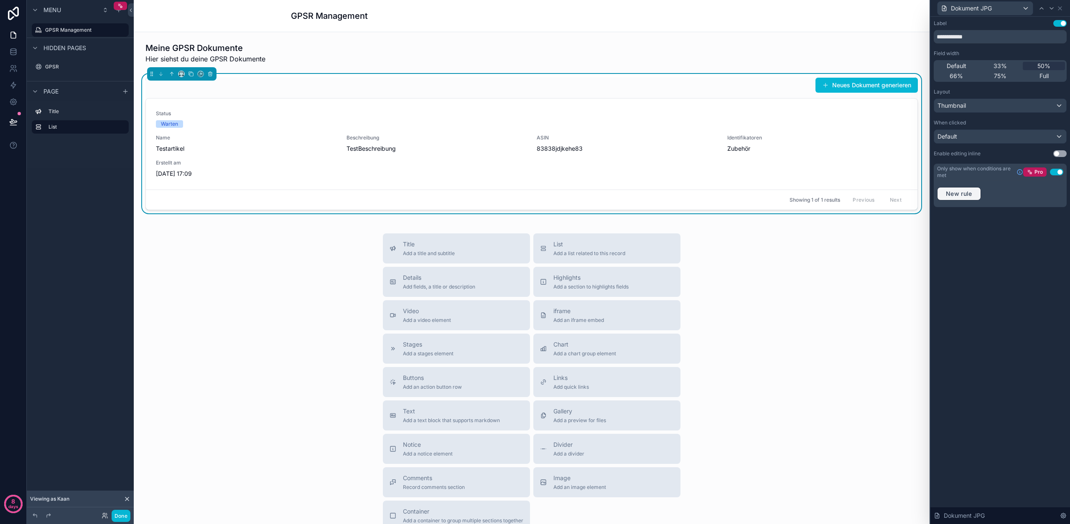
click at [966, 197] on span "New rule" at bounding box center [958, 194] width 33 height 8
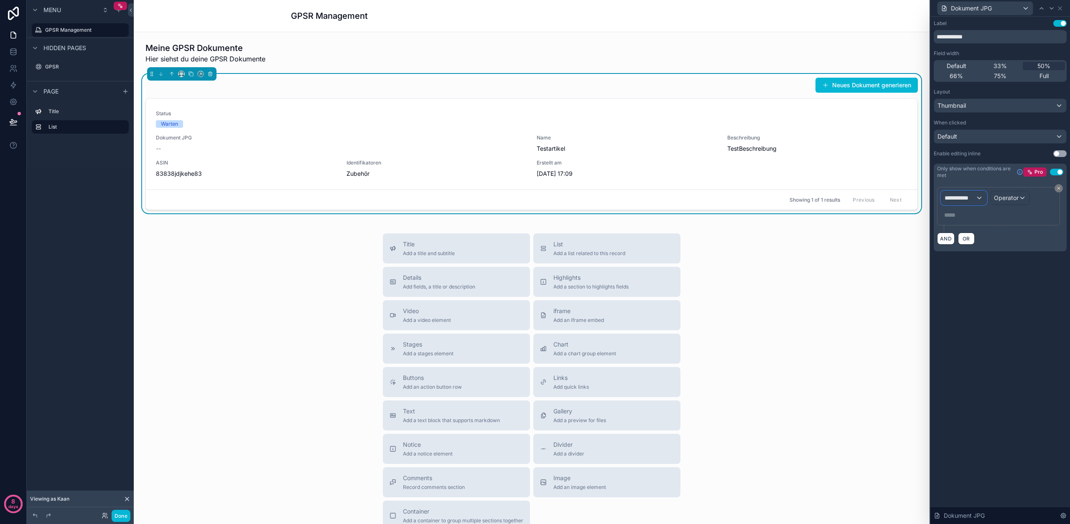
click at [958, 198] on span "**********" at bounding box center [959, 198] width 31 height 8
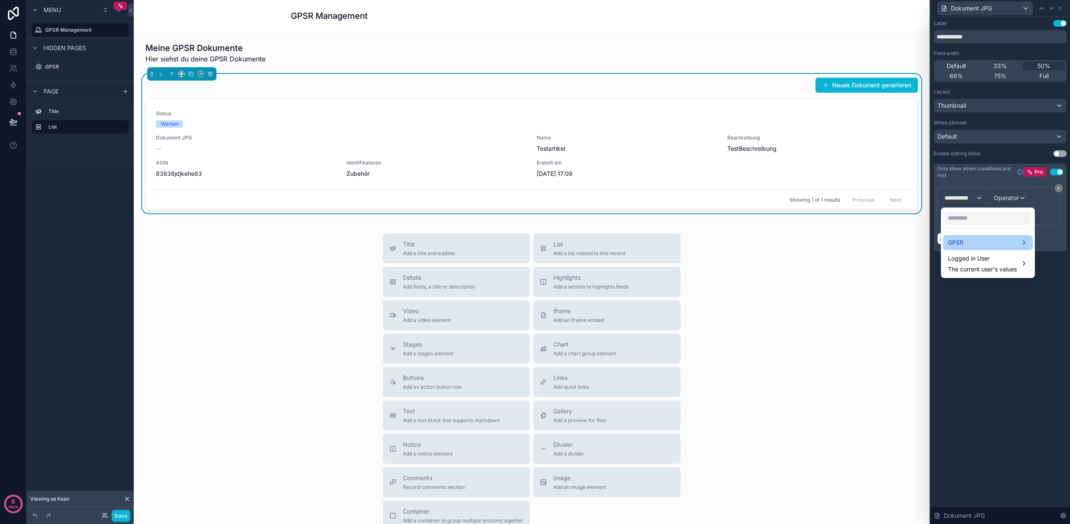
click at [975, 239] on div "GPSR" at bounding box center [988, 243] width 80 height 10
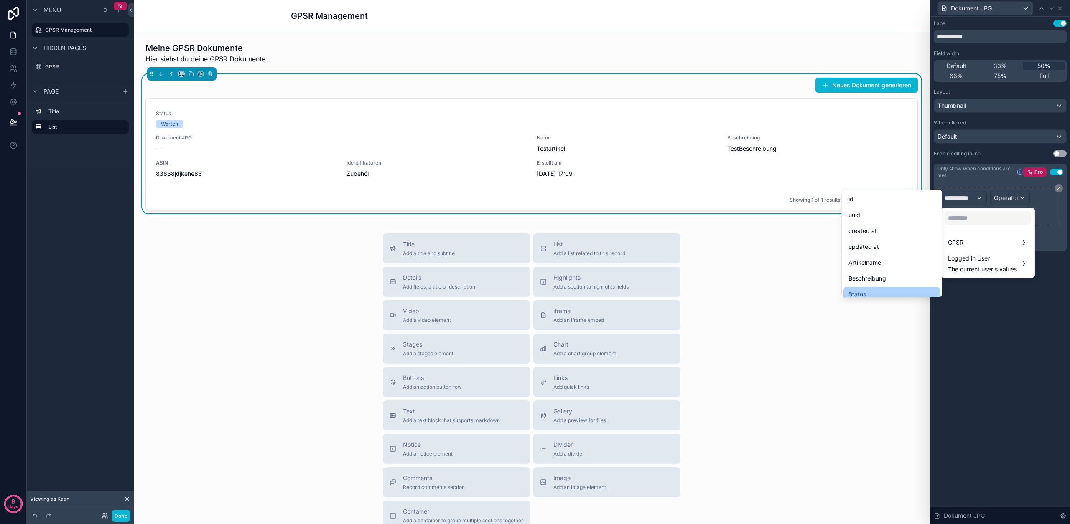
click at [865, 294] on div "Status" at bounding box center [891, 295] width 87 height 10
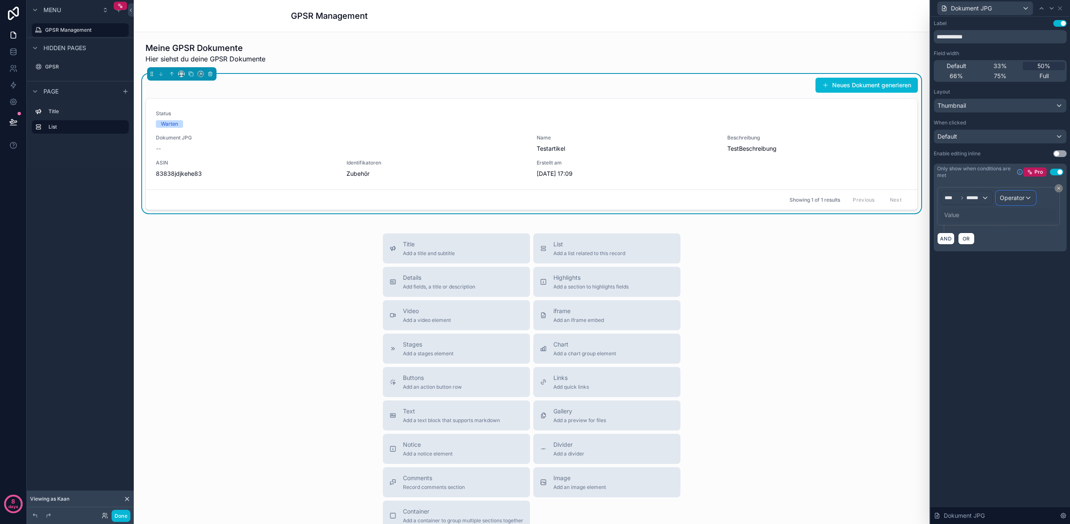
click at [1012, 196] on span "Operator" at bounding box center [1012, 197] width 25 height 7
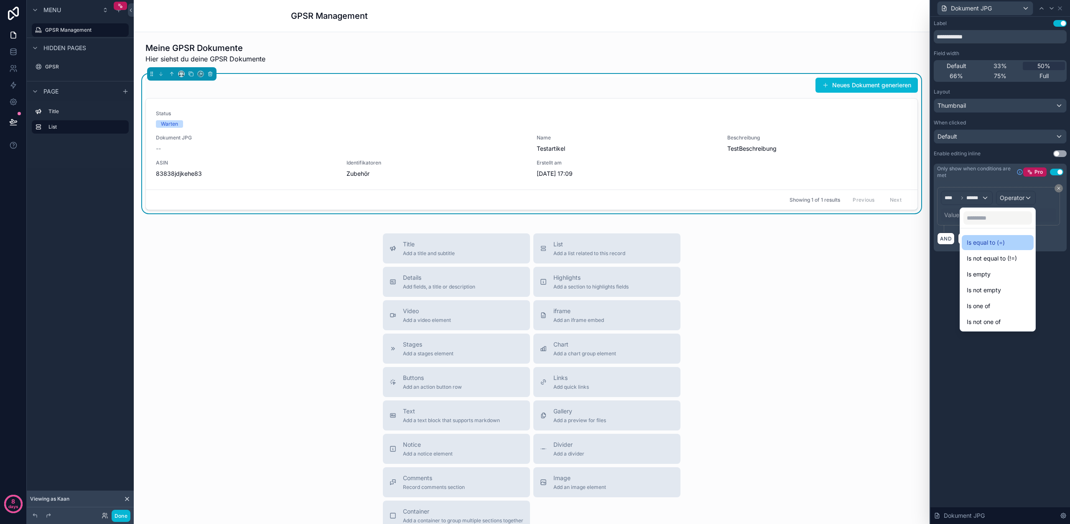
click at [987, 245] on span "Is equal to (=)" at bounding box center [986, 243] width 38 height 10
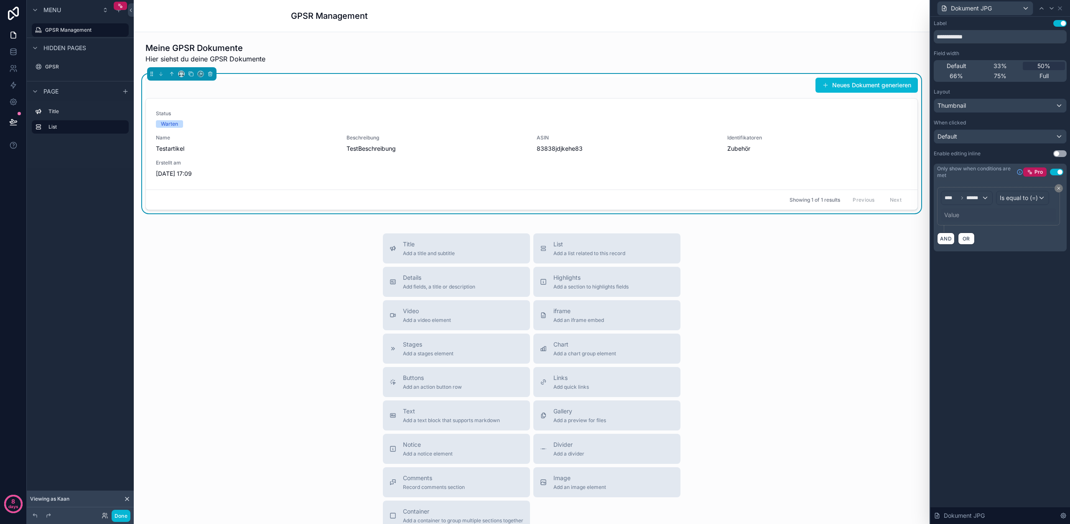
click at [958, 214] on div "Value" at bounding box center [951, 215] width 15 height 8
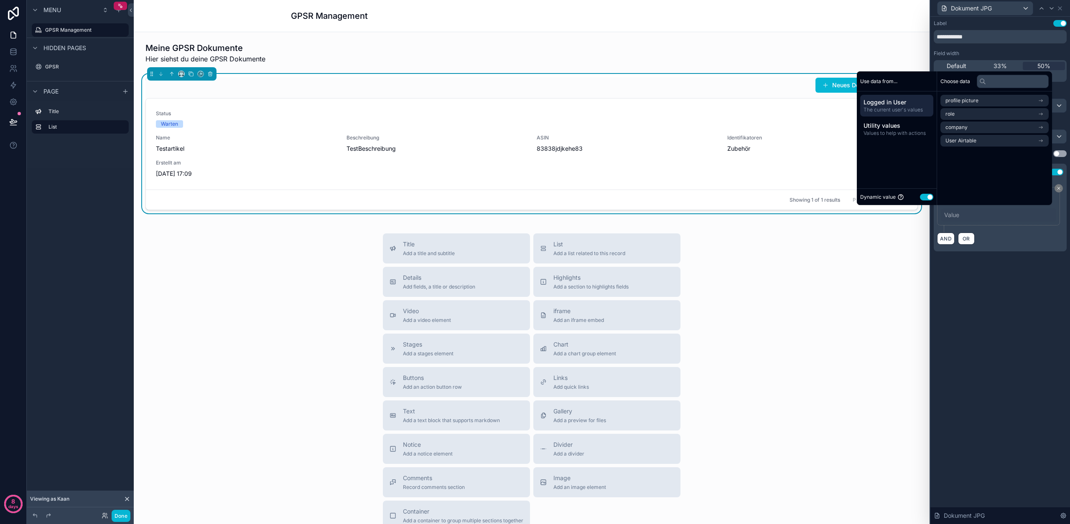
click at [925, 197] on button "Use setting" at bounding box center [926, 197] width 13 height 7
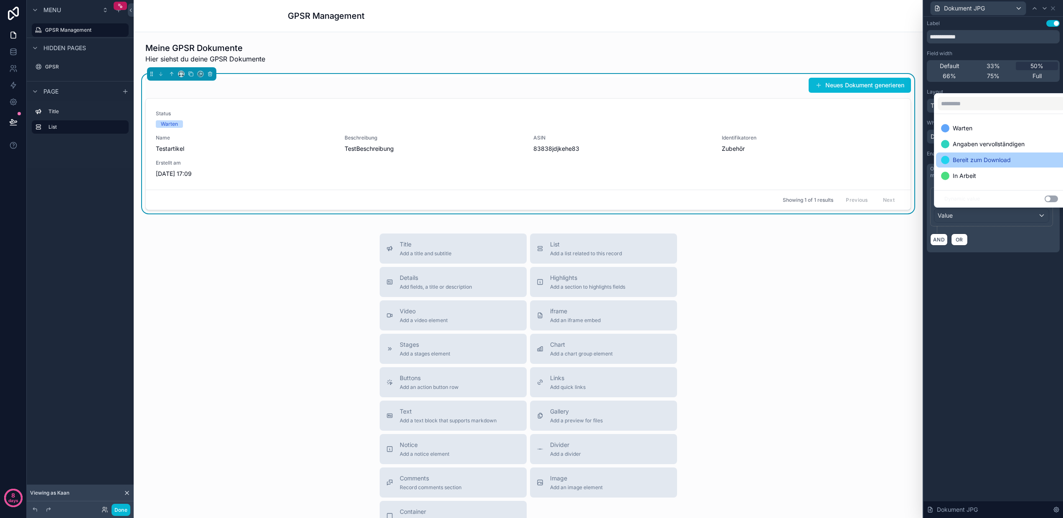
click at [980, 164] on span "Bereit zum Download" at bounding box center [982, 160] width 58 height 10
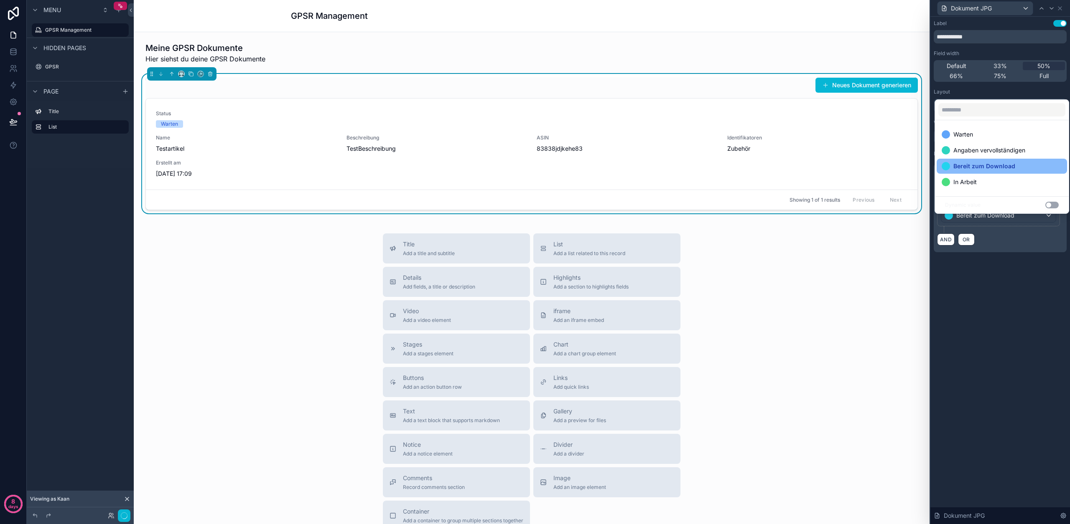
click at [1031, 327] on div "**********" at bounding box center [1000, 271] width 140 height 508
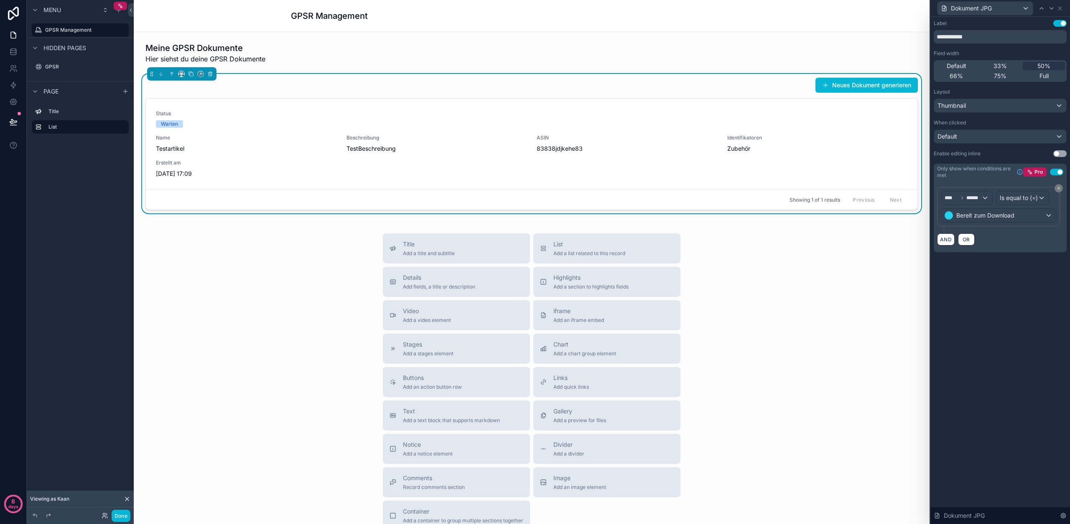
click at [1058, 12] on div "Dokument JPG" at bounding box center [1000, 8] width 133 height 16
click at [1059, 10] on icon at bounding box center [1059, 8] width 7 height 7
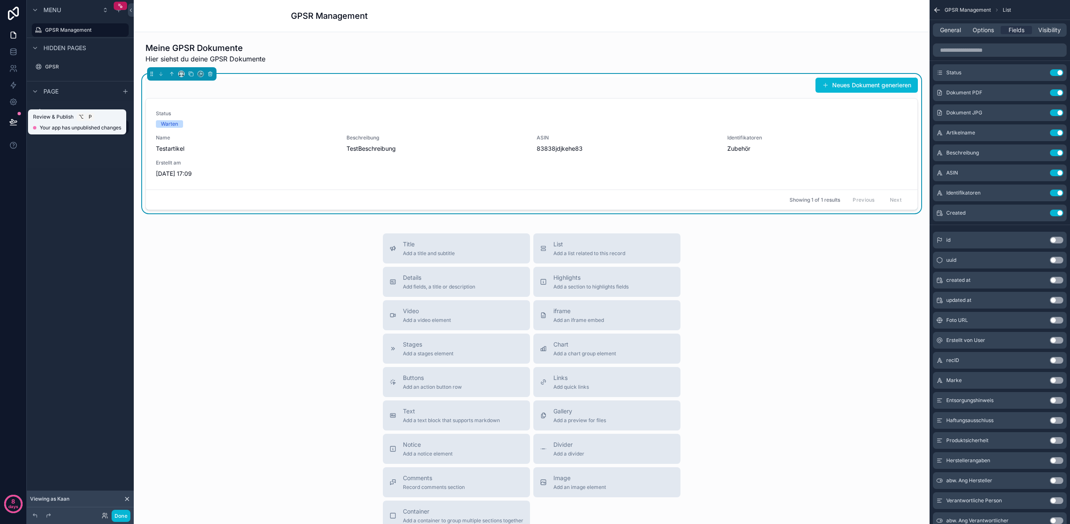
click at [10, 120] on icon at bounding box center [13, 122] width 8 height 8
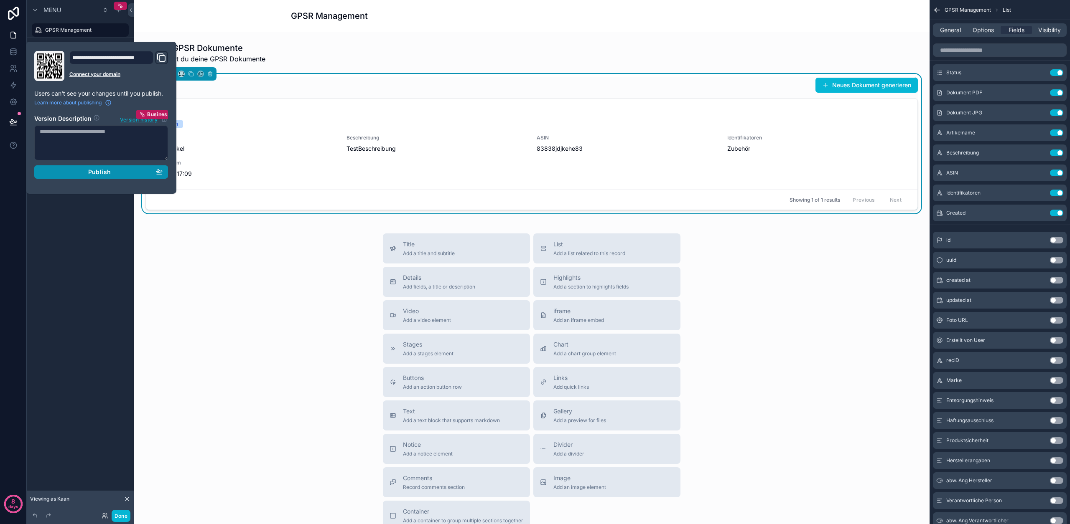
click at [109, 176] on button "Publish" at bounding box center [101, 171] width 134 height 13
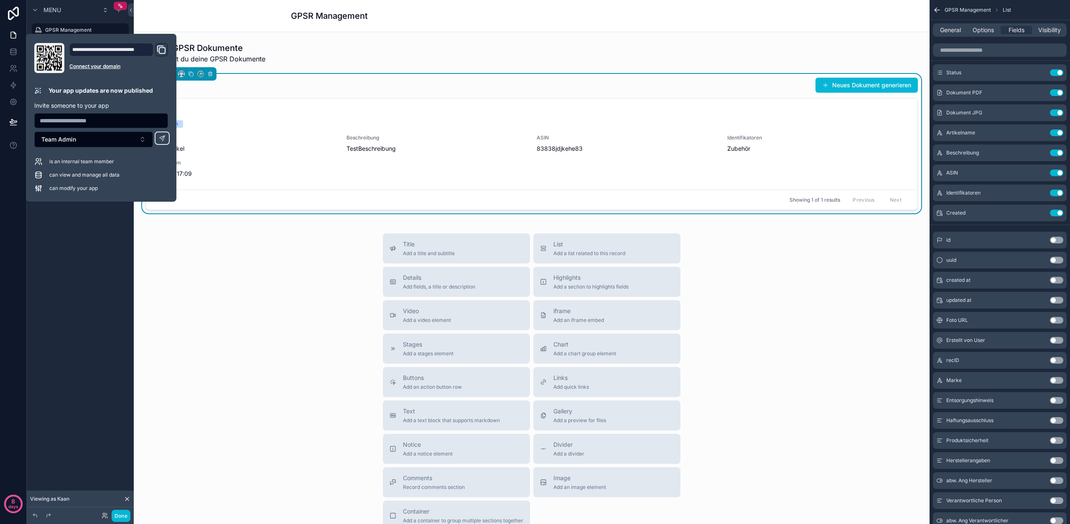
click at [212, 280] on div "Title Add a title and subtitle List Add a list related to this record Details A…" at bounding box center [531, 383] width 782 height 298
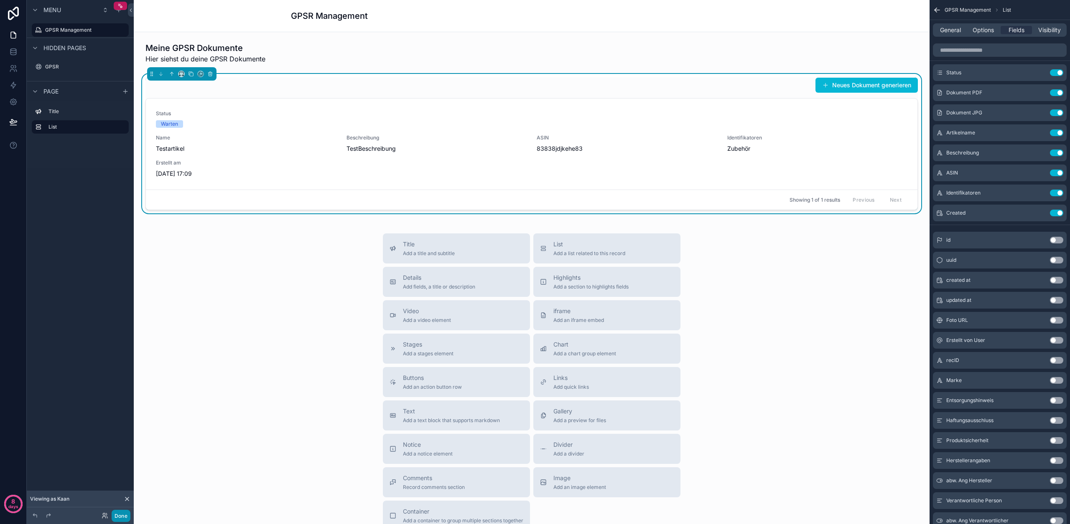
click at [127, 511] on button "Done" at bounding box center [121, 516] width 19 height 12
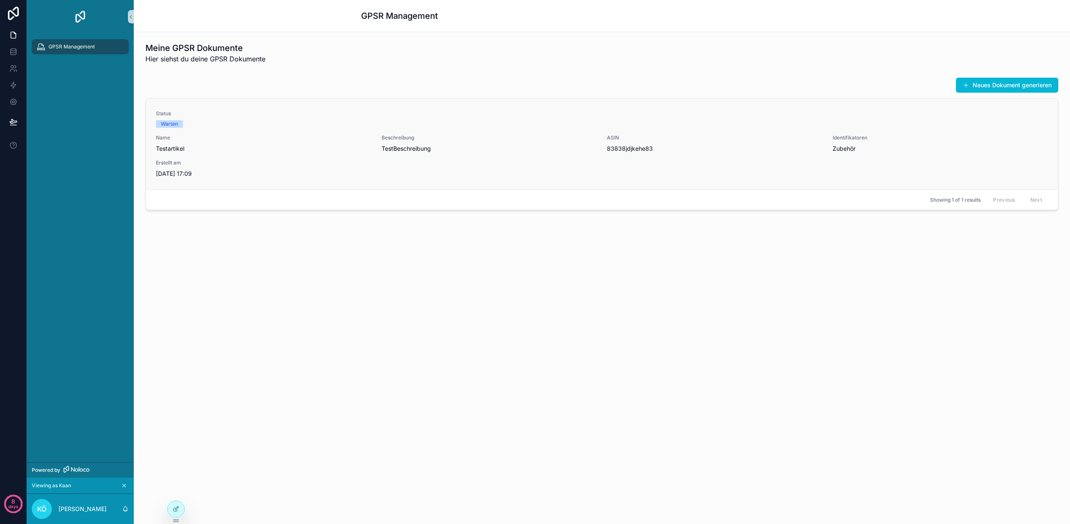
click at [305, 132] on div "Status Warten Name Testartikel Beschreibung TestBeschreibung ASIN 83838jdjkehe8…" at bounding box center [602, 144] width 892 height 68
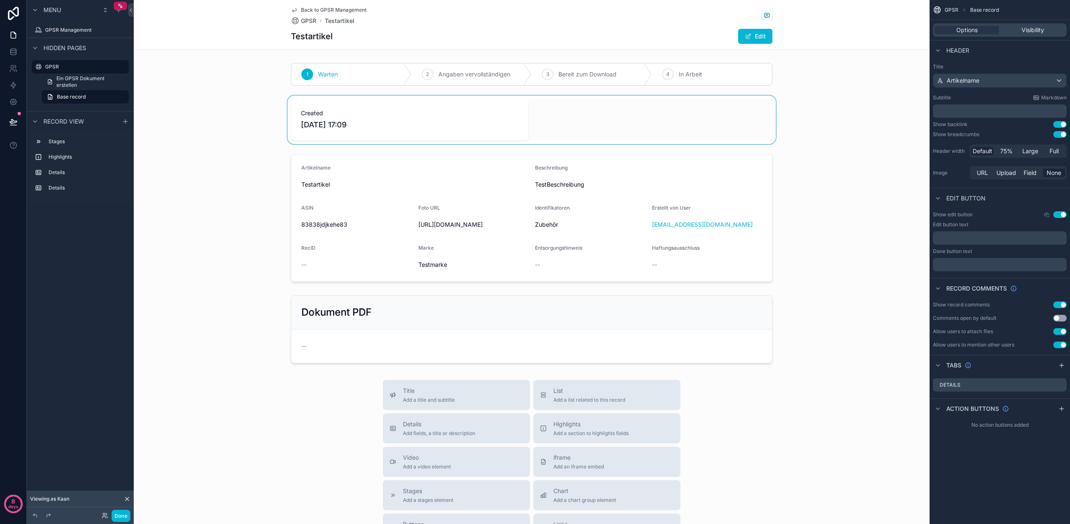
click at [364, 120] on div "scrollable content" at bounding box center [532, 120] width 796 height 48
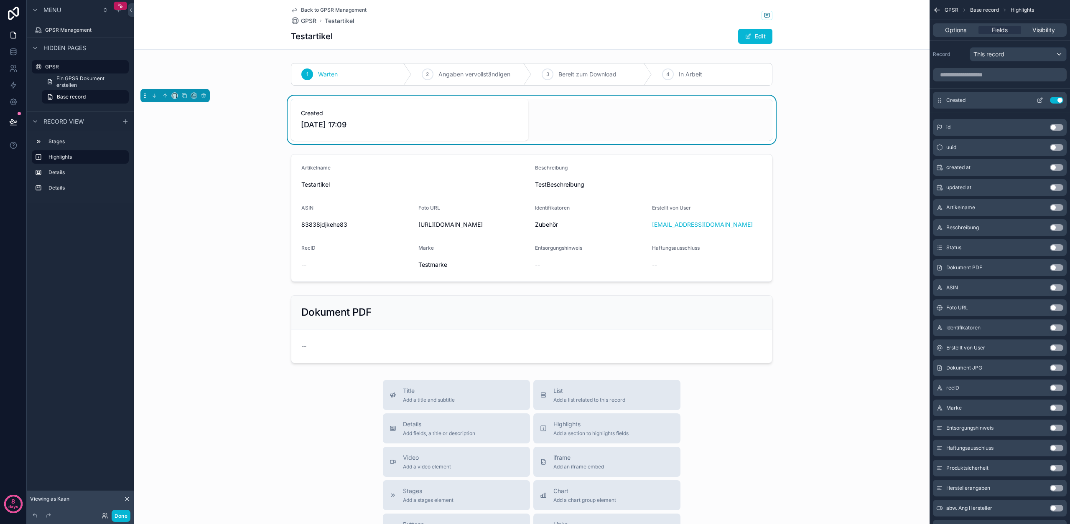
click at [1041, 102] on icon "scrollable content" at bounding box center [1040, 101] width 4 height 4
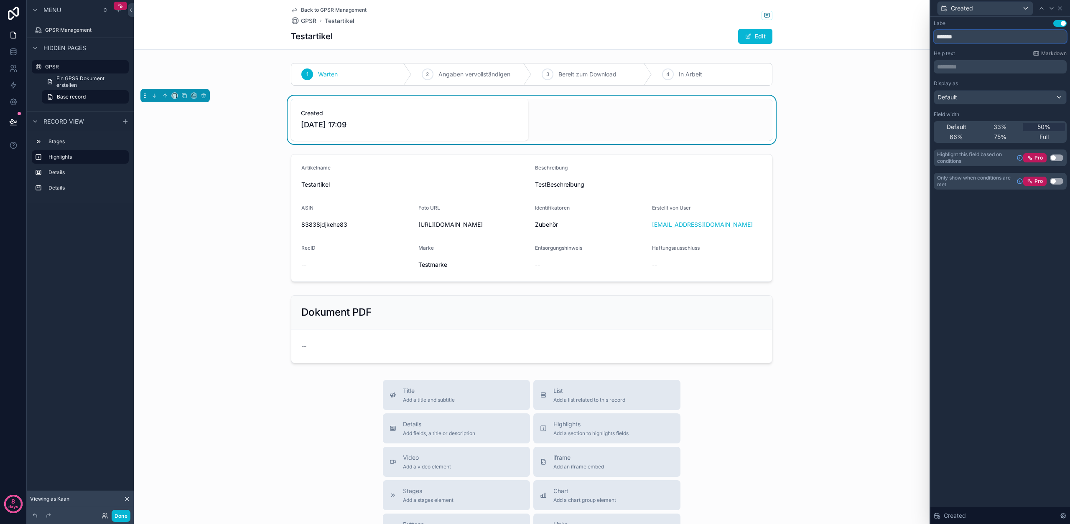
click at [957, 36] on input "*******" at bounding box center [1000, 36] width 133 height 13
type input "********"
click at [1060, 9] on icon at bounding box center [1059, 8] width 3 height 3
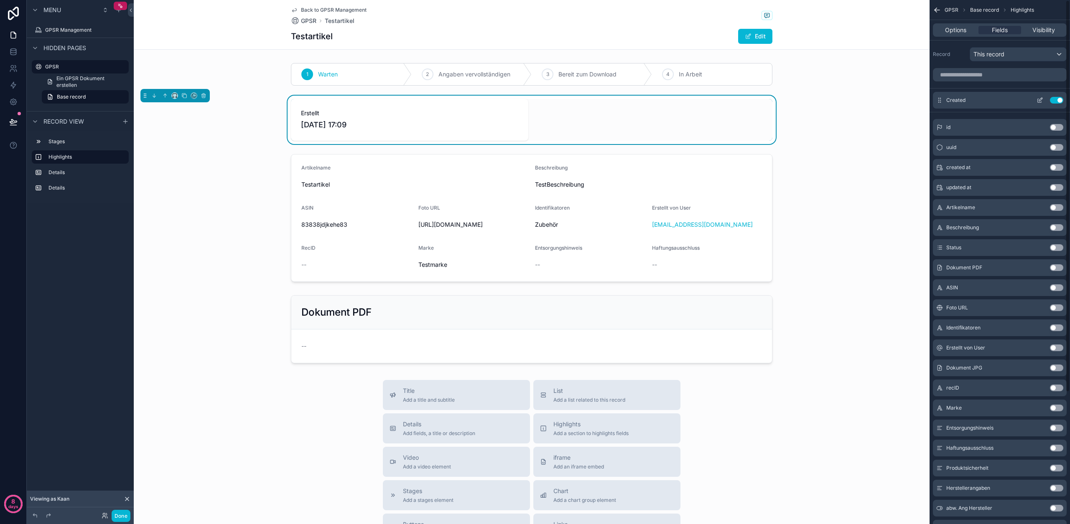
click at [1053, 98] on button "Use setting" at bounding box center [1056, 100] width 13 height 7
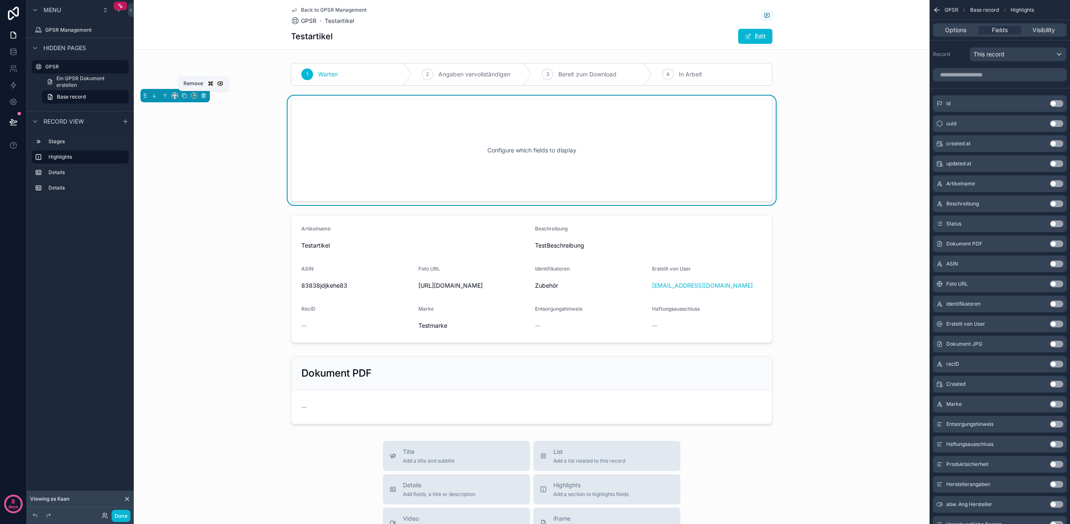
click at [203, 97] on icon "scrollable content" at bounding box center [203, 96] width 0 height 2
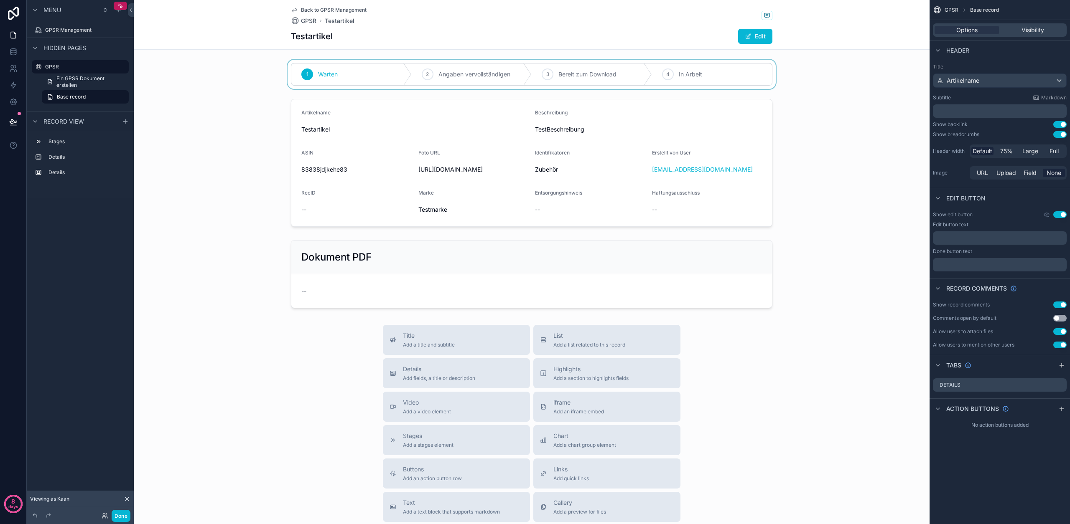
click at [287, 76] on div "scrollable content" at bounding box center [532, 74] width 796 height 29
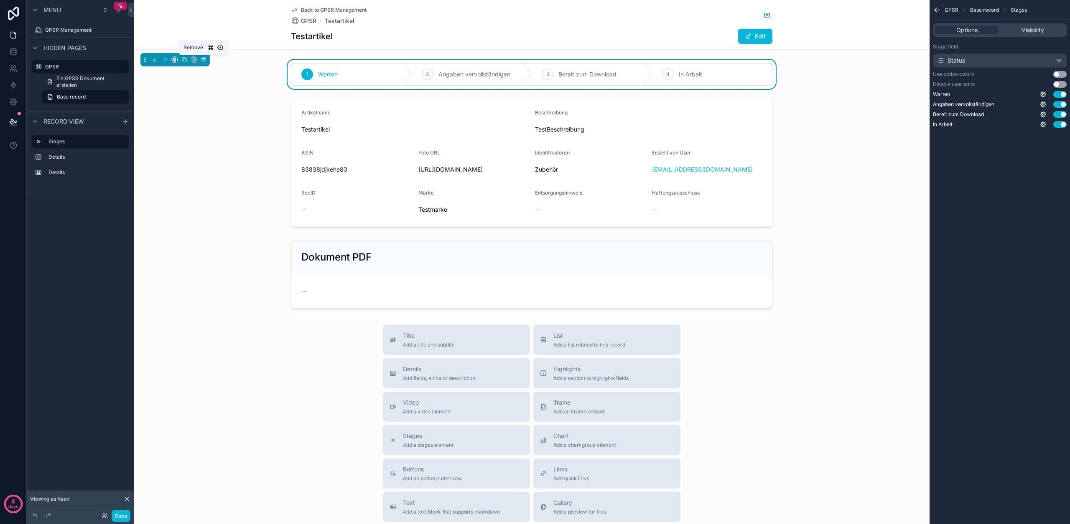
click at [206, 61] on icon "scrollable content" at bounding box center [204, 60] width 6 height 6
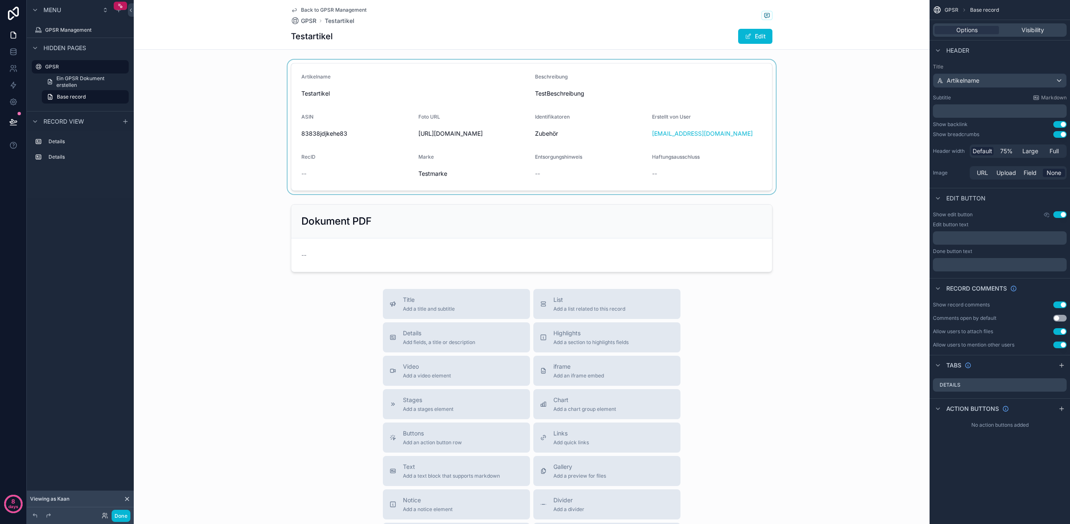
click at [607, 98] on div "scrollable content" at bounding box center [532, 127] width 796 height 135
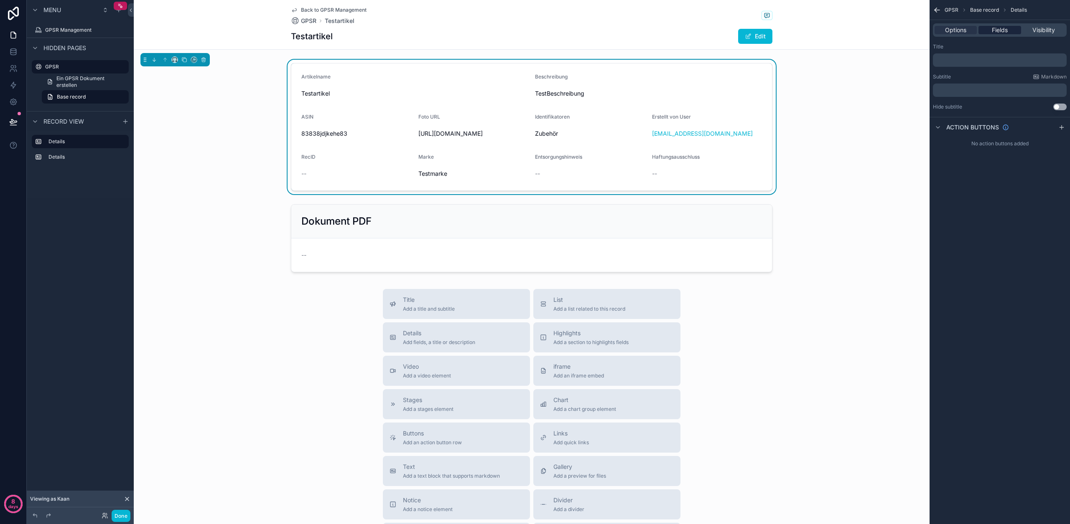
click at [1003, 26] on span "Fields" at bounding box center [1000, 30] width 16 height 8
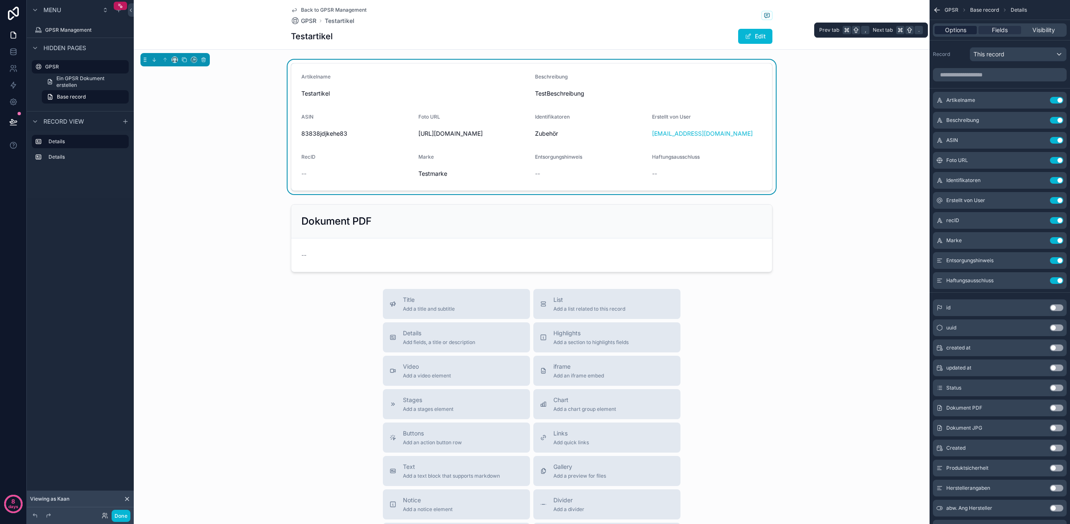
click at [964, 28] on span "Options" at bounding box center [955, 30] width 21 height 8
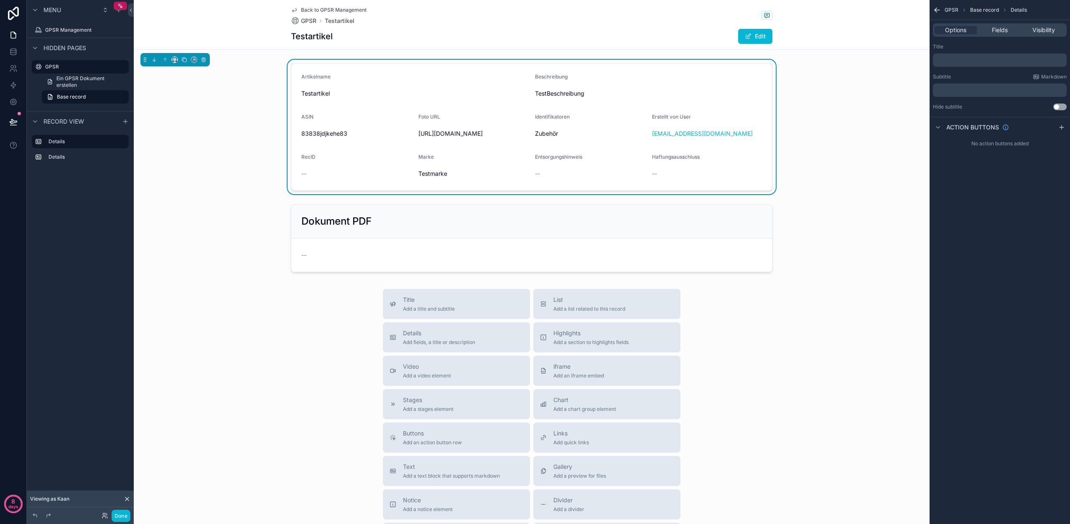
click at [783, 24] on div "Back to GPSR Management GPSR Testartikel Testartikel Edit" at bounding box center [532, 25] width 796 height 50
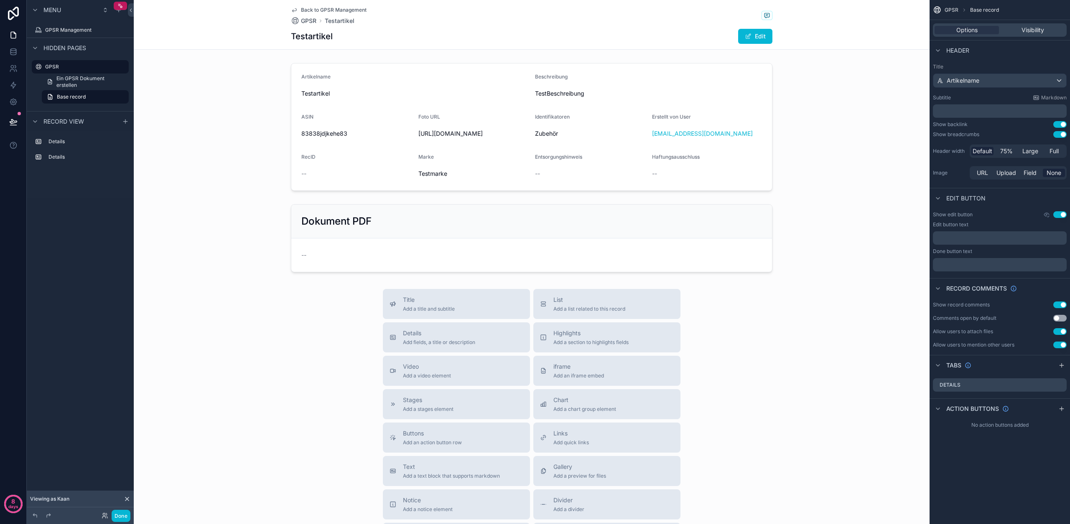
click at [1058, 302] on button "Use setting" at bounding box center [1059, 305] width 13 height 7
click at [1063, 214] on button "Use setting" at bounding box center [1059, 214] width 13 height 7
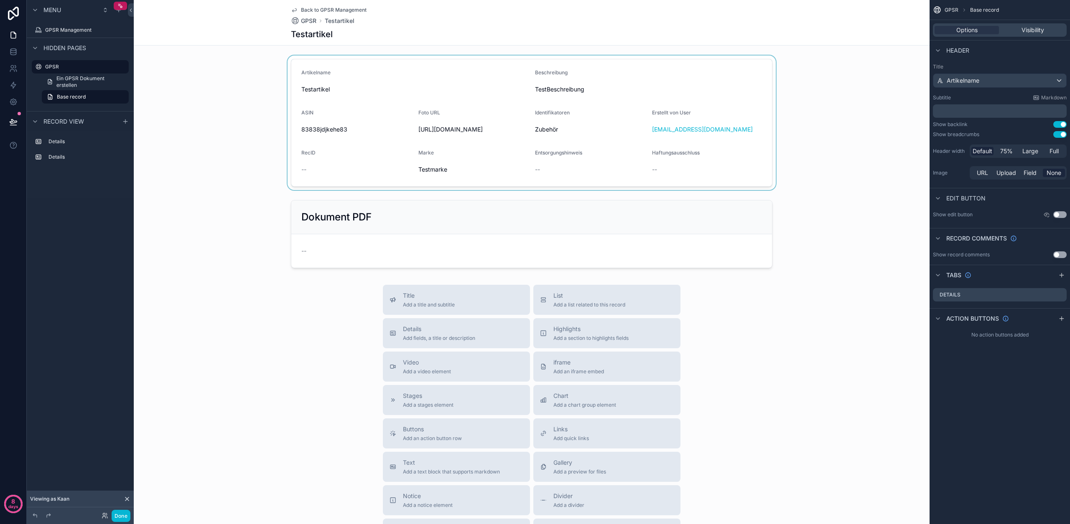
click at [689, 95] on div "scrollable content" at bounding box center [532, 123] width 796 height 135
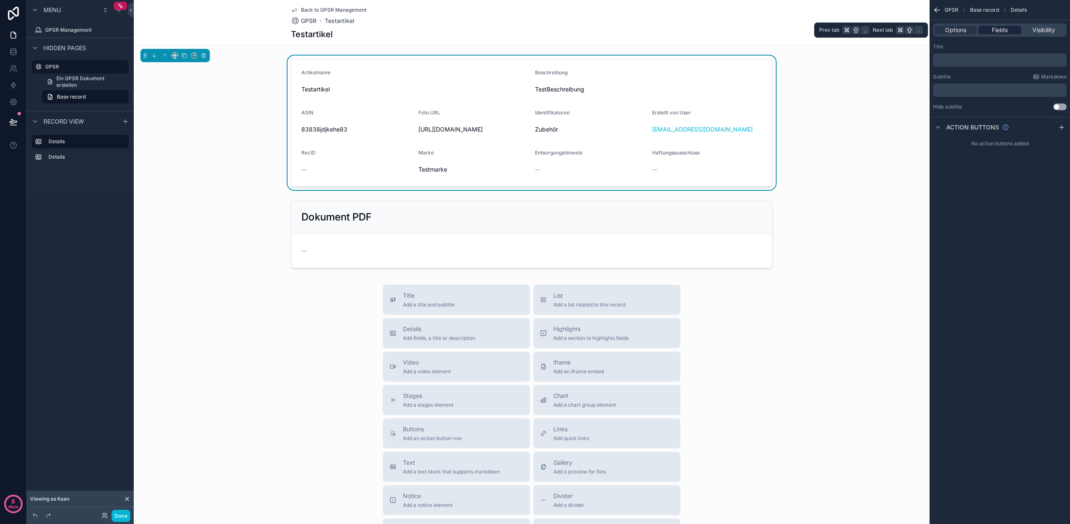
click at [1000, 32] on span "Fields" at bounding box center [1000, 30] width 16 height 8
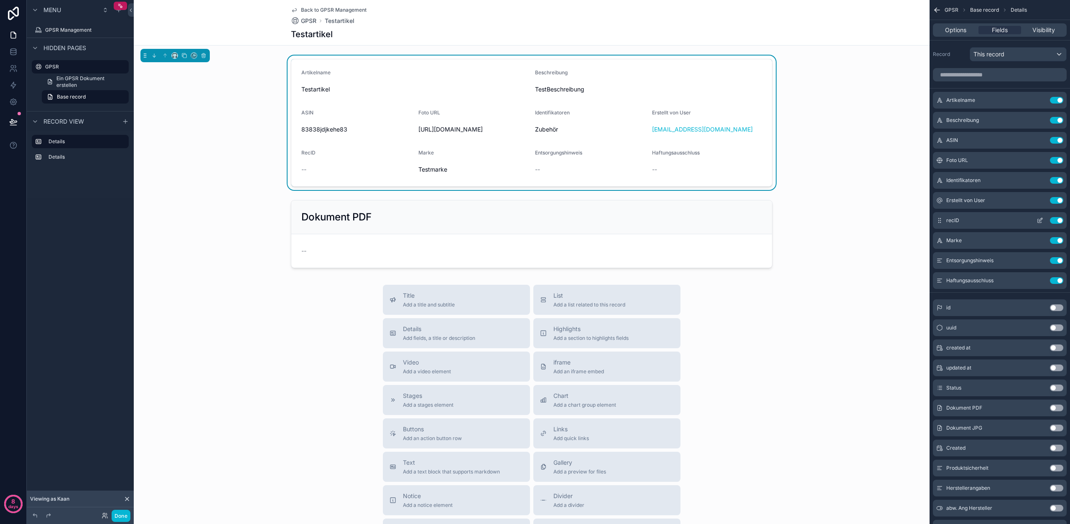
click at [1060, 220] on button "Use setting" at bounding box center [1056, 220] width 13 height 7
click at [1057, 242] on button "Use setting" at bounding box center [1056, 240] width 13 height 7
click at [1040, 102] on icon "scrollable content" at bounding box center [1039, 100] width 7 height 7
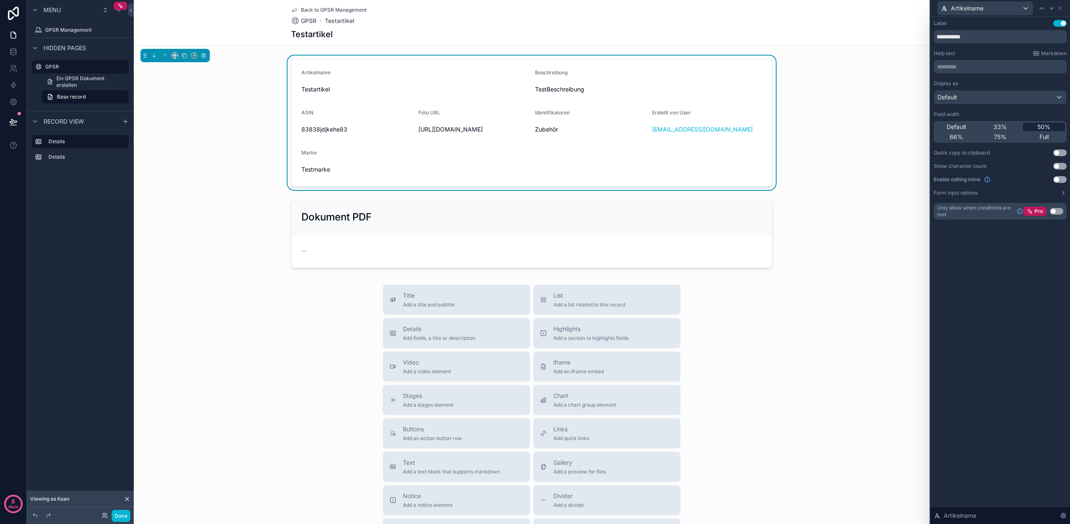
click at [1049, 131] on span "50%" at bounding box center [1043, 127] width 13 height 8
click at [1049, 135] on div "Full" at bounding box center [1044, 137] width 42 height 8
click at [1054, 8] on icon at bounding box center [1051, 8] width 7 height 7
drag, startPoint x: 1043, startPoint y: 134, endPoint x: 1045, endPoint y: 129, distance: 5.3
click at [1043, 134] on span "Full" at bounding box center [1043, 137] width 9 height 8
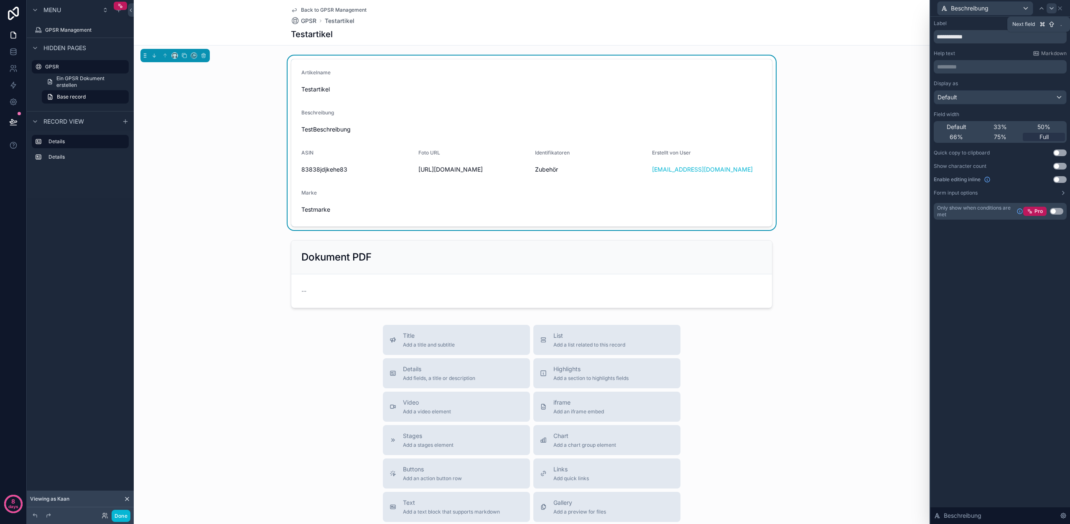
click at [1051, 9] on icon at bounding box center [1051, 8] width 7 height 7
click at [1061, 9] on icon at bounding box center [1059, 8] width 7 height 7
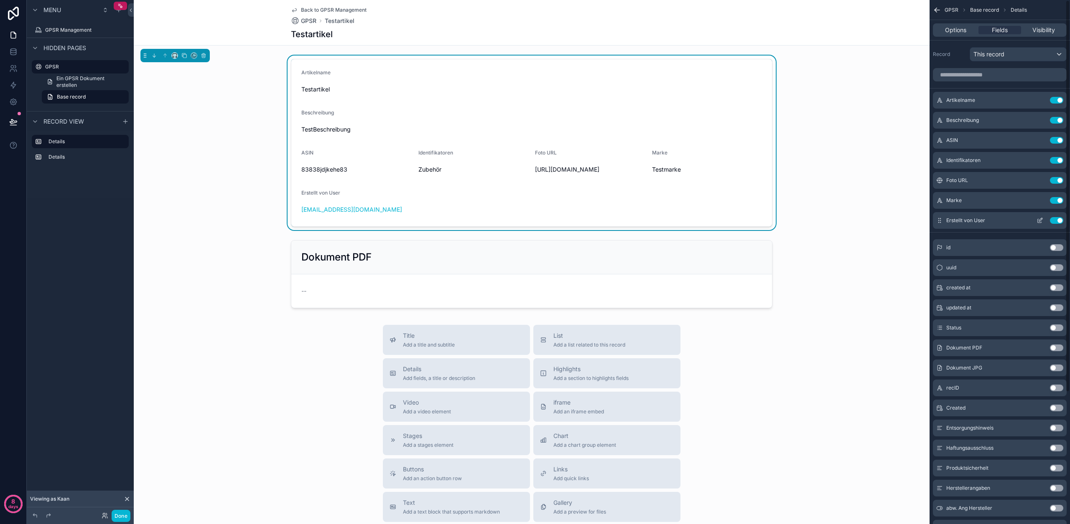
click at [1043, 220] on button "scrollable content" at bounding box center [1039, 220] width 13 height 7
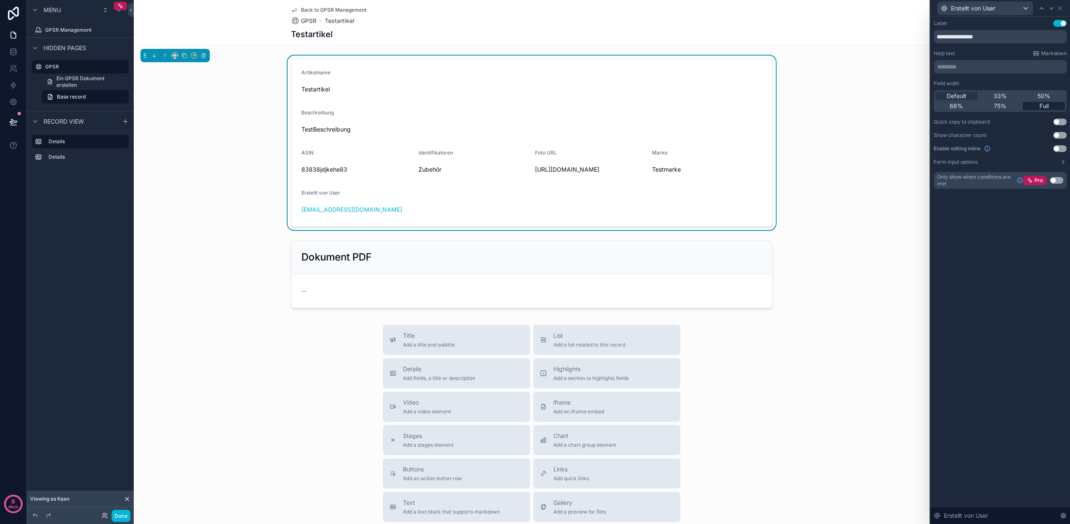
click at [1050, 109] on div "Full" at bounding box center [1044, 106] width 42 height 8
click at [1061, 9] on icon at bounding box center [1059, 8] width 7 height 7
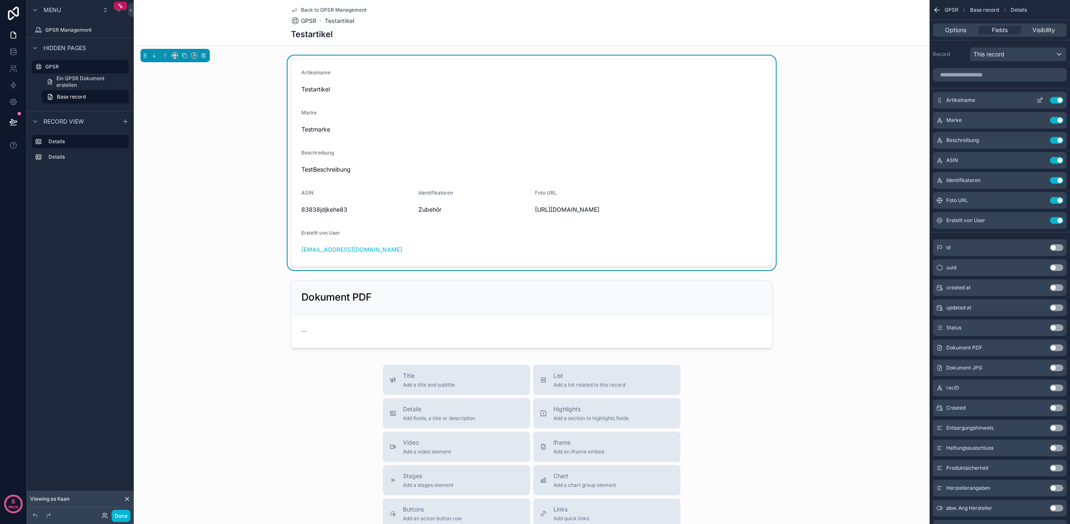
click at [1038, 102] on icon "scrollable content" at bounding box center [1040, 101] width 4 height 4
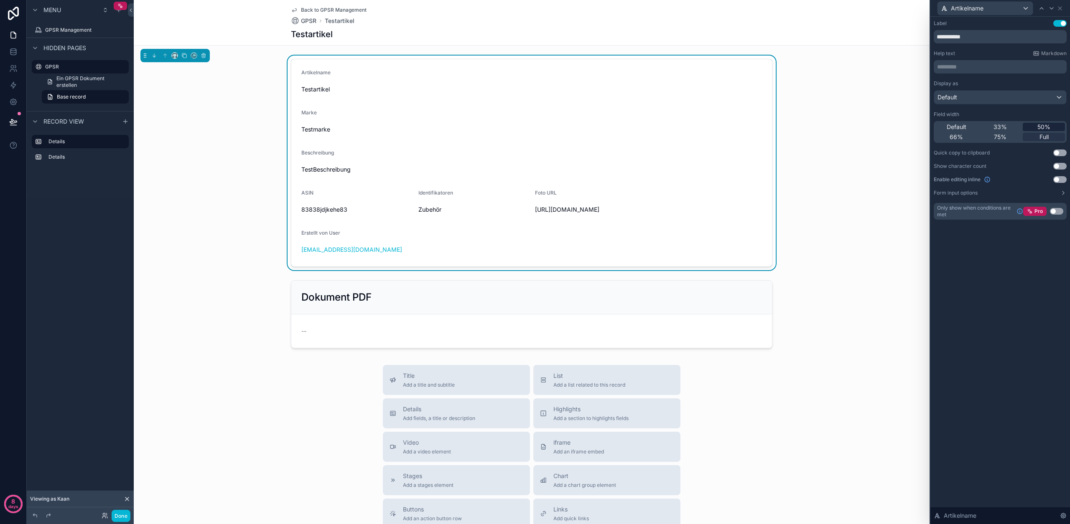
click at [1029, 126] on div "50%" at bounding box center [1044, 127] width 42 height 8
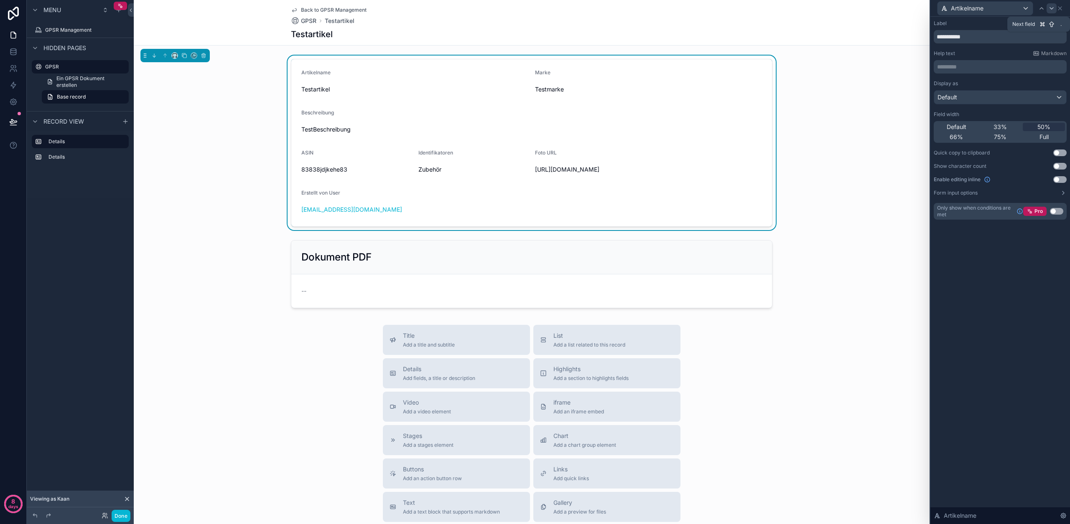
click at [1049, 9] on icon at bounding box center [1051, 8] width 7 height 7
click at [1043, 124] on span "50%" at bounding box center [1043, 127] width 13 height 8
click at [1051, 9] on icon at bounding box center [1051, 8] width 7 height 7
click at [1051, 5] on icon at bounding box center [1051, 8] width 7 height 7
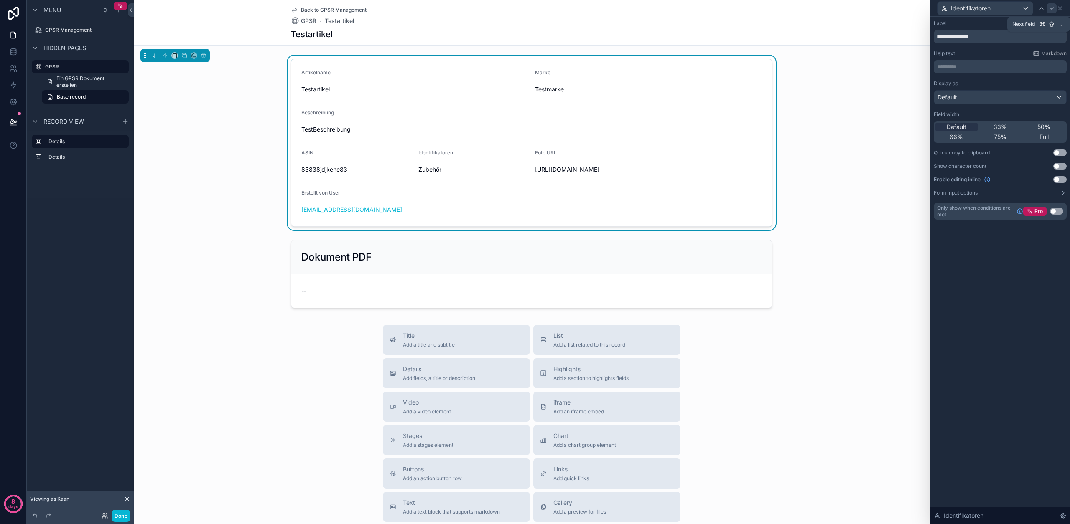
click at [1051, 5] on icon at bounding box center [1051, 8] width 7 height 7
click at [1051, 7] on icon at bounding box center [1051, 8] width 7 height 7
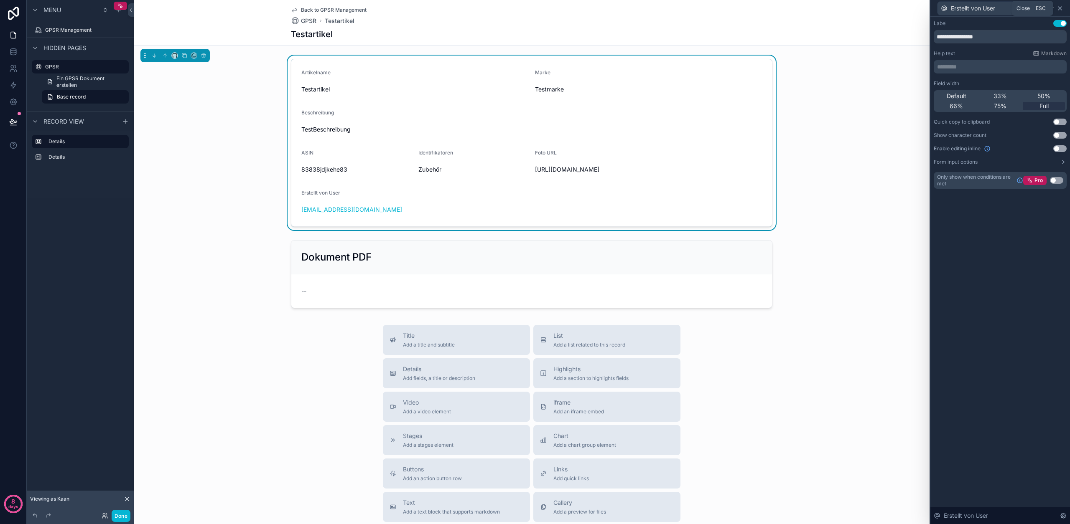
click at [1061, 9] on icon at bounding box center [1059, 8] width 7 height 7
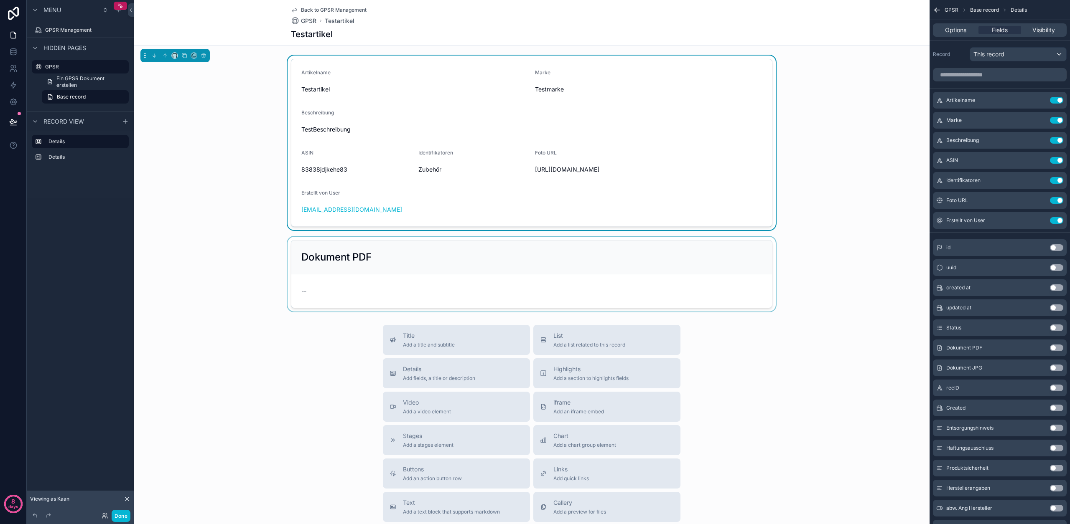
click at [735, 309] on div "scrollable content" at bounding box center [532, 274] width 796 height 75
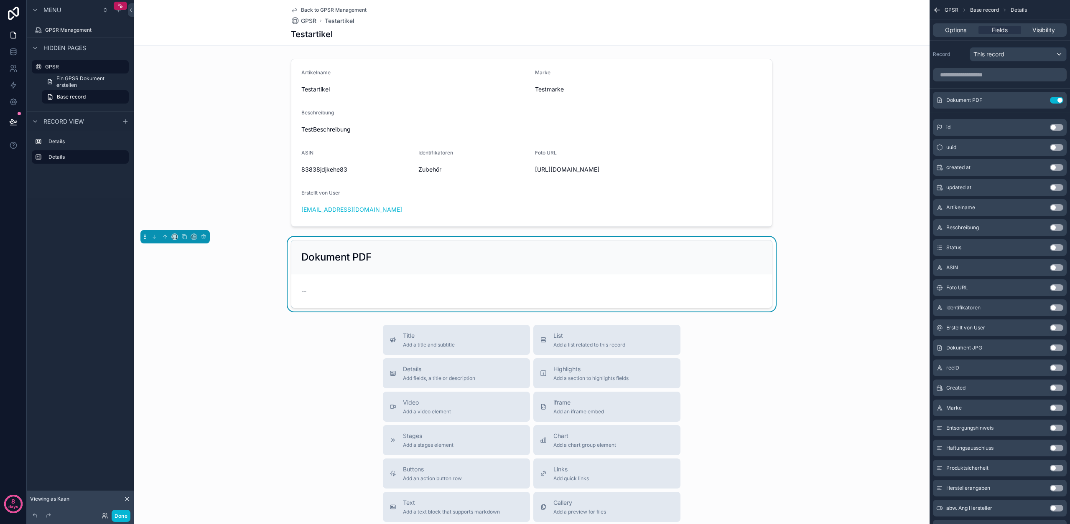
click at [1053, 347] on button "Use setting" at bounding box center [1056, 348] width 13 height 7
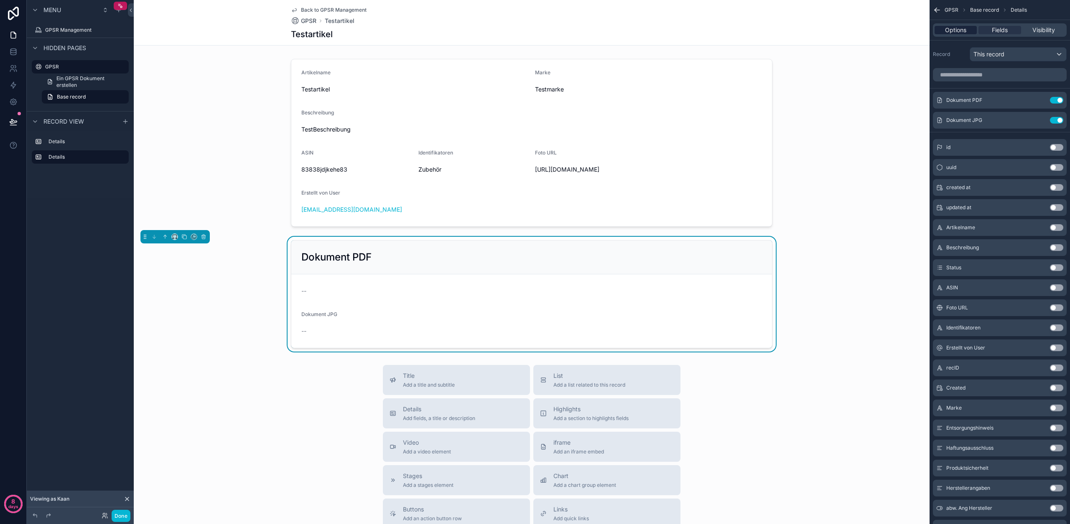
click at [955, 31] on span "Options" at bounding box center [955, 30] width 21 height 8
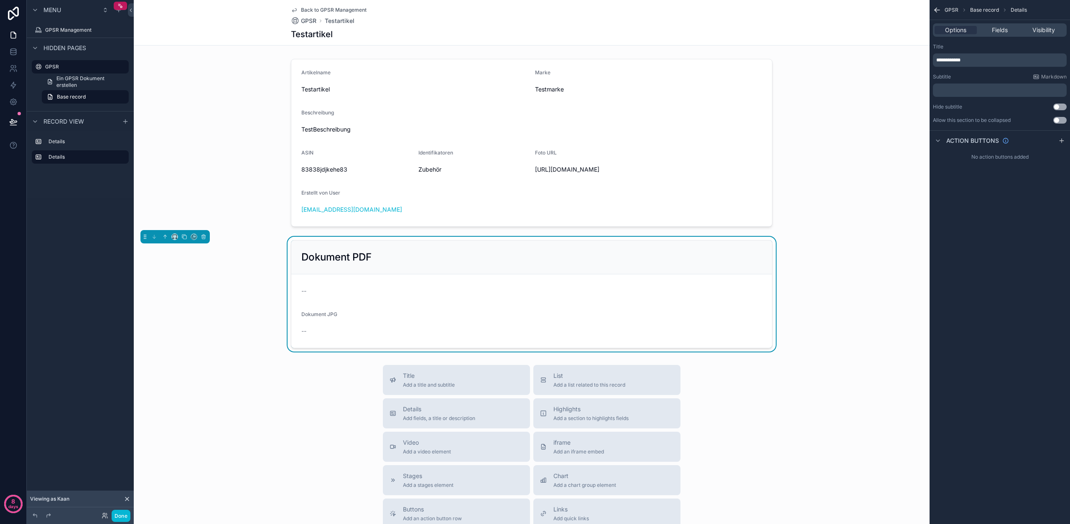
click at [960, 60] on span "**********" at bounding box center [948, 60] width 24 height 5
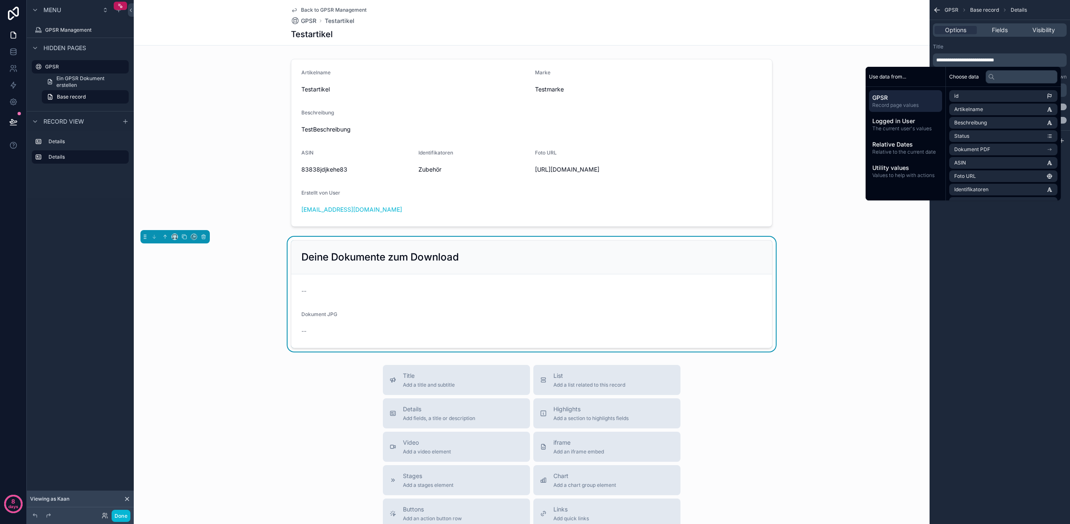
click at [951, 45] on div "Title" at bounding box center [1000, 46] width 134 height 7
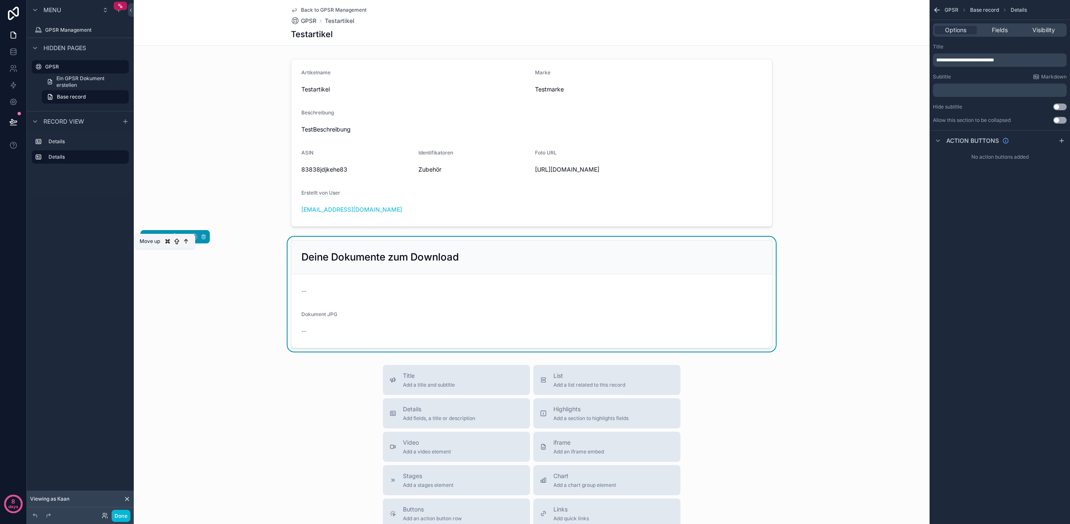
click at [164, 240] on icon "scrollable content" at bounding box center [165, 237] width 6 height 6
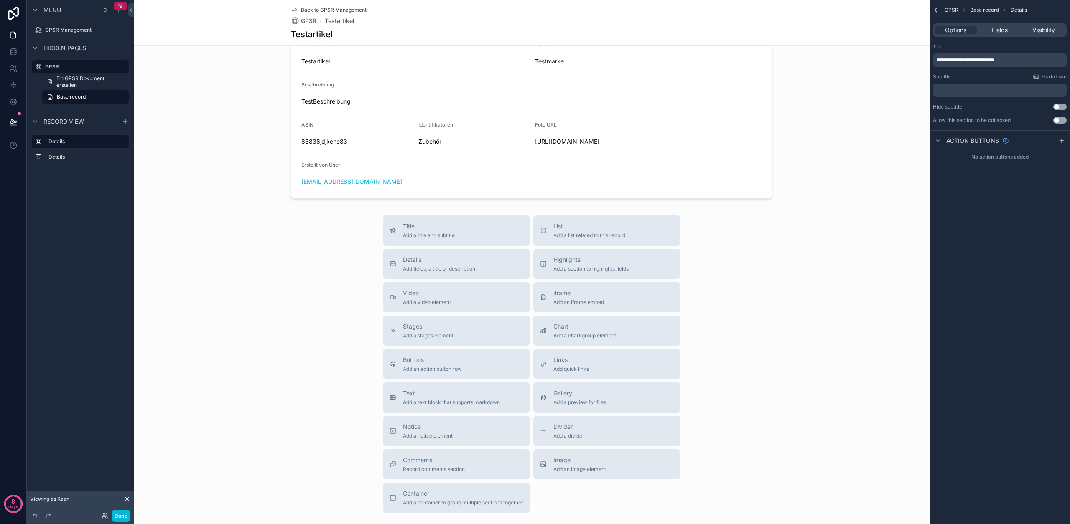
scroll to position [222, 0]
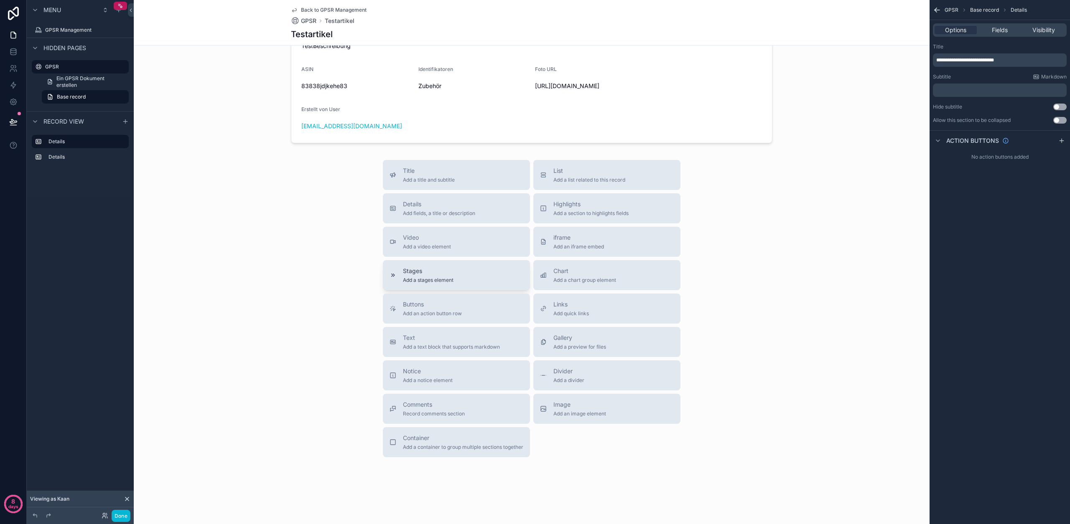
click at [425, 280] on span "Add a stages element" at bounding box center [428, 280] width 51 height 7
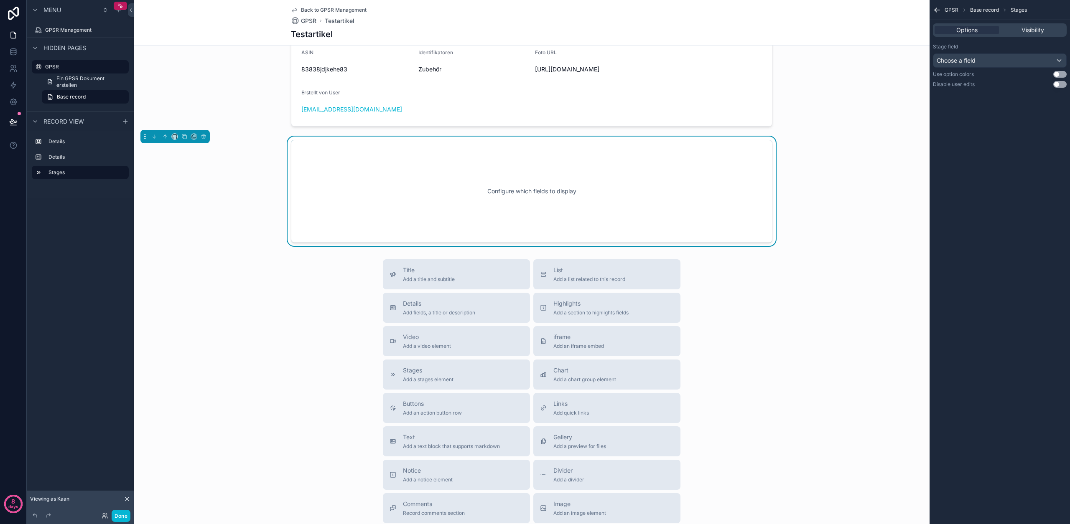
scroll to position [168, 0]
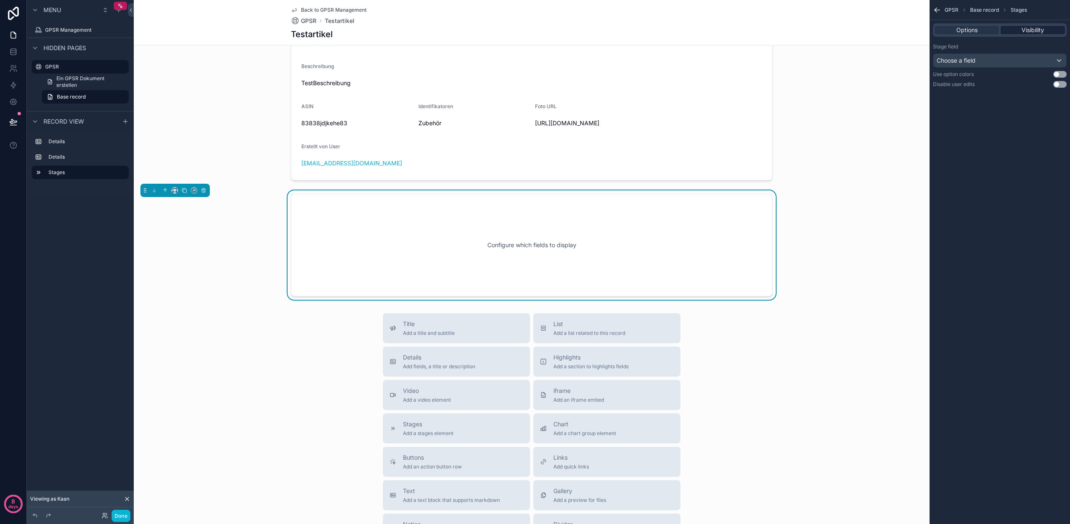
click at [1029, 32] on span "Visibility" at bounding box center [1032, 30] width 23 height 8
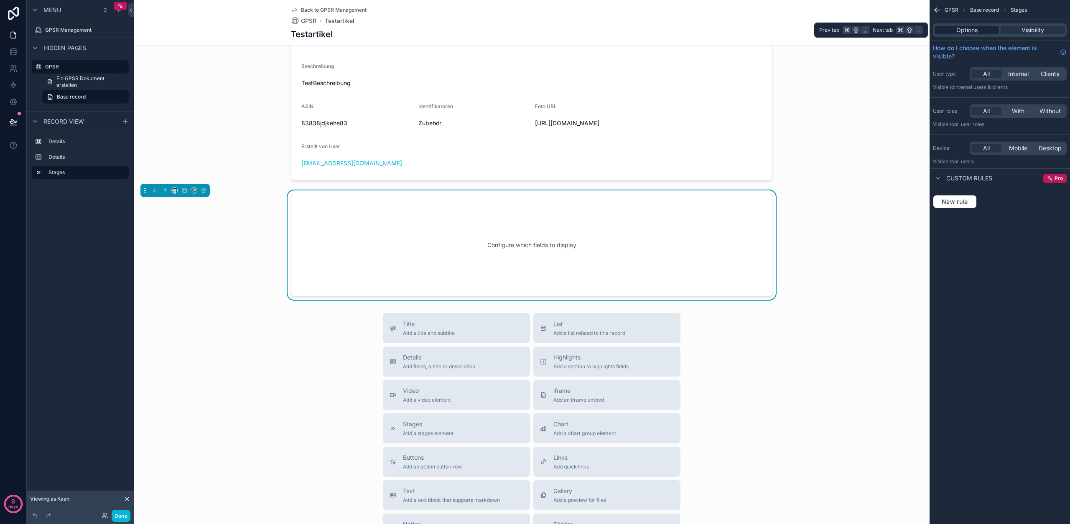
click at [974, 31] on span "Options" at bounding box center [966, 30] width 21 height 8
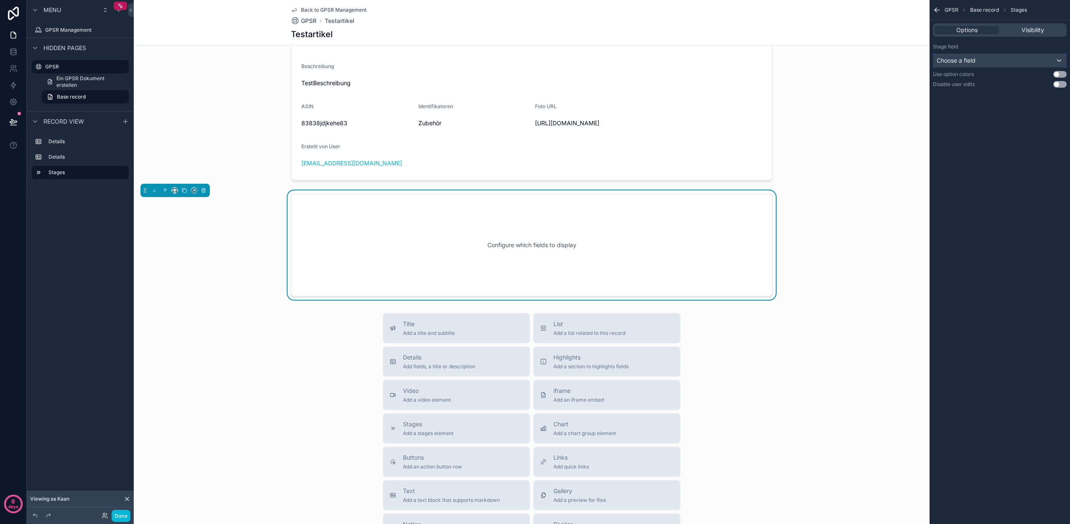
click at [1000, 59] on div "Choose a field" at bounding box center [999, 60] width 133 height 13
click at [974, 103] on div "Status" at bounding box center [1009, 105] width 139 height 10
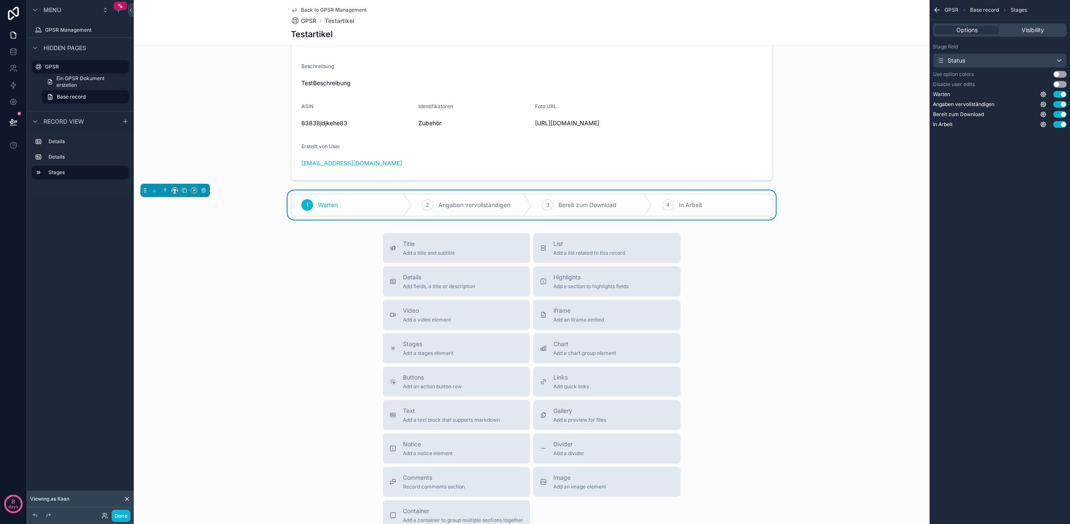
click at [1058, 84] on button "Use setting" at bounding box center [1059, 84] width 13 height 7
click at [1058, 74] on button "Use setting" at bounding box center [1059, 74] width 13 height 7
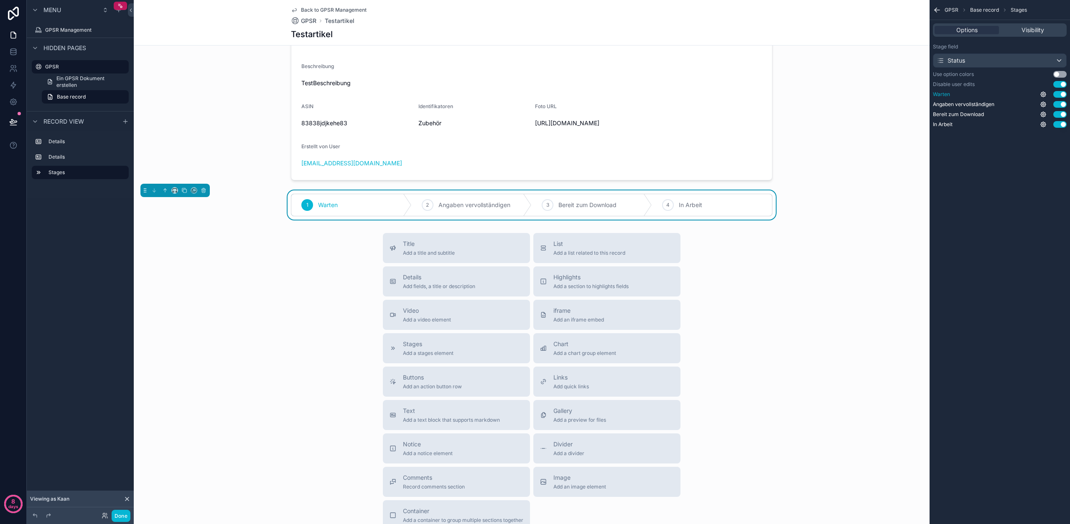
click at [1061, 94] on button "Use setting" at bounding box center [1059, 94] width 13 height 7
click at [201, 193] on icon "scrollable content" at bounding box center [204, 191] width 6 height 6
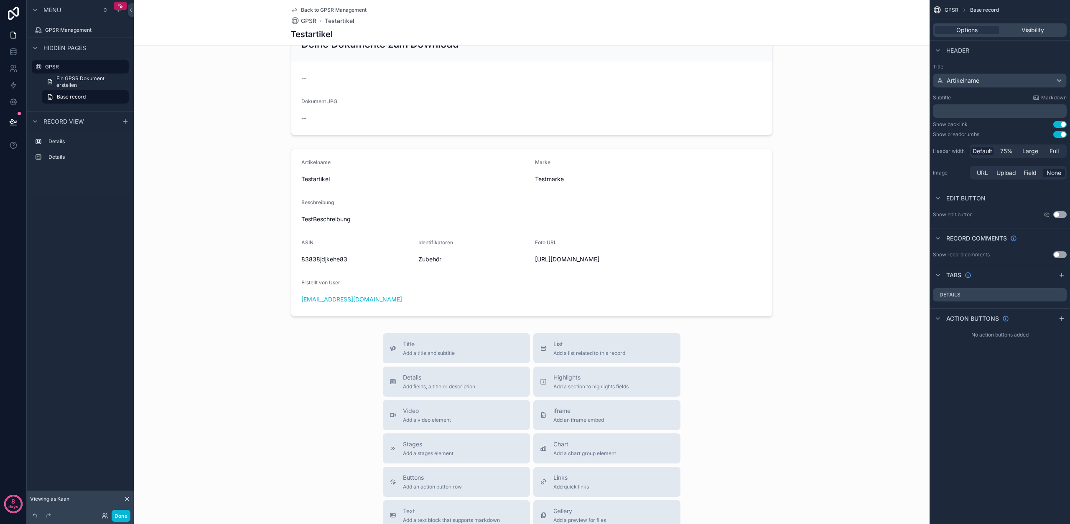
scroll to position [0, 0]
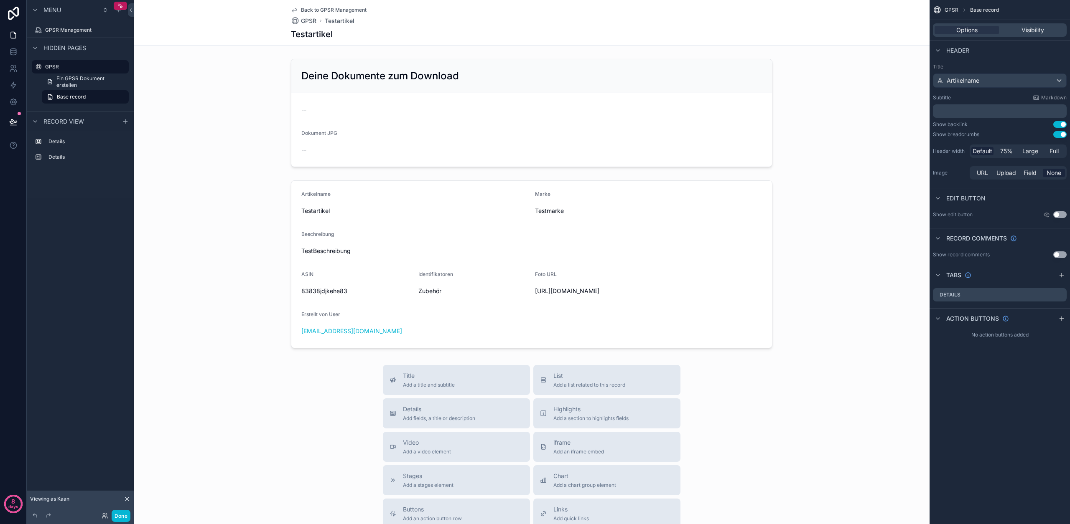
click at [414, 27] on div "Back to GPSR Management GPSR Testartikel Testartikel" at bounding box center [531, 22] width 481 height 45
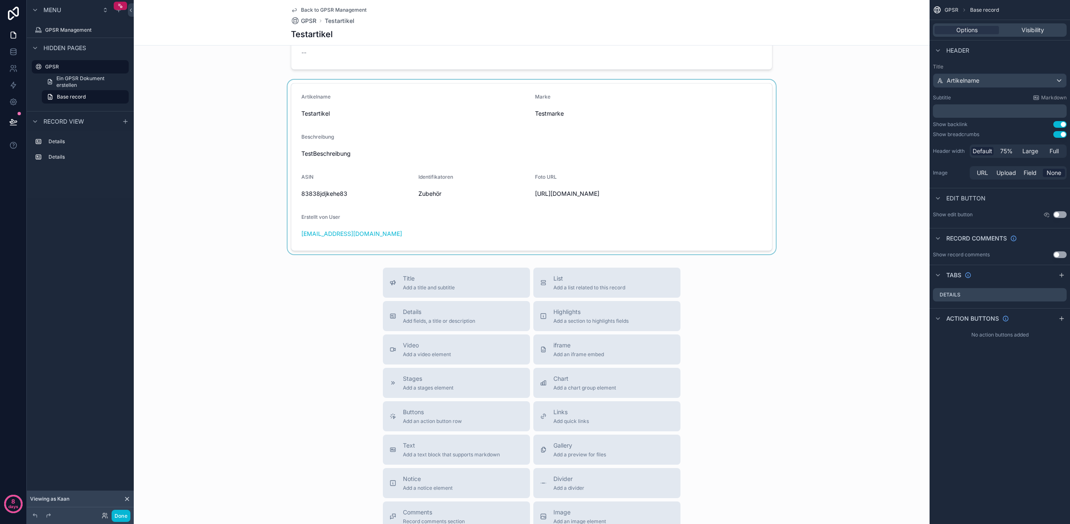
scroll to position [106, 0]
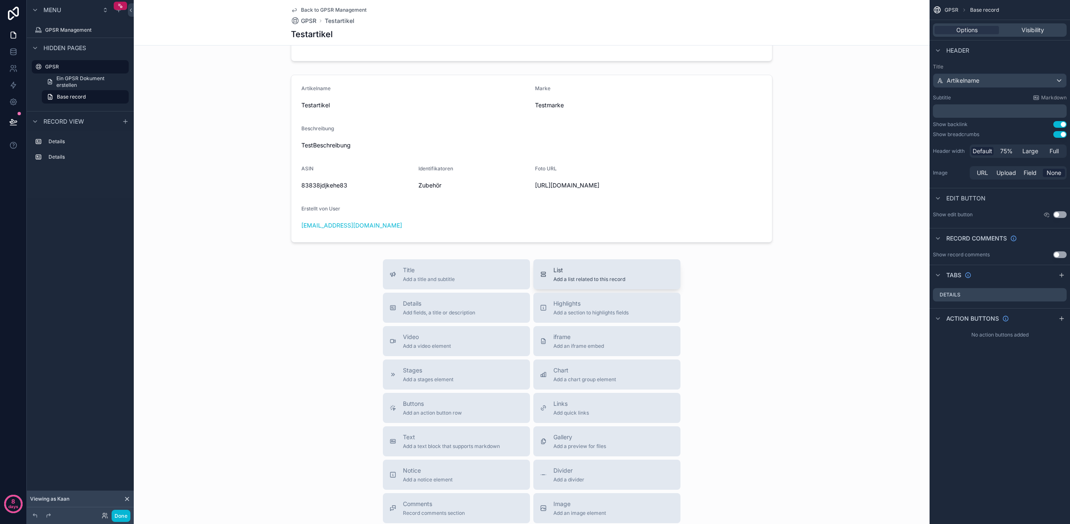
click at [601, 283] on div "List Add a list related to this record" at bounding box center [589, 274] width 72 height 17
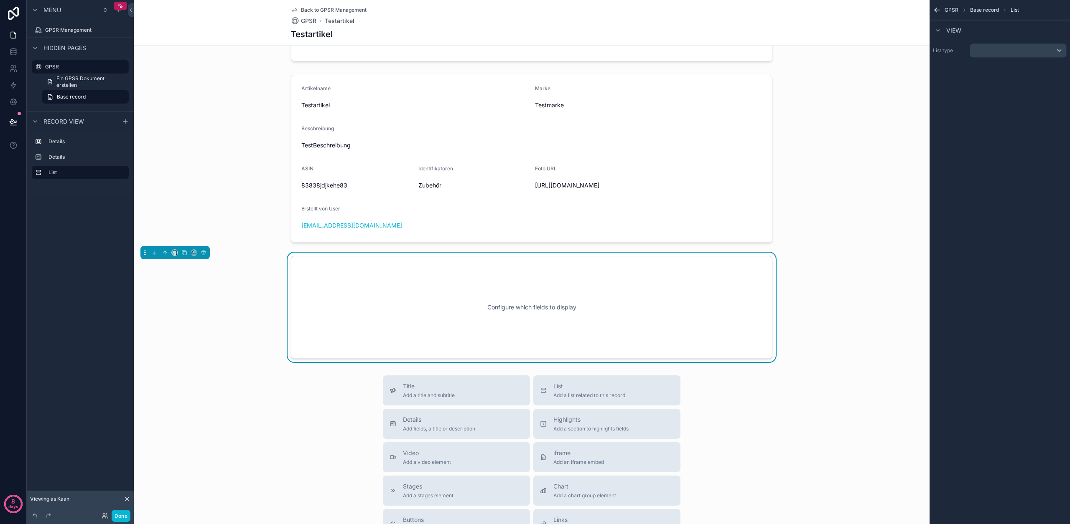
scroll to position [168, 0]
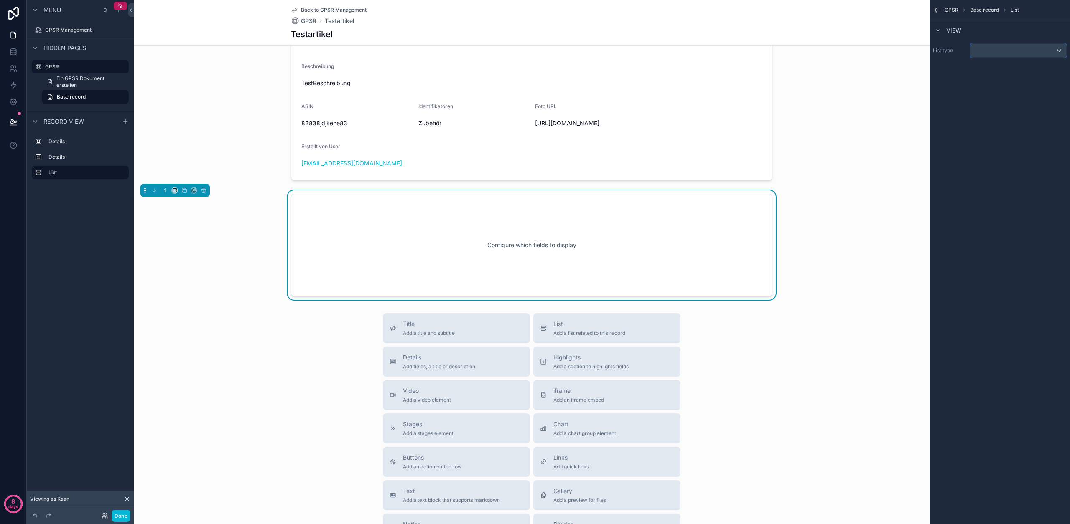
click at [990, 51] on div "scrollable content" at bounding box center [1018, 50] width 96 height 13
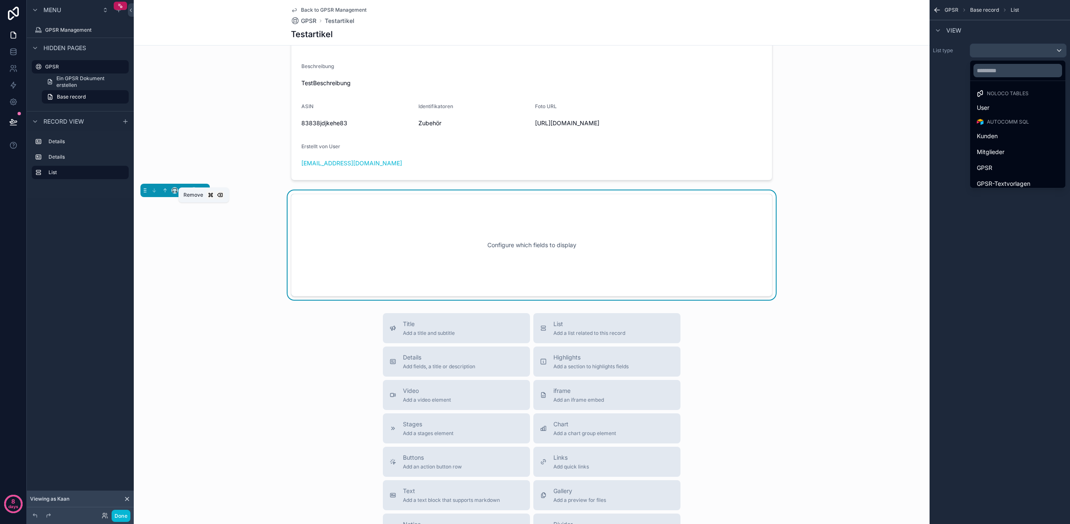
click at [199, 195] on button "scrollable content" at bounding box center [203, 190] width 9 height 9
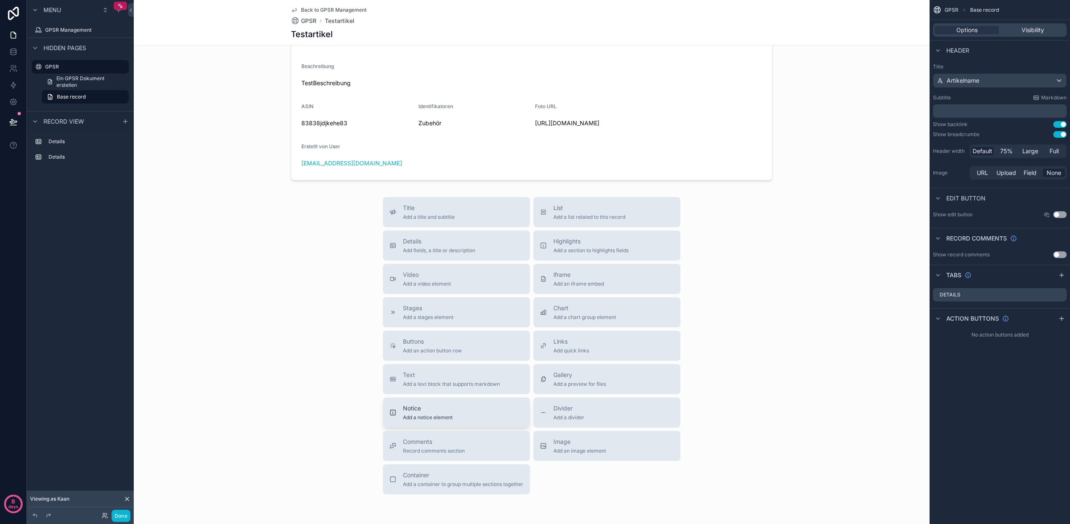
click at [470, 421] on div "Notice Add a notice element" at bounding box center [456, 413] width 134 height 17
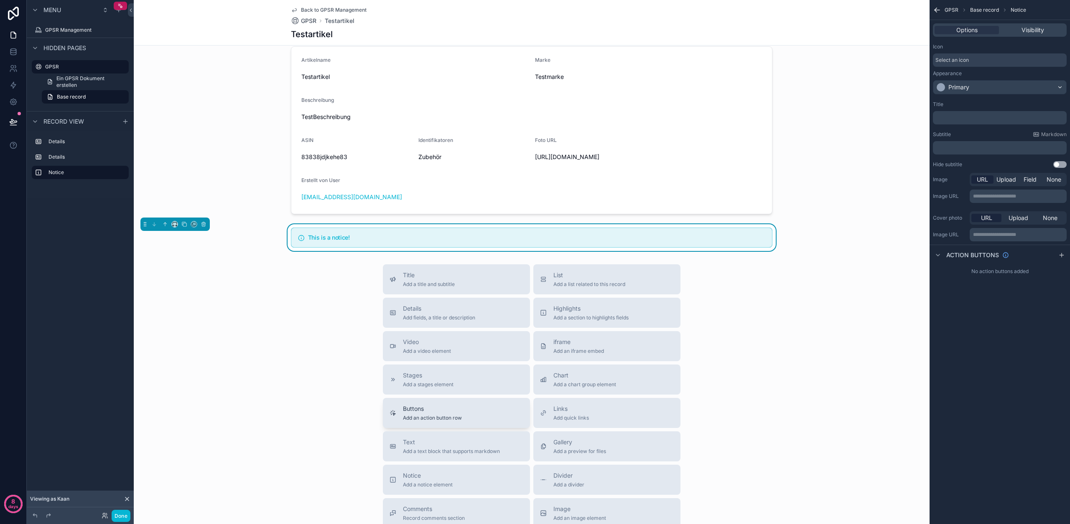
scroll to position [127, 0]
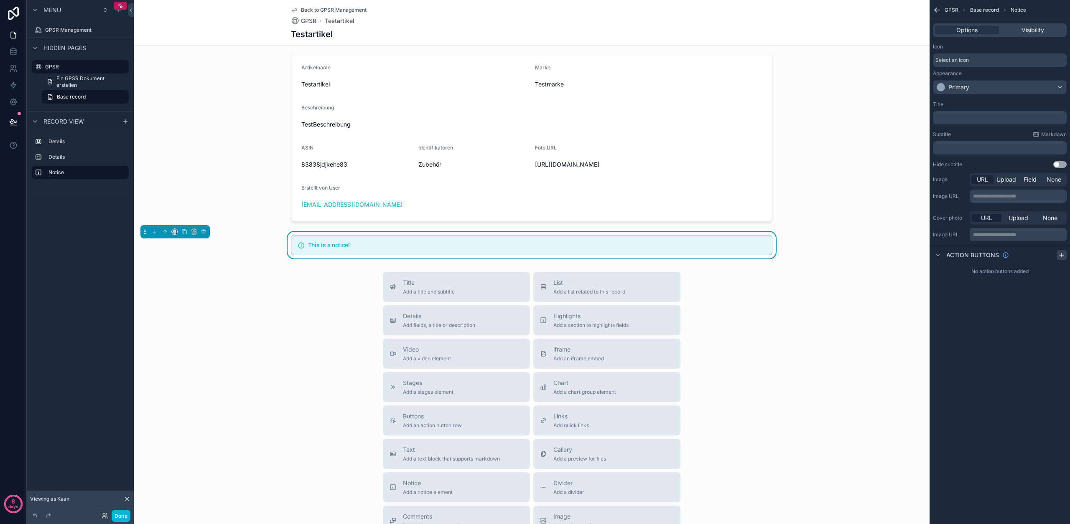
click at [1065, 255] on div "scrollable content" at bounding box center [1061, 255] width 10 height 10
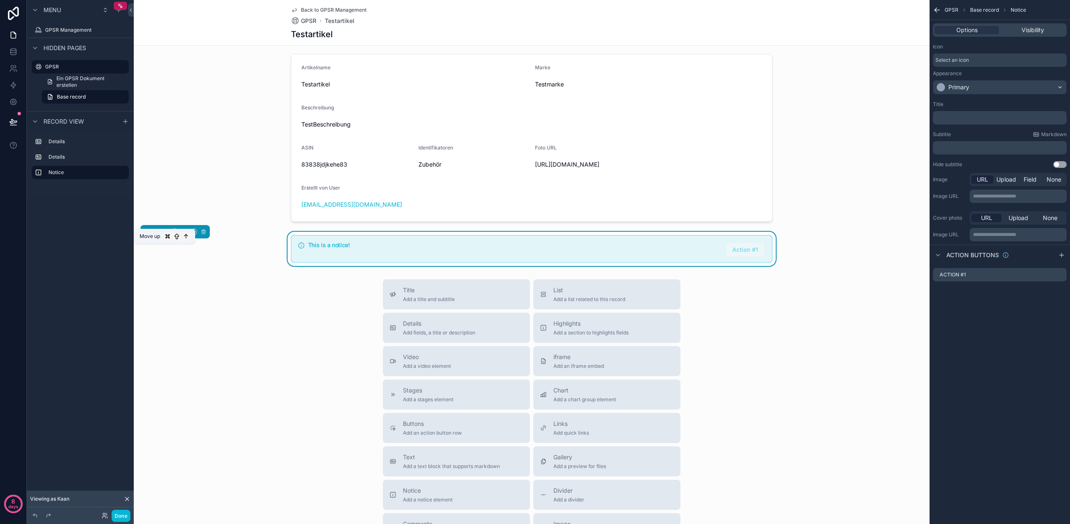
click at [166, 235] on icon "scrollable content" at bounding box center [165, 232] width 6 height 6
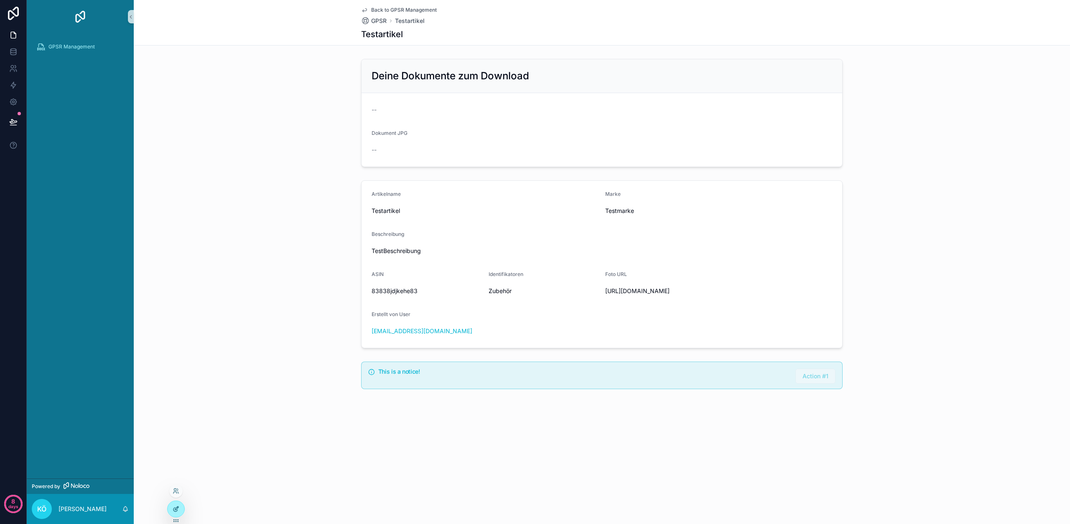
click at [173, 507] on icon at bounding box center [176, 509] width 7 height 7
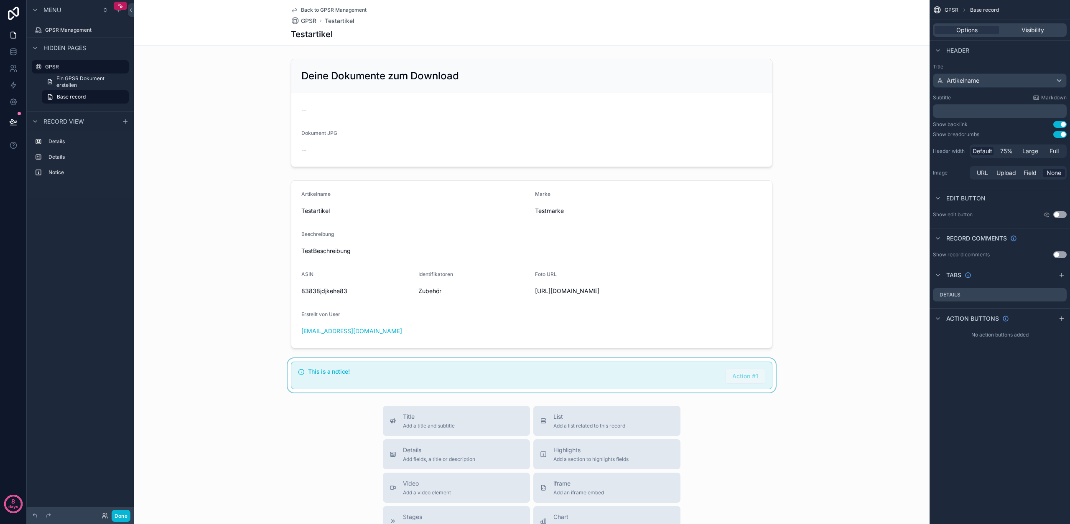
click at [284, 386] on div "scrollable content" at bounding box center [532, 376] width 796 height 34
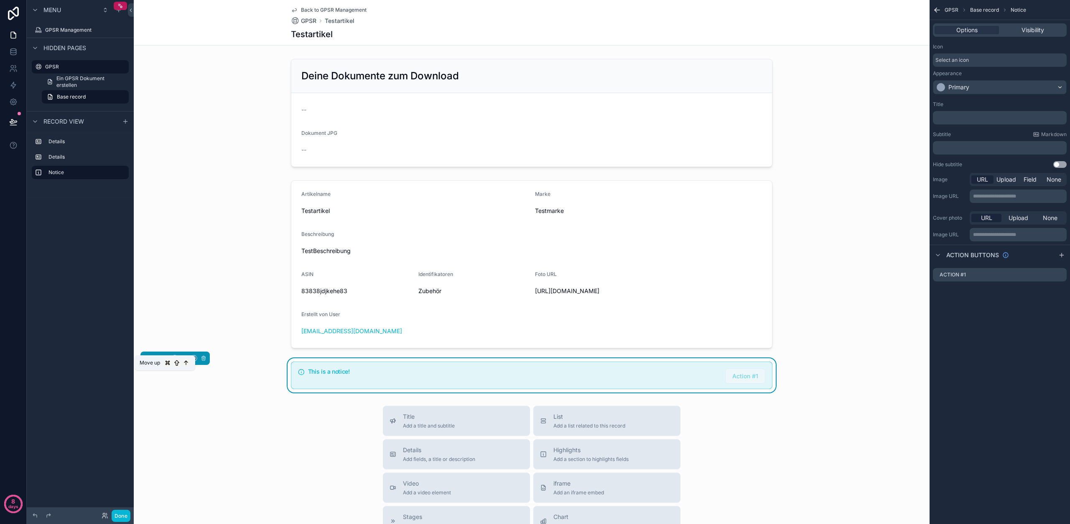
click at [169, 363] on button "scrollable content" at bounding box center [164, 358] width 9 height 9
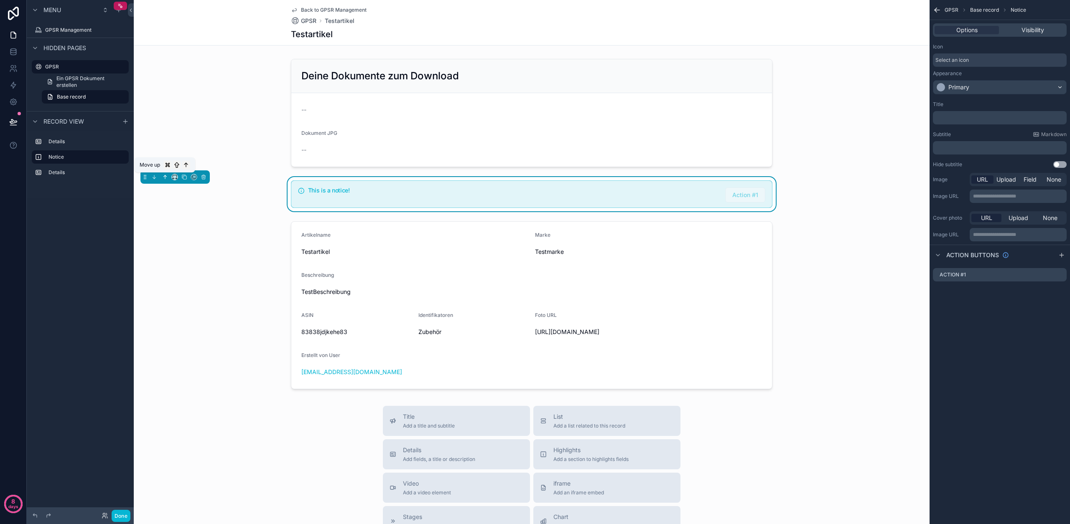
click at [163, 176] on icon "scrollable content" at bounding box center [165, 177] width 6 height 6
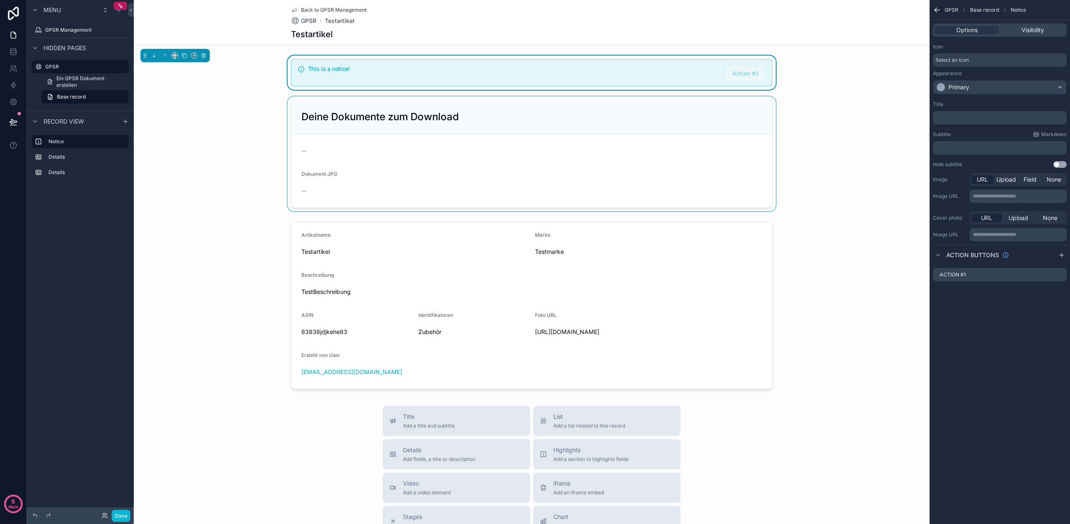
click at [540, 150] on div "scrollable content" at bounding box center [532, 154] width 796 height 115
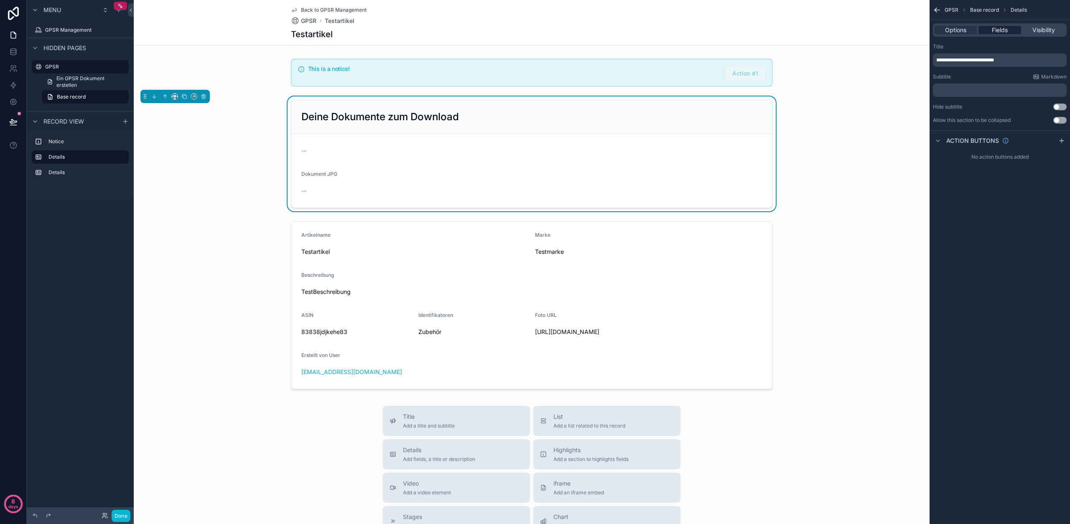
click at [1008, 33] on div "Fields" at bounding box center [999, 30] width 42 height 8
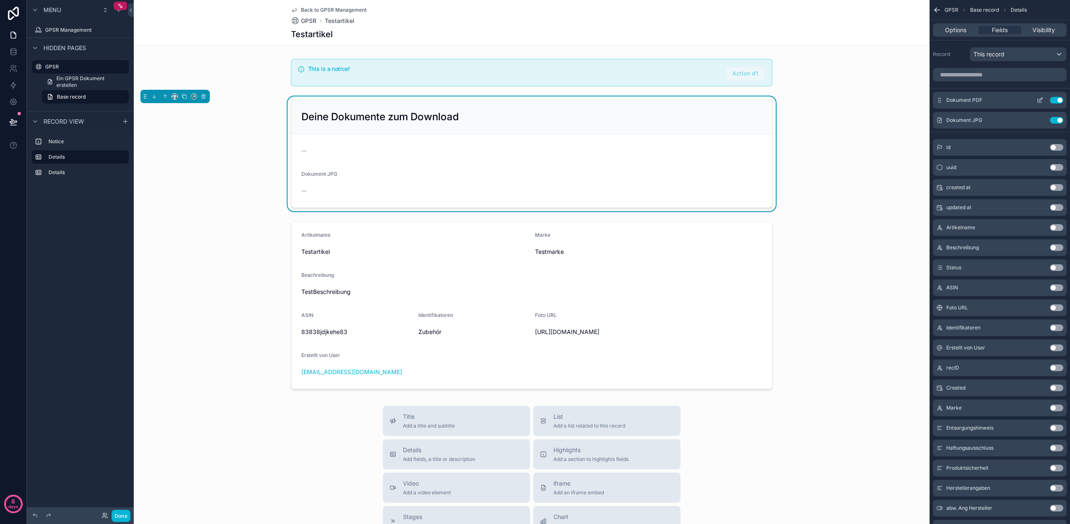
click at [1038, 100] on icon "scrollable content" at bounding box center [1039, 100] width 7 height 7
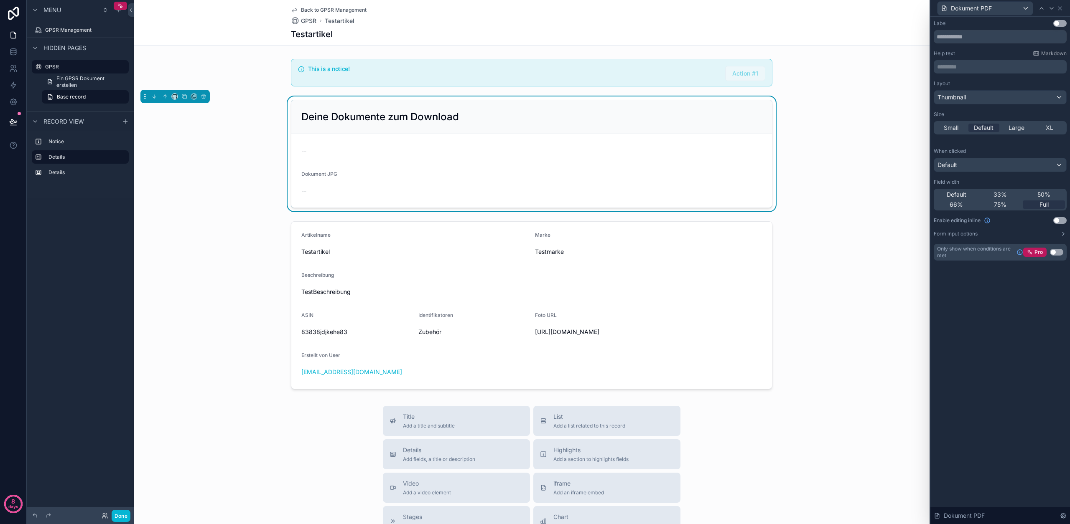
click at [1058, 24] on button "Use setting" at bounding box center [1059, 23] width 13 height 7
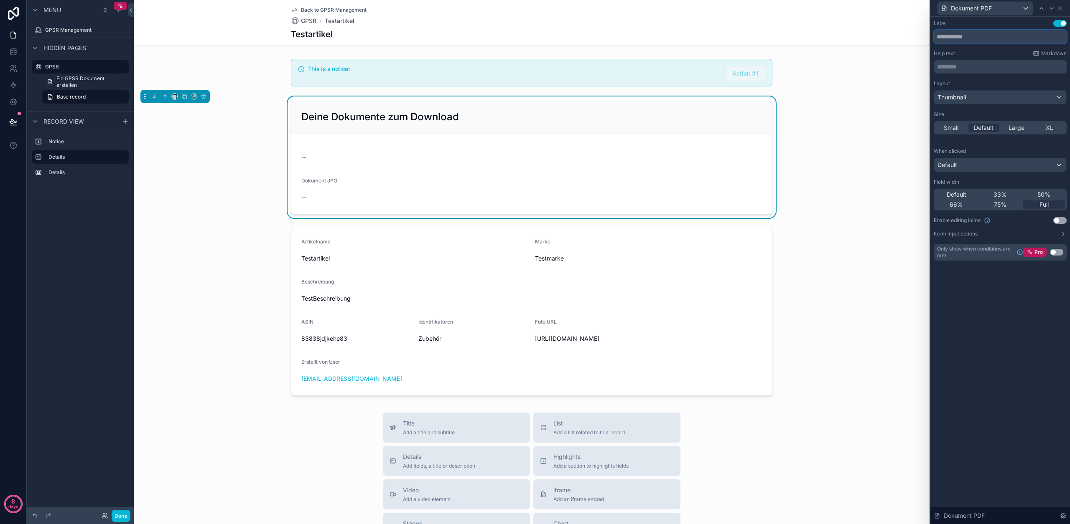
click at [997, 37] on input "text" at bounding box center [1000, 36] width 133 height 13
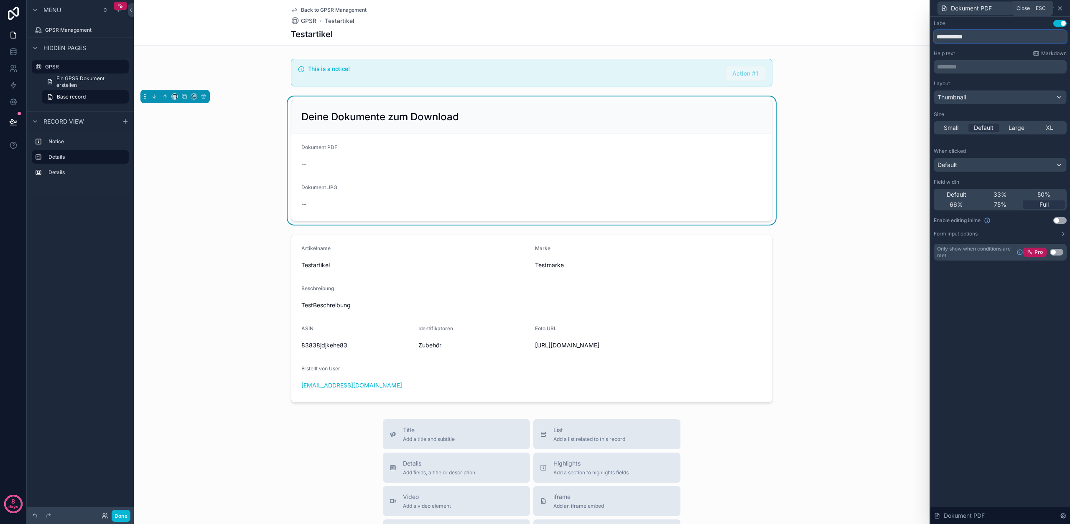
type input "**********"
click at [1059, 7] on icon at bounding box center [1059, 8] width 7 height 7
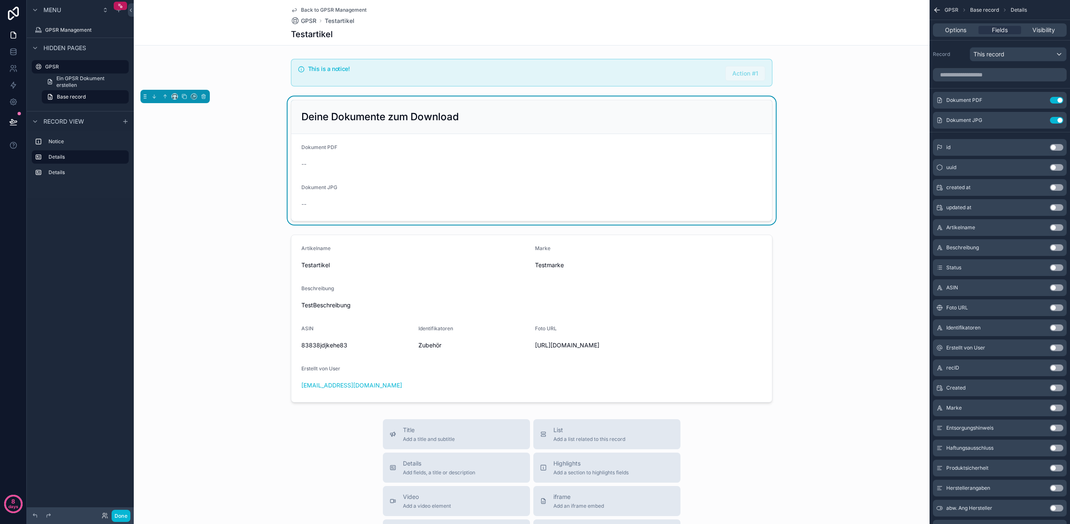
click at [938, 11] on icon "scrollable content" at bounding box center [937, 10] width 8 height 8
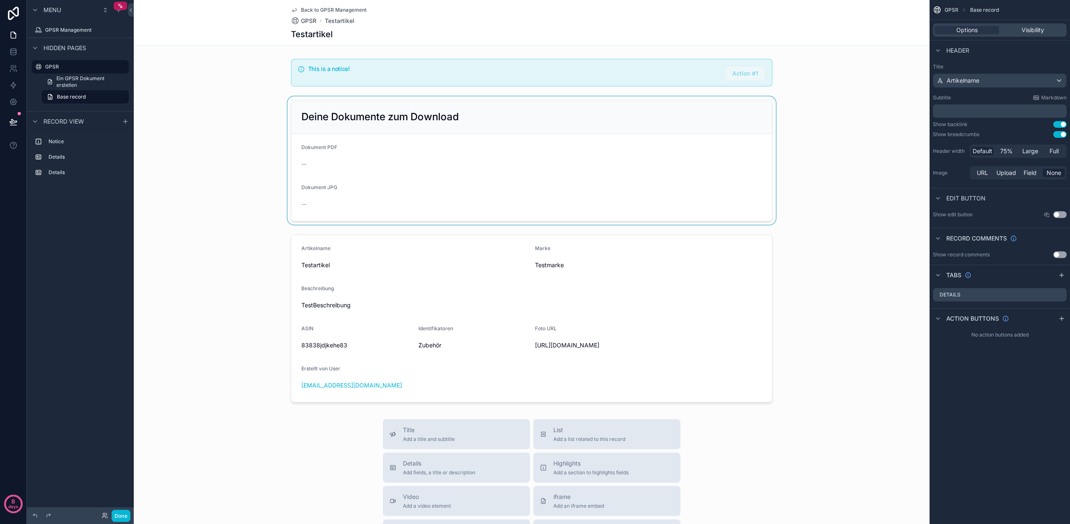
click at [765, 131] on div "scrollable content" at bounding box center [532, 161] width 796 height 128
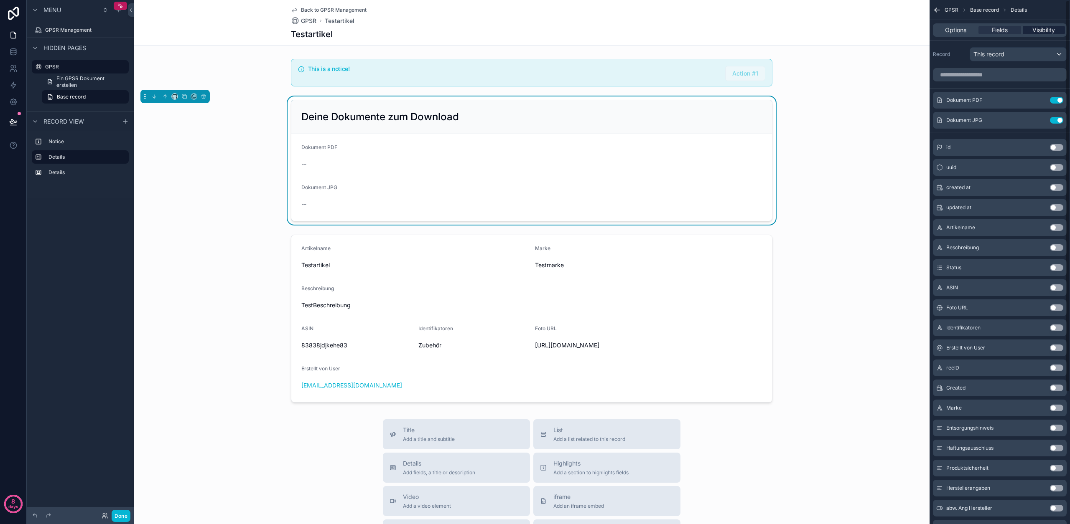
click at [1039, 31] on span "Visibility" at bounding box center [1043, 30] width 23 height 8
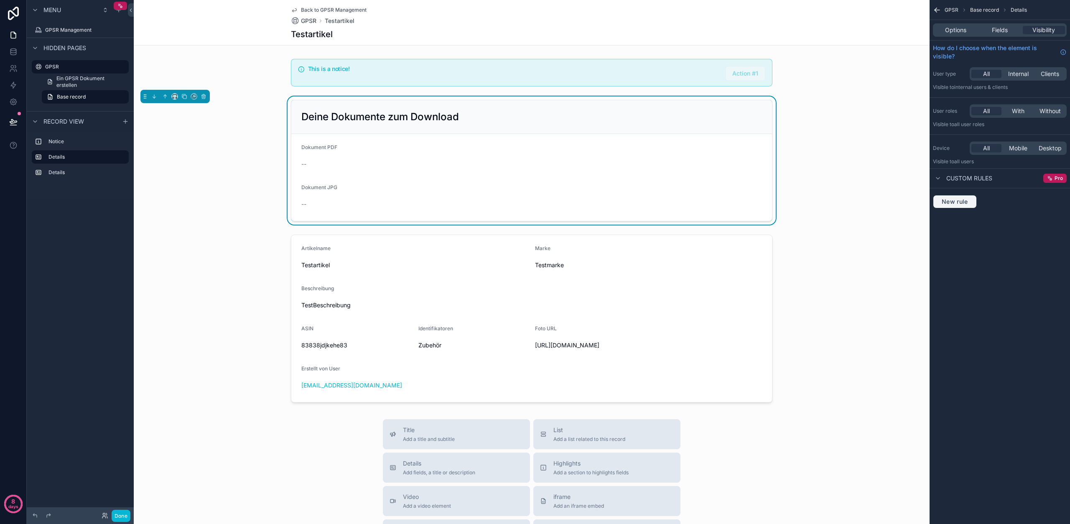
click at [942, 206] on button "New rule" at bounding box center [955, 201] width 44 height 13
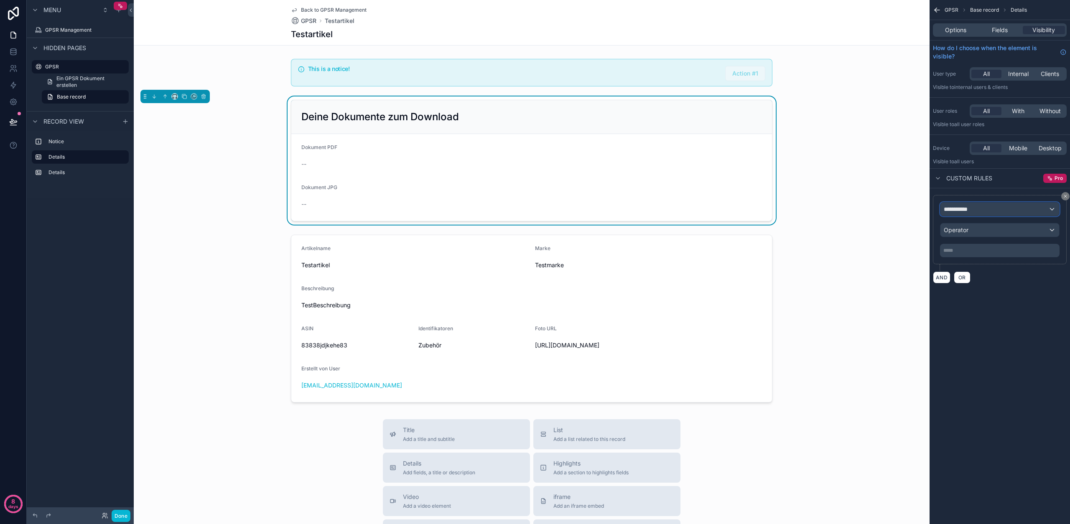
click at [996, 208] on div "**********" at bounding box center [999, 209] width 119 height 13
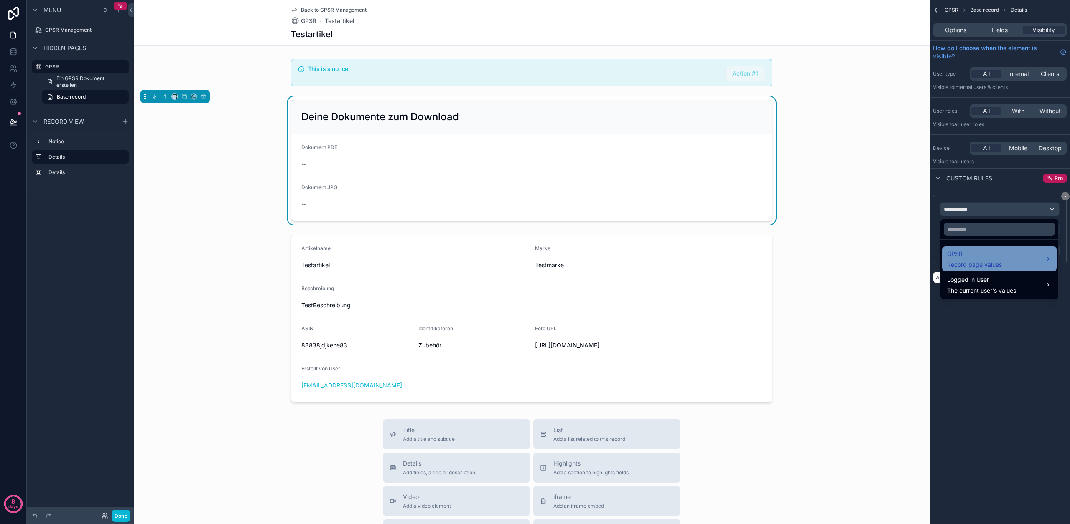
click at [969, 257] on span "GPSR" at bounding box center [974, 254] width 55 height 10
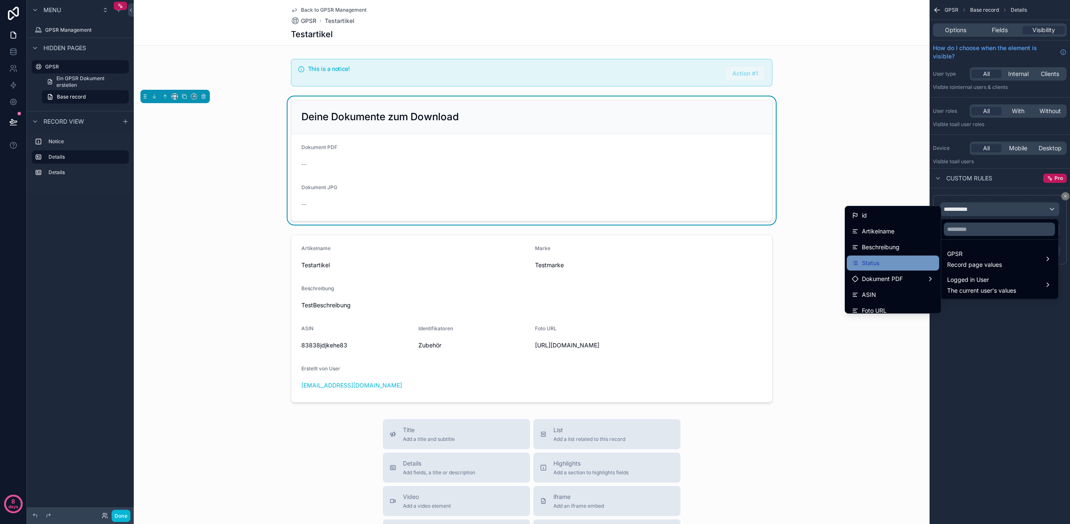
click at [882, 265] on div "Status" at bounding box center [893, 263] width 82 height 10
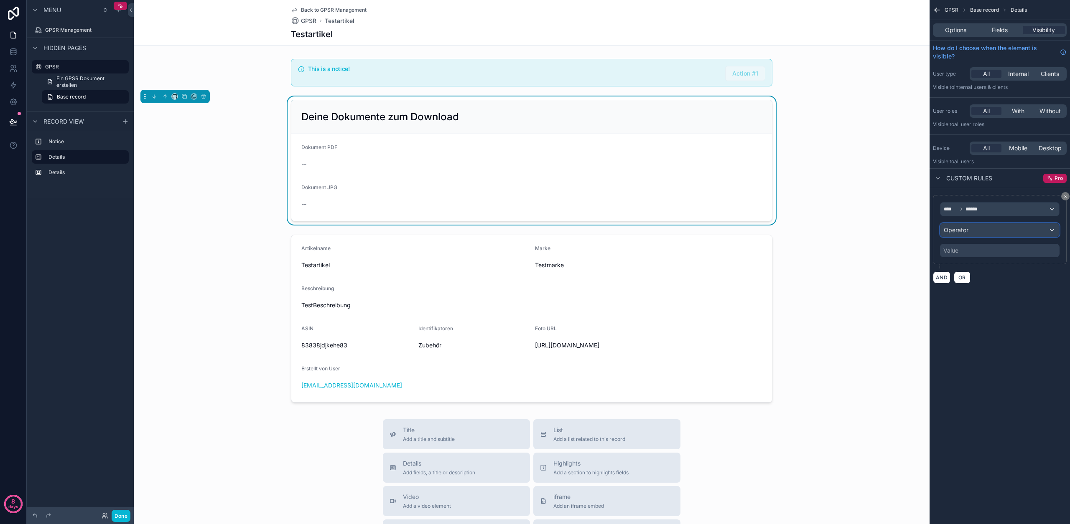
click at [968, 232] on div "Operator" at bounding box center [999, 230] width 119 height 13
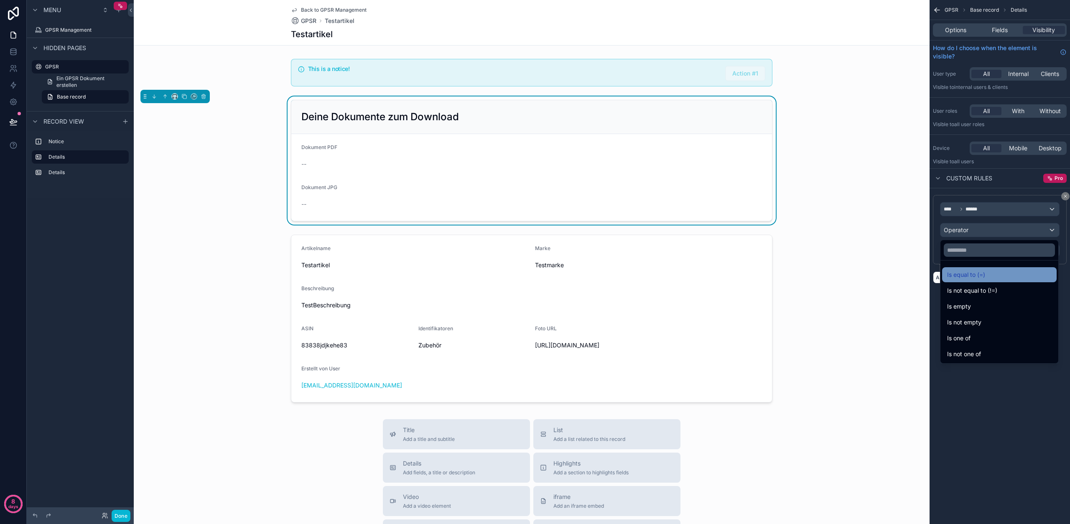
click at [973, 280] on span "Is equal to (=)" at bounding box center [966, 275] width 38 height 10
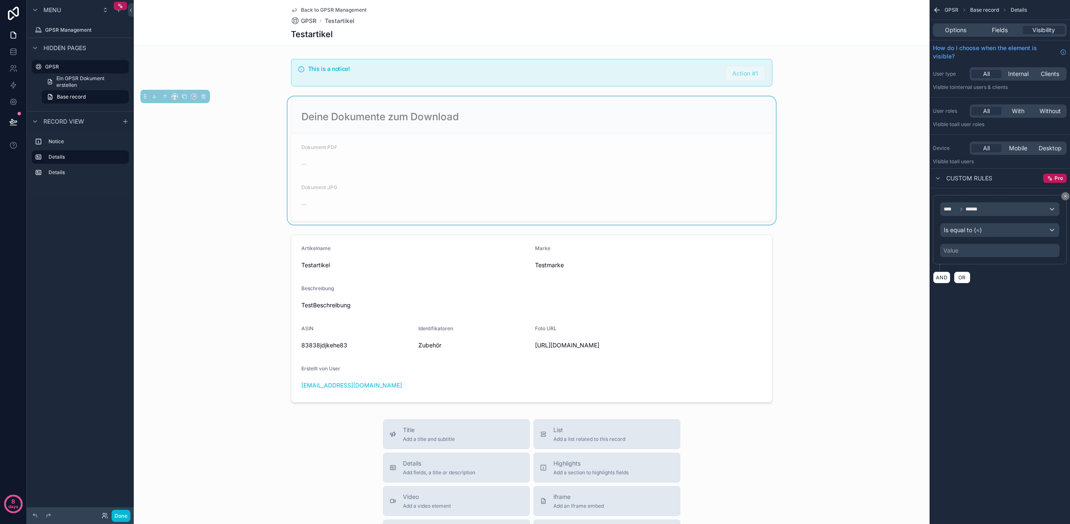
click at [970, 251] on div "Value" at bounding box center [1000, 250] width 120 height 13
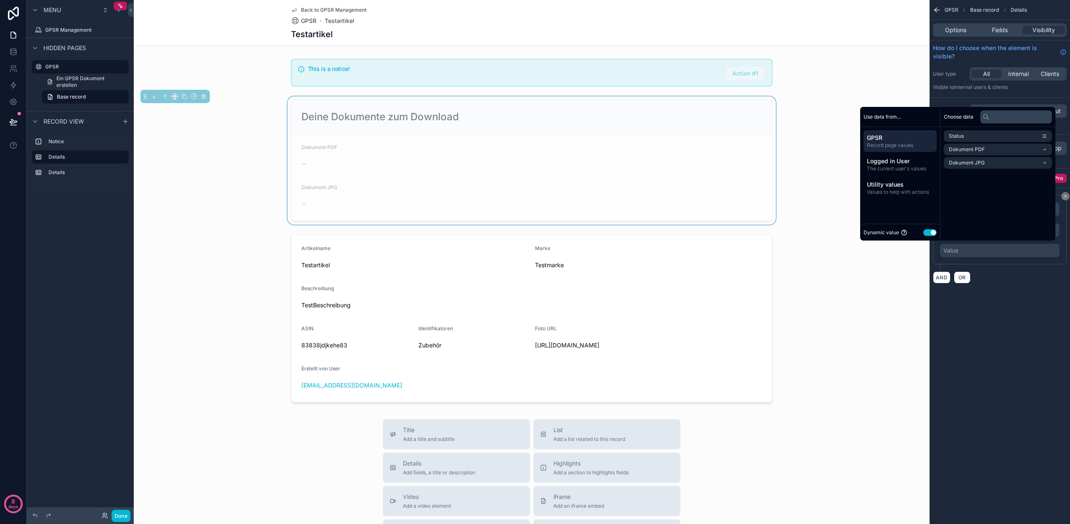
click at [923, 233] on button "Use setting" at bounding box center [929, 232] width 13 height 7
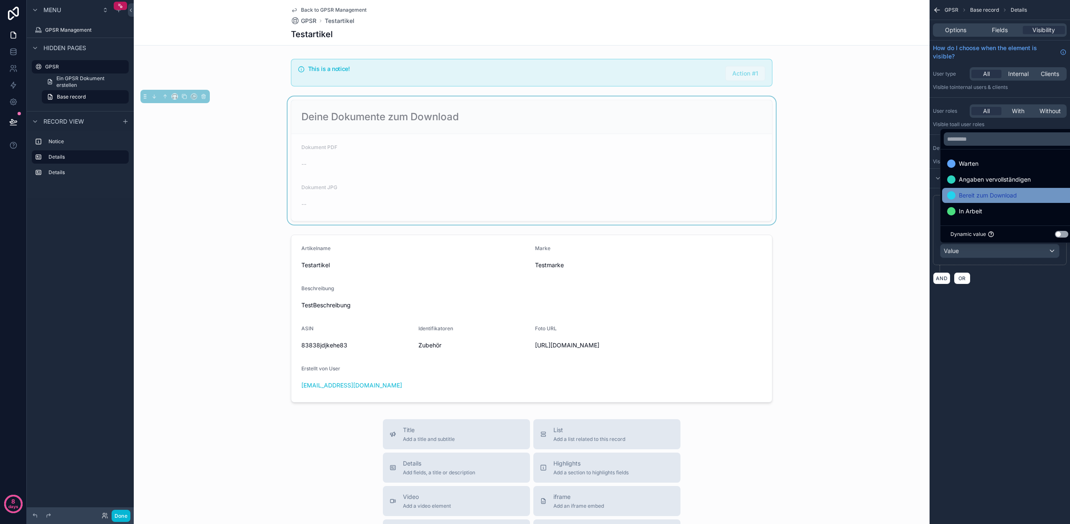
click at [971, 198] on span "Bereit zum Download" at bounding box center [988, 196] width 58 height 10
click at [1011, 285] on div "**** ****** Is equal to (=) Bereit zum Download AND OR" at bounding box center [999, 239] width 140 height 103
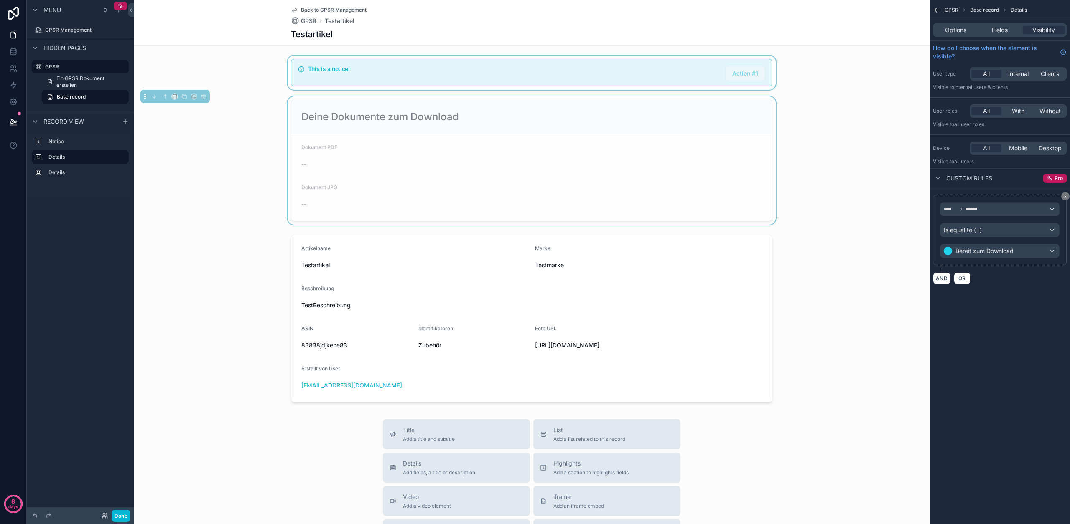
click at [574, 74] on div "scrollable content" at bounding box center [532, 73] width 796 height 34
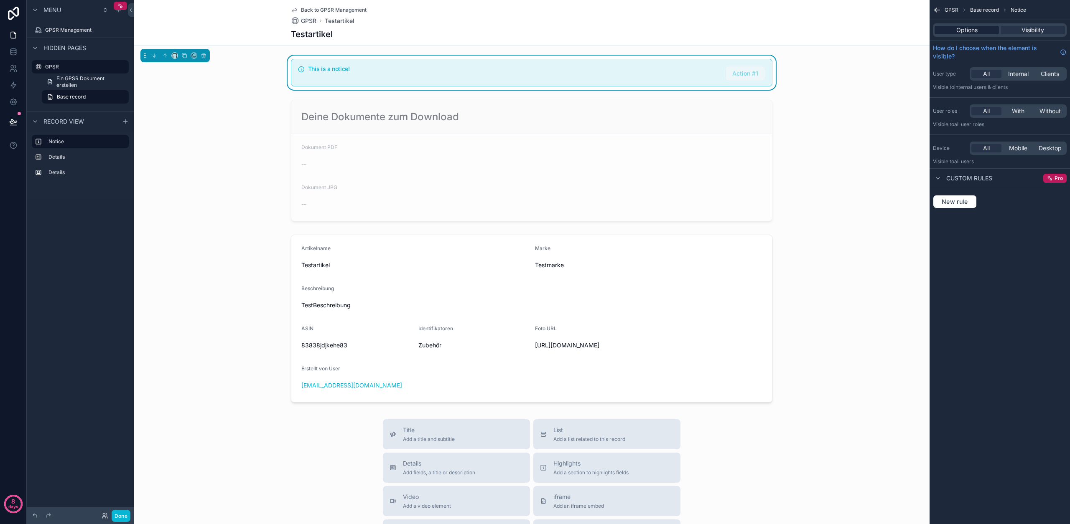
click at [958, 32] on span "Options" at bounding box center [966, 30] width 21 height 8
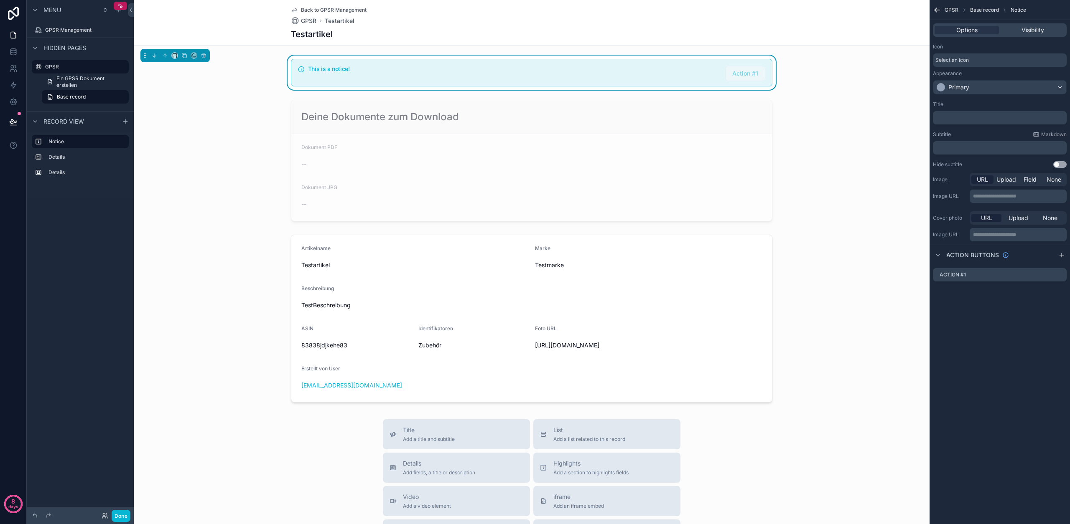
click at [966, 62] on span "Select an icon" at bounding box center [951, 60] width 33 height 7
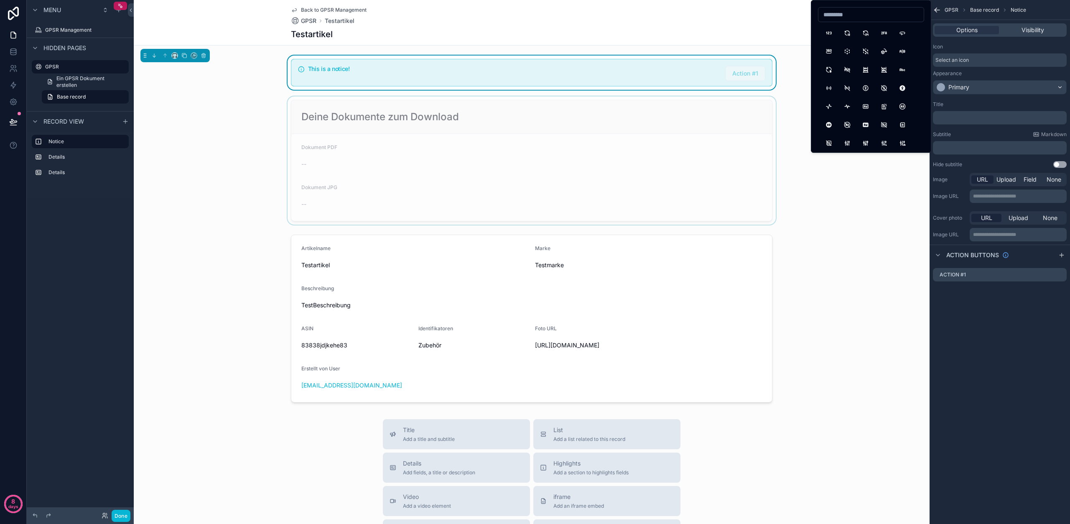
click at [639, 122] on div "scrollable content" at bounding box center [532, 161] width 796 height 128
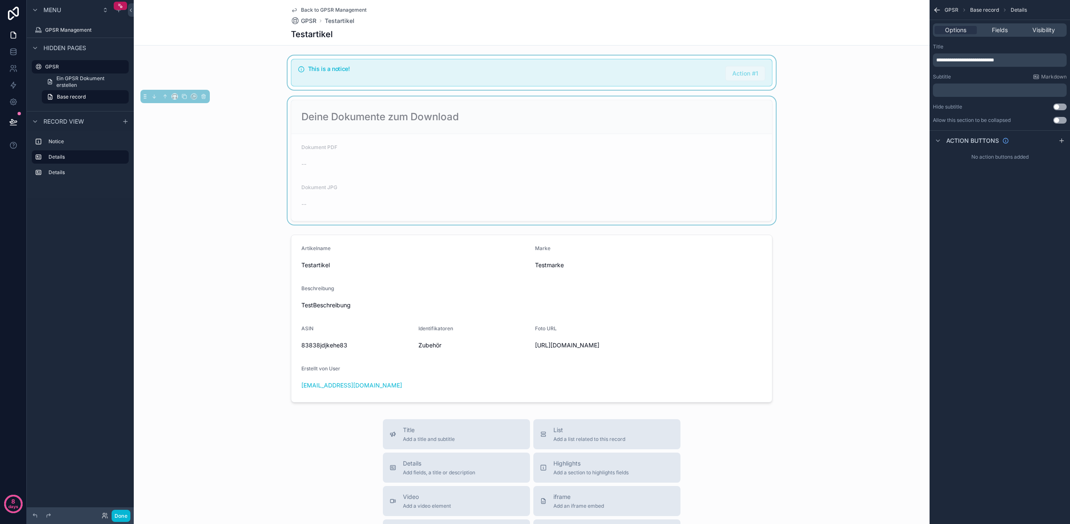
click at [979, 60] on span "**********" at bounding box center [965, 60] width 58 height 5
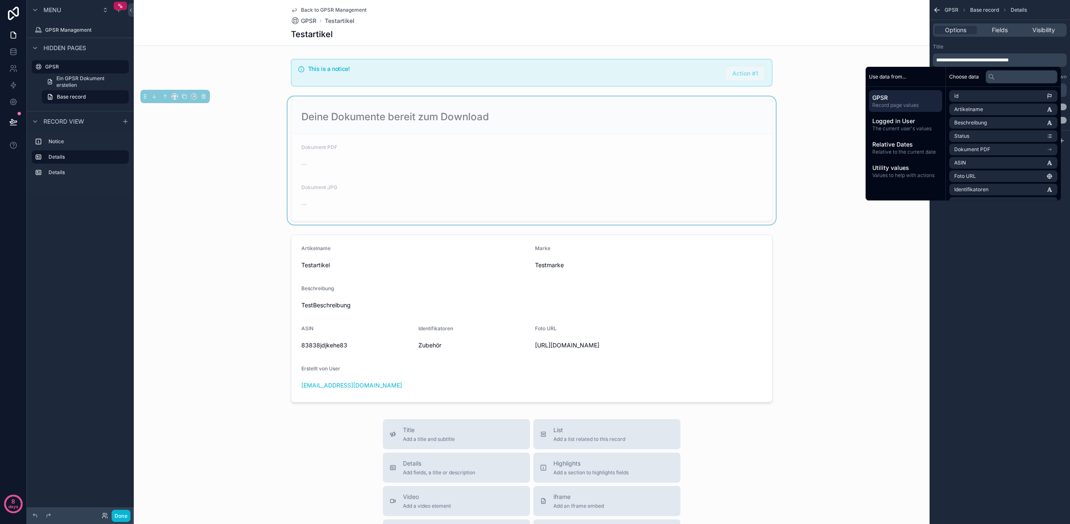
click at [1007, 45] on div "Title" at bounding box center [1000, 46] width 134 height 7
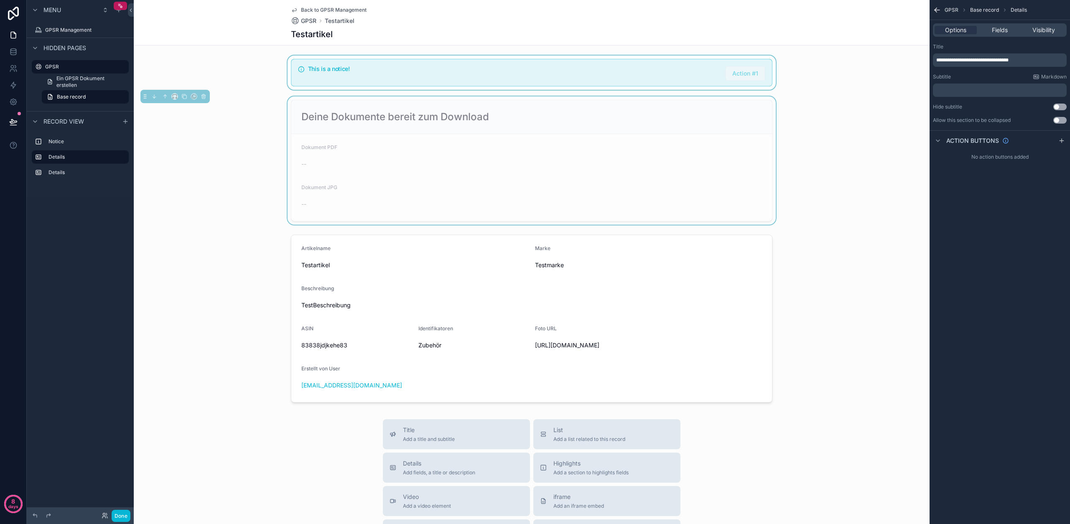
click at [775, 69] on div "scrollable content" at bounding box center [532, 73] width 796 height 34
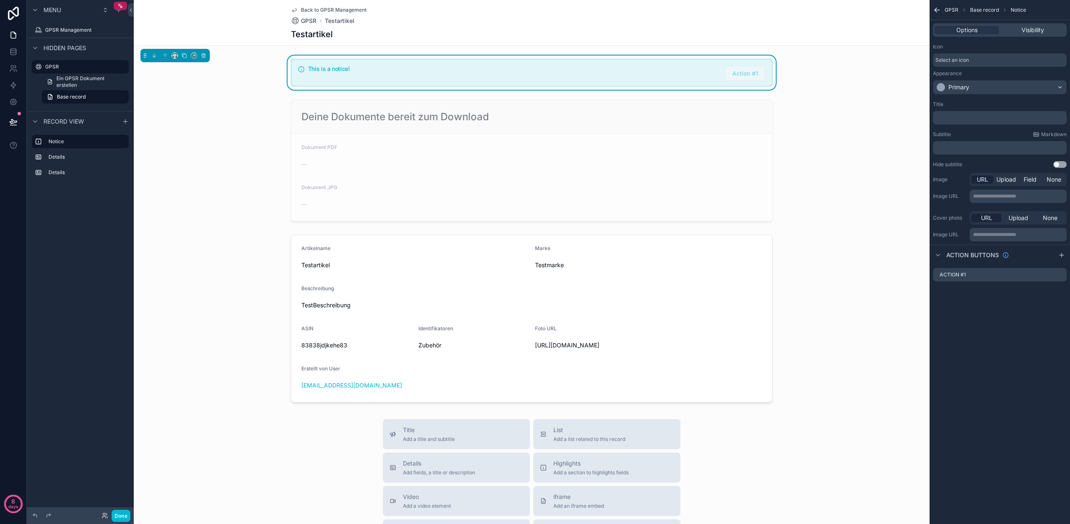
click at [953, 61] on span "Select an icon" at bounding box center [951, 60] width 33 height 7
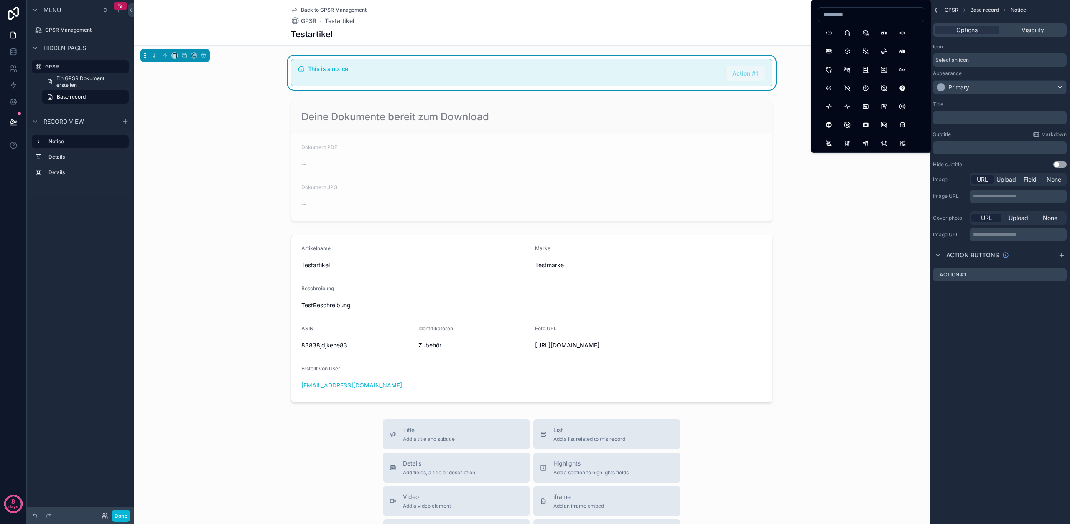
click at [953, 61] on span "Select an icon" at bounding box center [951, 60] width 33 height 7
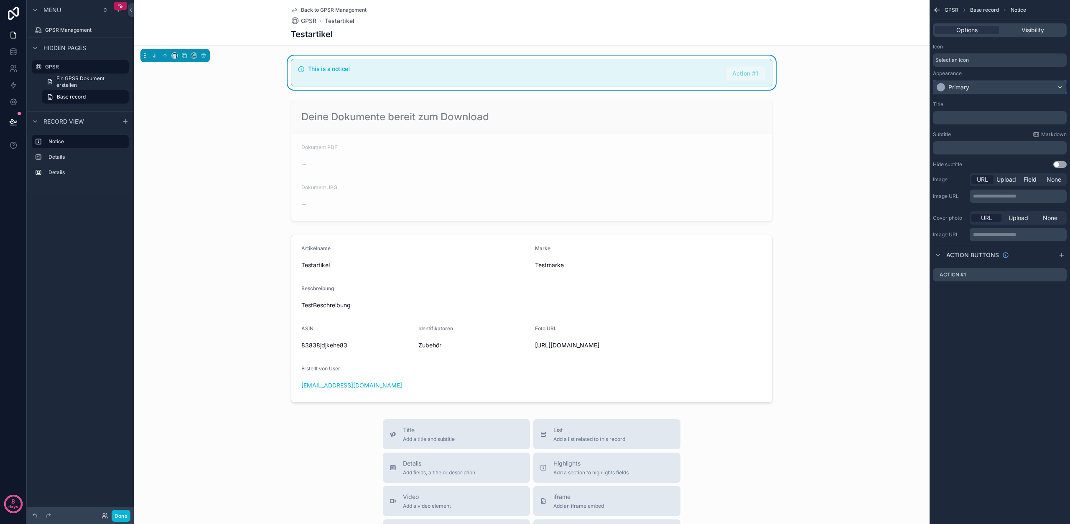
click at [959, 85] on div "Primary" at bounding box center [958, 87] width 21 height 8
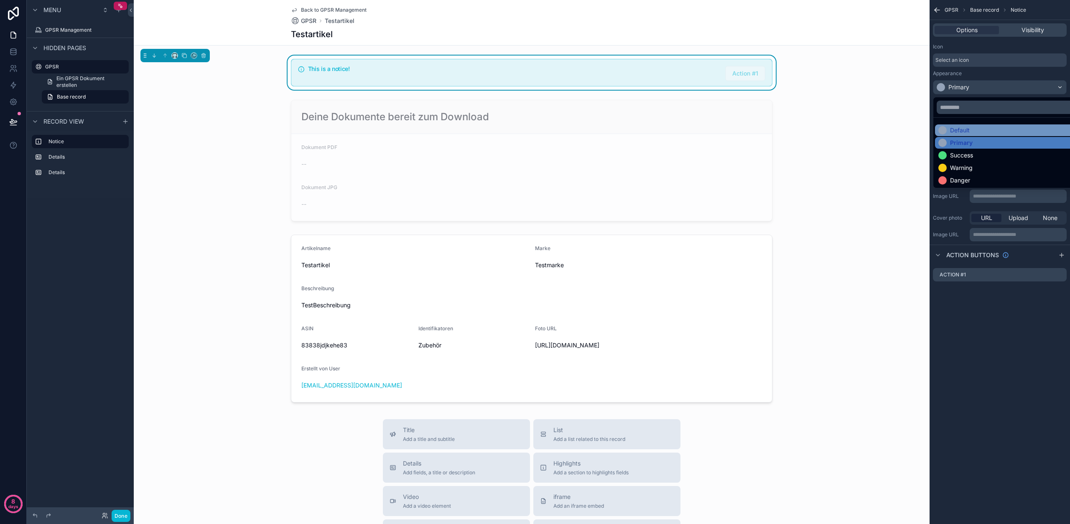
click at [956, 133] on div "Default" at bounding box center [960, 130] width 20 height 8
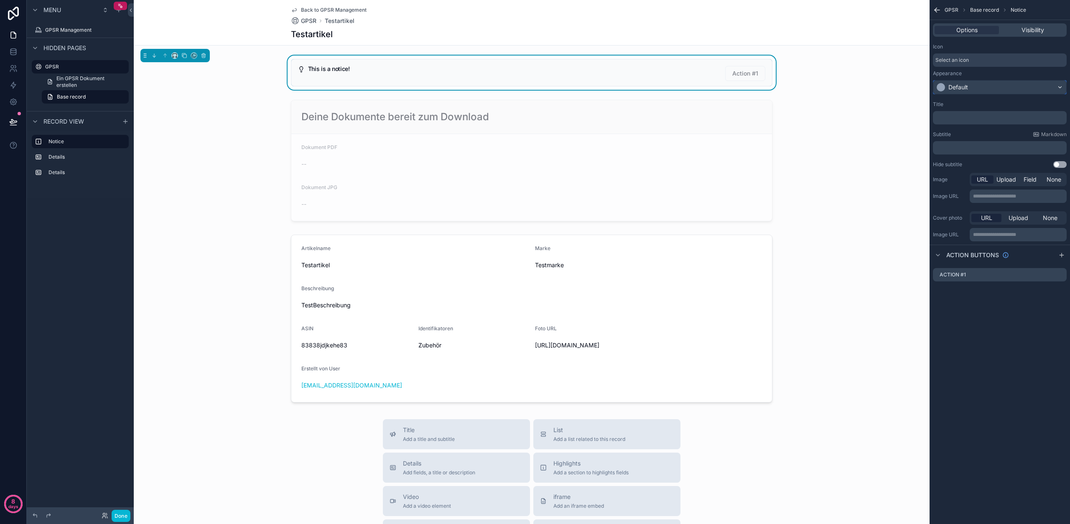
click at [964, 85] on div "Default" at bounding box center [958, 87] width 20 height 8
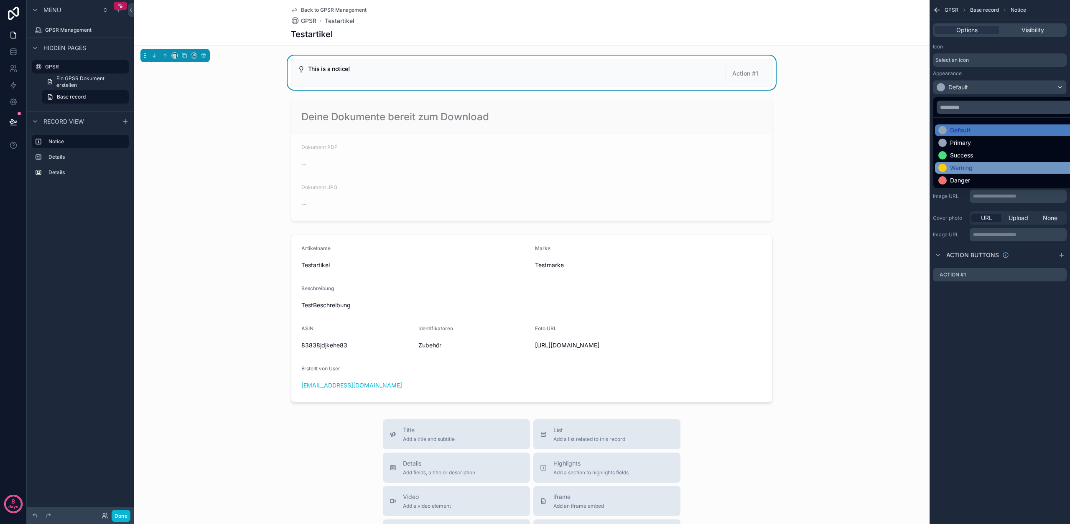
click at [947, 170] on div "Warning" at bounding box center [955, 168] width 34 height 8
